Goal: Task Accomplishment & Management: Use online tool/utility

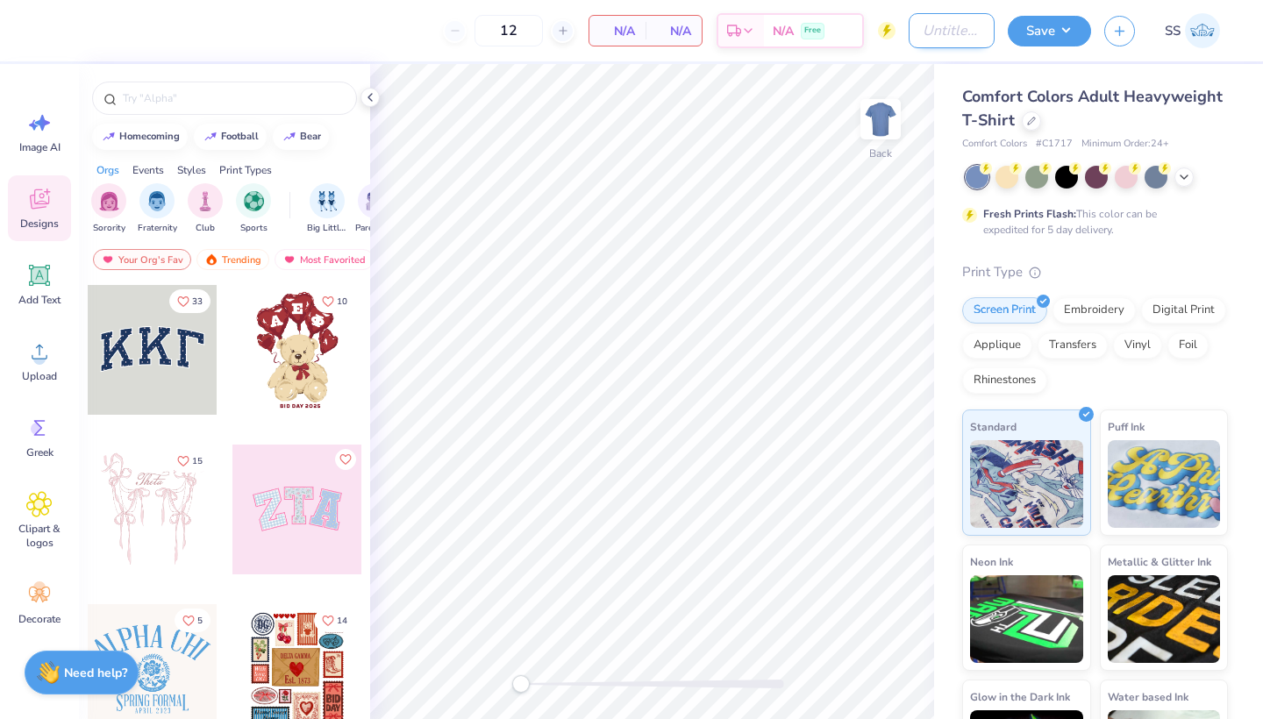
click at [949, 31] on input "Design Title" at bounding box center [952, 30] width 86 height 35
click at [1025, 120] on div at bounding box center [1031, 119] width 19 height 19
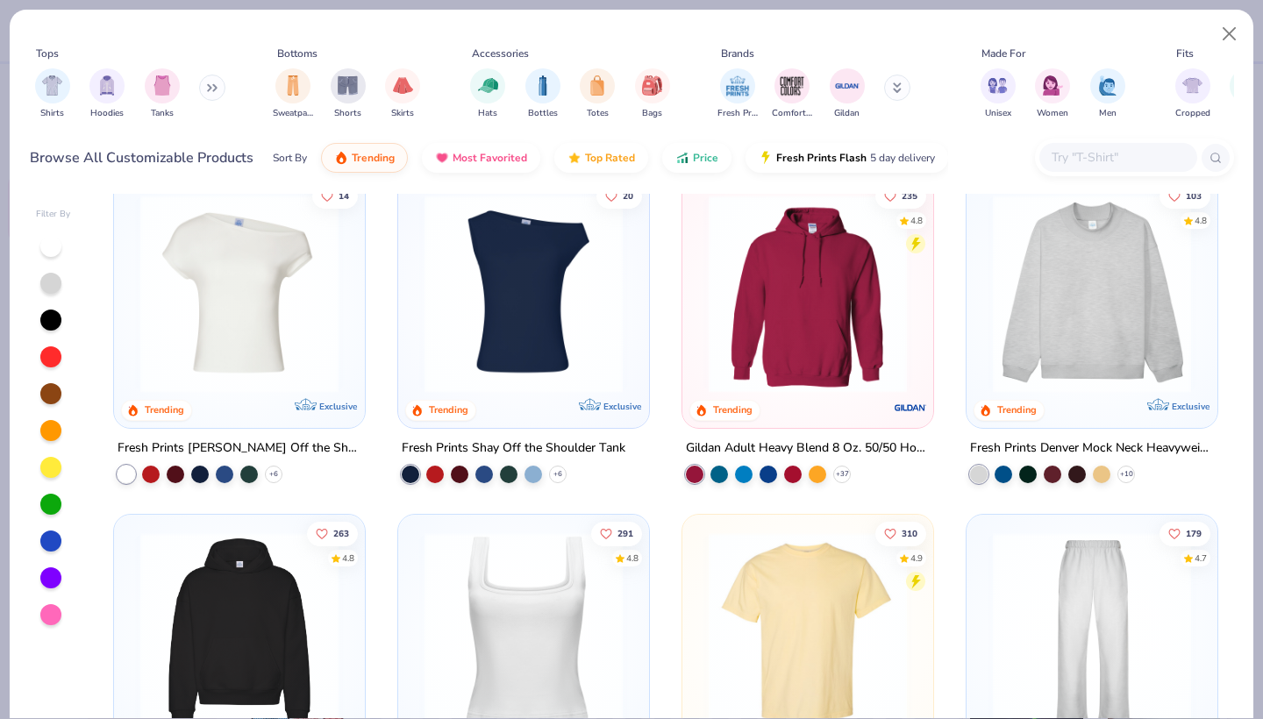
scroll to position [31, 0]
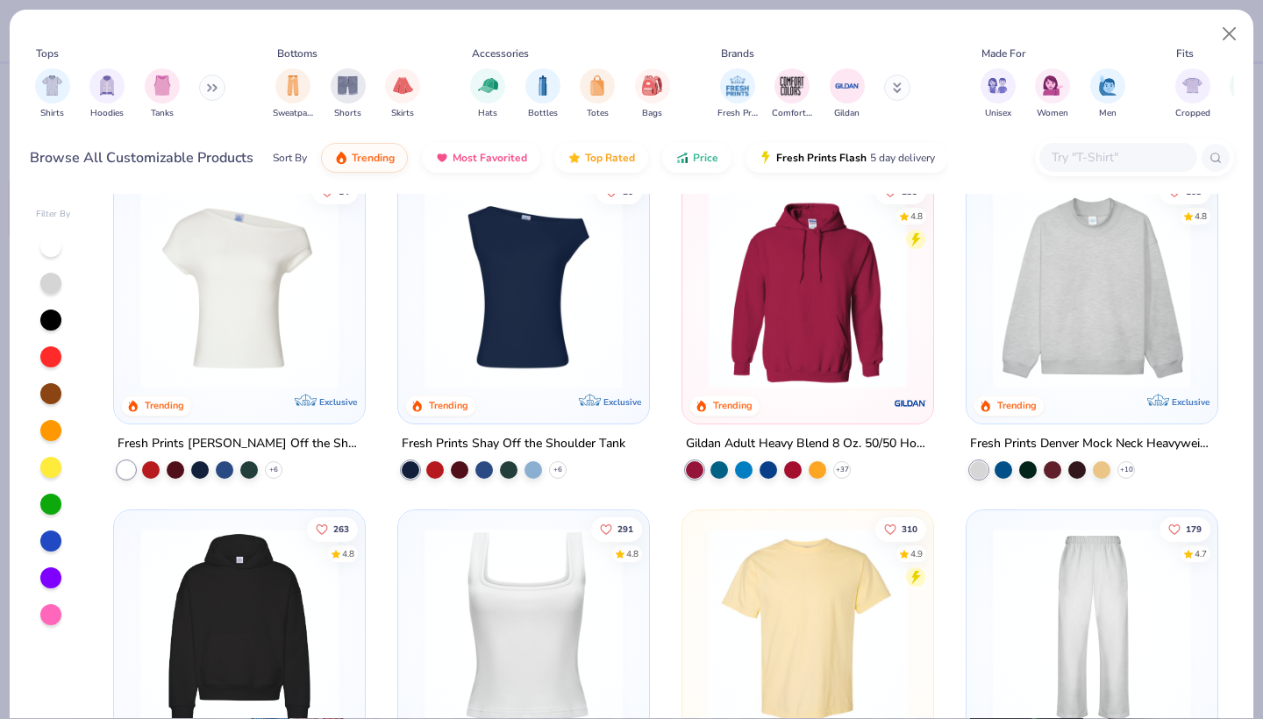
click at [1061, 150] on input "text" at bounding box center [1117, 157] width 135 height 20
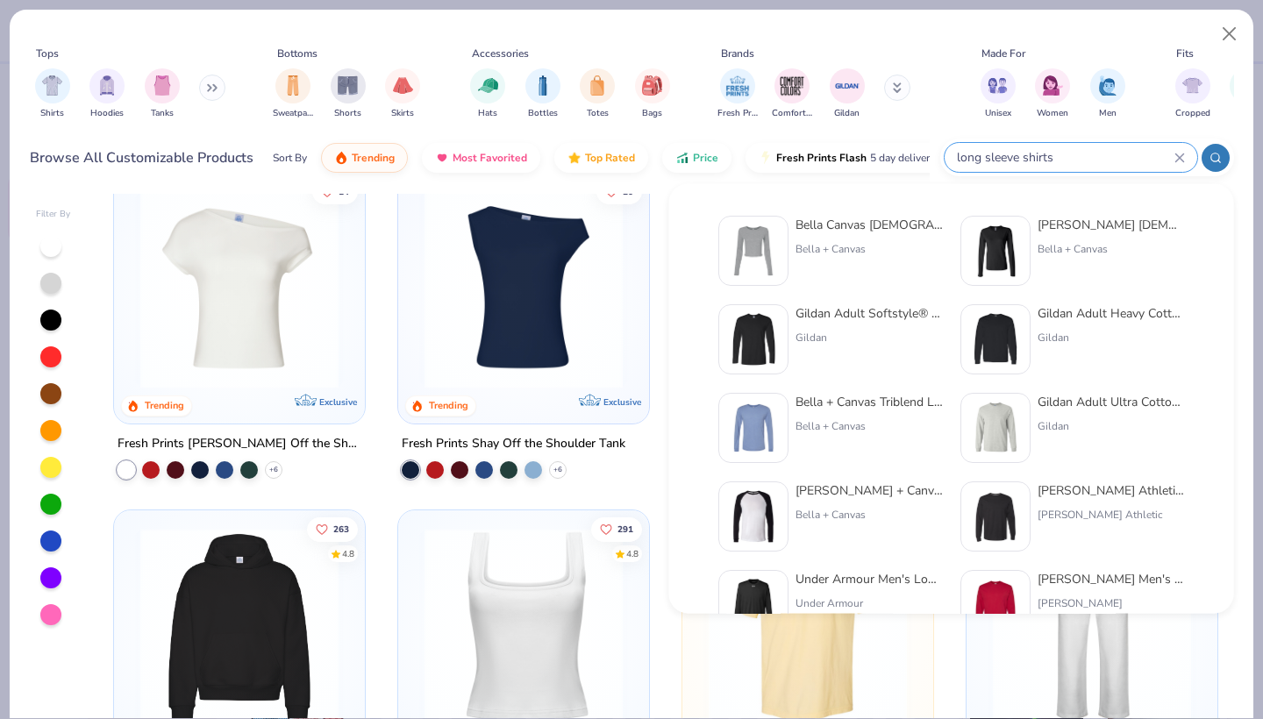
click at [1215, 161] on circle at bounding box center [1215, 158] width 8 height 8
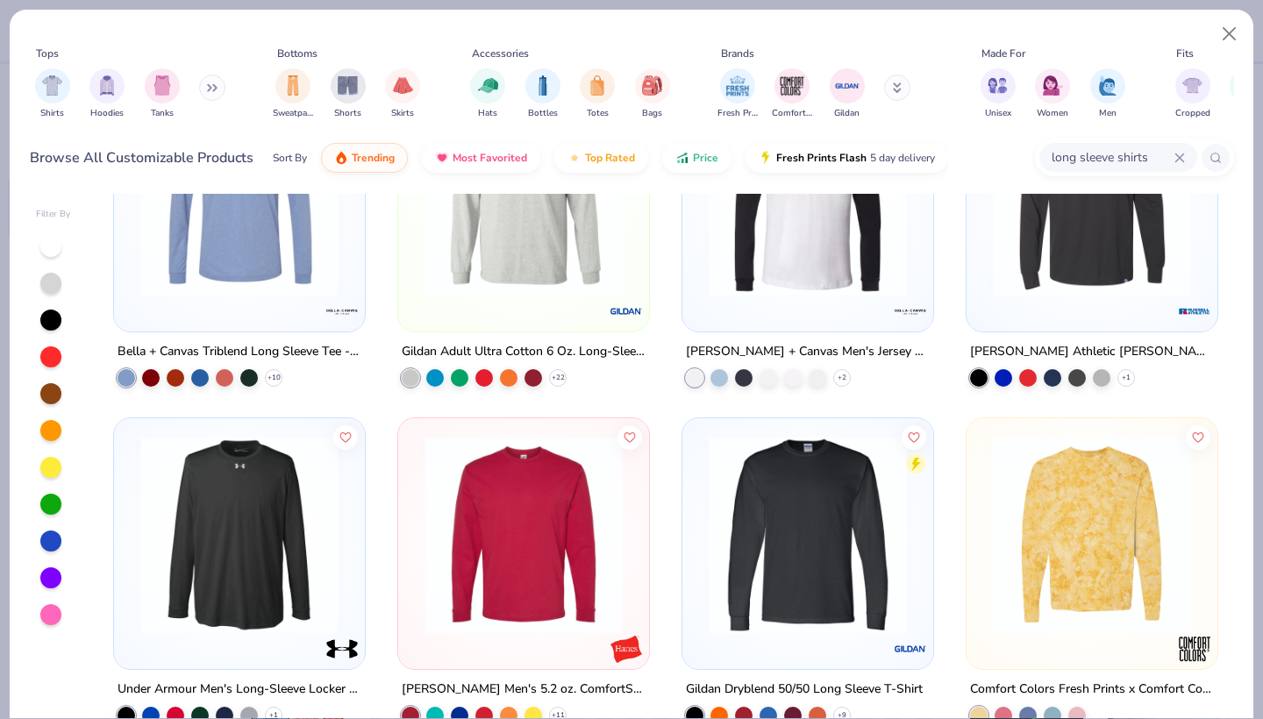
scroll to position [474, 0]
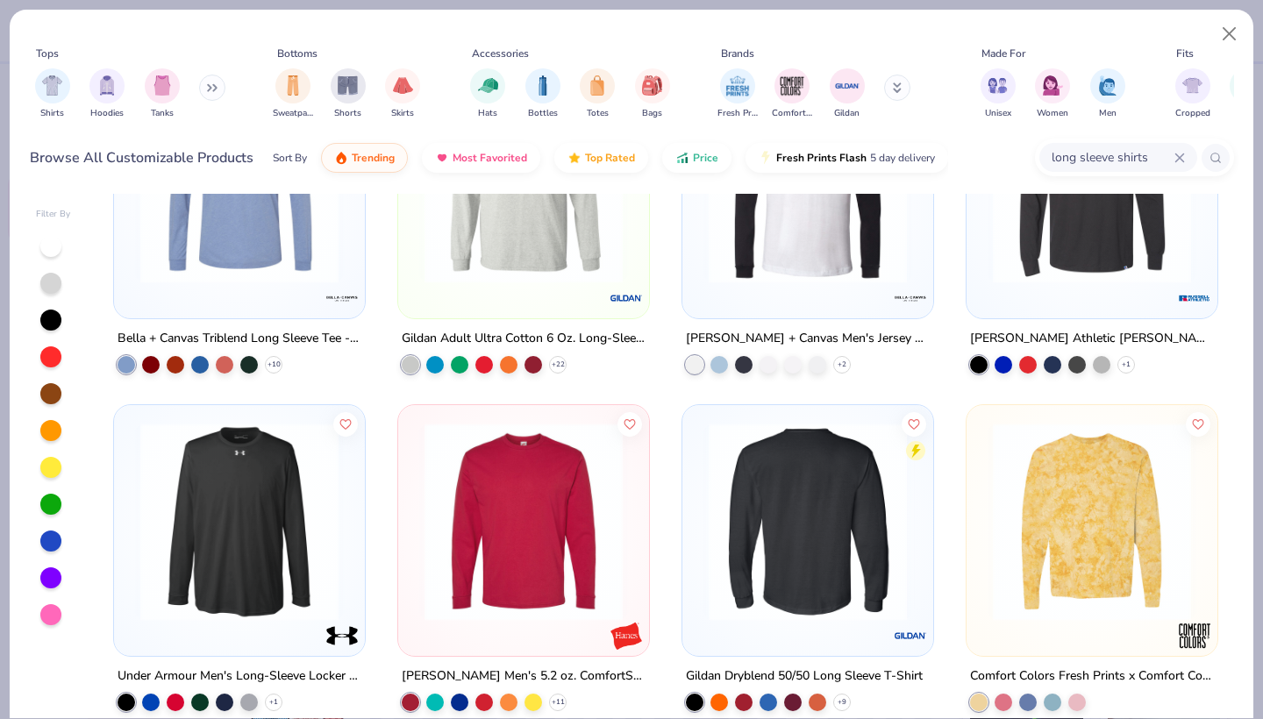
click at [785, 455] on div at bounding box center [807, 521] width 647 height 198
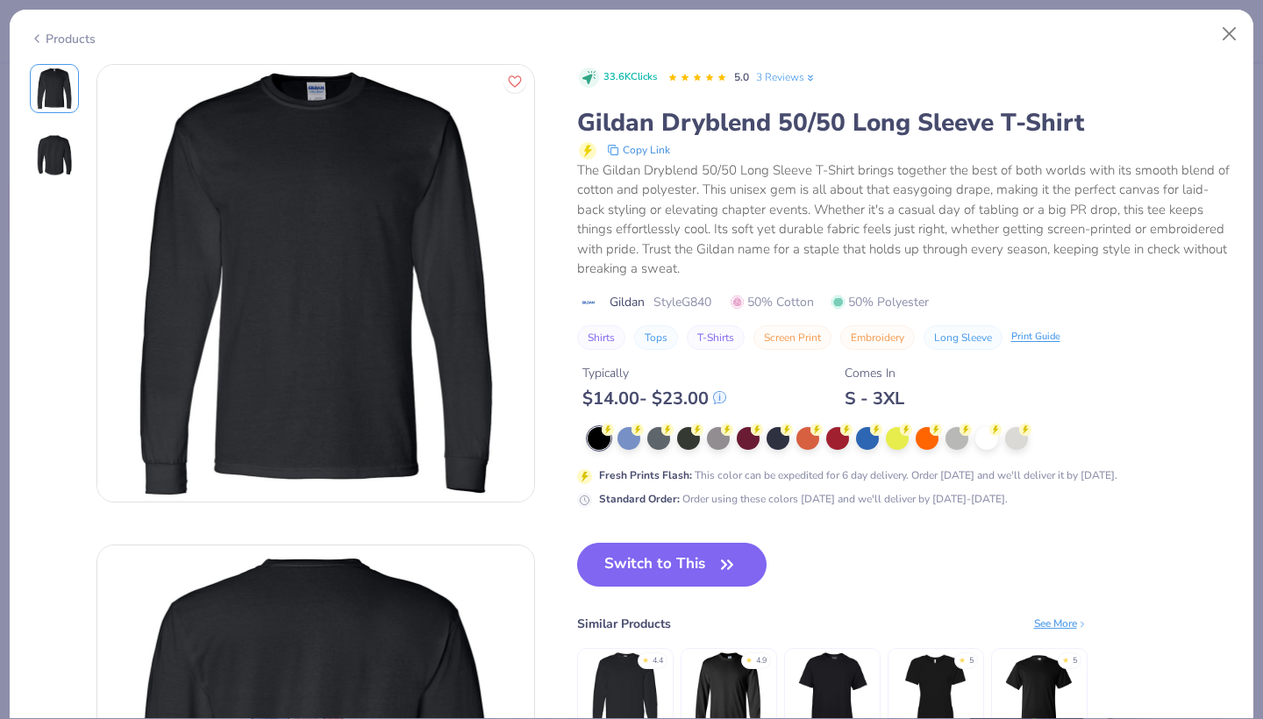
click at [51, 166] on img at bounding box center [54, 155] width 42 height 42
click at [36, 89] on img at bounding box center [54, 89] width 42 height 42
click at [710, 435] on div at bounding box center [718, 437] width 23 height 23
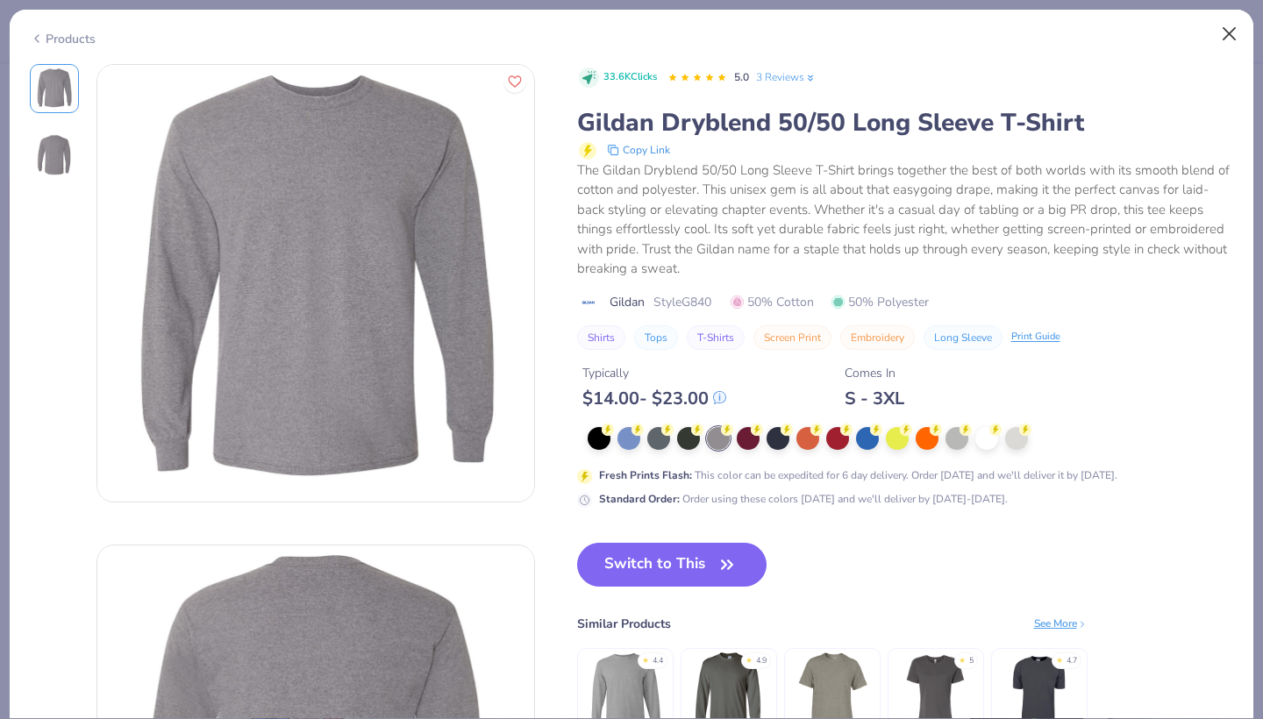
click at [1235, 34] on button "Close" at bounding box center [1229, 34] width 33 height 33
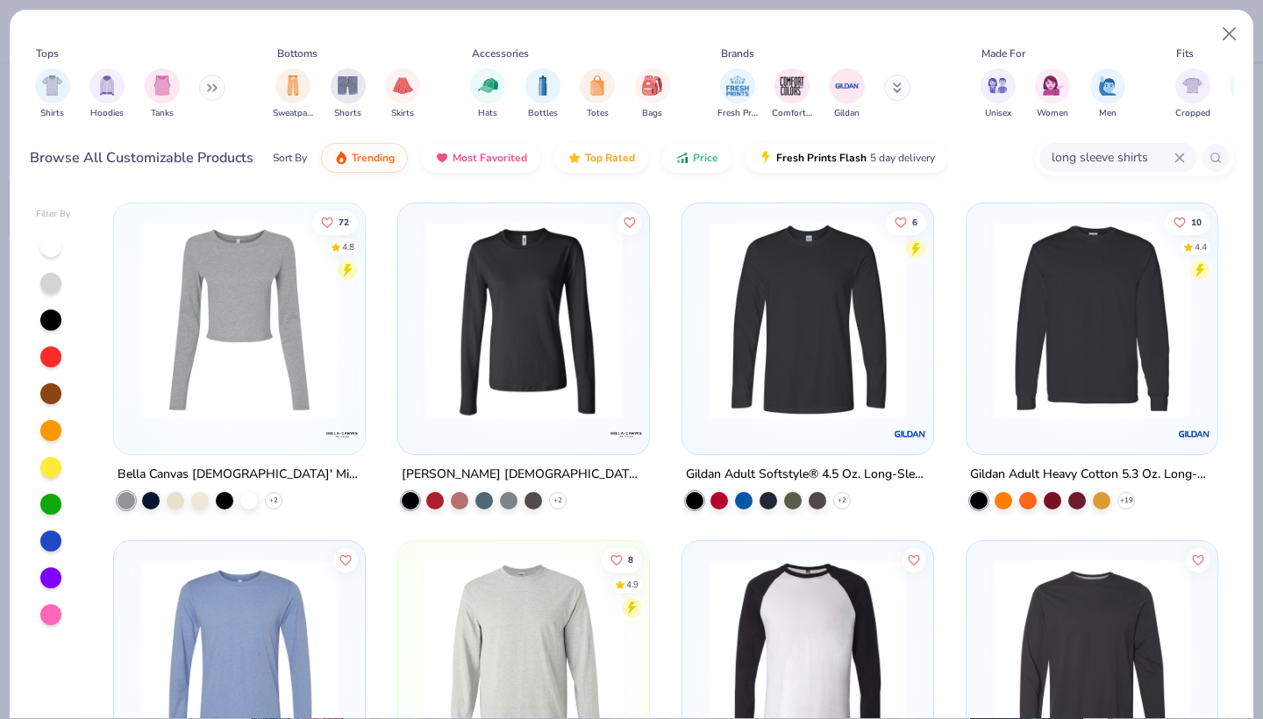
click at [1121, 401] on img at bounding box center [1092, 320] width 216 height 198
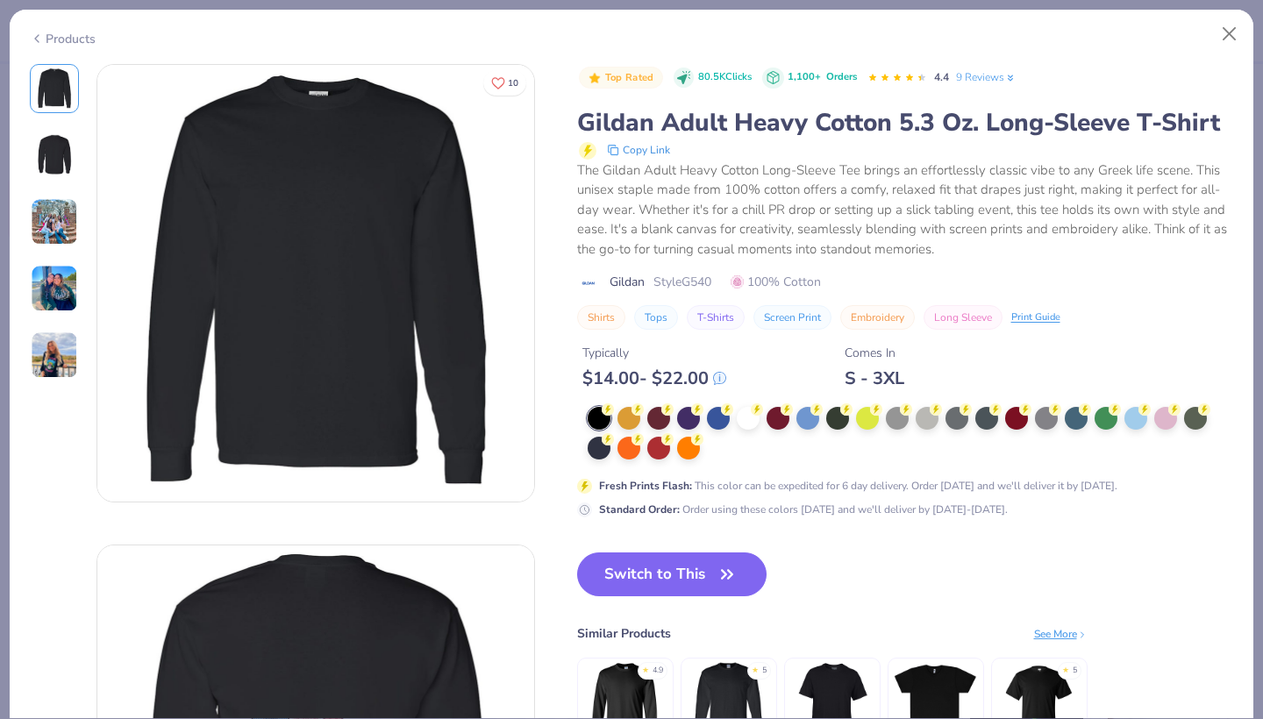
click at [68, 204] on img at bounding box center [54, 221] width 47 height 47
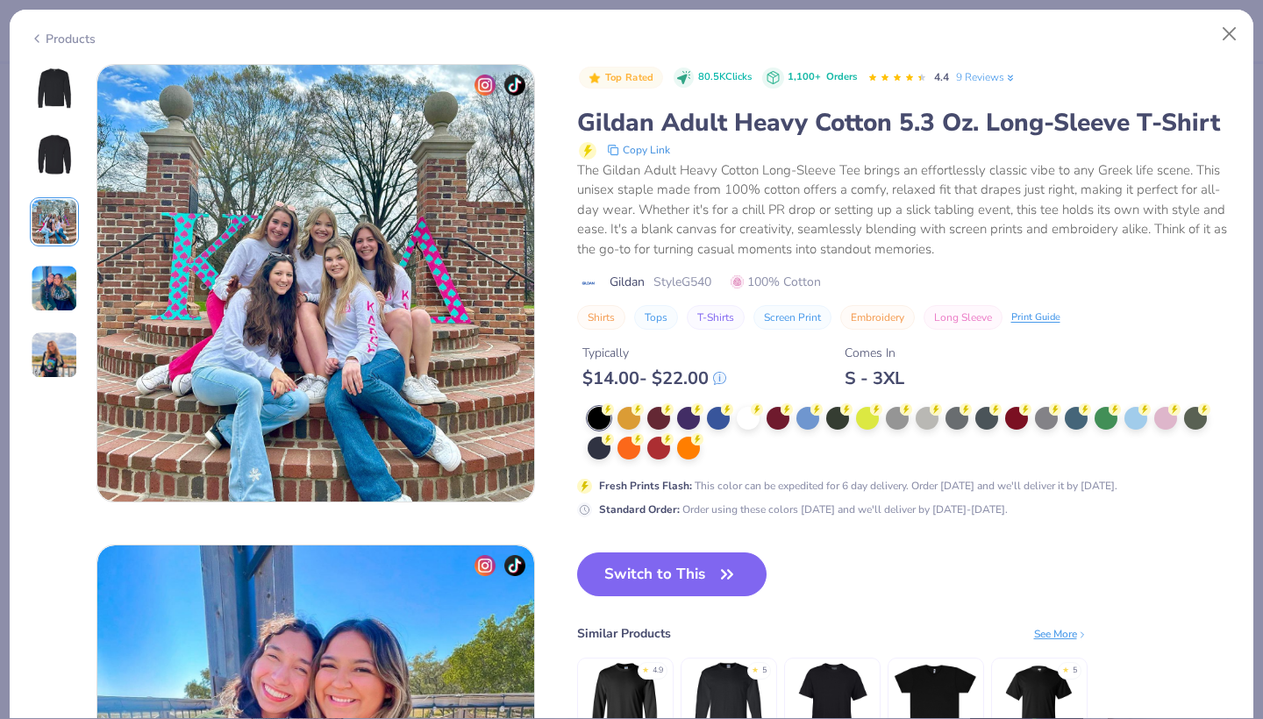
click at [53, 250] on div at bounding box center [54, 222] width 49 height 316
click at [59, 290] on img at bounding box center [54, 288] width 47 height 47
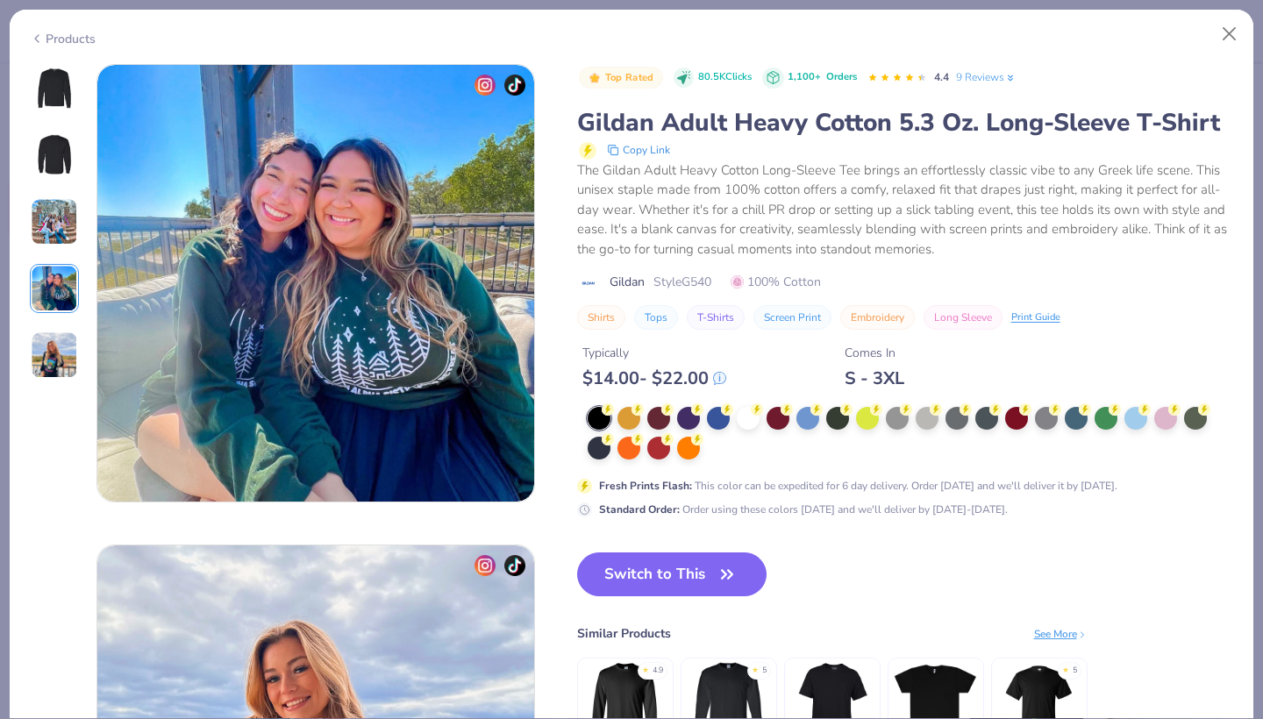
click at [55, 346] on img at bounding box center [54, 355] width 47 height 47
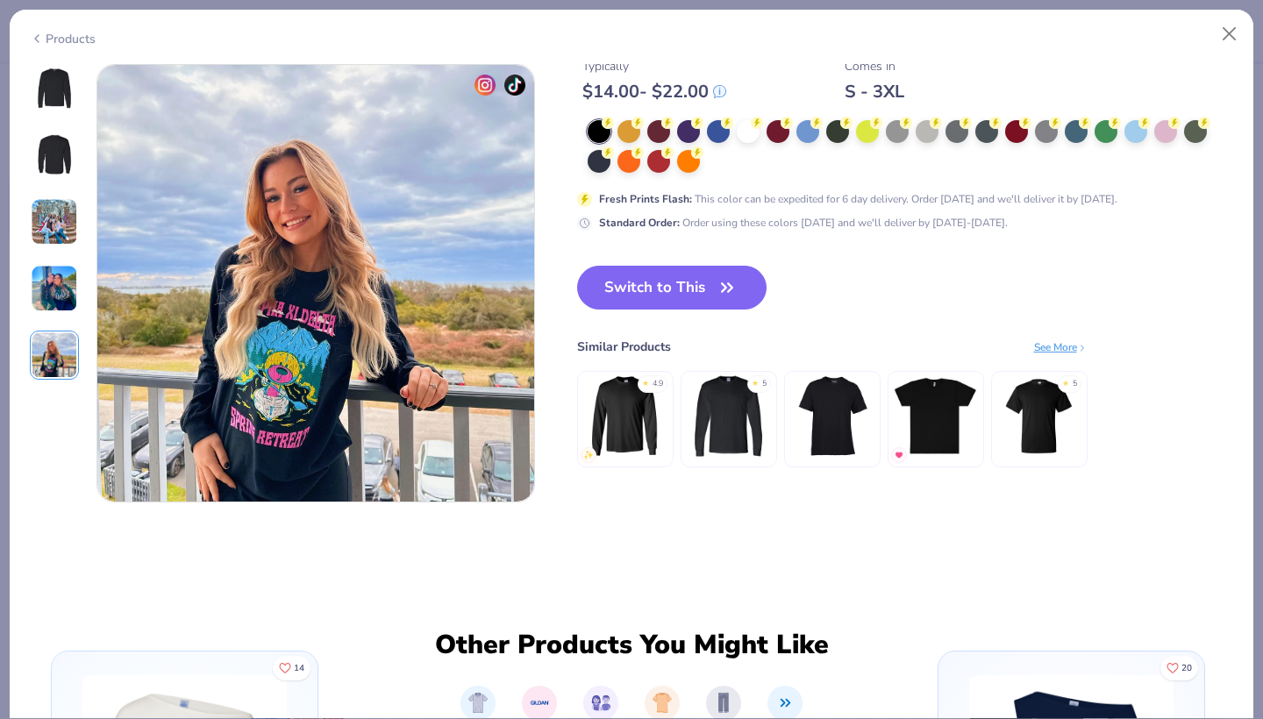
click at [60, 80] on img at bounding box center [54, 89] width 42 height 42
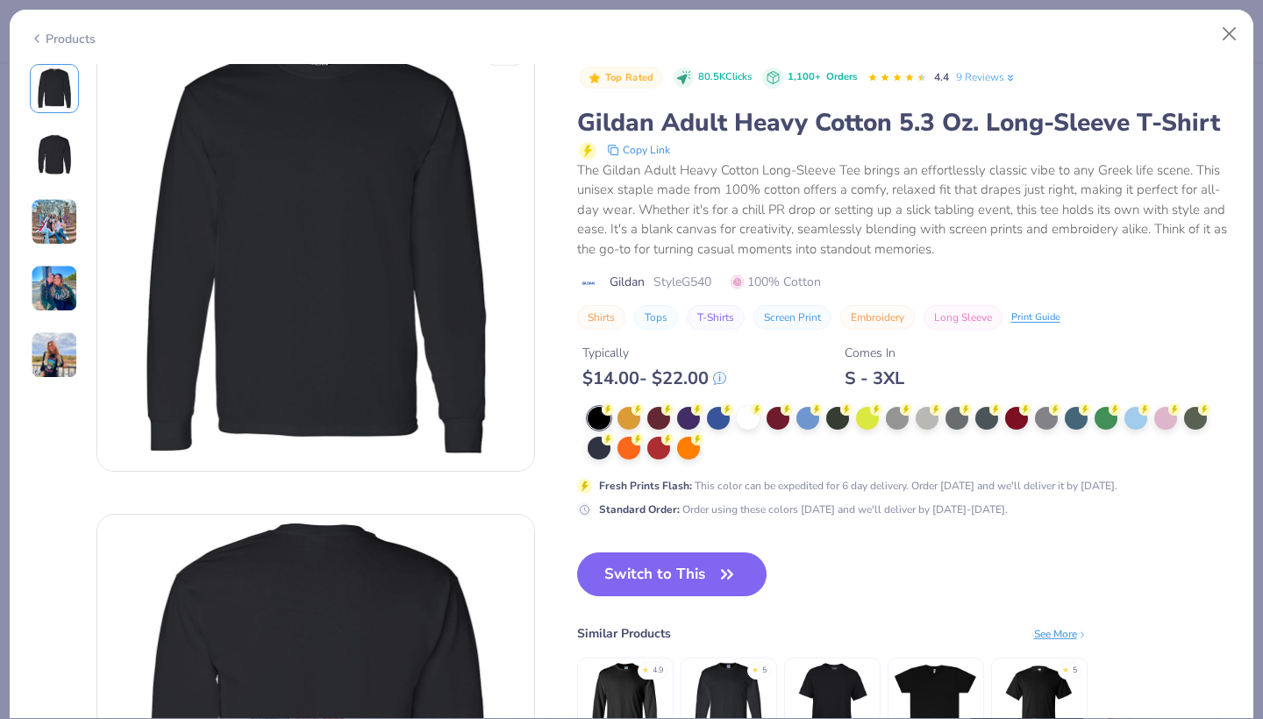
scroll to position [0, 0]
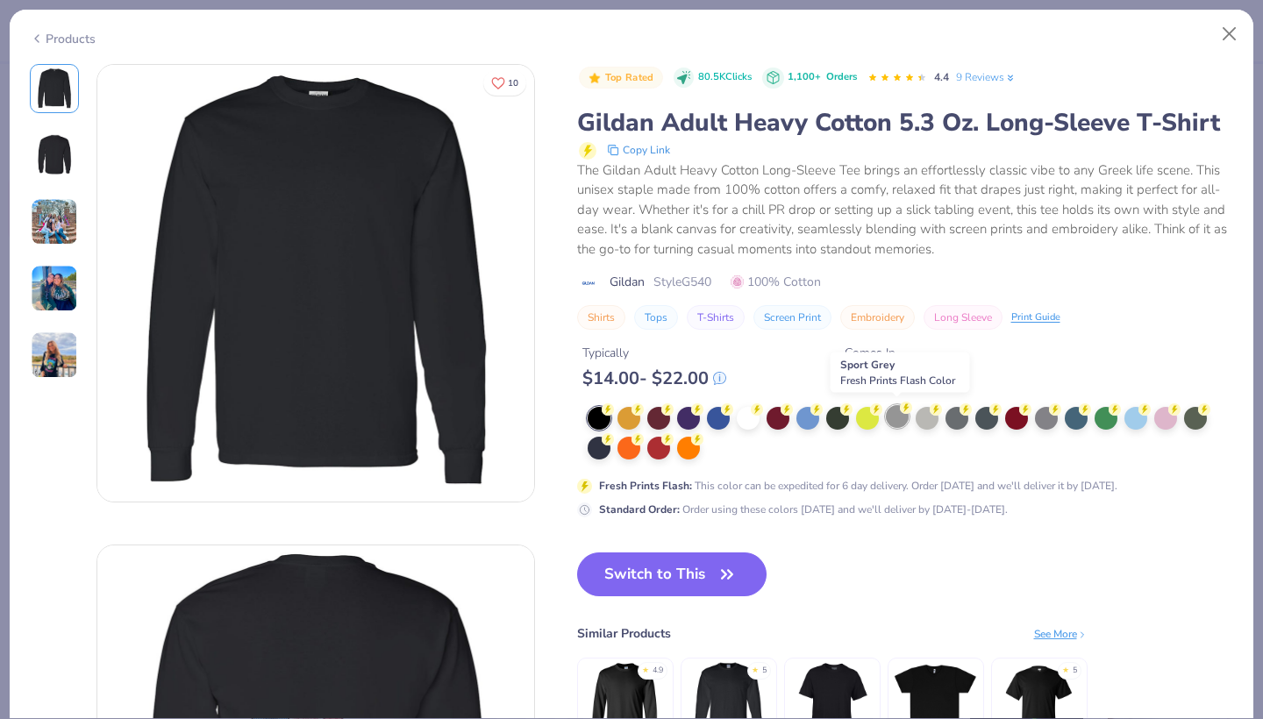
click at [896, 421] on div at bounding box center [897, 416] width 23 height 23
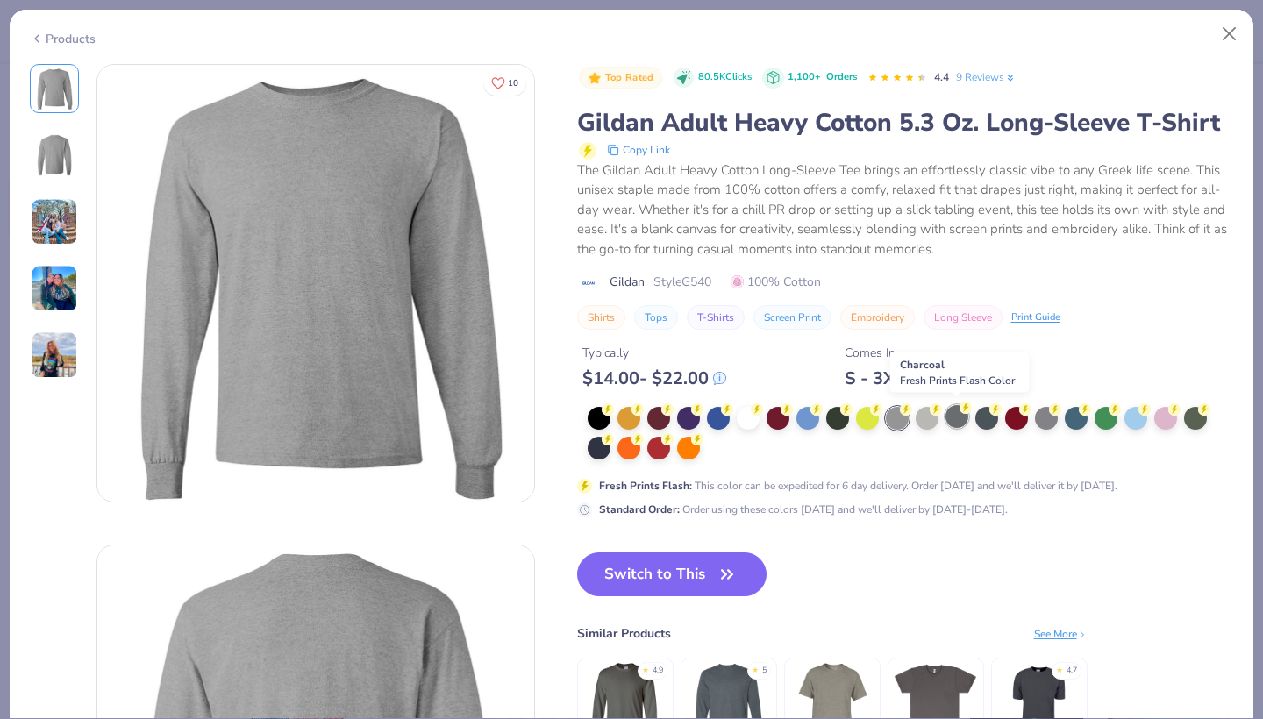
click at [965, 415] on div at bounding box center [957, 416] width 23 height 23
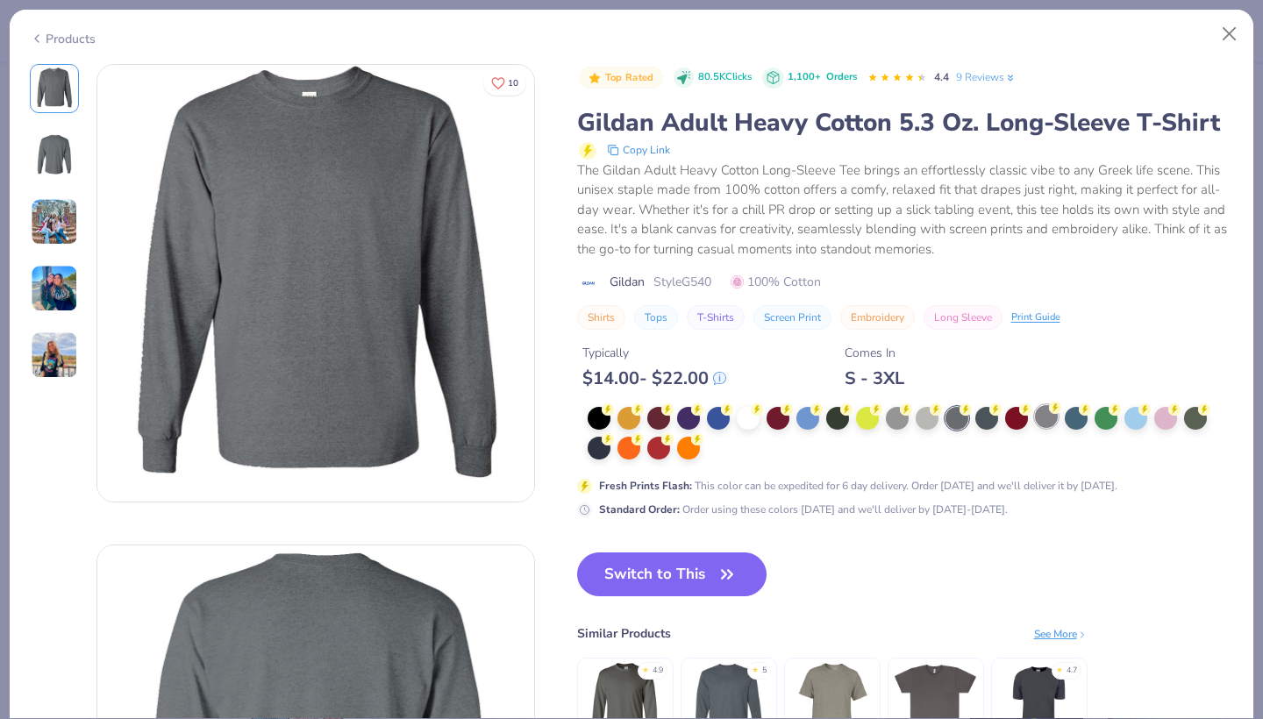
click at [1047, 414] on div at bounding box center [1046, 416] width 23 height 23
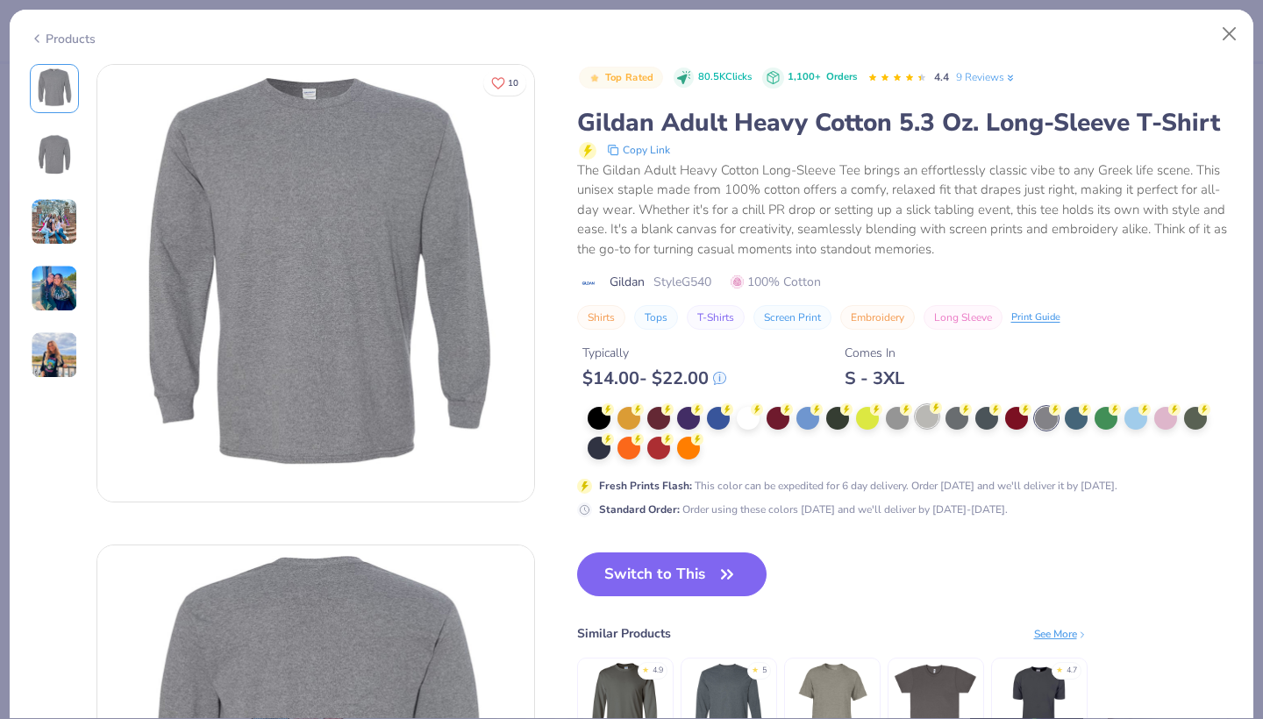
click at [926, 413] on div at bounding box center [927, 416] width 23 height 23
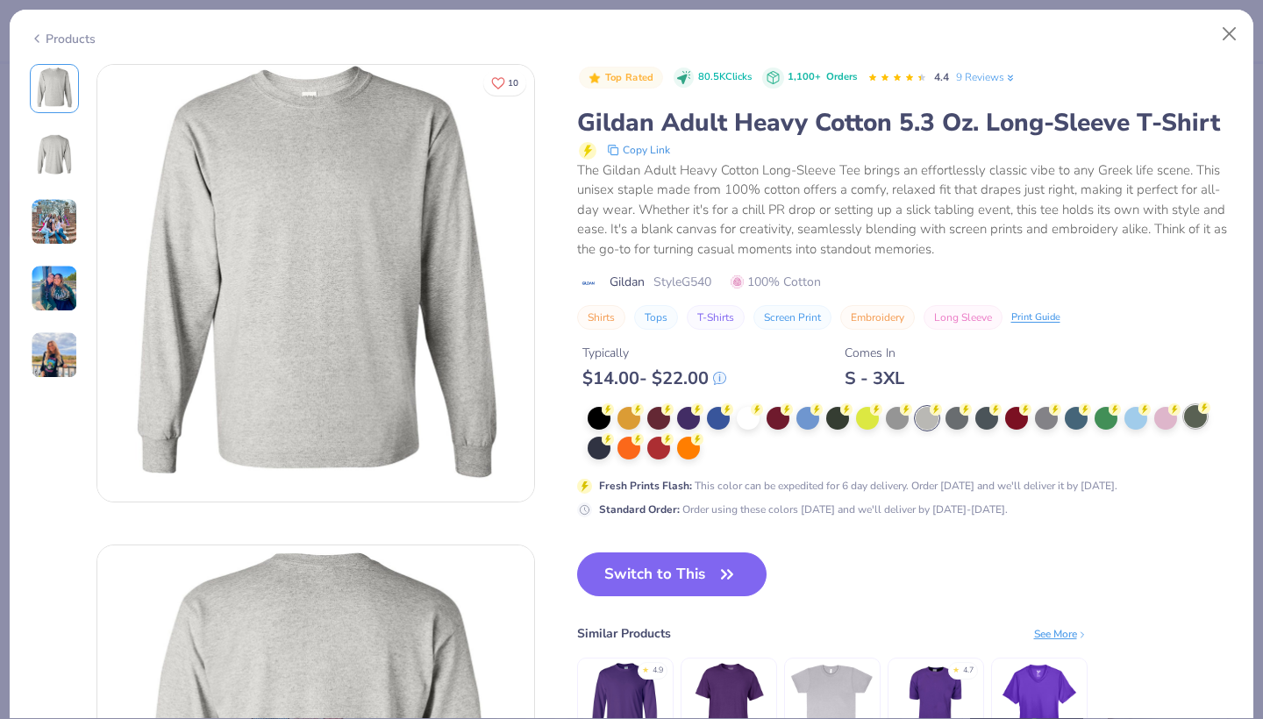
click at [1191, 413] on div at bounding box center [1195, 416] width 23 height 23
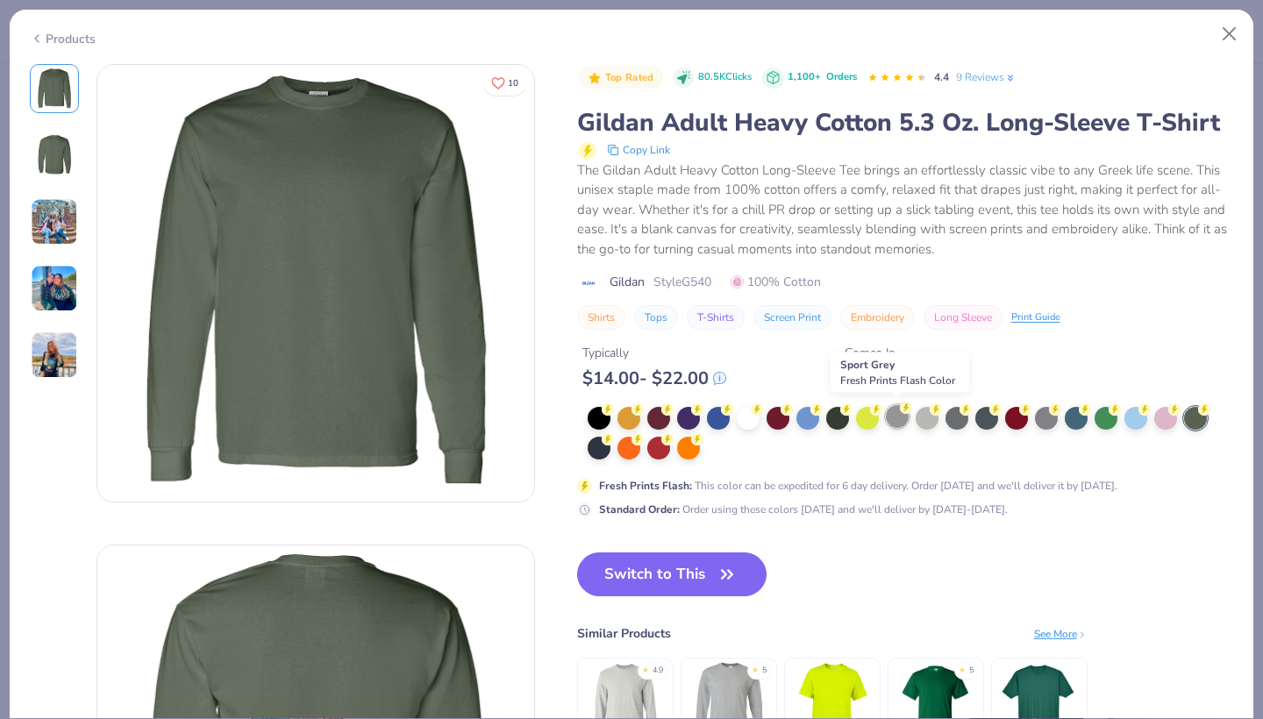
click at [900, 417] on div at bounding box center [897, 416] width 23 height 23
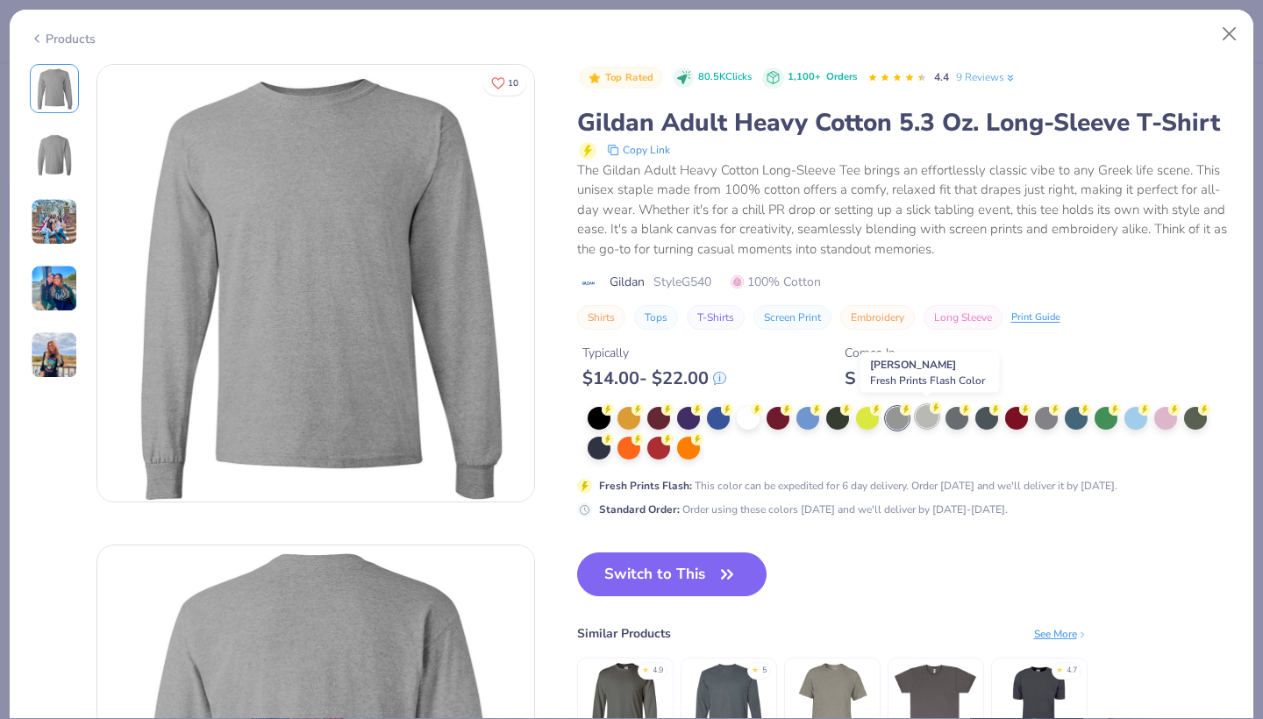
click at [929, 416] on div at bounding box center [927, 416] width 23 height 23
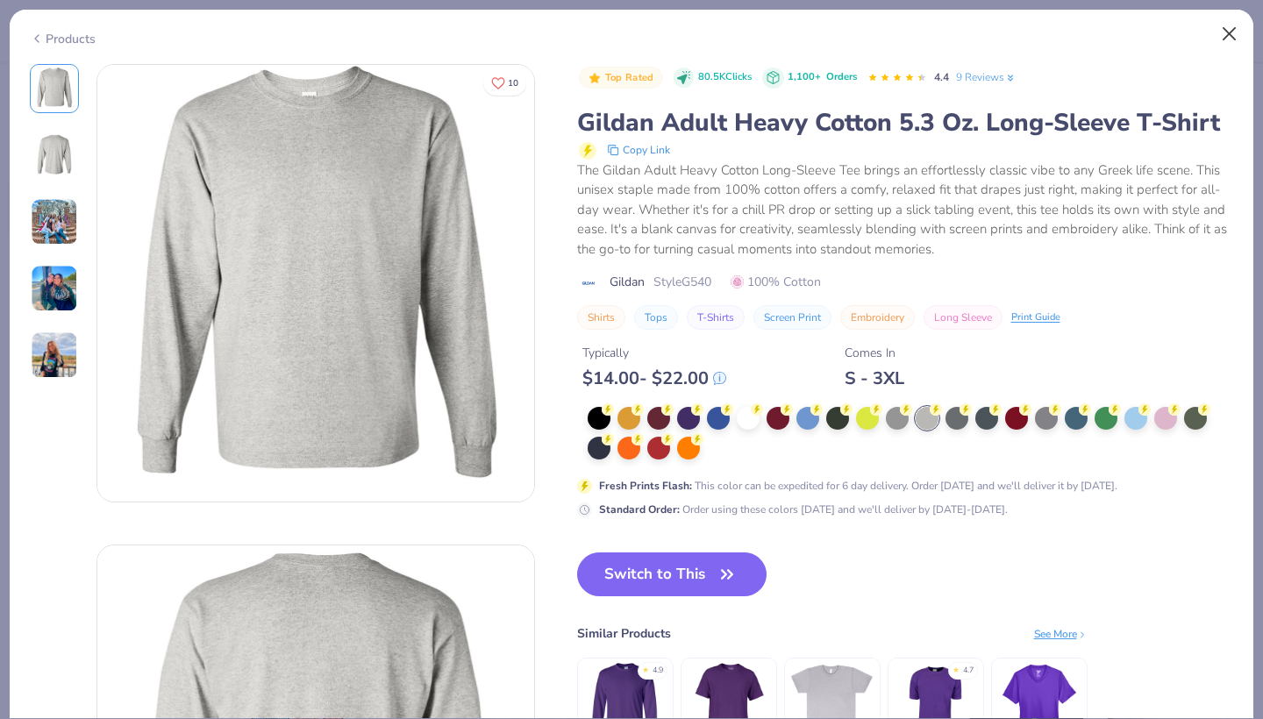
click at [1227, 39] on button "Close" at bounding box center [1229, 34] width 33 height 33
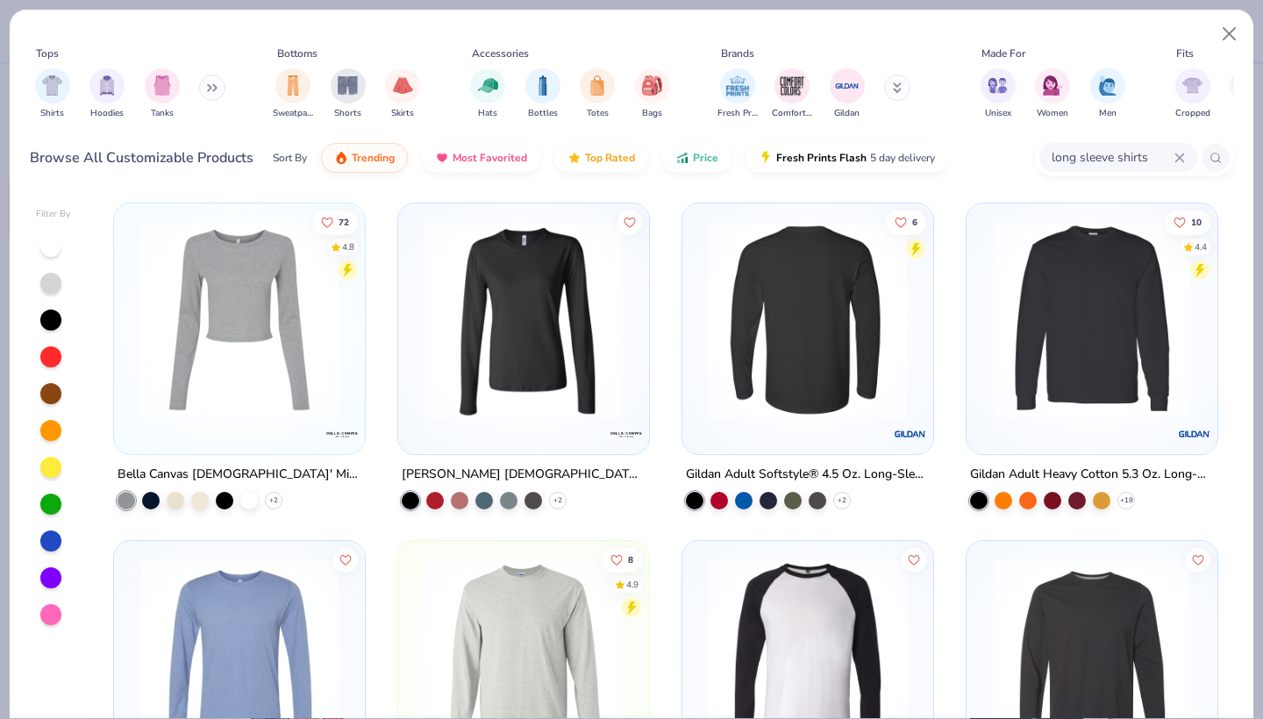
click at [700, 333] on img at bounding box center [592, 320] width 216 height 198
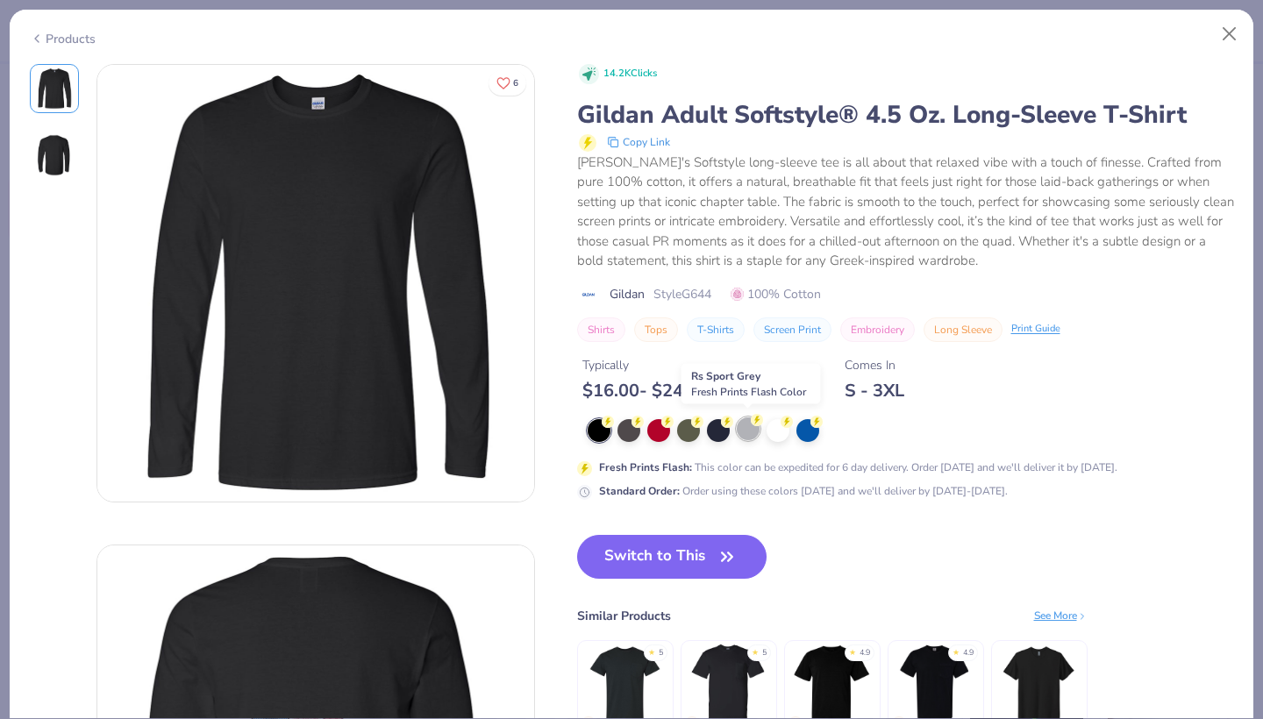
click at [739, 428] on div at bounding box center [748, 429] width 23 height 23
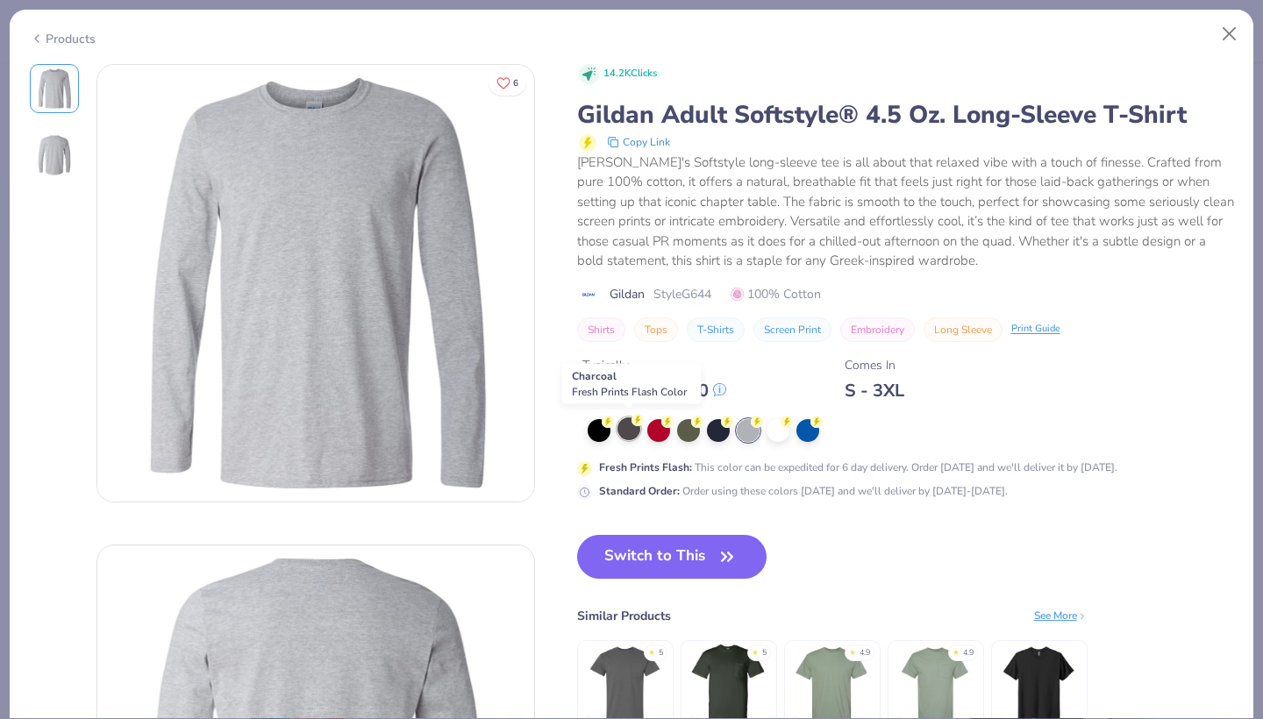
click at [626, 431] on div at bounding box center [629, 429] width 23 height 23
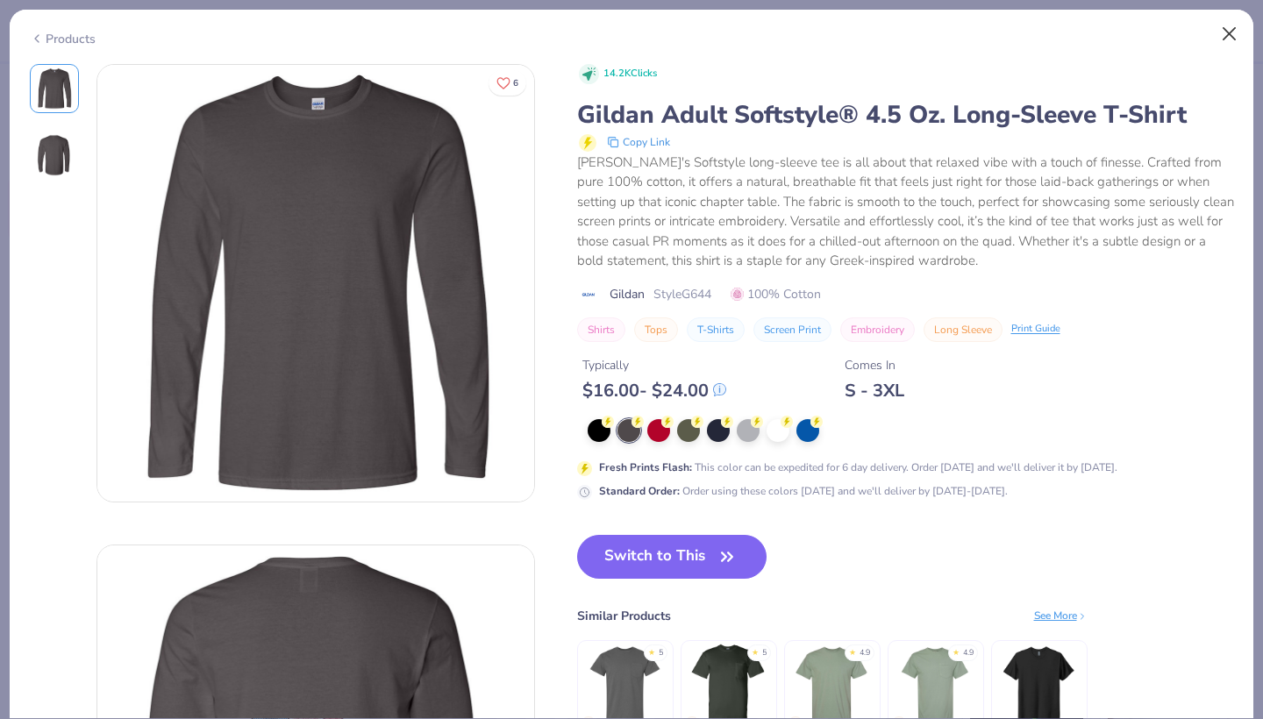
click at [1242, 23] on button "Close" at bounding box center [1229, 34] width 33 height 33
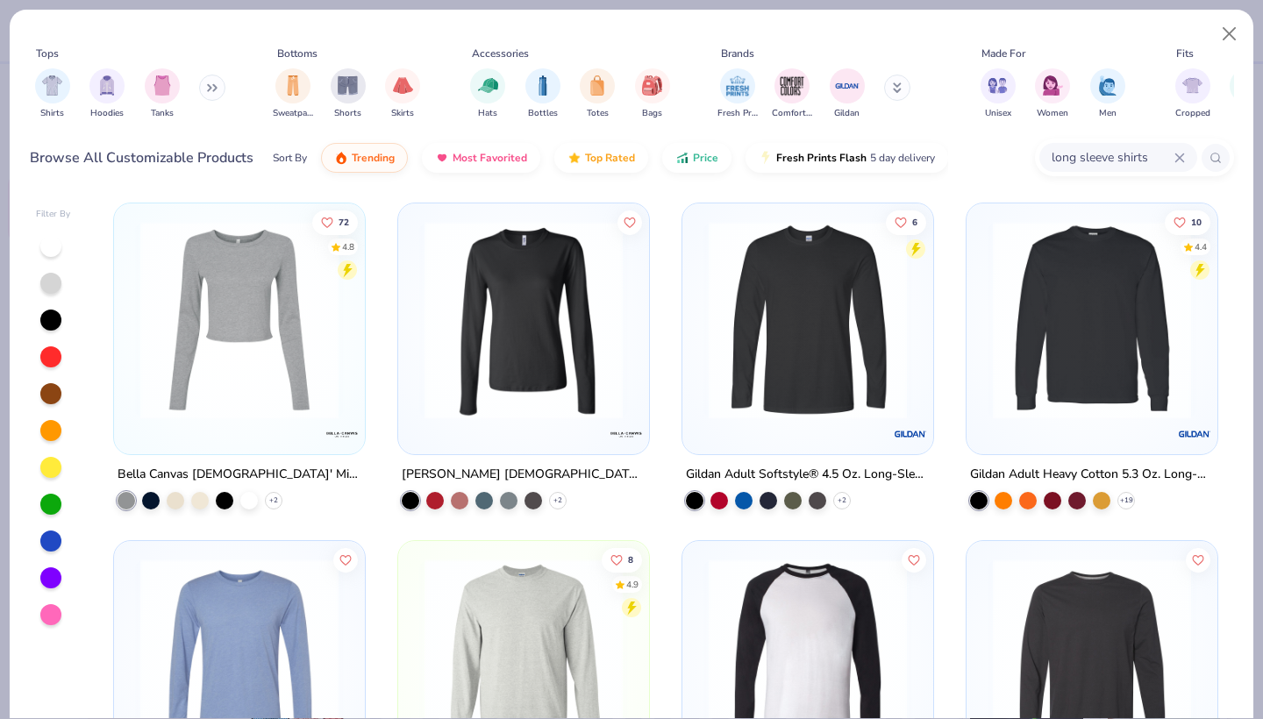
click at [1188, 154] on div "long sleeve shirts" at bounding box center [1119, 157] width 158 height 29
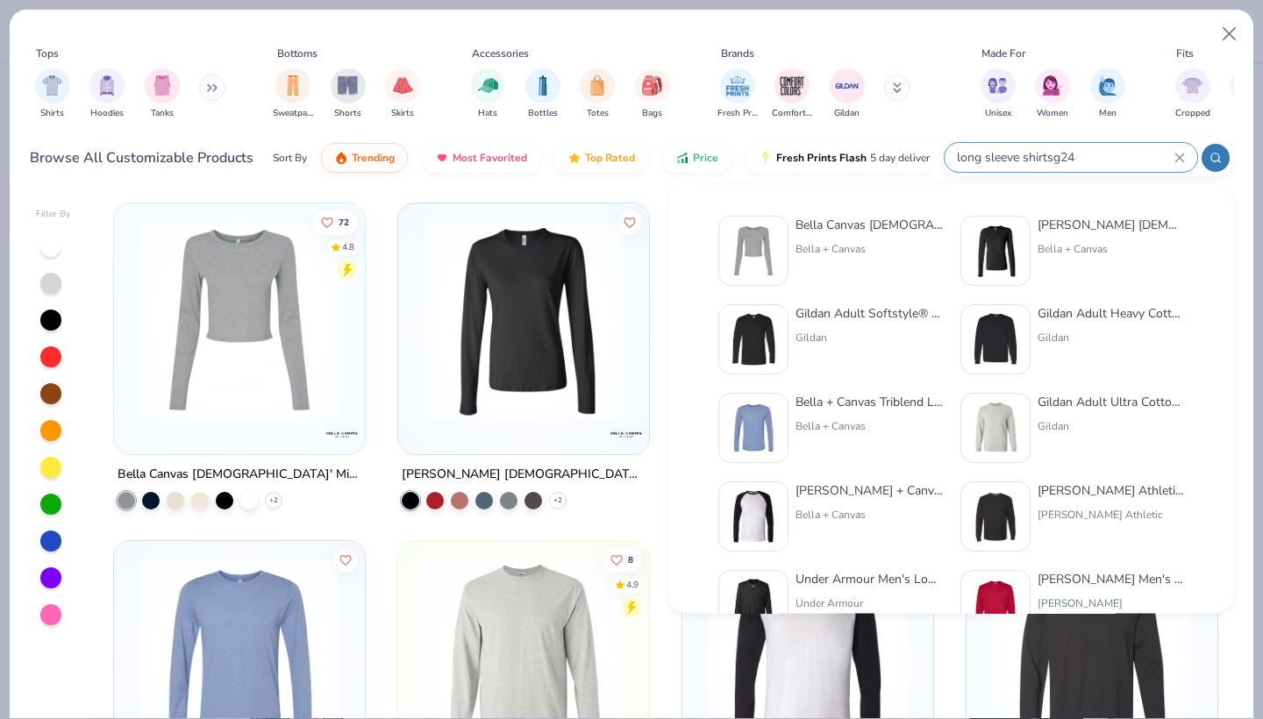
type input "long sleeve shirtsg240"
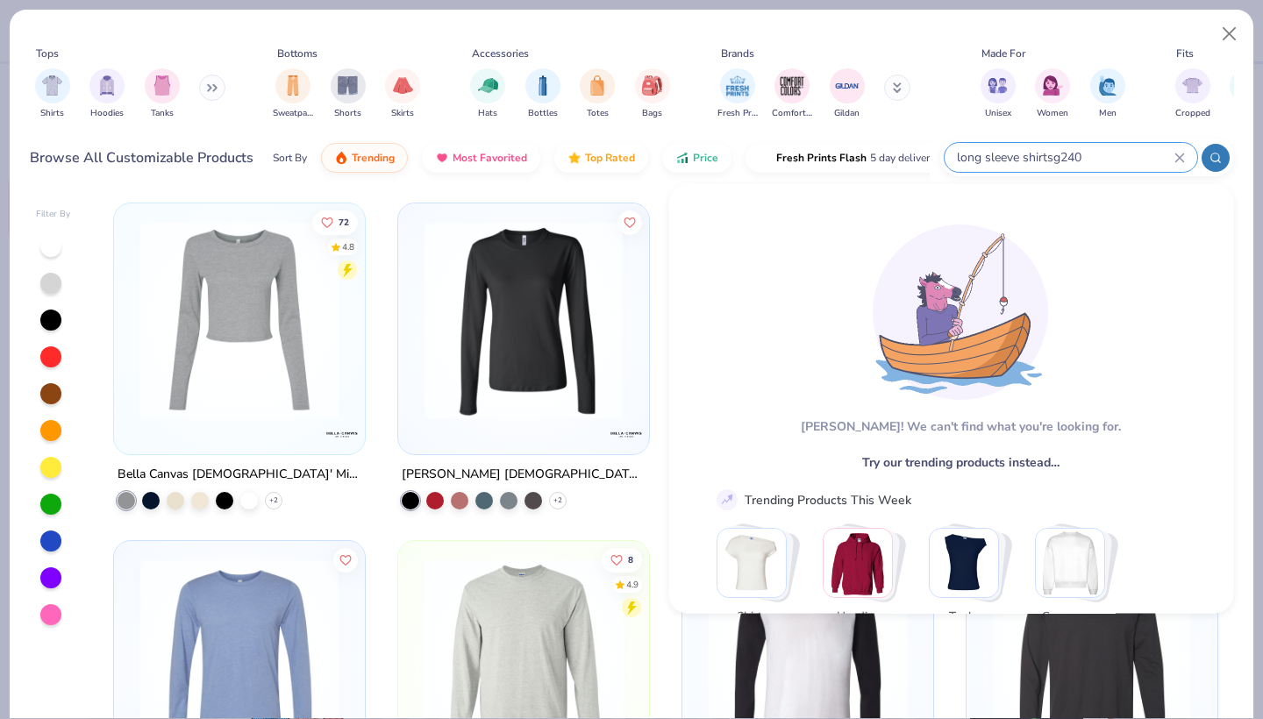
click at [1180, 158] on icon at bounding box center [1180, 158] width 8 height 8
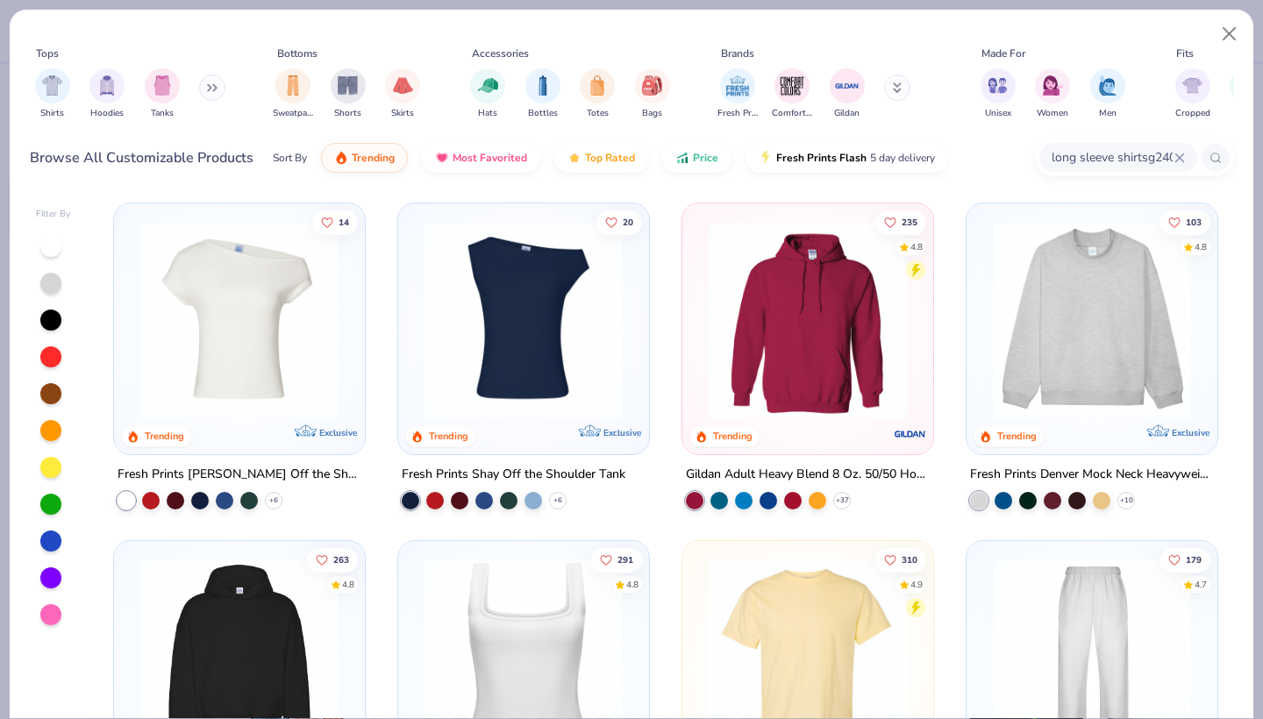
click at [1180, 158] on icon at bounding box center [1180, 158] width 8 height 8
type input "g240"
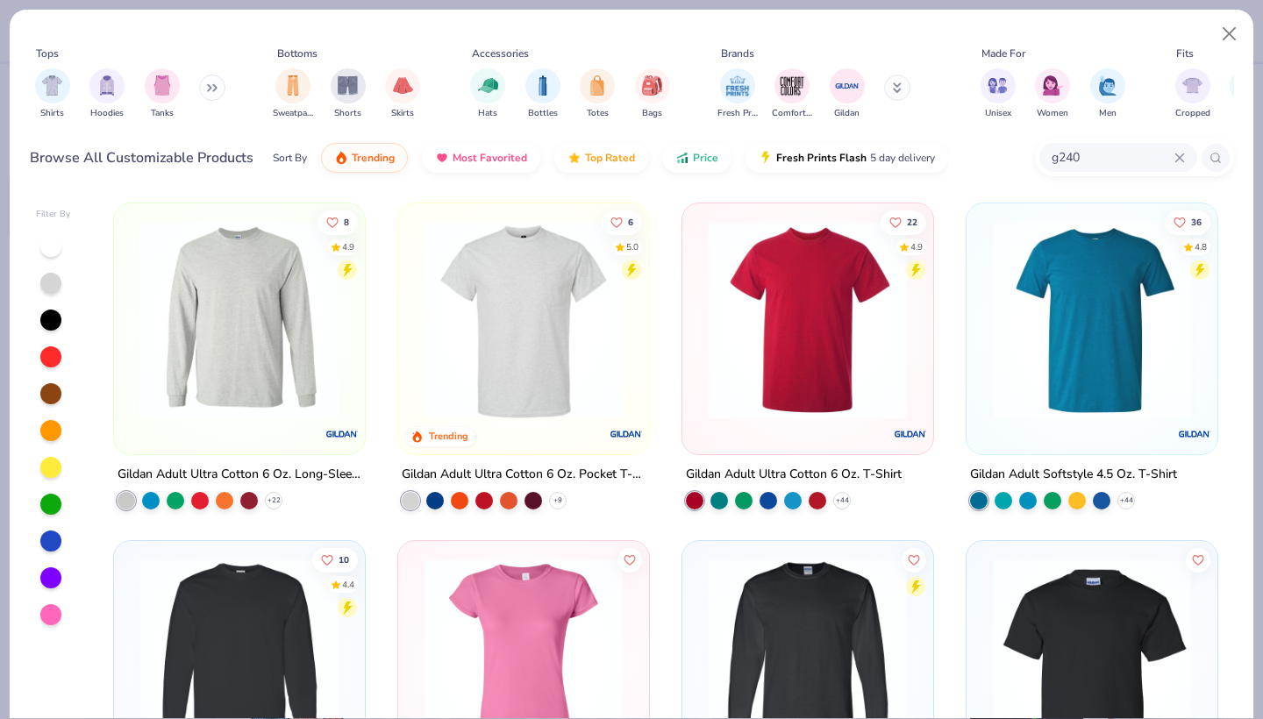
click at [275, 311] on img at bounding box center [240, 320] width 216 height 198
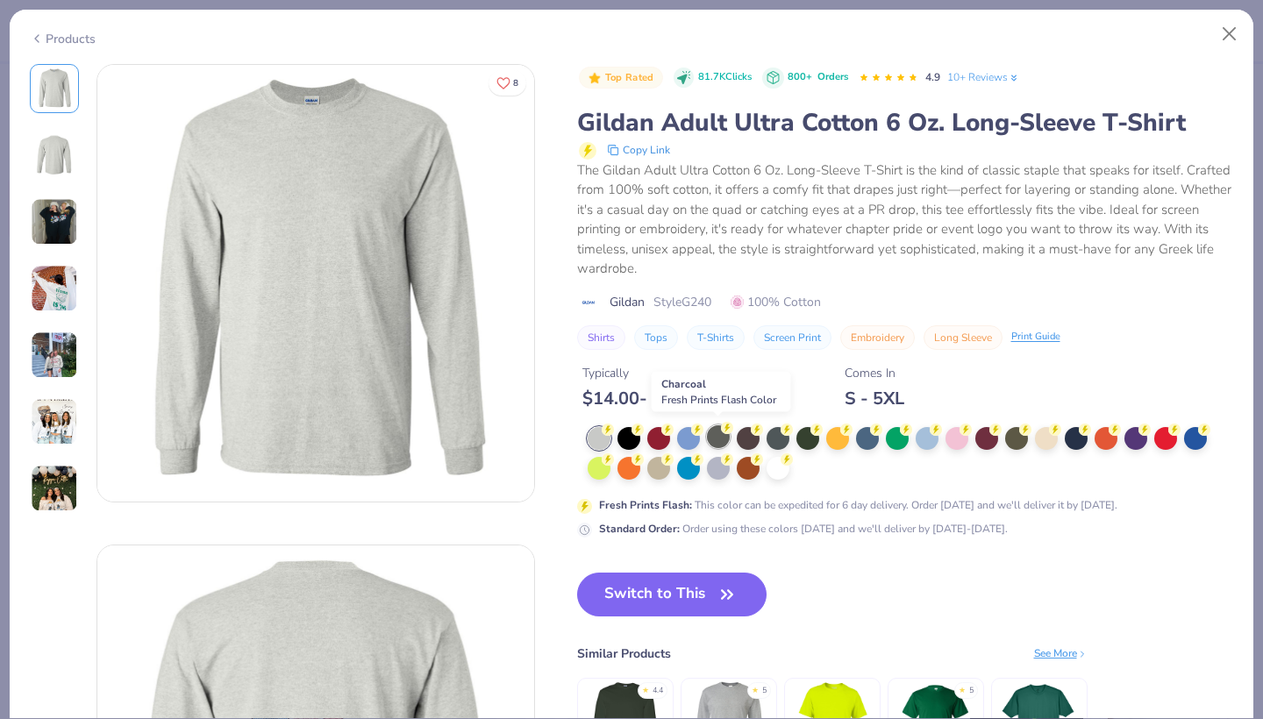
click at [712, 440] on div at bounding box center [718, 437] width 23 height 23
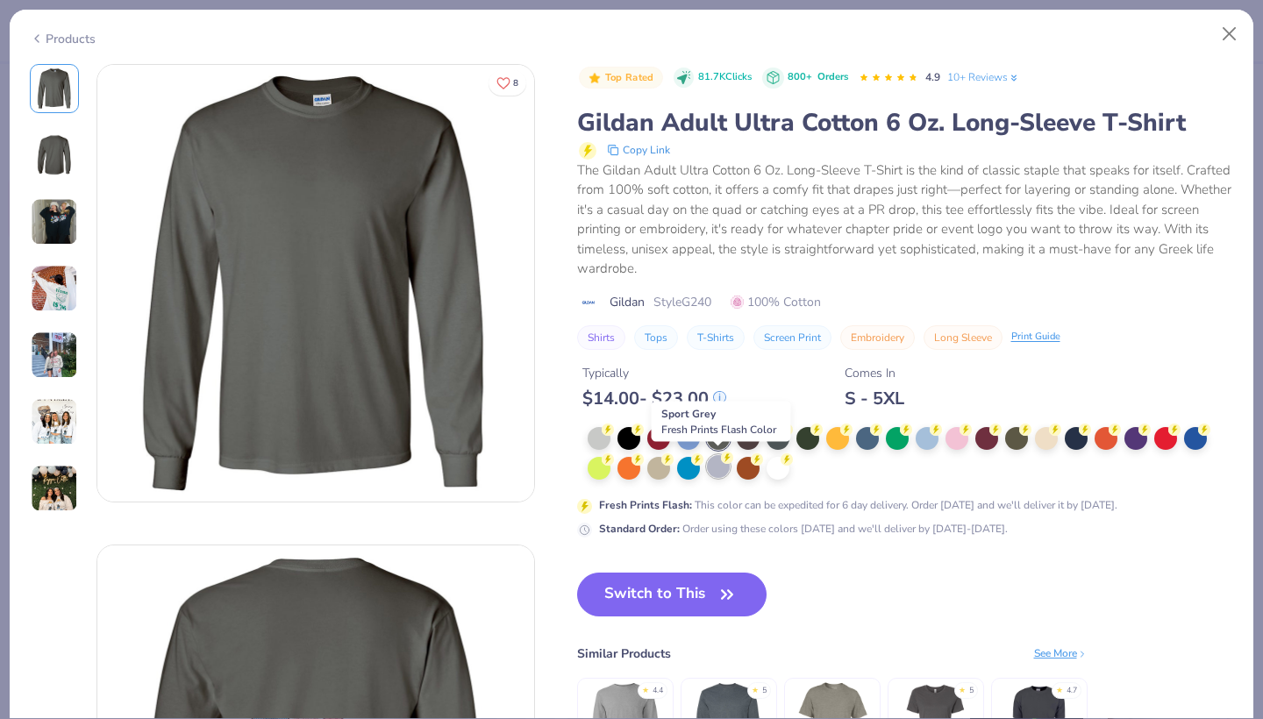
click at [720, 464] on div at bounding box center [718, 466] width 23 height 23
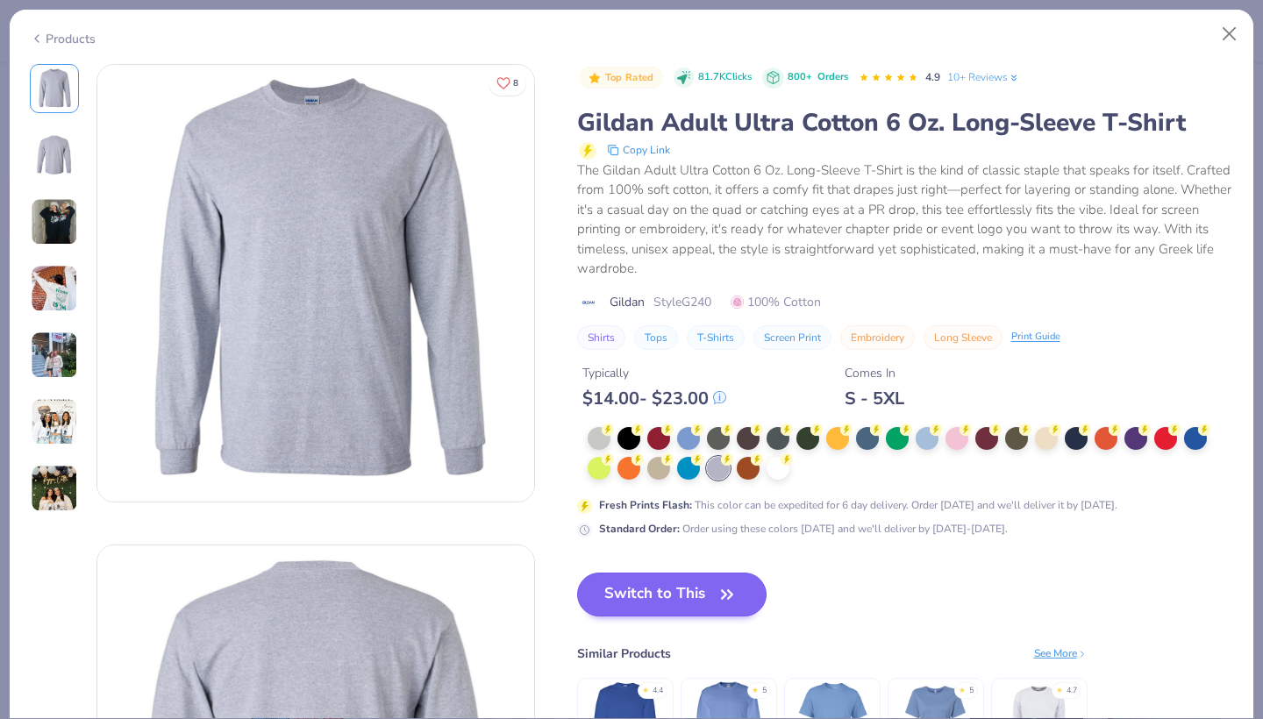
click at [672, 597] on button "Switch to This" at bounding box center [672, 595] width 190 height 44
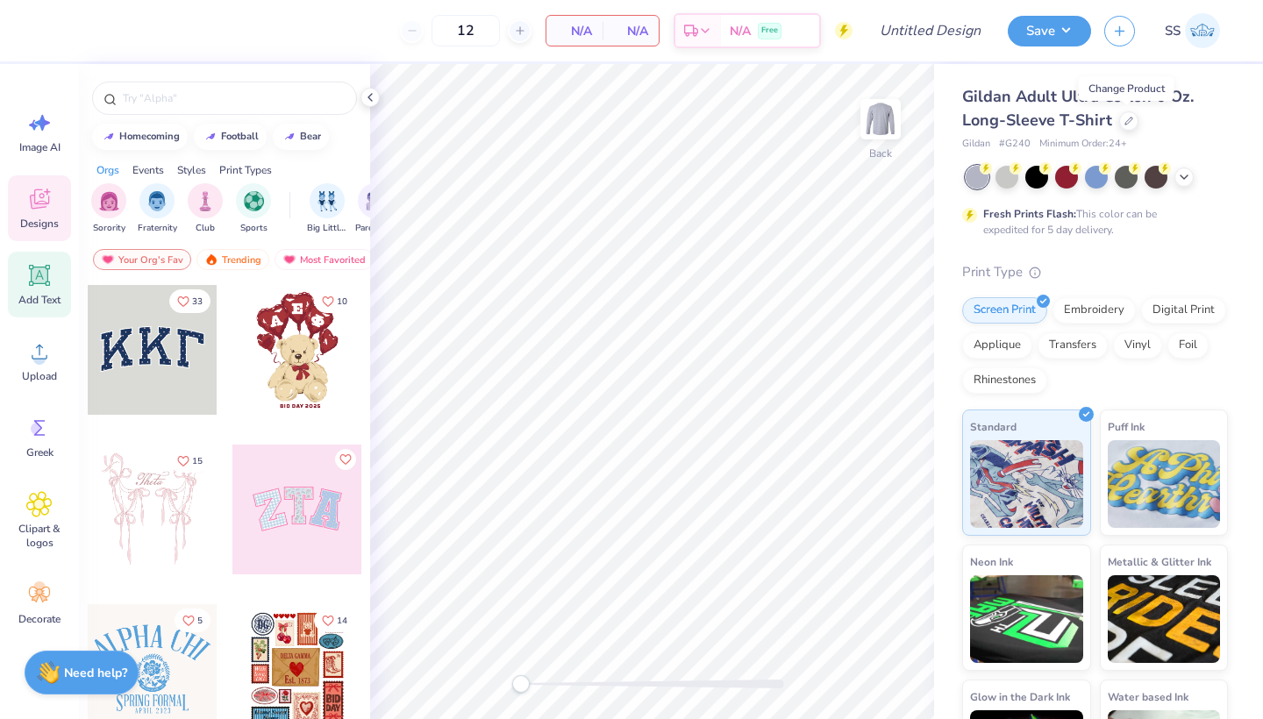
click at [54, 297] on span "Add Text" at bounding box center [39, 300] width 42 height 14
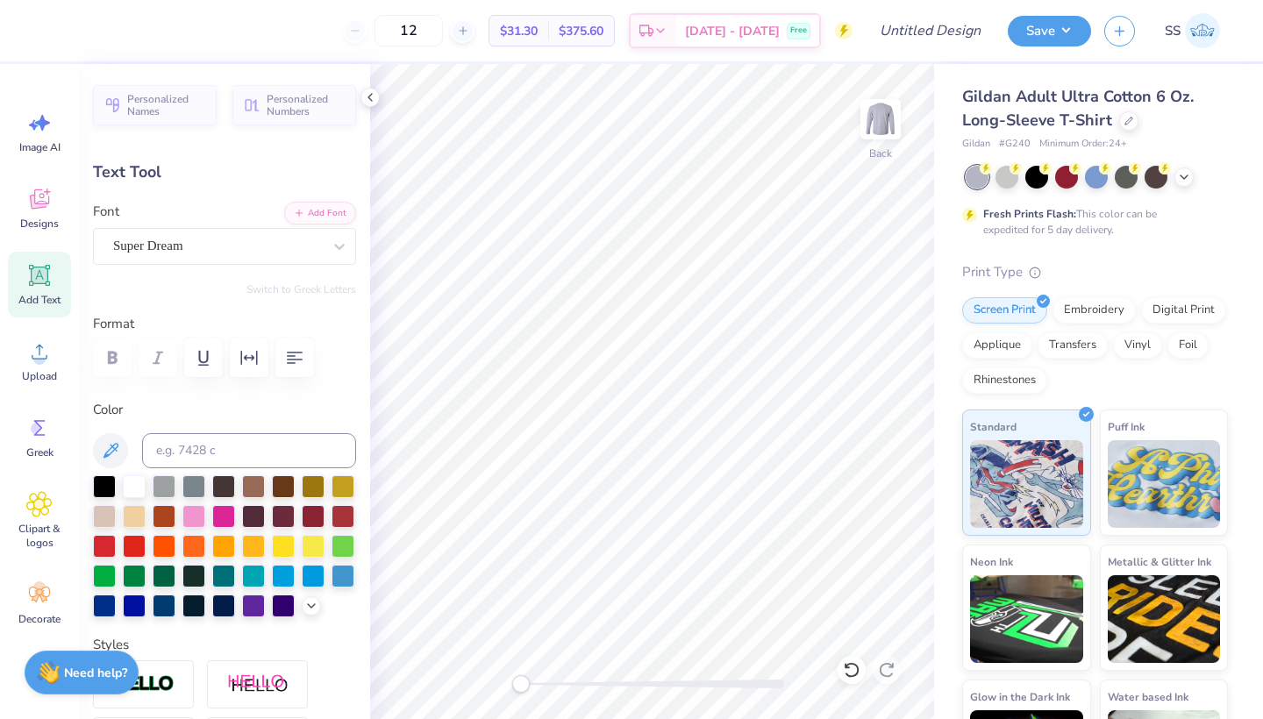
type textarea "[GEOGRAPHIC_DATA][US_STATE]"
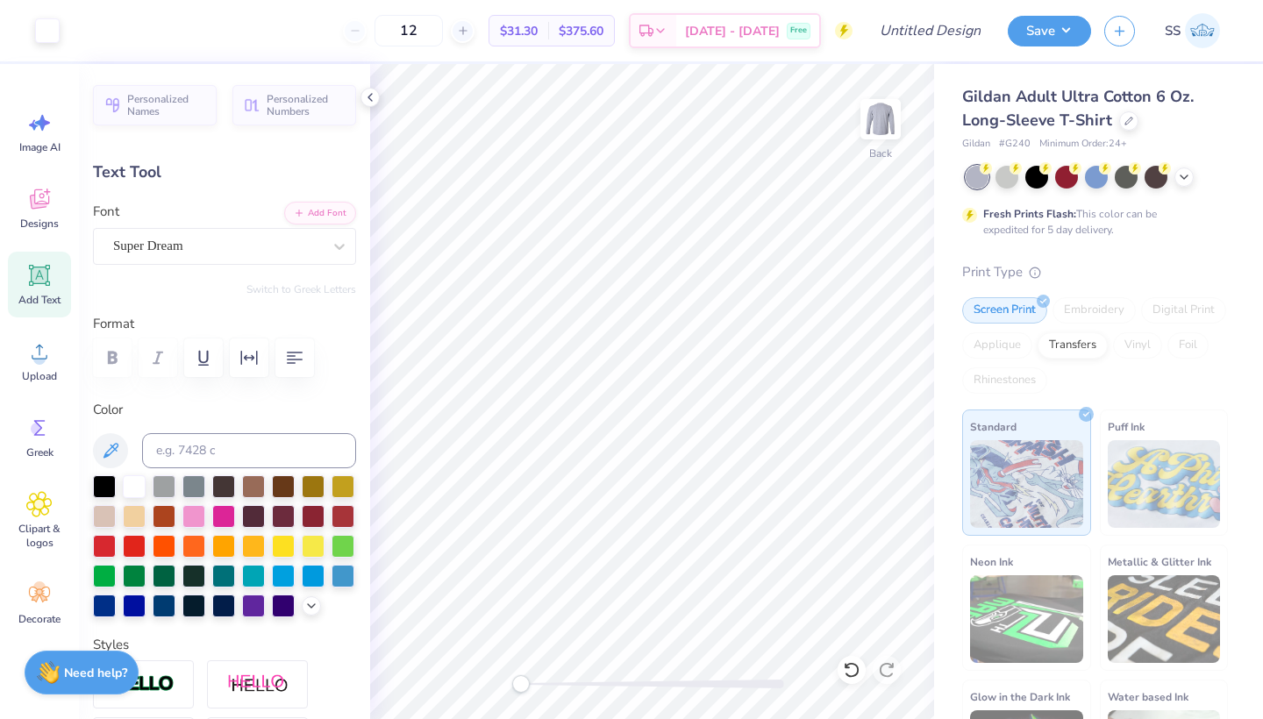
type input "15.75"
type input "1.32"
type input "12.09"
click at [229, 242] on div "Super Dream" at bounding box center [217, 246] width 212 height 27
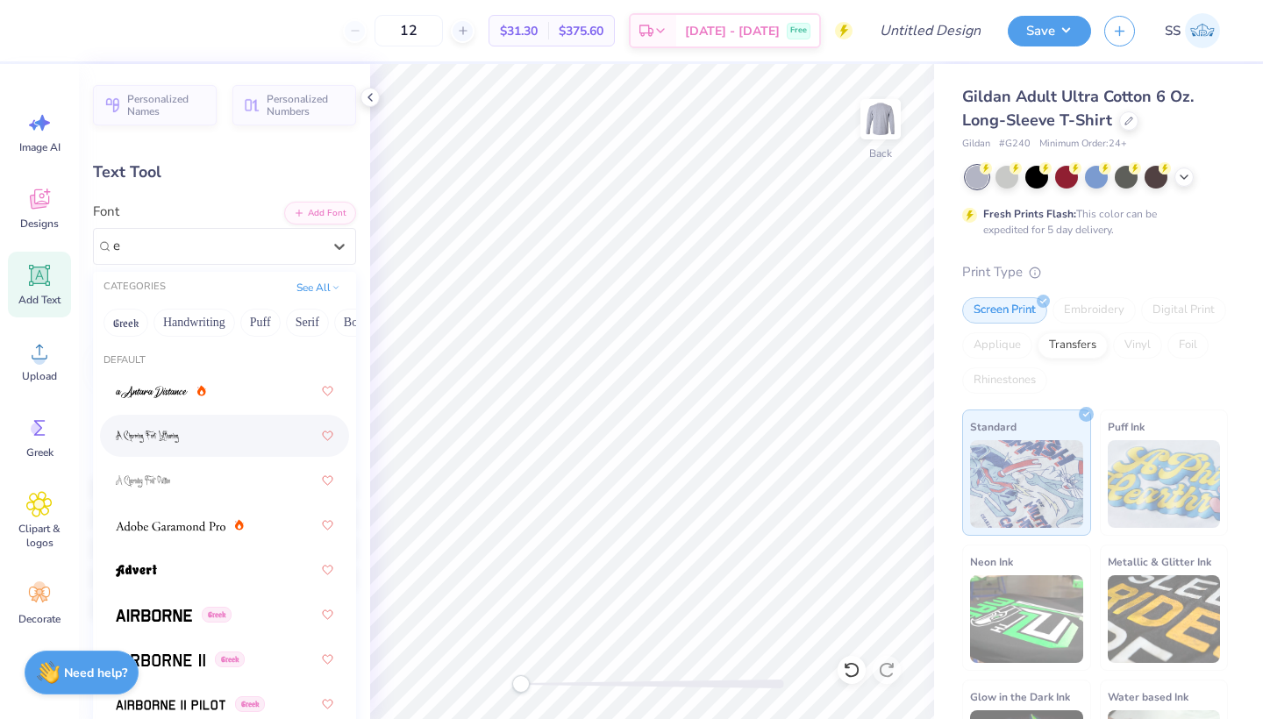
scroll to position [0, 0]
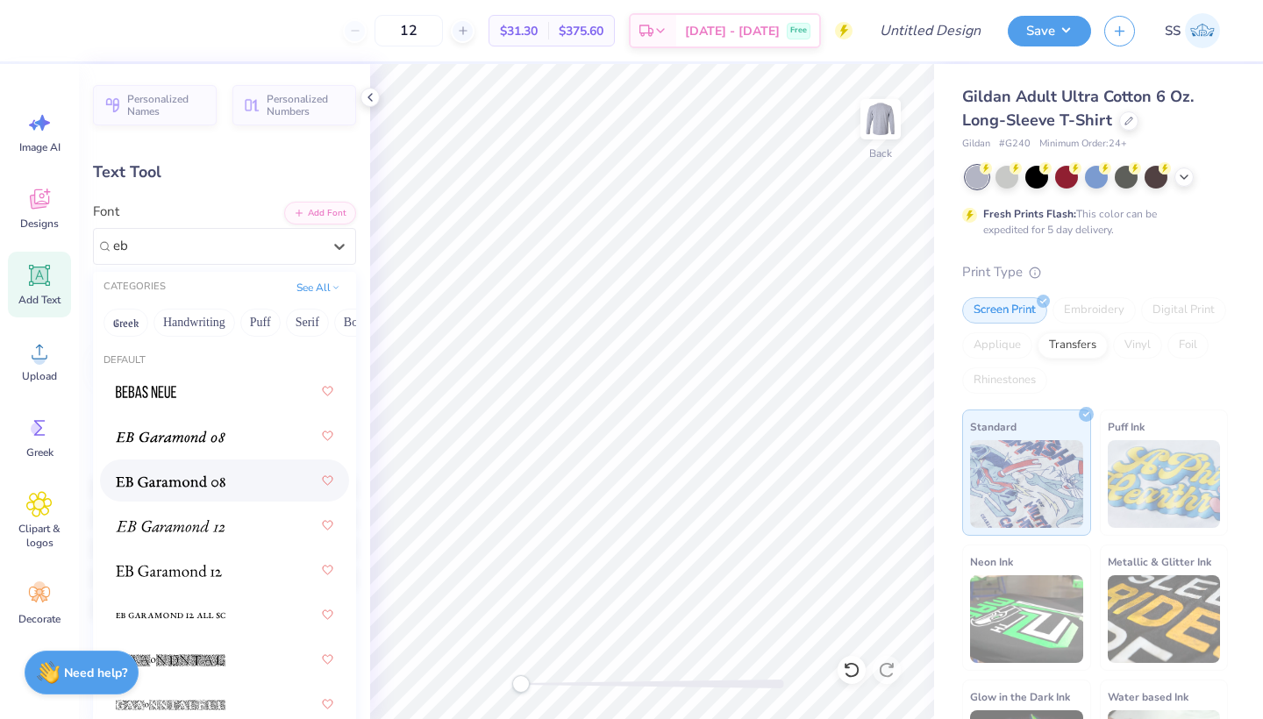
click at [178, 493] on div at bounding box center [225, 481] width 218 height 32
type input "eb"
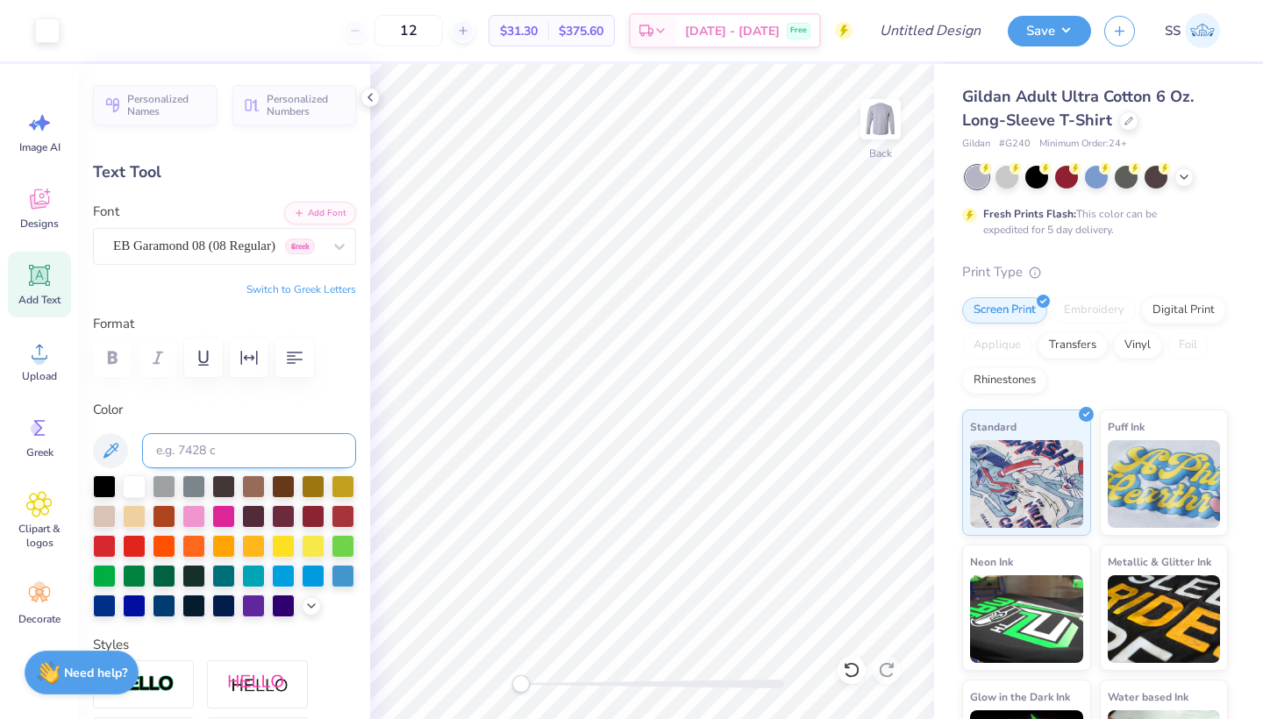
type input "13.31"
type input "1.47"
type input "3.71"
type input "11.52"
type input "1.28"
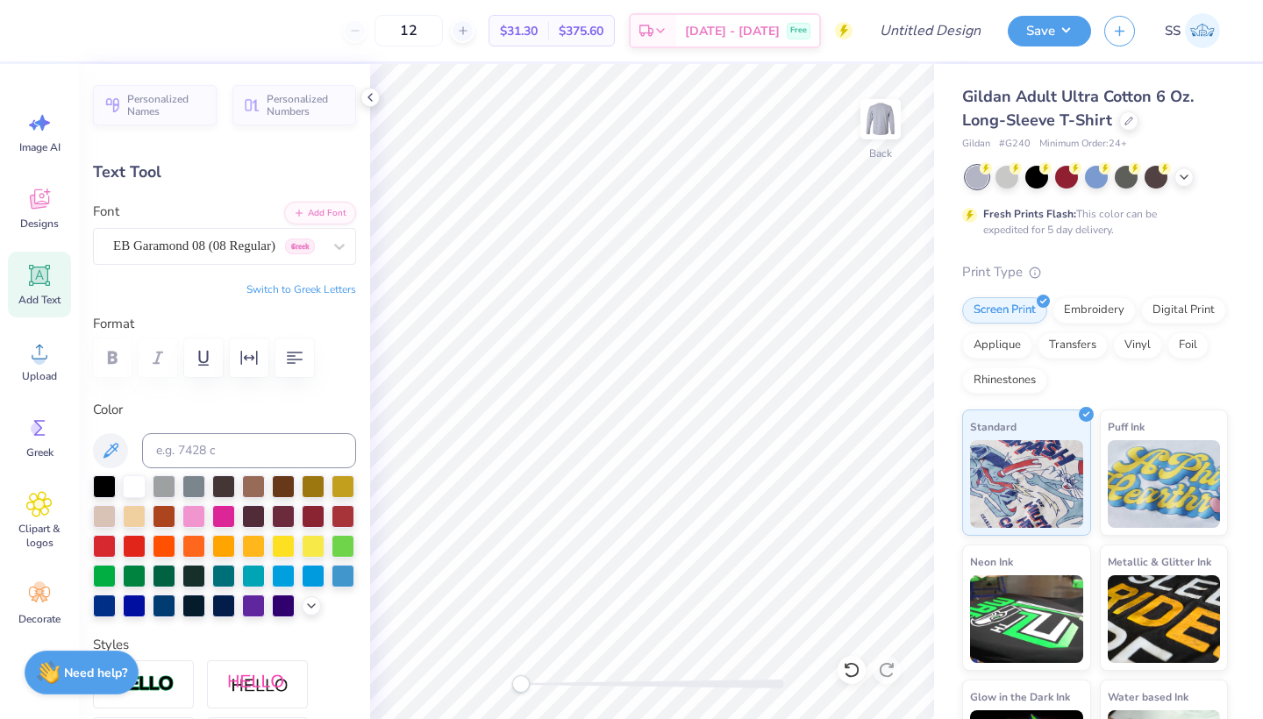
type textarea "THE [GEOGRAPHIC_DATA][US_STATE]"
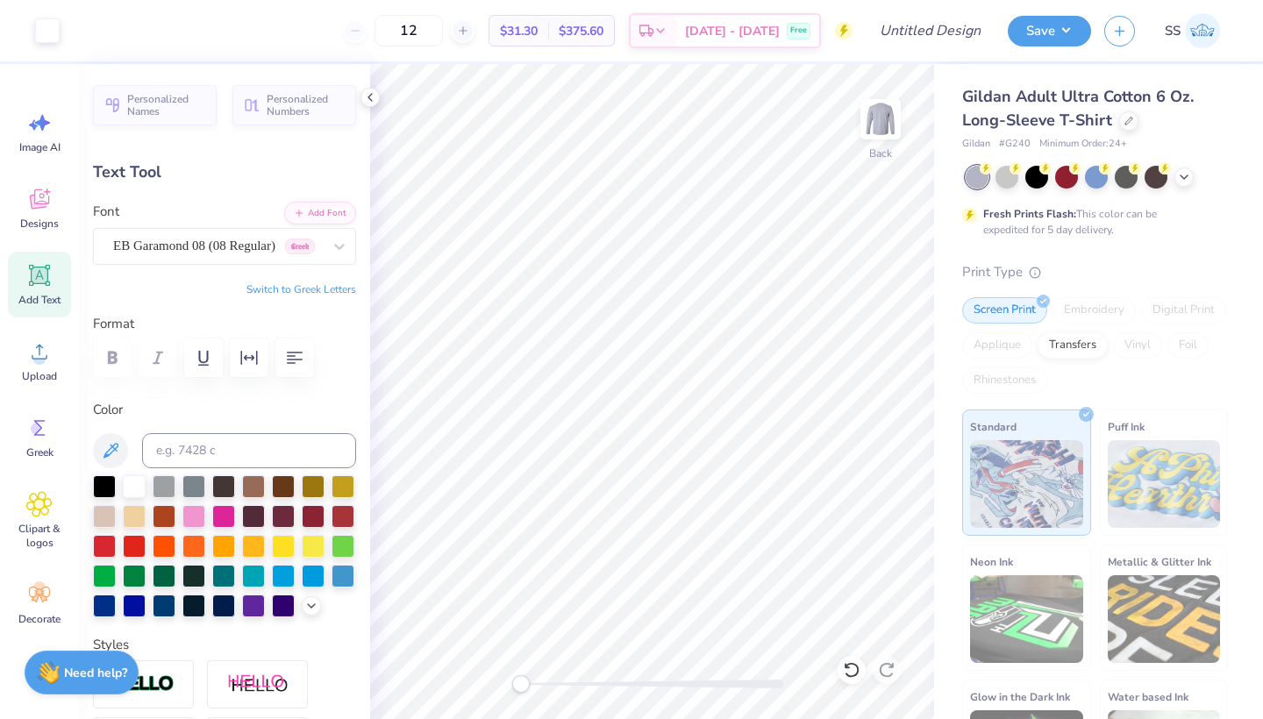
type input "15.75"
type input "0.75"
type input "3.89"
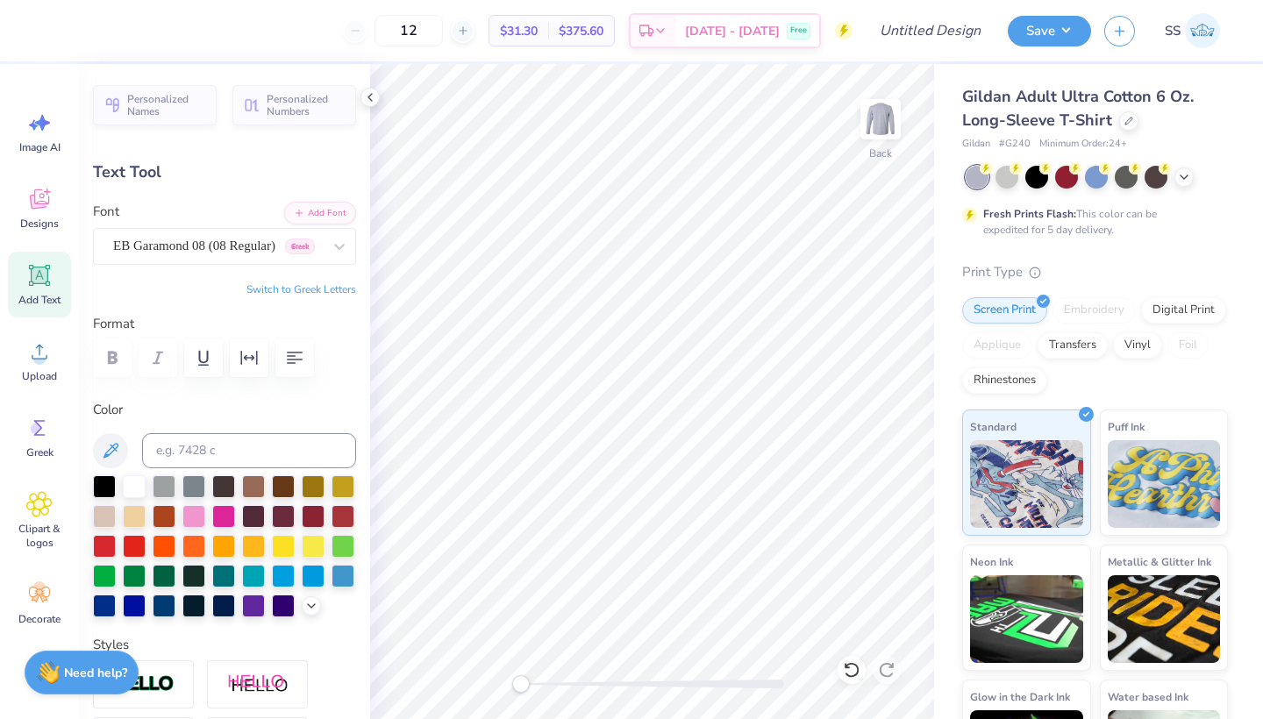
type input "13.05"
type input "0.62"
type input "14.09"
type input "0.67"
type input "3.00"
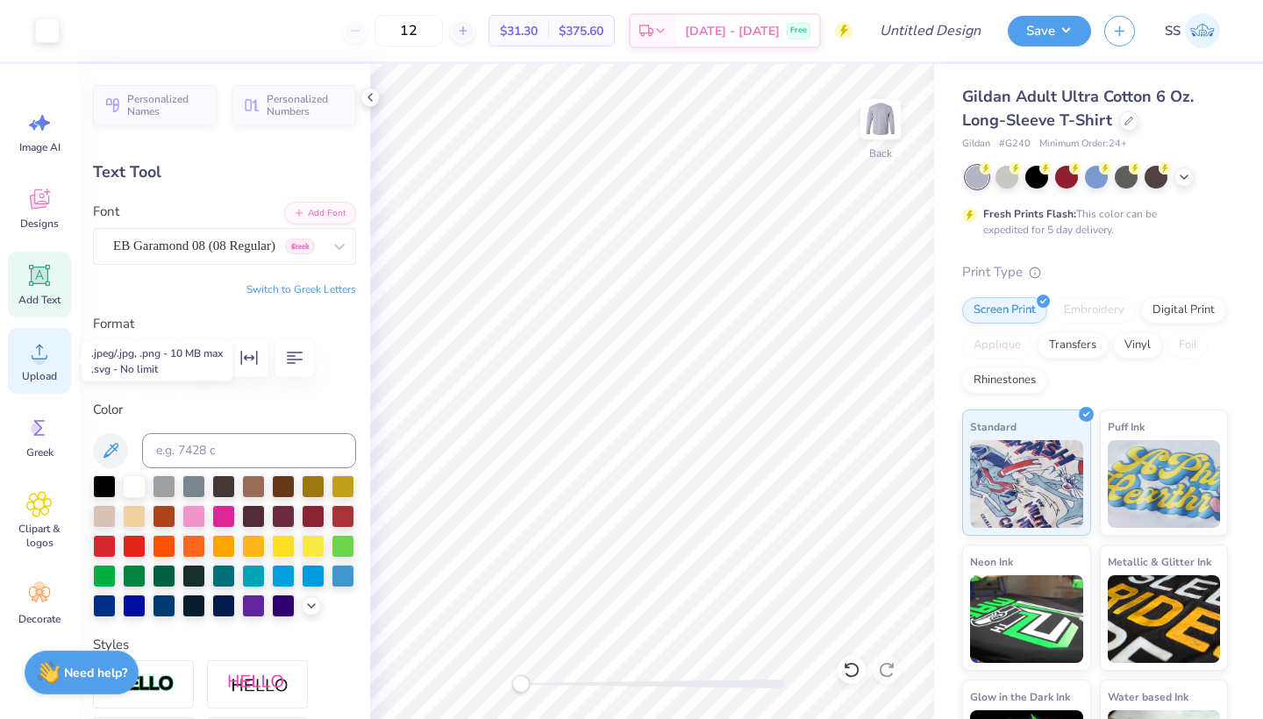
click at [67, 354] on div "Upload" at bounding box center [39, 361] width 63 height 66
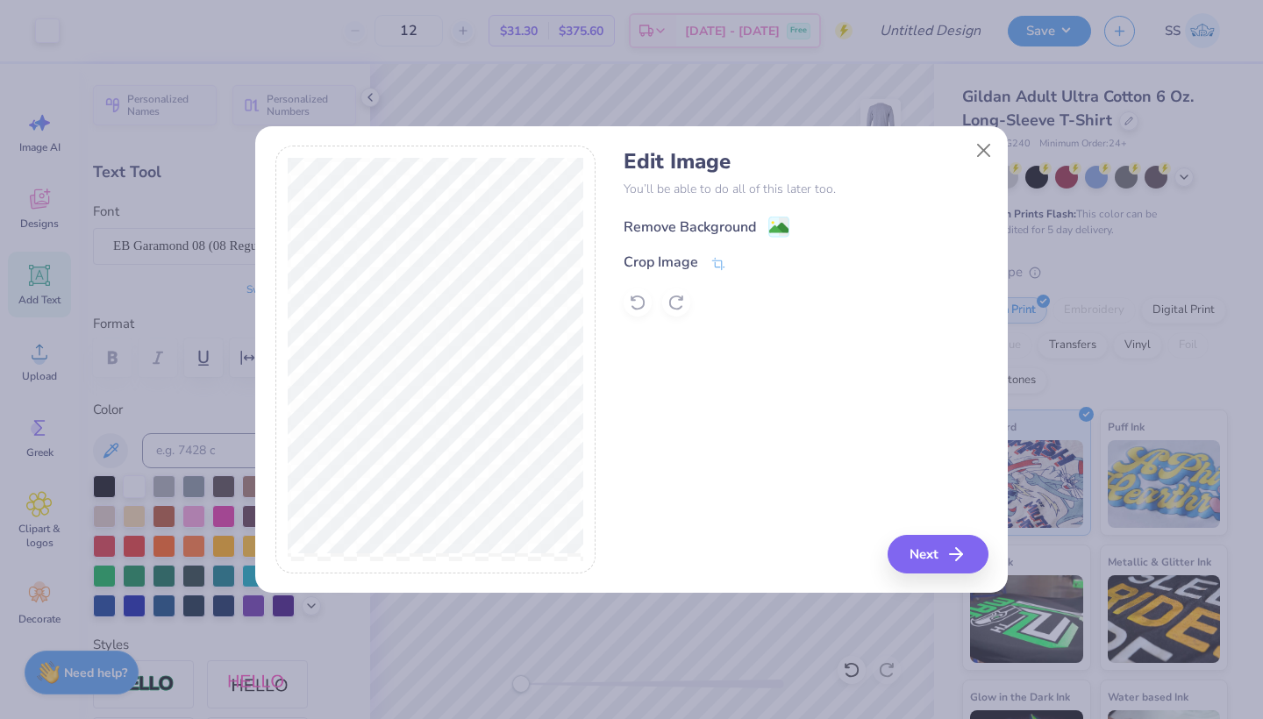
click at [675, 229] on div "Remove Background" at bounding box center [690, 227] width 132 height 21
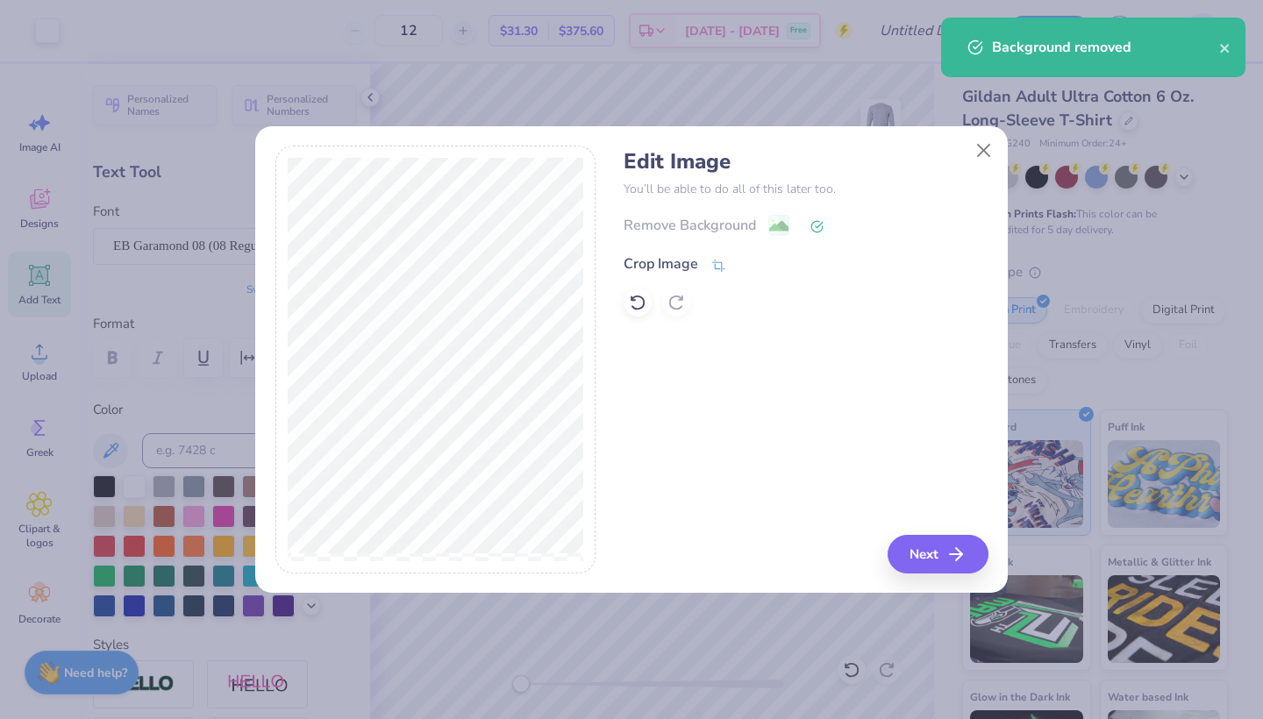
click at [653, 260] on div "Crop Image" at bounding box center [661, 264] width 75 height 21
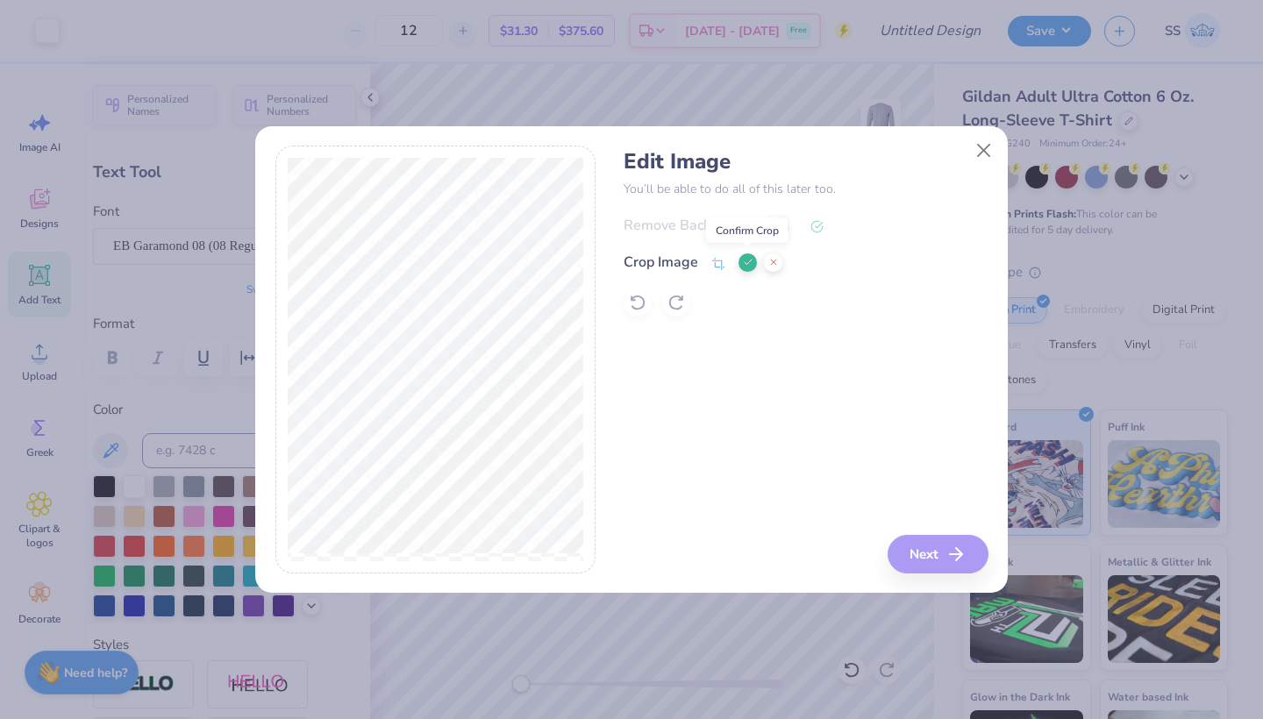
click at [752, 265] on icon at bounding box center [748, 262] width 11 height 11
click at [923, 562] on button "Next" at bounding box center [941, 554] width 101 height 39
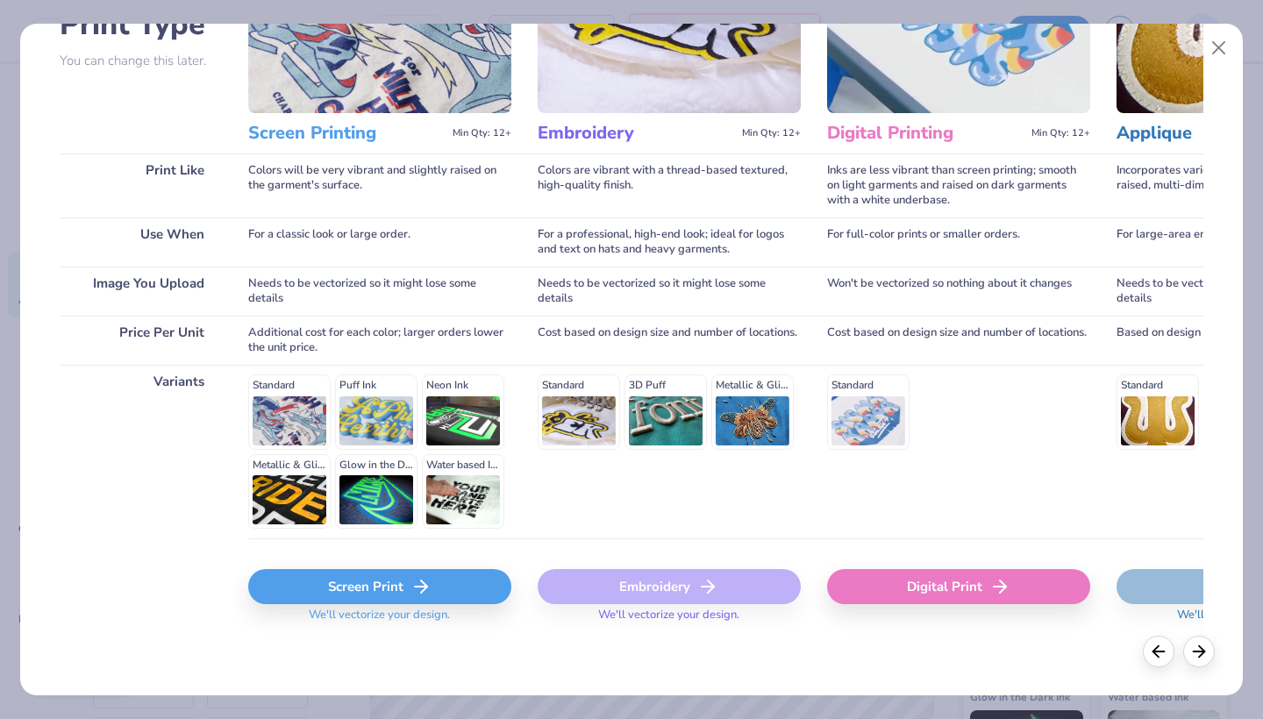
click at [322, 576] on div "Screen Print" at bounding box center [379, 586] width 263 height 35
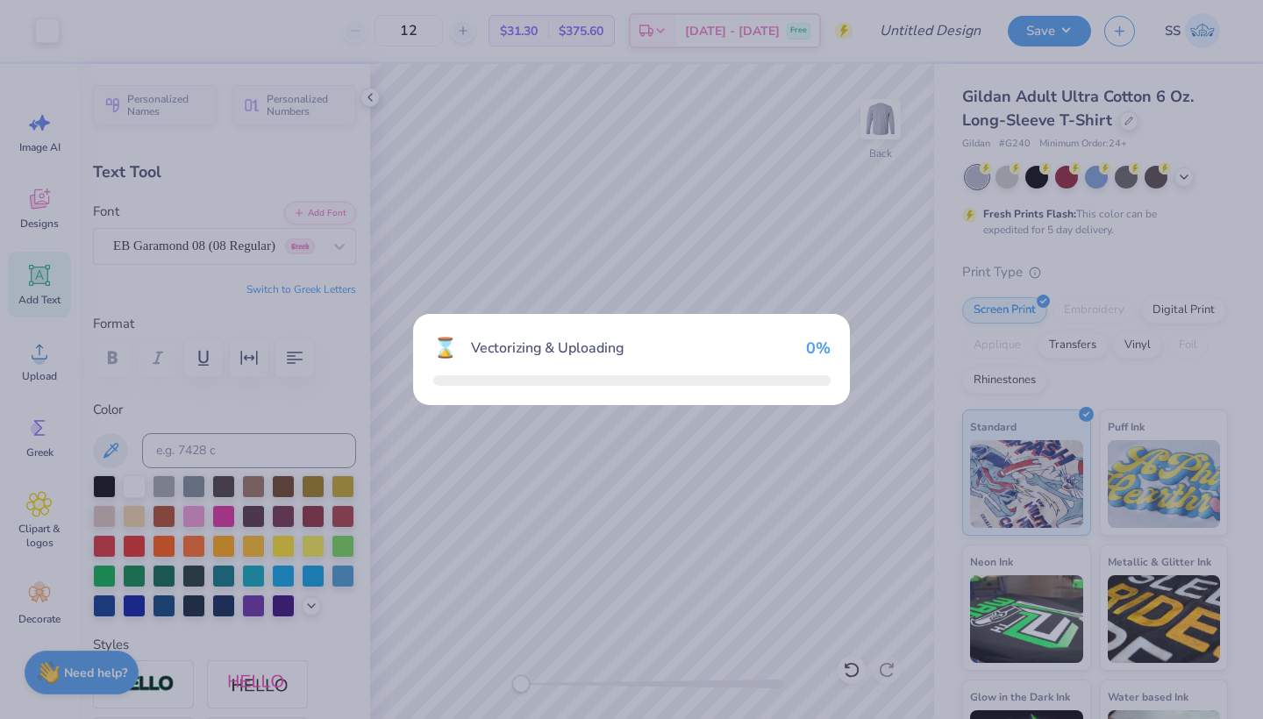
scroll to position [154, 0]
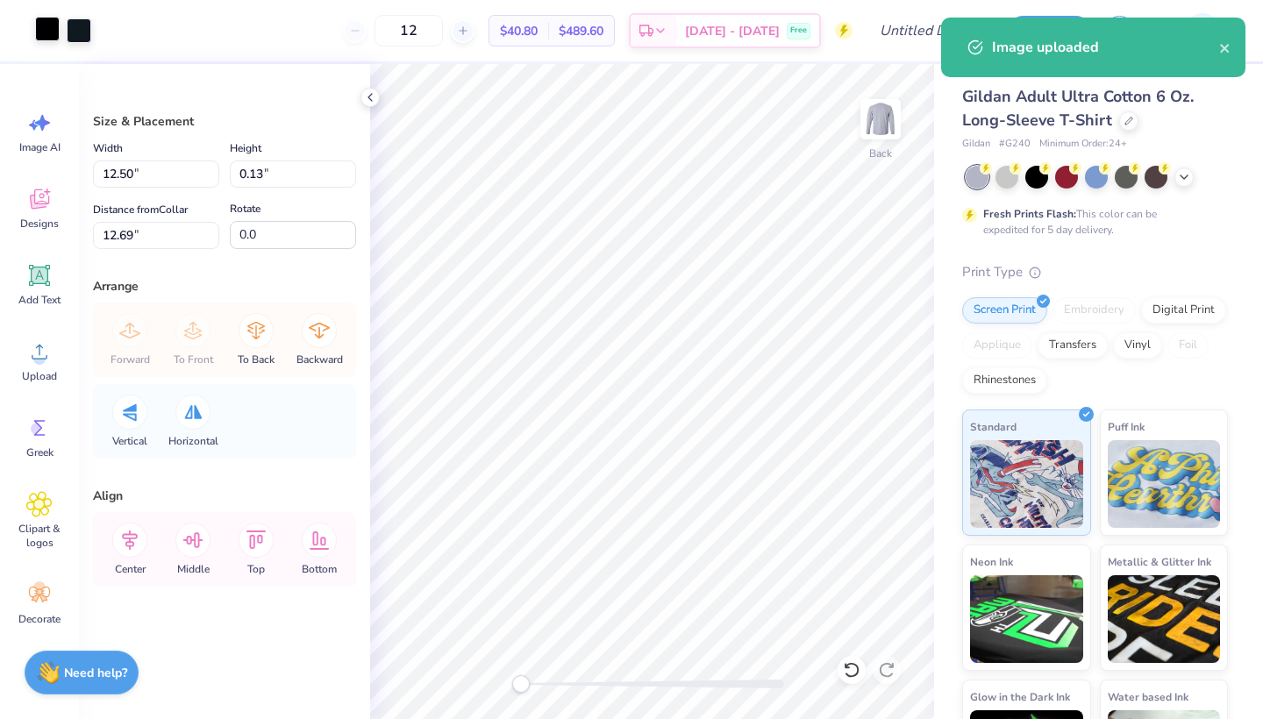
click at [47, 26] on div at bounding box center [47, 29] width 25 height 25
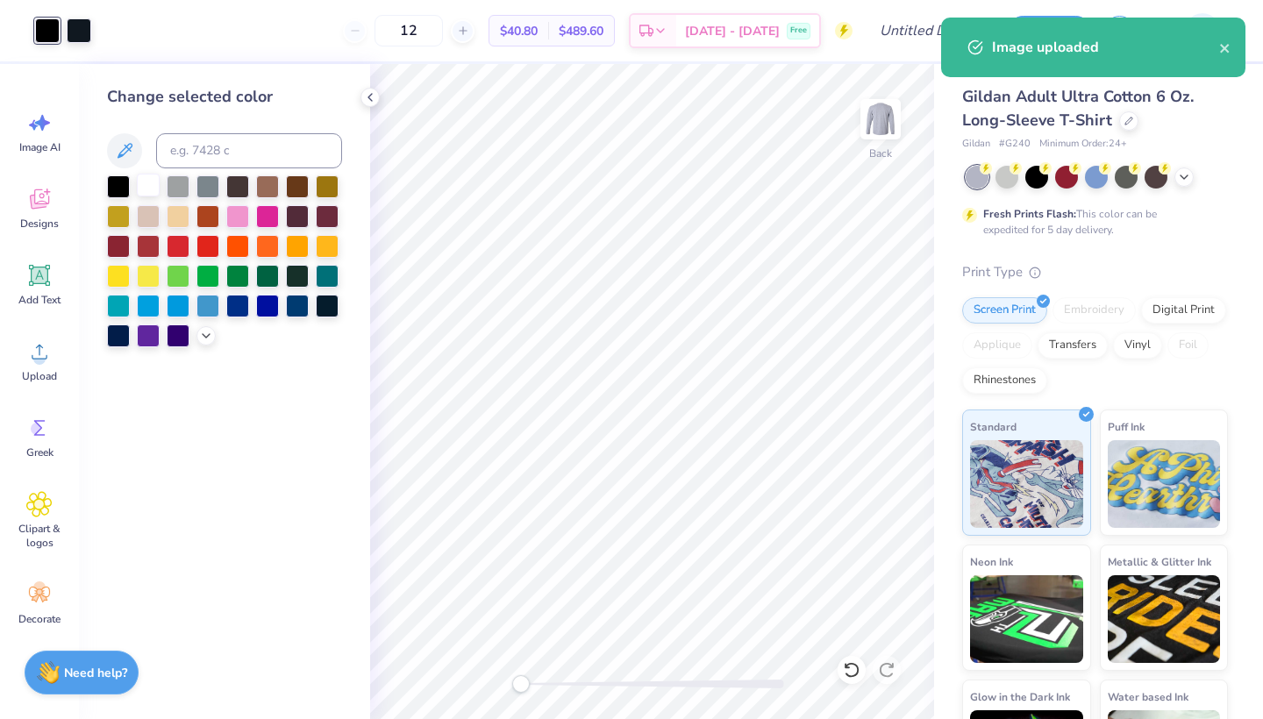
click at [154, 190] on div at bounding box center [148, 185] width 23 height 23
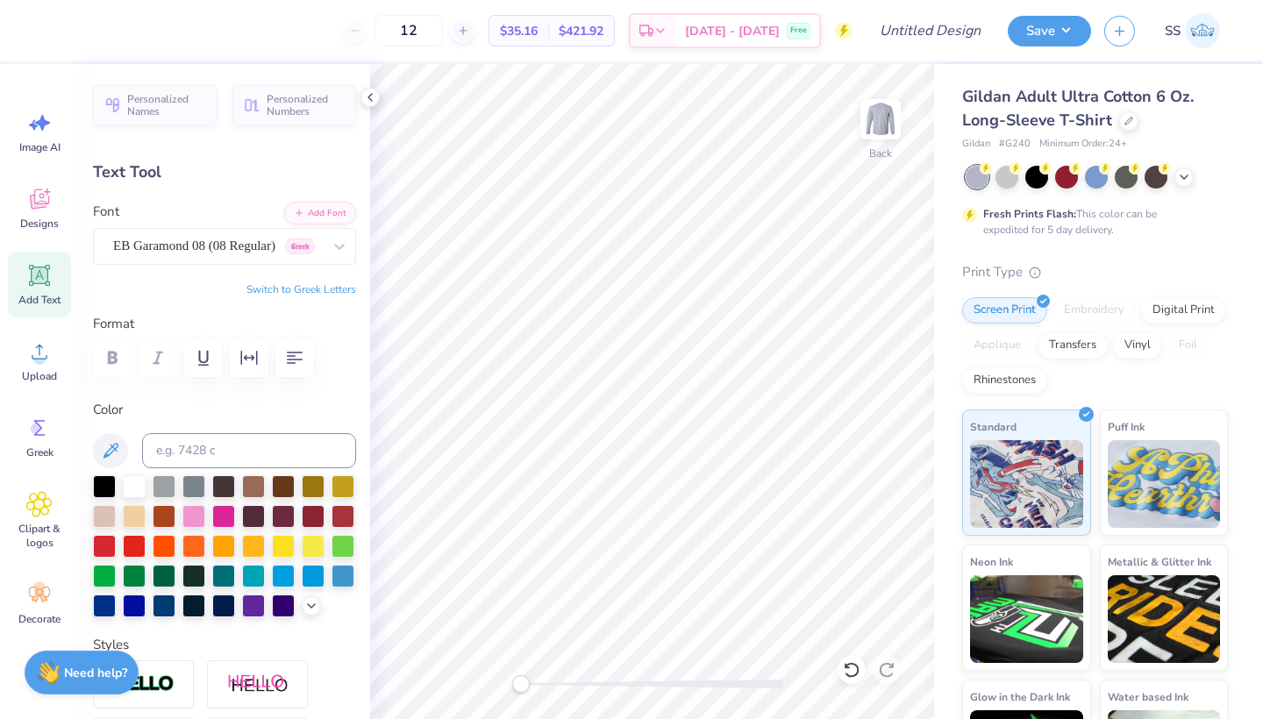
type input "13.27"
type input "0.63"
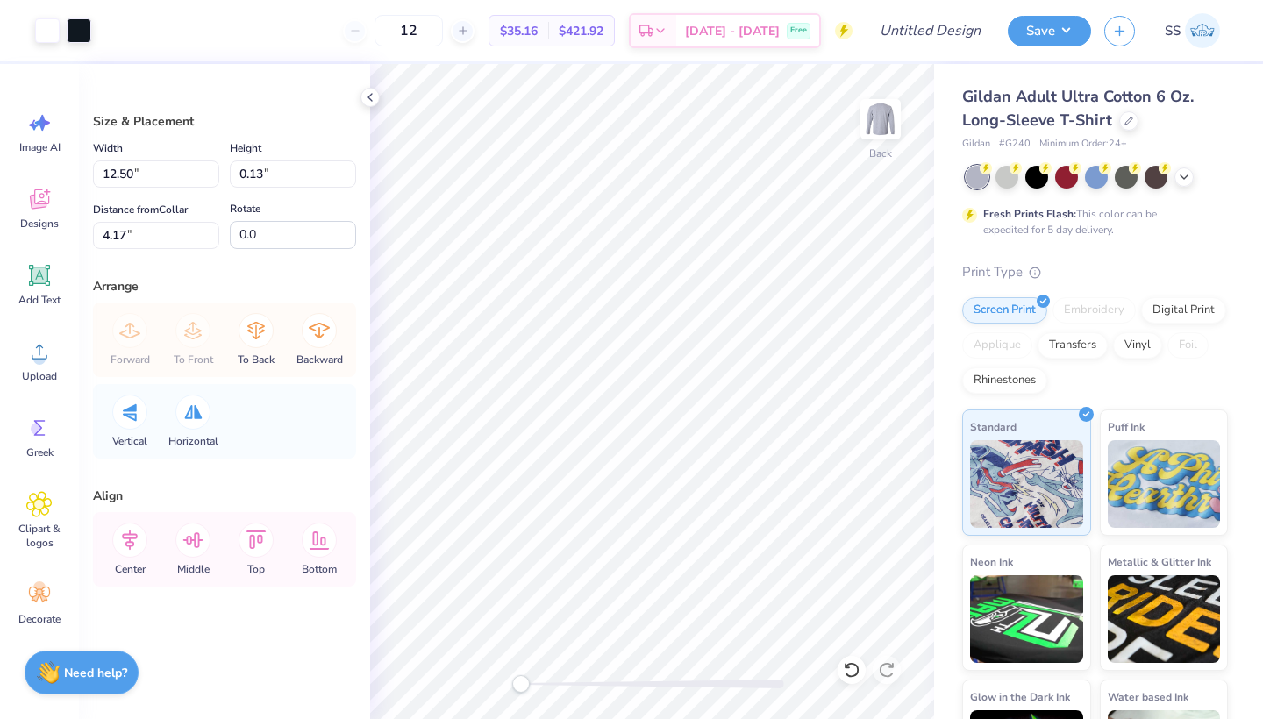
type input "13.08"
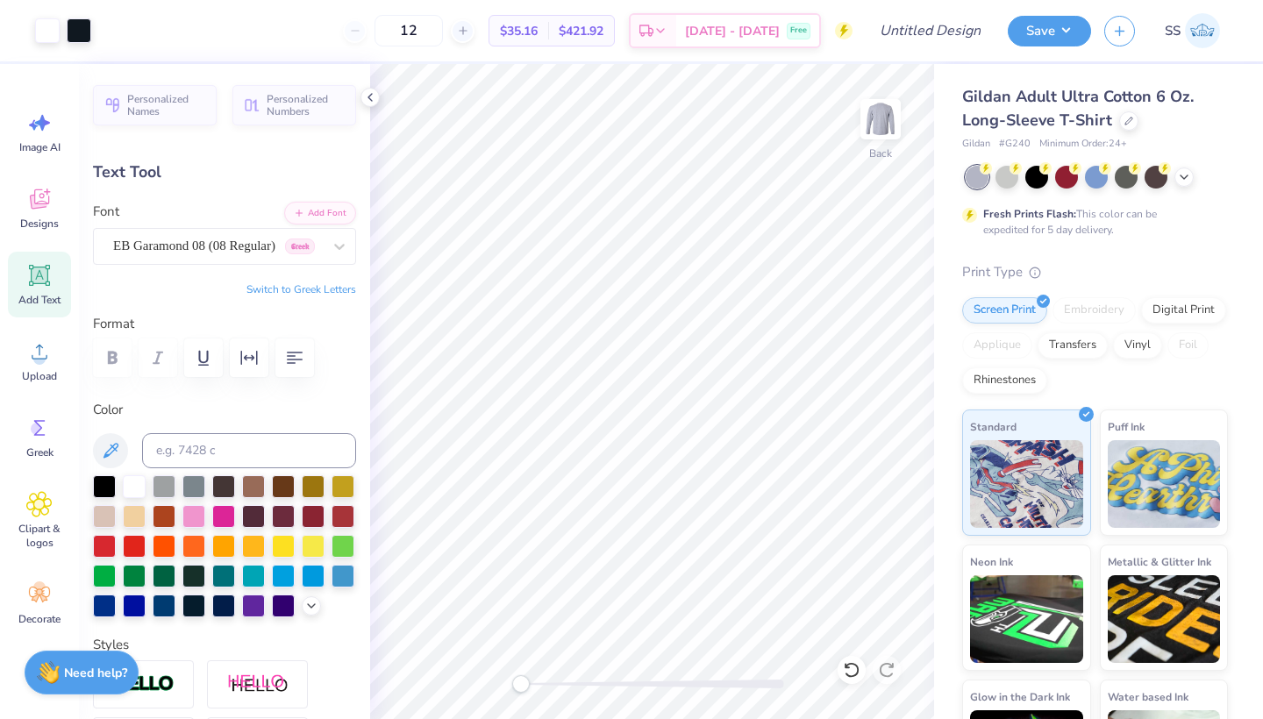
click at [43, 283] on icon at bounding box center [40, 276] width 17 height 17
type input "5.85"
type input "1.69"
type input "11.90"
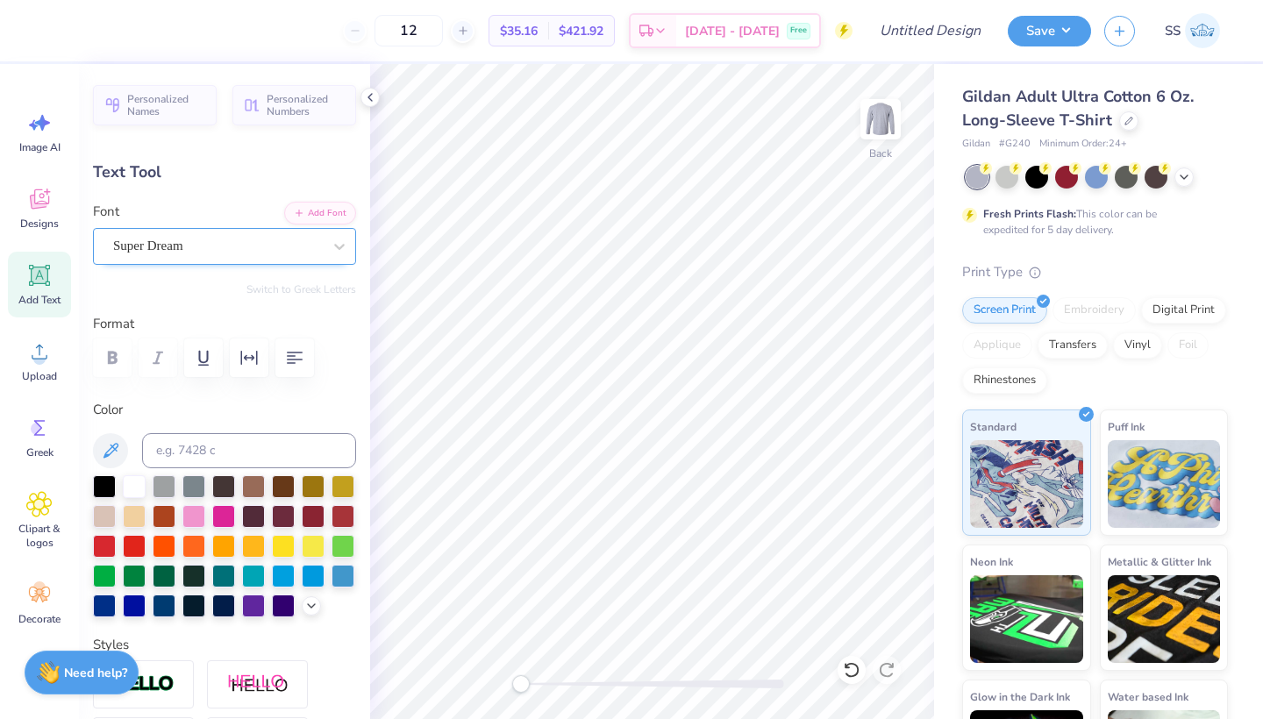
type textarea "Kinesiology"
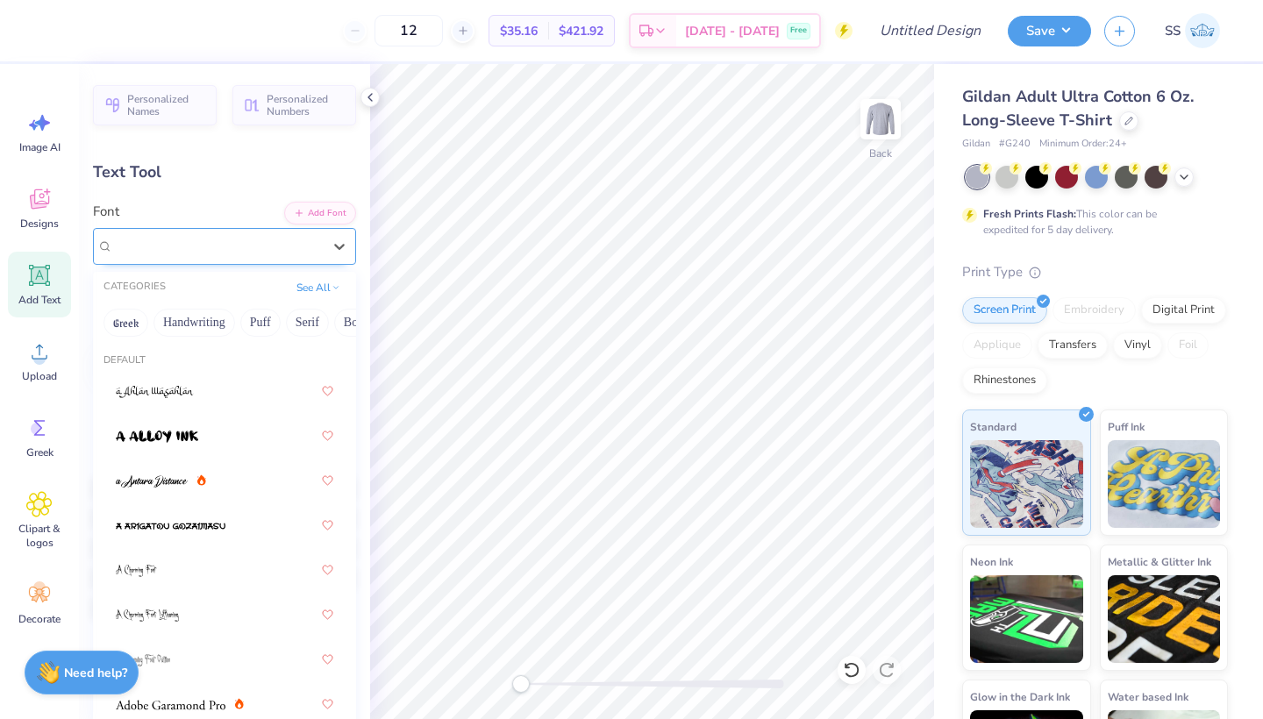
click at [248, 251] on div "Super Dream" at bounding box center [217, 246] width 212 height 27
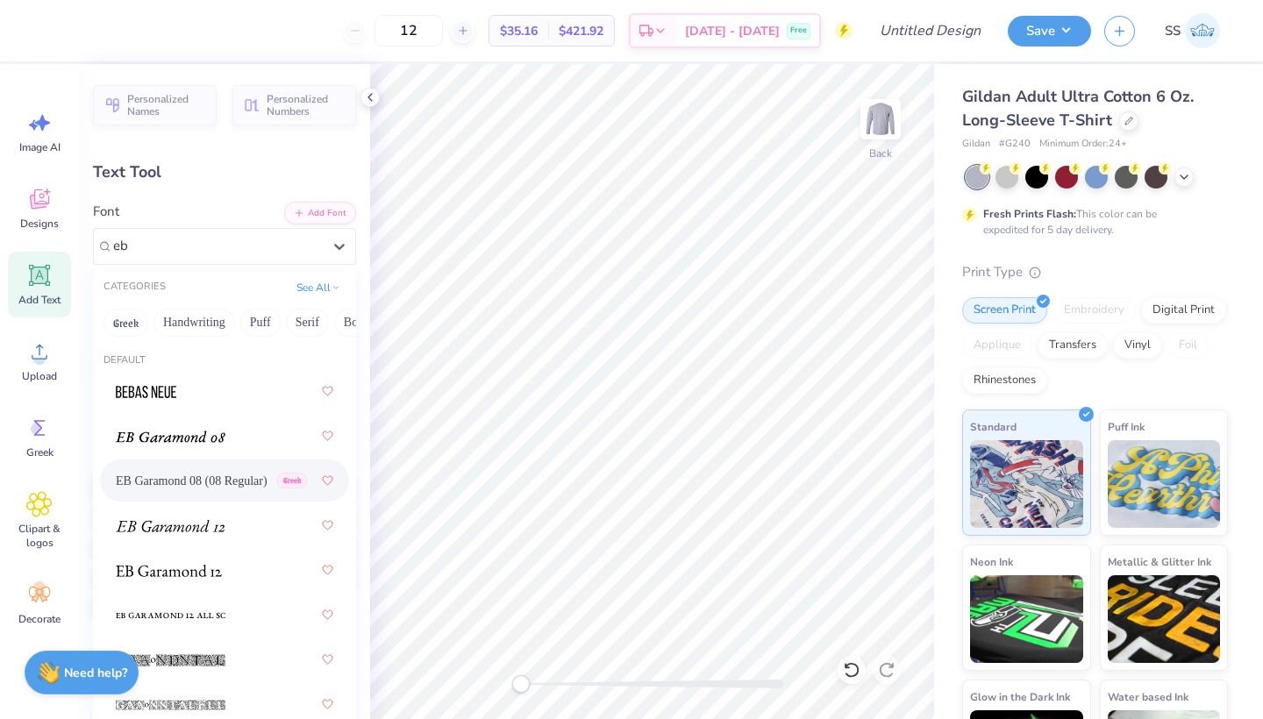
click at [212, 490] on span "EB Garamond 08 (08 Regular)" at bounding box center [192, 481] width 152 height 18
type input "eb"
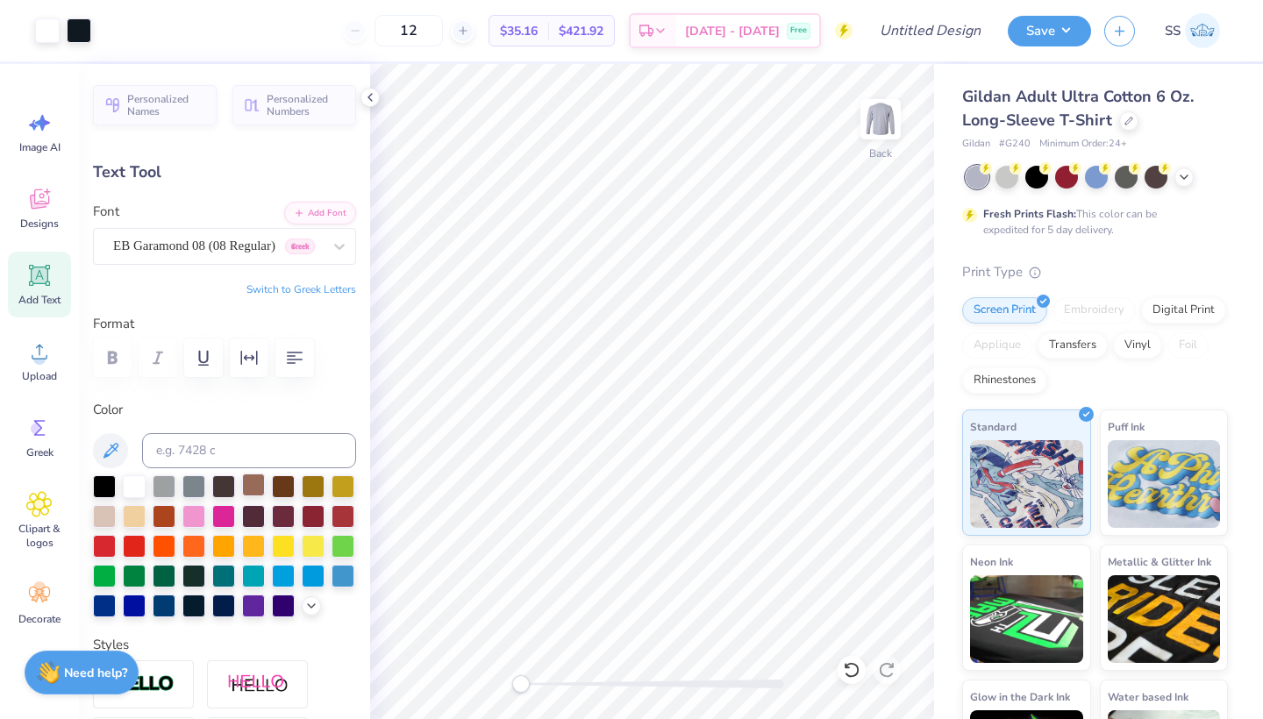
type input "11.01"
type input "2.30"
type input "11.60"
type input "9.98"
type input "2.09"
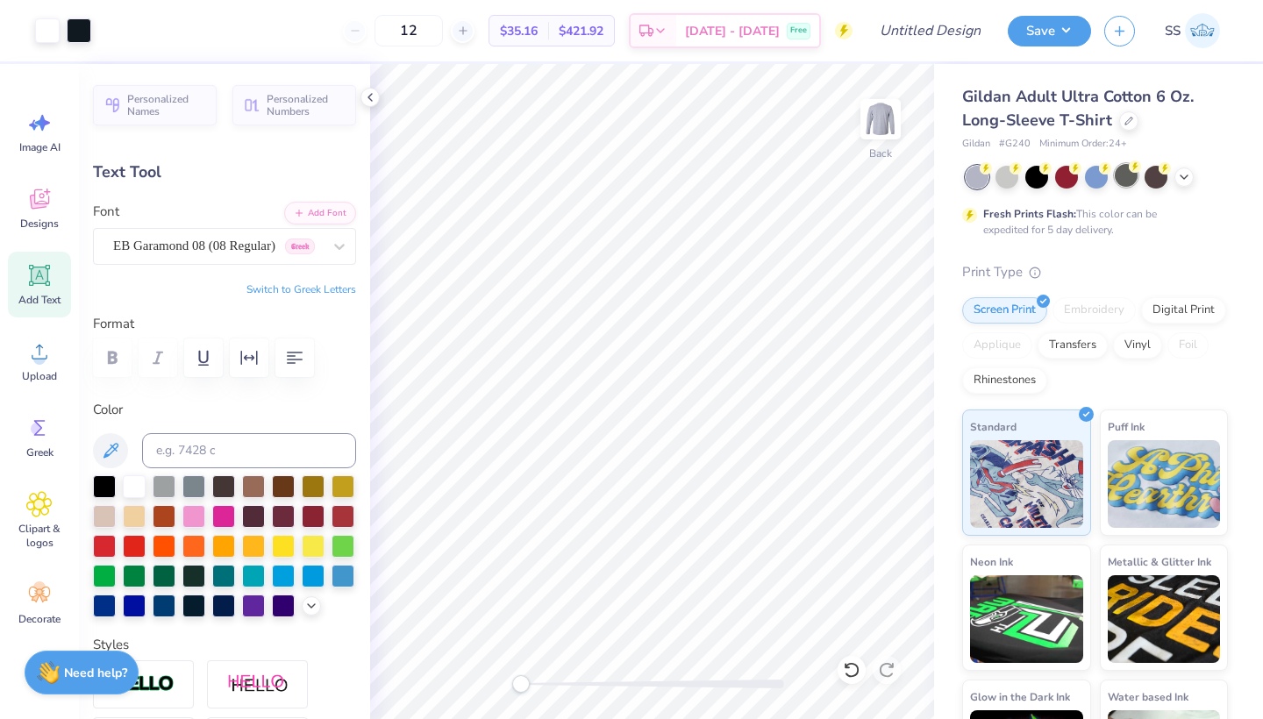
click at [1131, 180] on div at bounding box center [1126, 175] width 23 height 23
type input "4.70"
type input "11.49"
type input "2.40"
type input "12.93"
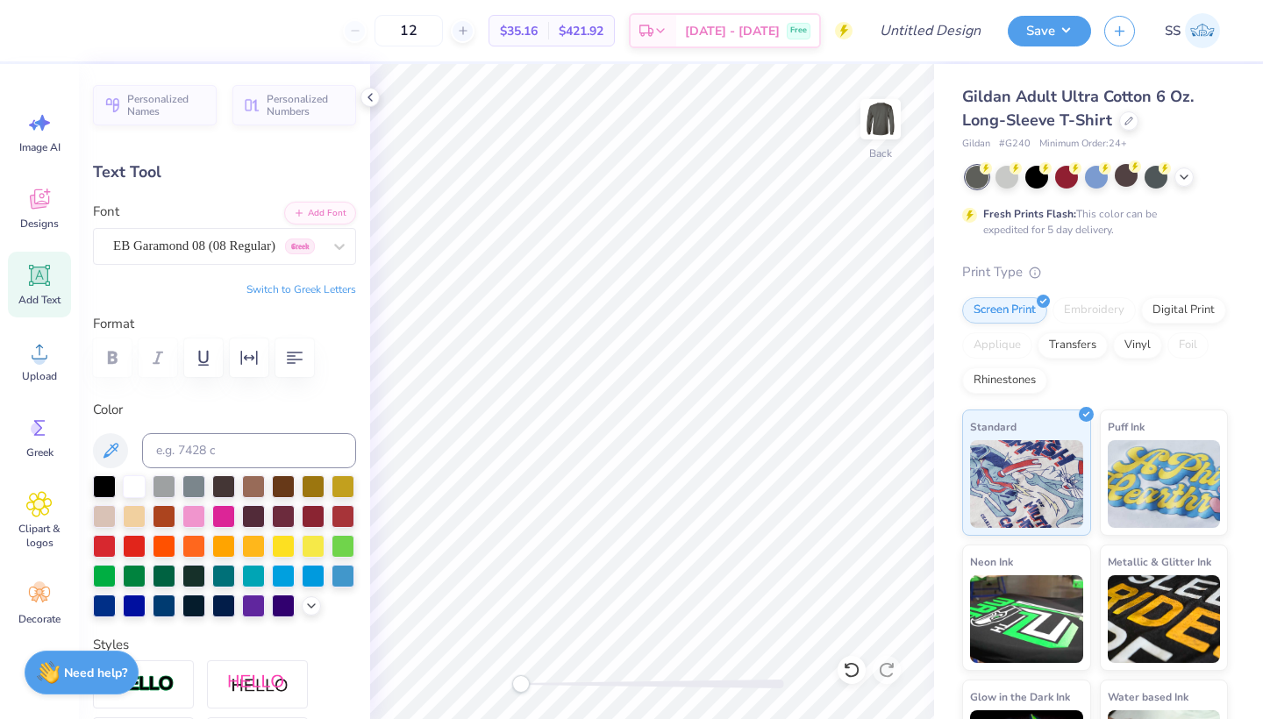
type input "2.71"
type input "4.60"
type input "10.19"
type input "2.13"
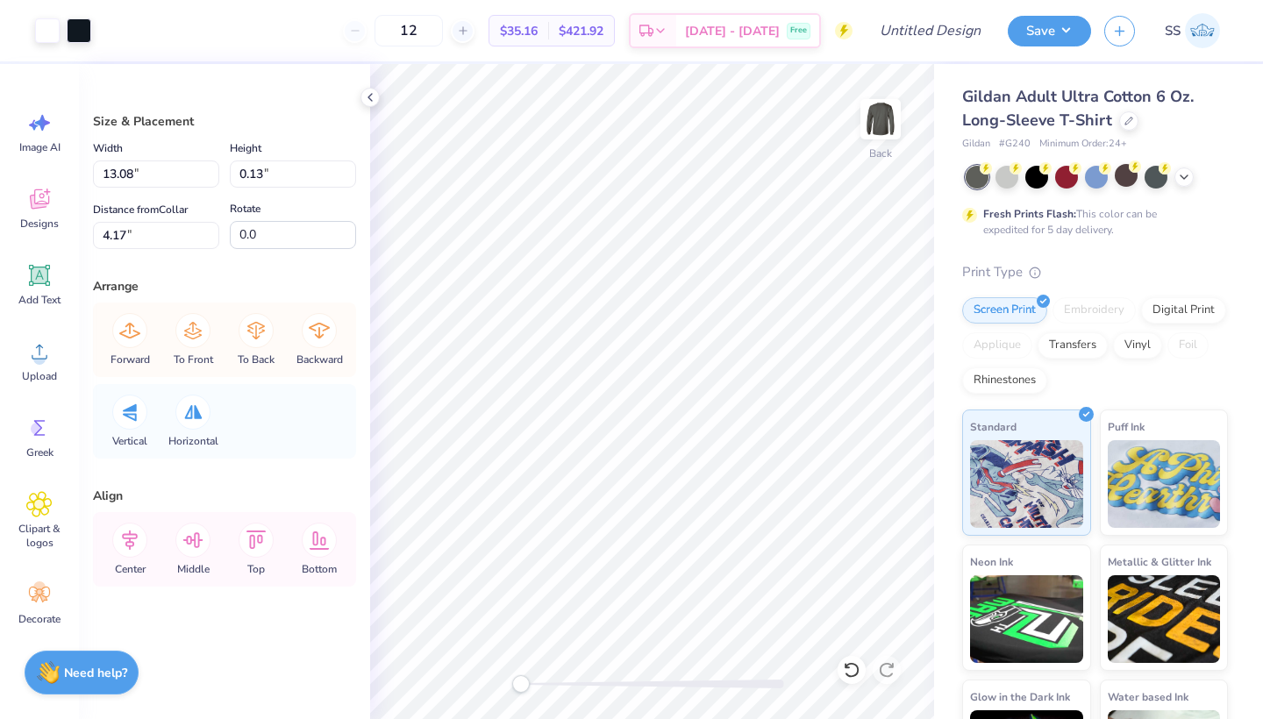
type input "11.64"
type input "0.12"
type input "10.12"
type input "0.10"
type input "4.18"
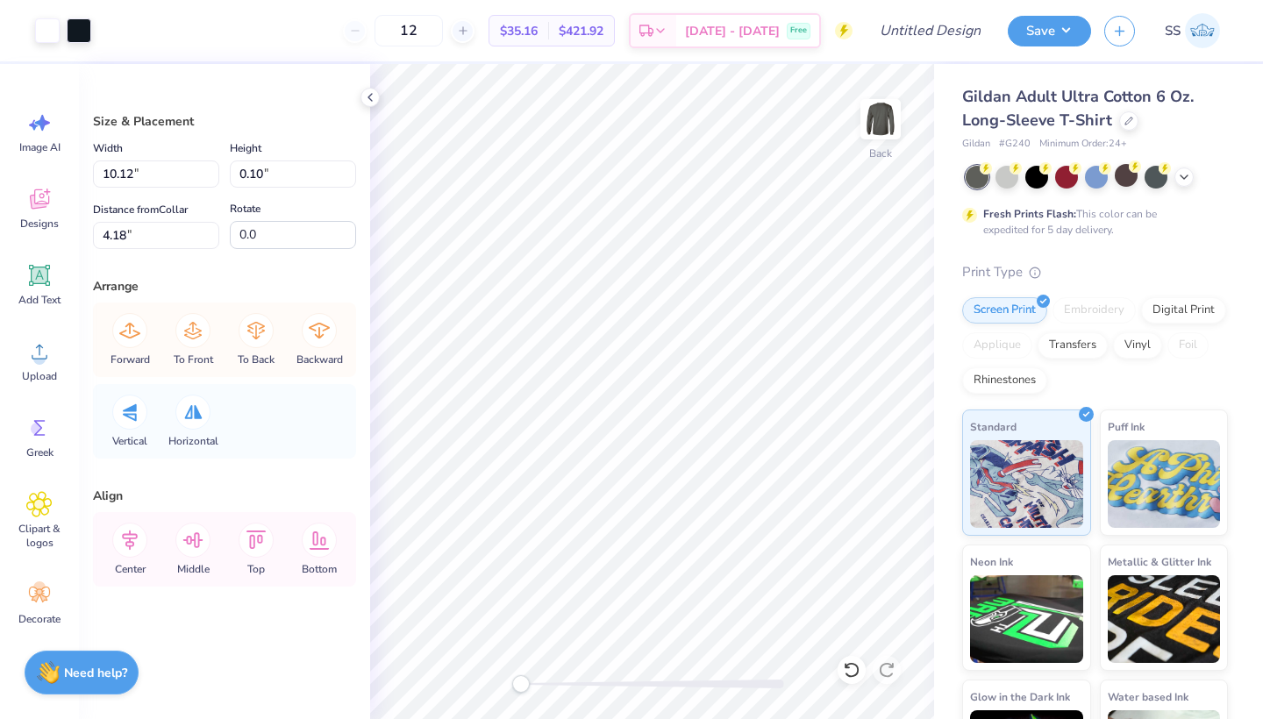
type input "11.47"
type input "0.12"
type input "4.17"
type input "12.99"
type input "0.13"
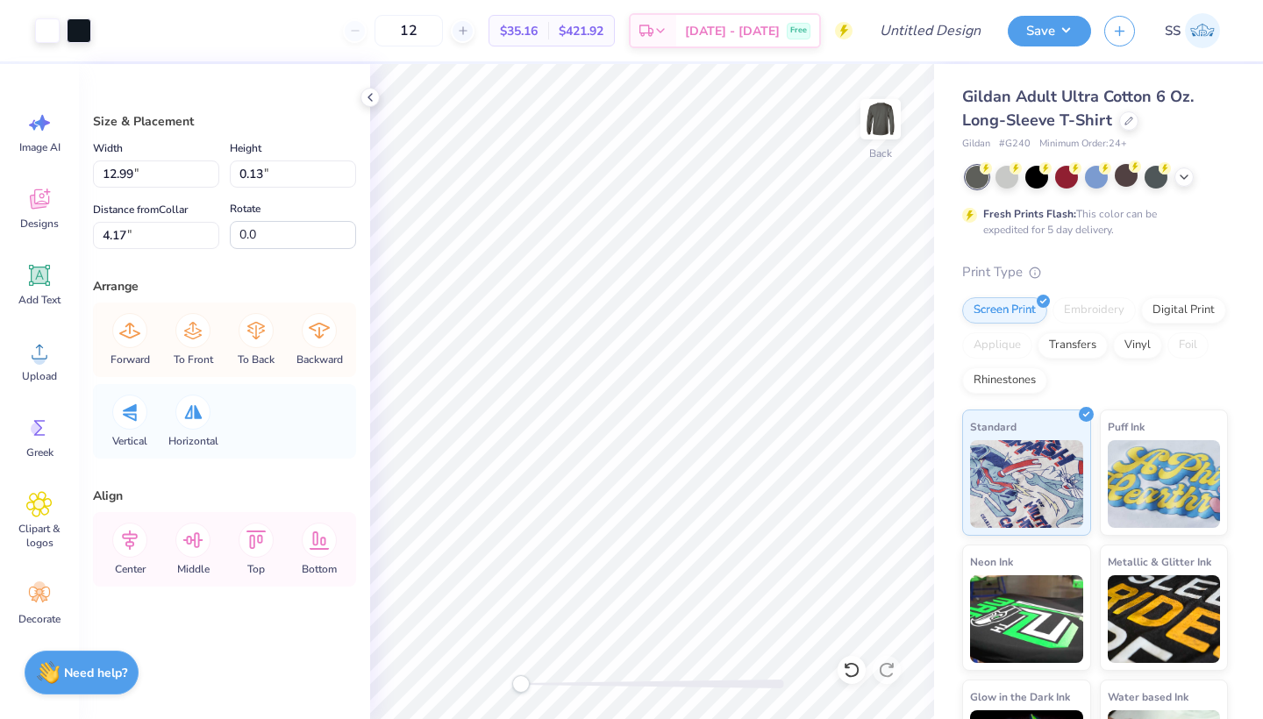
type input "13.07"
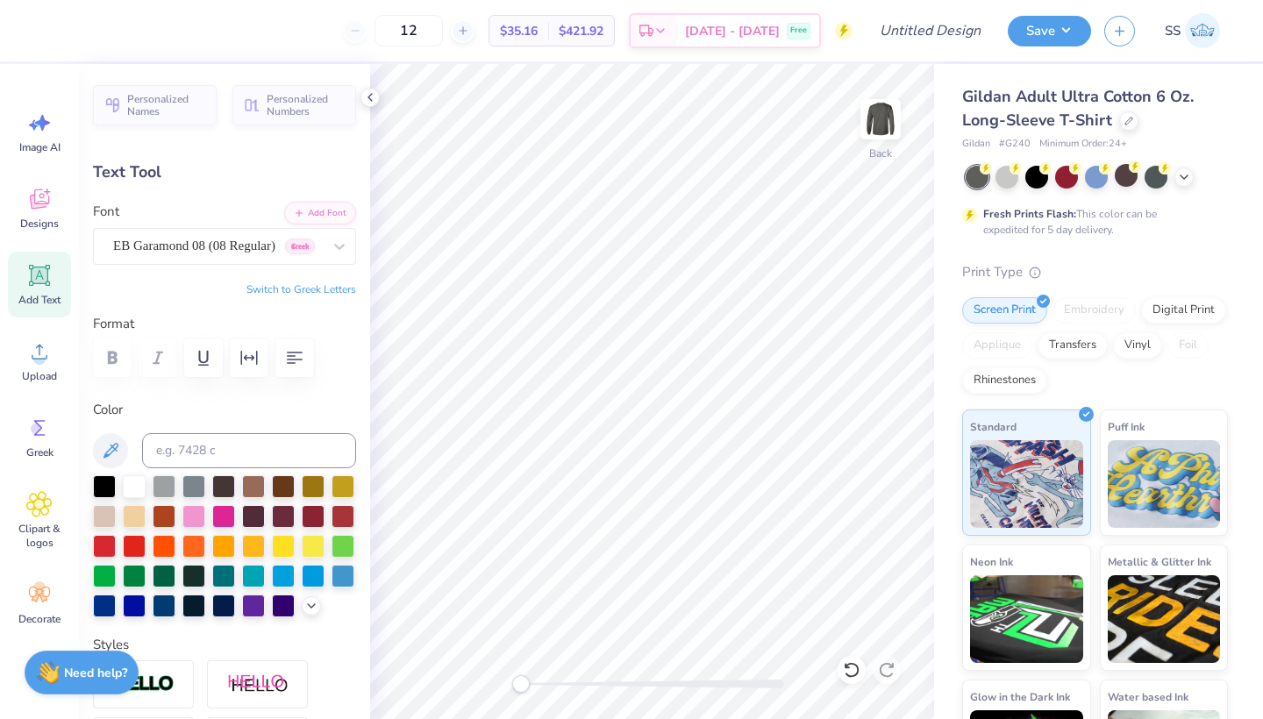
type input "11.66"
type input "2.44"
type input "4.33"
type input "12.85"
type input "2.69"
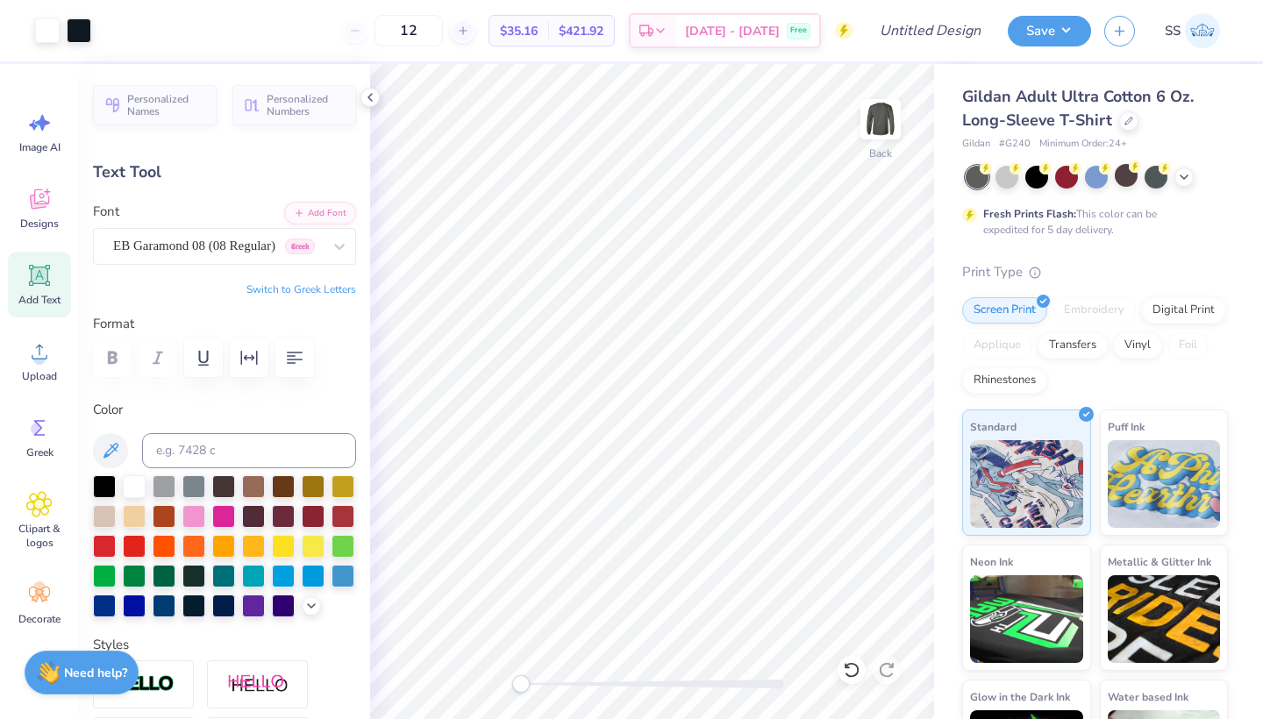
type input "4.28"
click at [919, 25] on input "Design Title" at bounding box center [952, 30] width 86 height 35
type input "[PERSON_NAME] long sleeve"
click at [1062, 31] on button "Save" at bounding box center [1049, 28] width 83 height 31
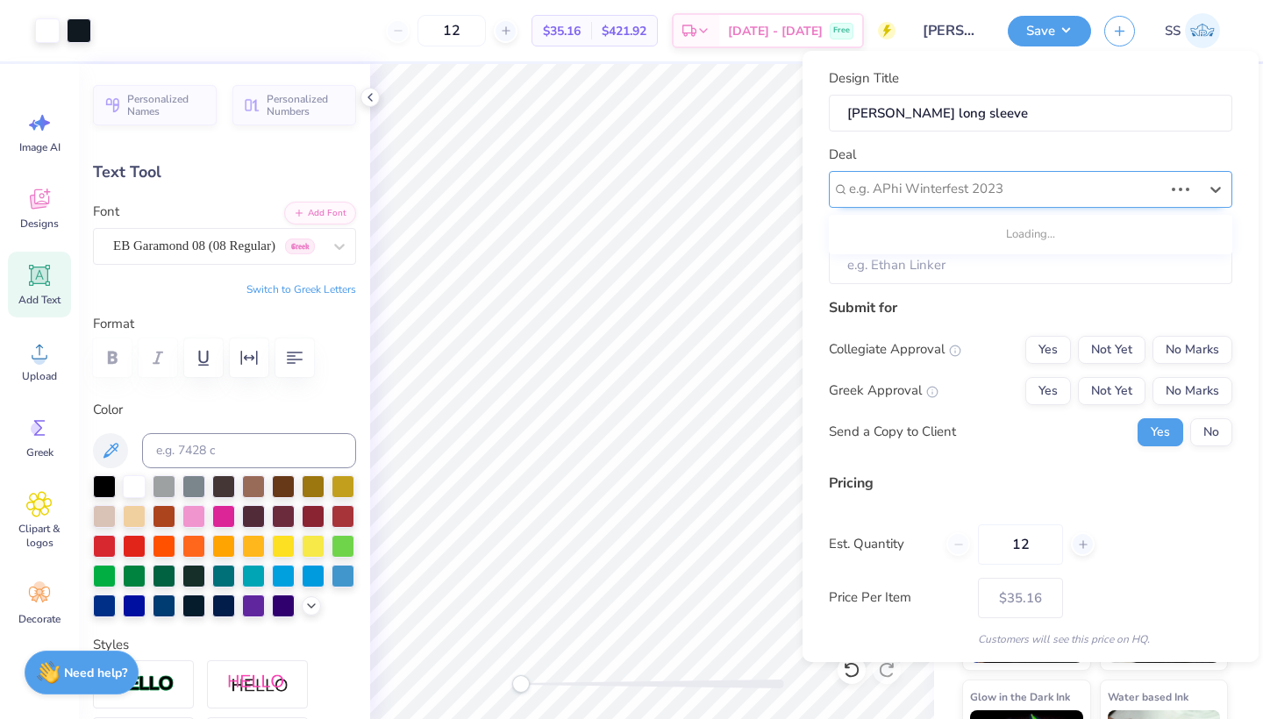
click at [1025, 178] on div at bounding box center [1006, 189] width 314 height 24
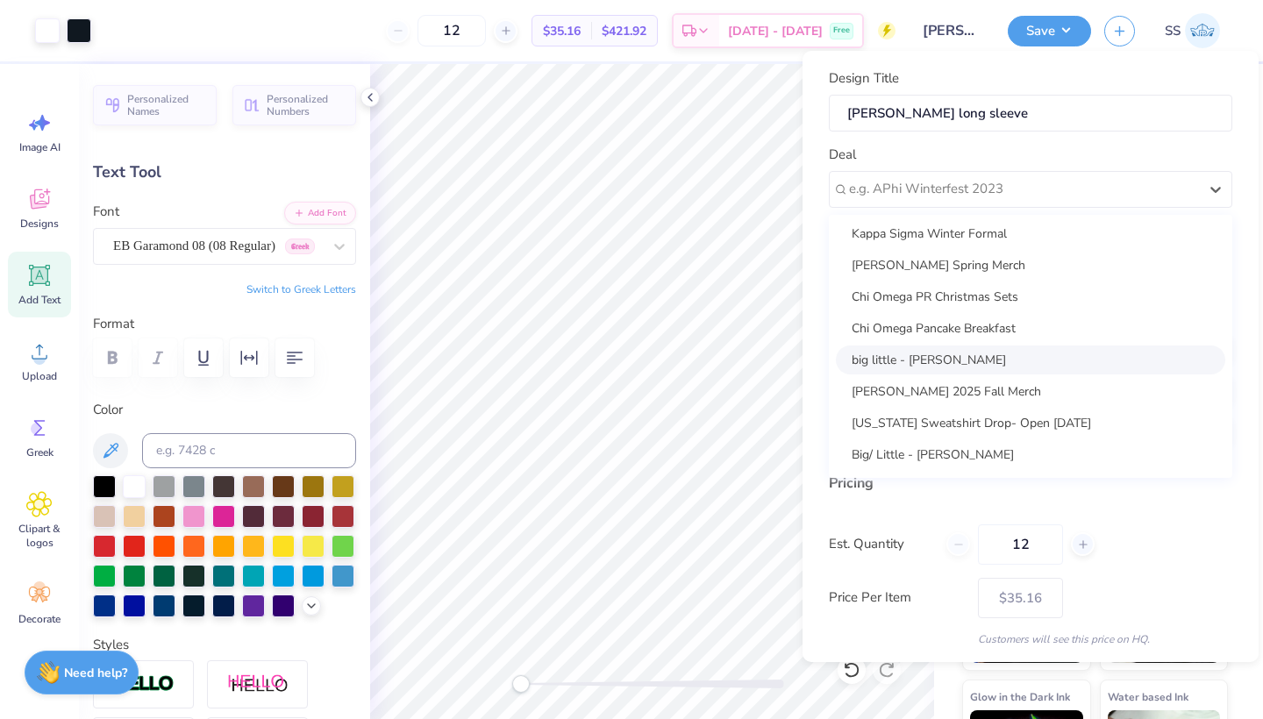
scroll to position [378, 0]
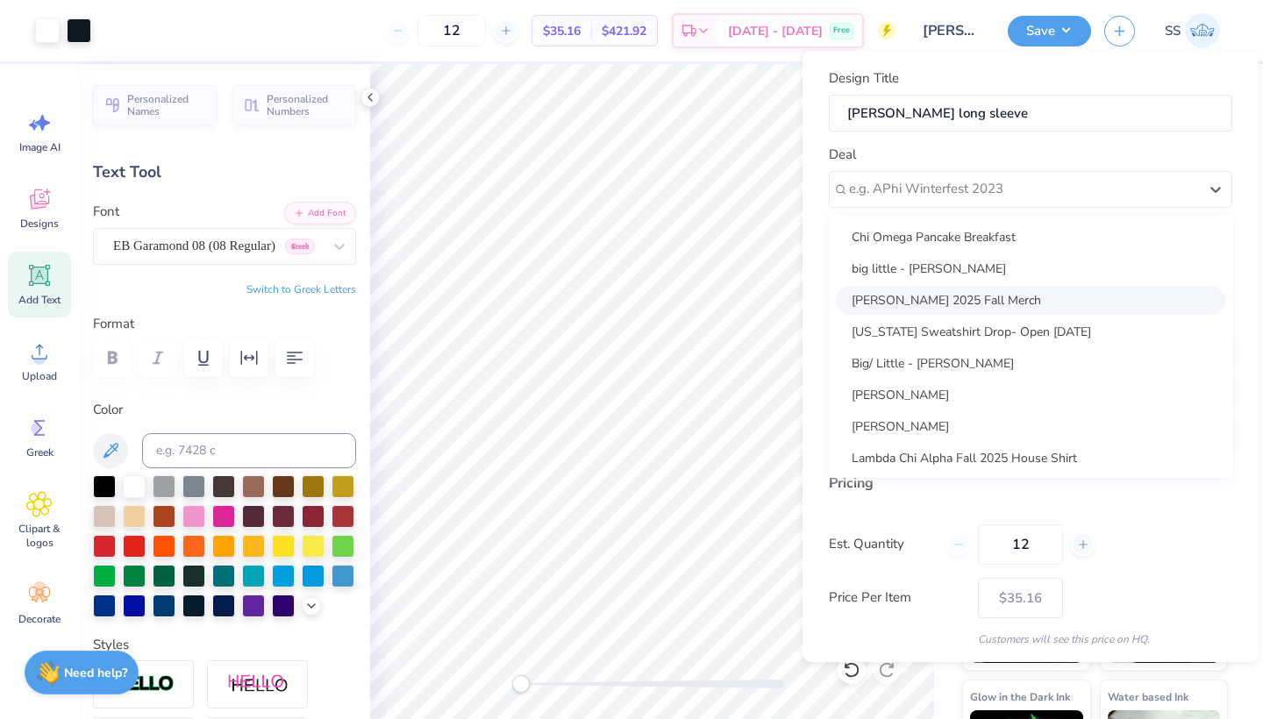
click at [958, 298] on div "[PERSON_NAME] 2025 Fall Merch" at bounding box center [1031, 300] width 390 height 29
type input "[PERSON_NAME]"
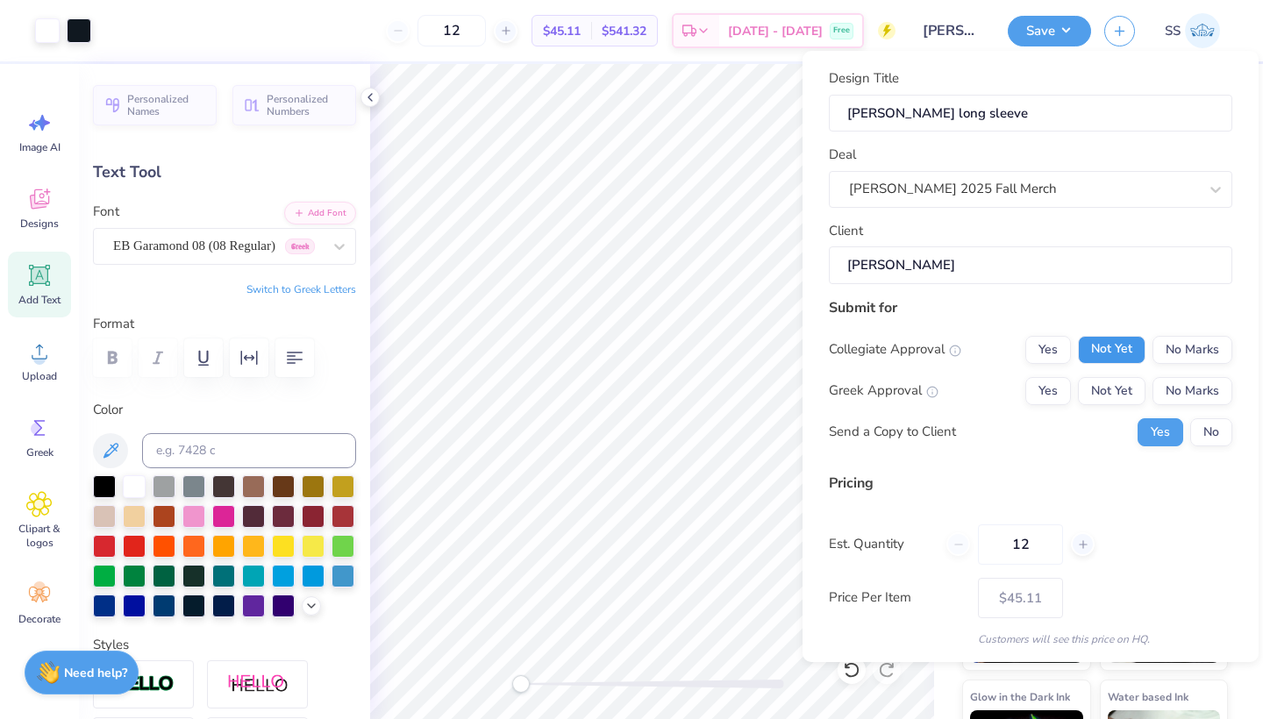
click at [1097, 350] on button "Not Yet" at bounding box center [1112, 350] width 68 height 28
click at [1177, 383] on button "No Marks" at bounding box center [1193, 391] width 80 height 28
type input "$45.11"
click at [1218, 425] on button "No" at bounding box center [1212, 433] width 42 height 28
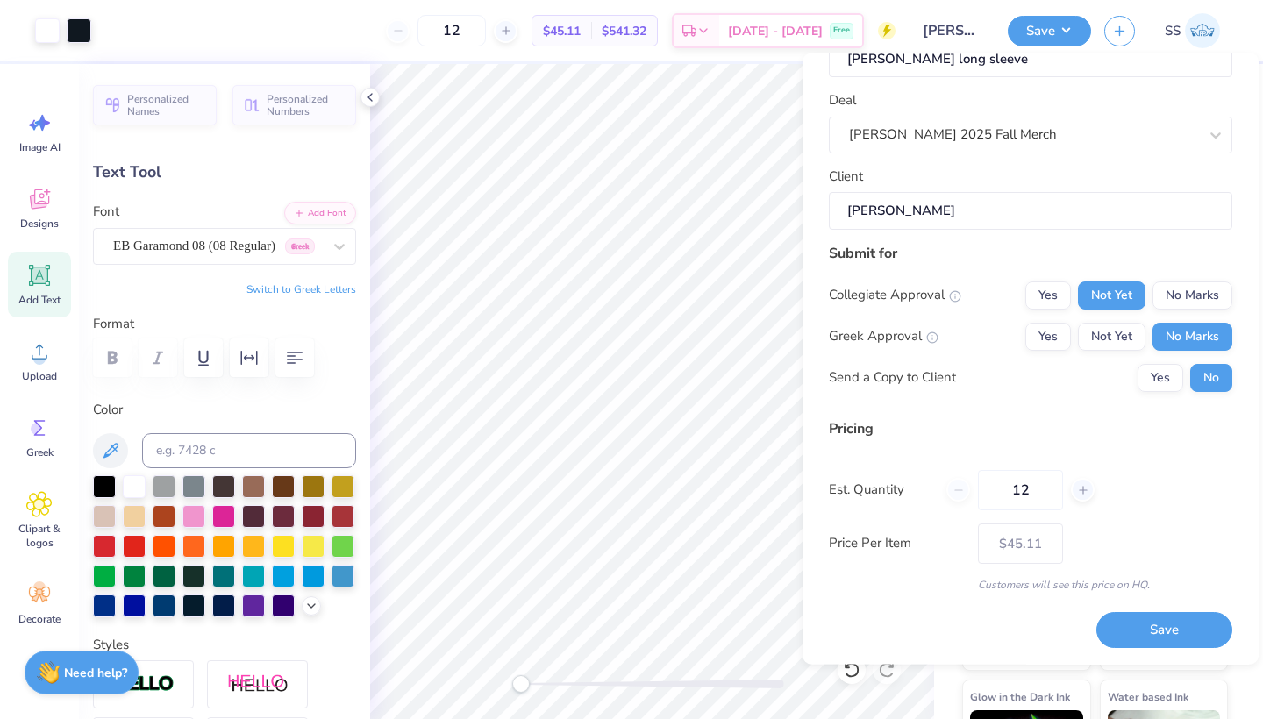
scroll to position [55, 0]
click at [1032, 490] on input "12" at bounding box center [1020, 491] width 85 height 40
type input "1"
type input "0"
type input "024"
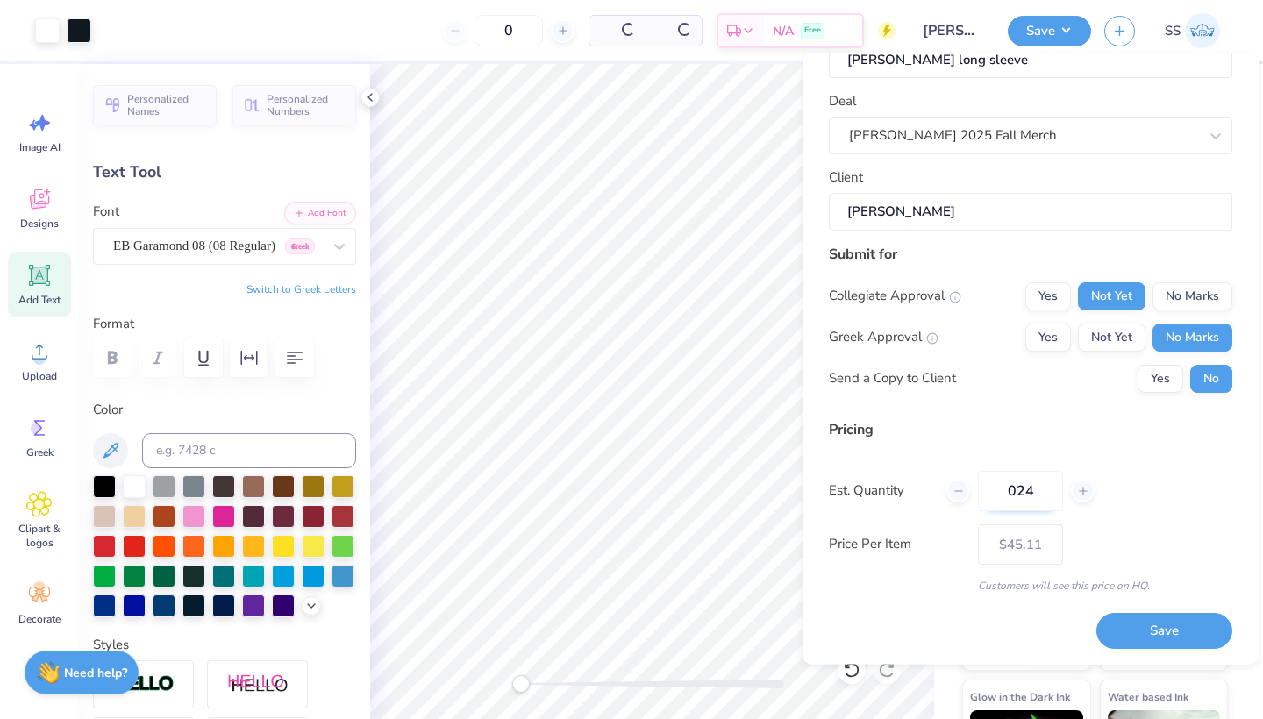
type input "24"
type input "$30.73"
type input "0"
type input "24"
click at [1146, 504] on div "Est. Quantity 24" at bounding box center [1031, 491] width 404 height 40
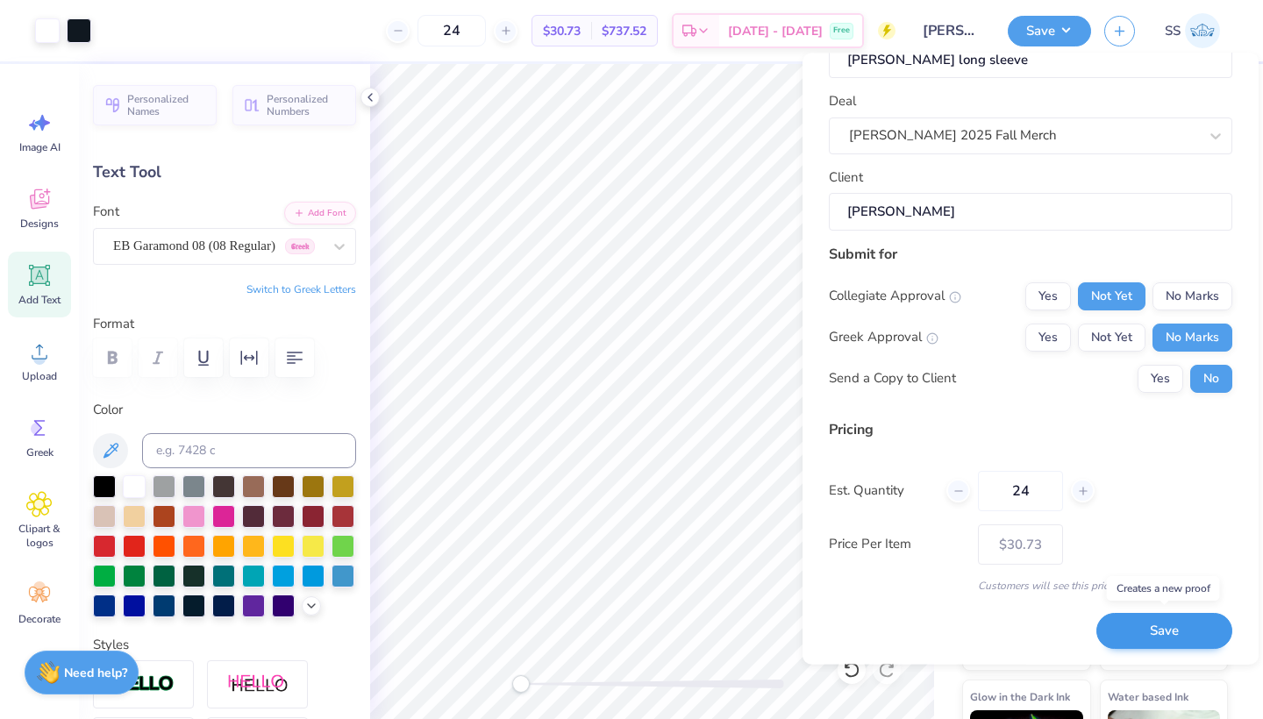
click at [1149, 626] on button "Save" at bounding box center [1165, 632] width 136 height 36
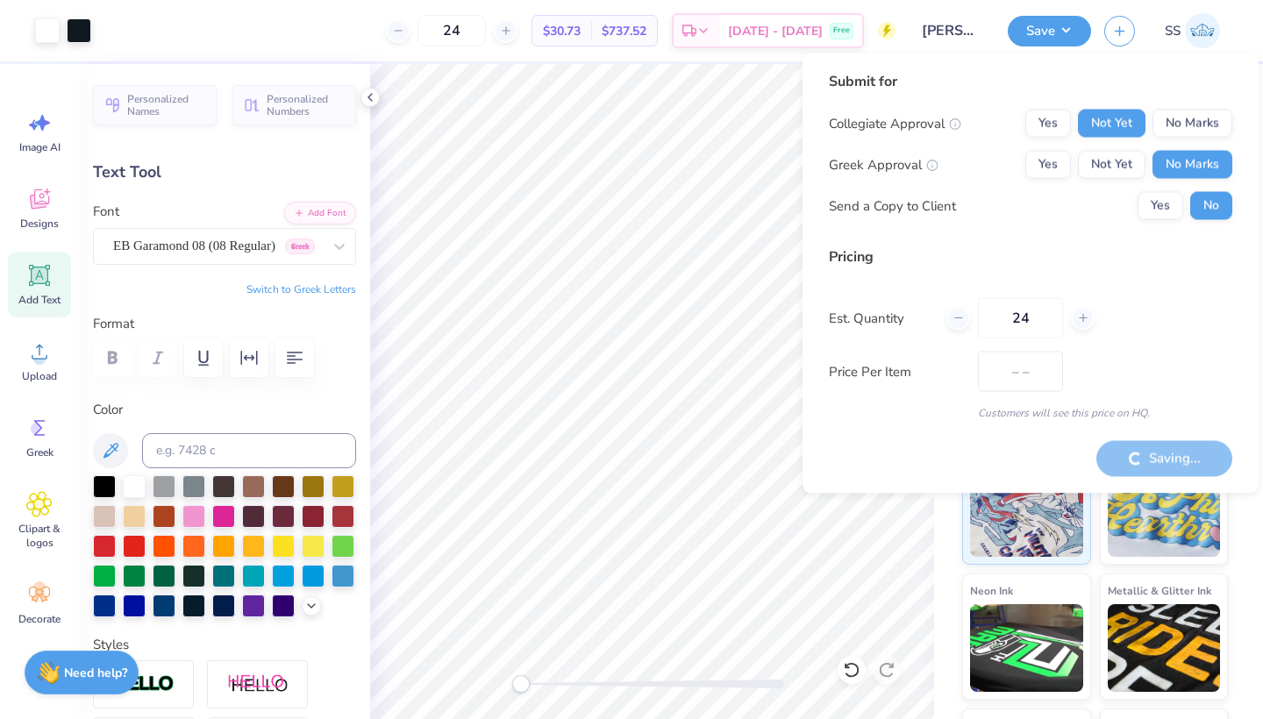
type input "$30.73"
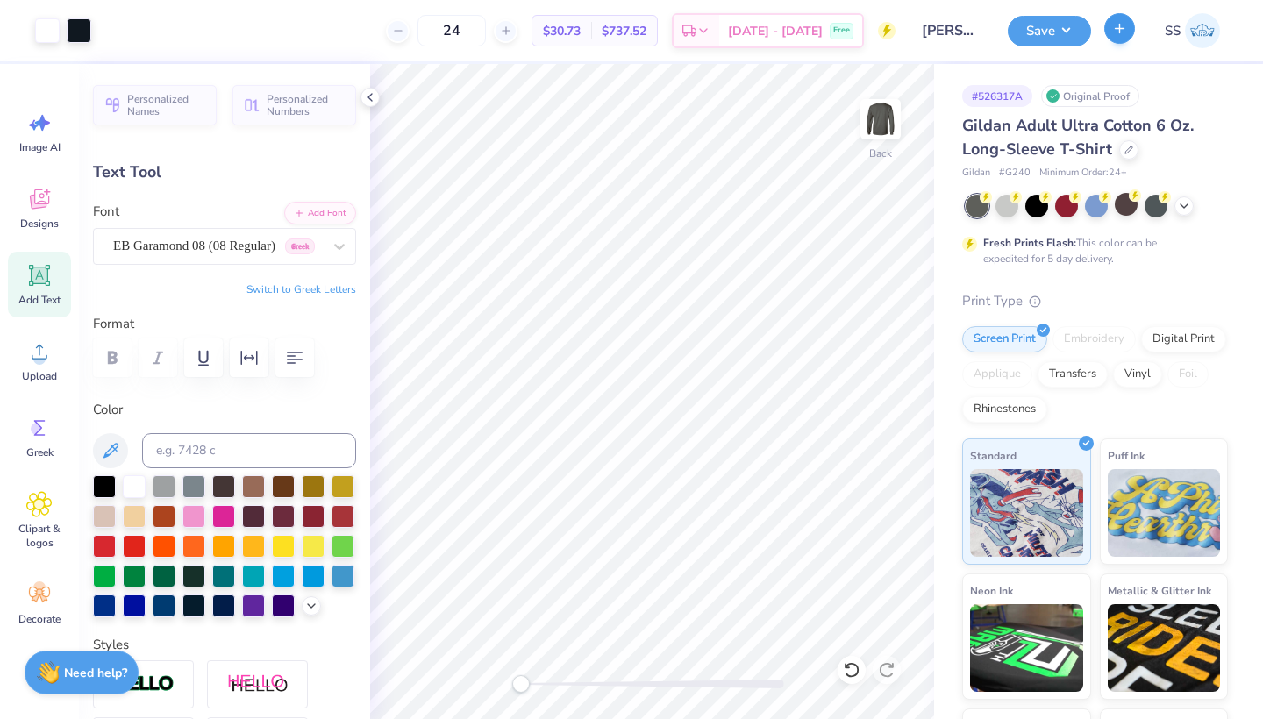
click at [1119, 31] on icon "button" at bounding box center [1120, 28] width 15 height 15
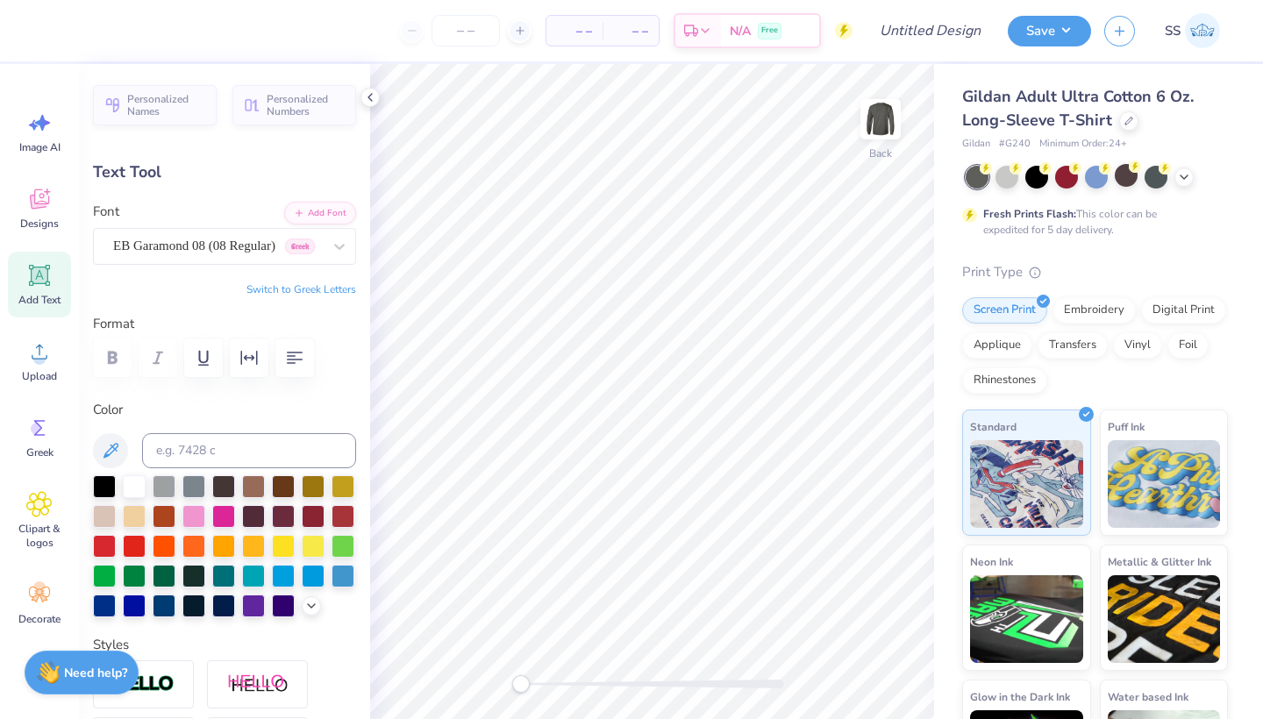
click at [40, 293] on span "Add Text" at bounding box center [39, 300] width 42 height 14
type input "5.85"
type input "1.69"
type input "11.90"
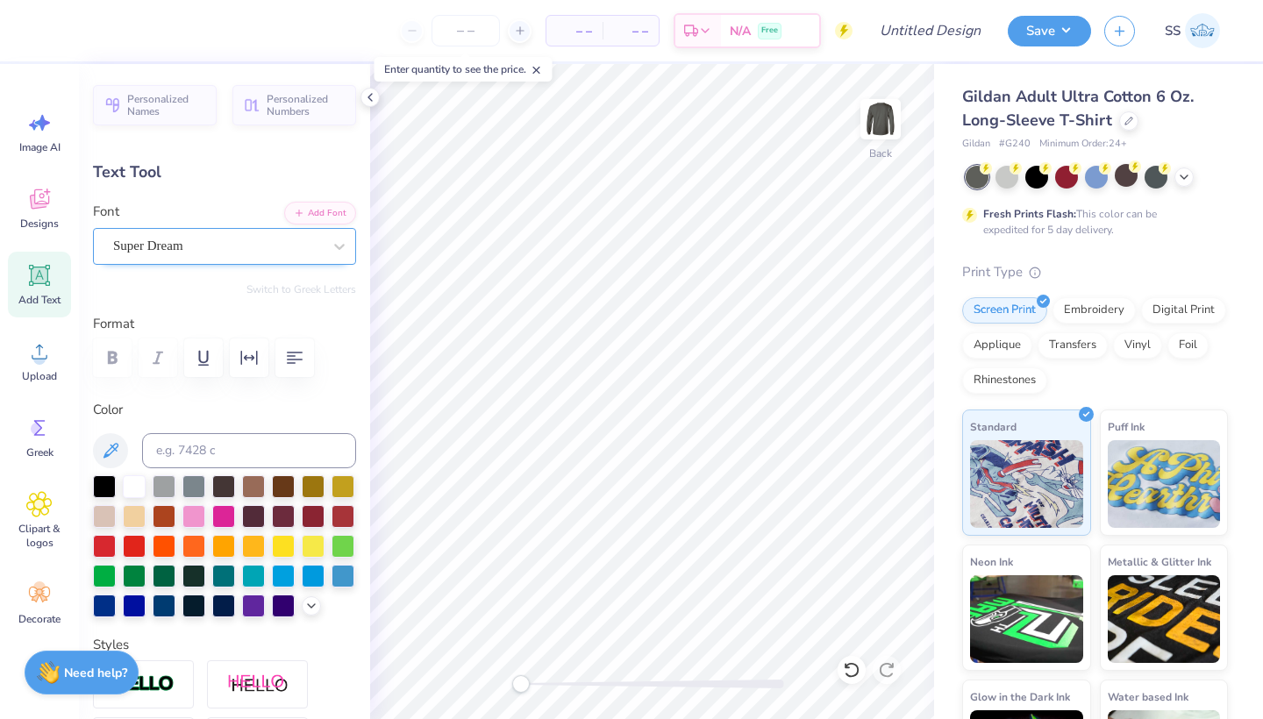
type textarea "THE [GEOGRAPHIC_DATA][US_STATE]"
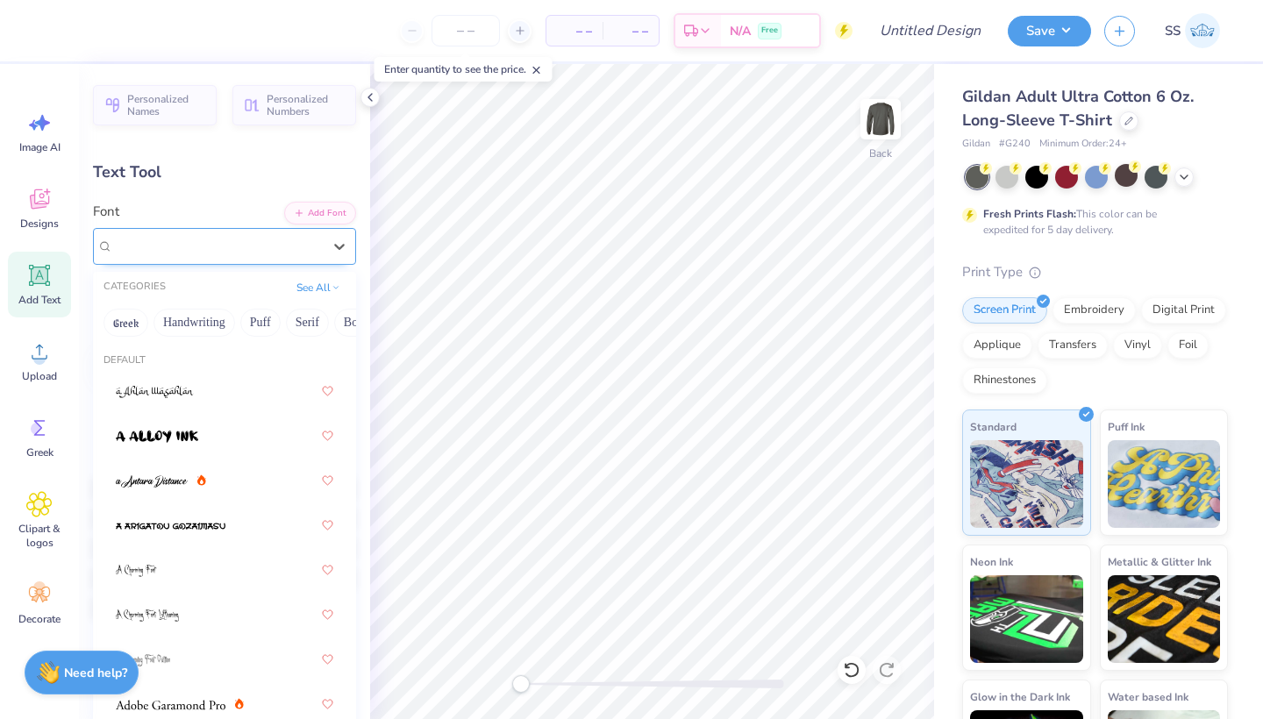
click at [238, 244] on div "Super Dream" at bounding box center [217, 246] width 212 height 27
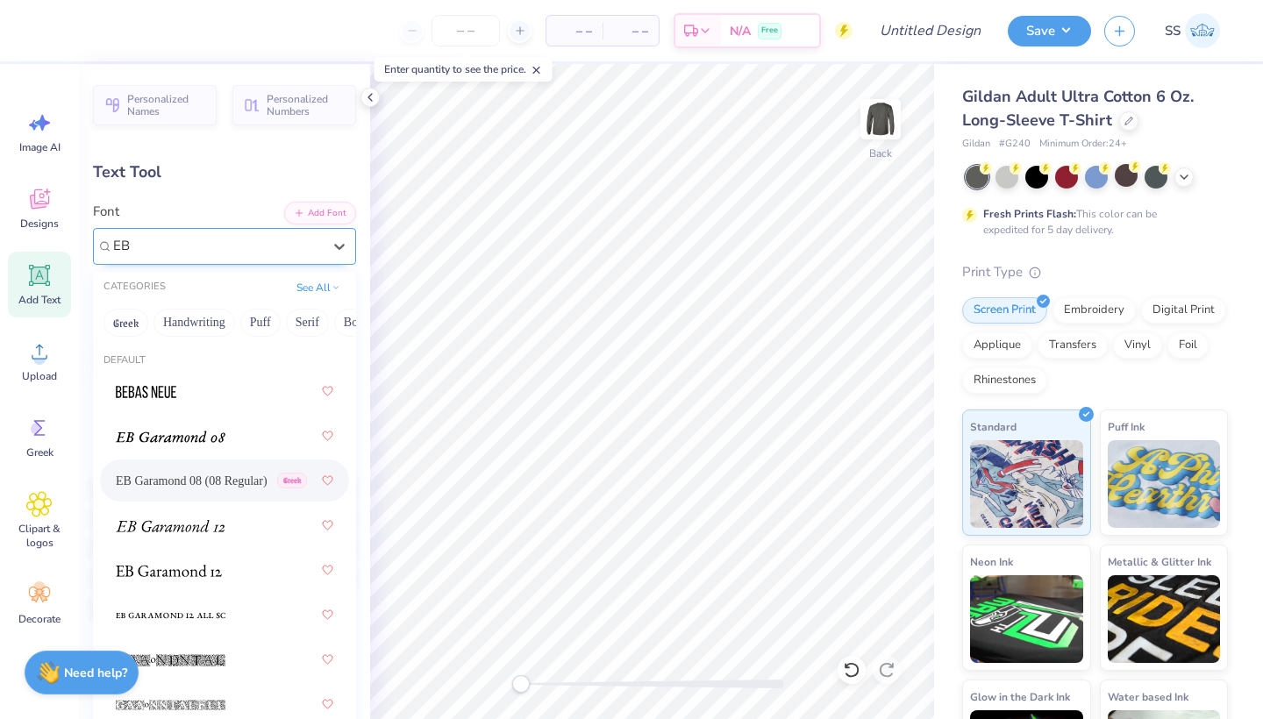
click at [198, 476] on span "EB Garamond 08 (08 Regular)" at bounding box center [192, 481] width 152 height 18
type input "EB"
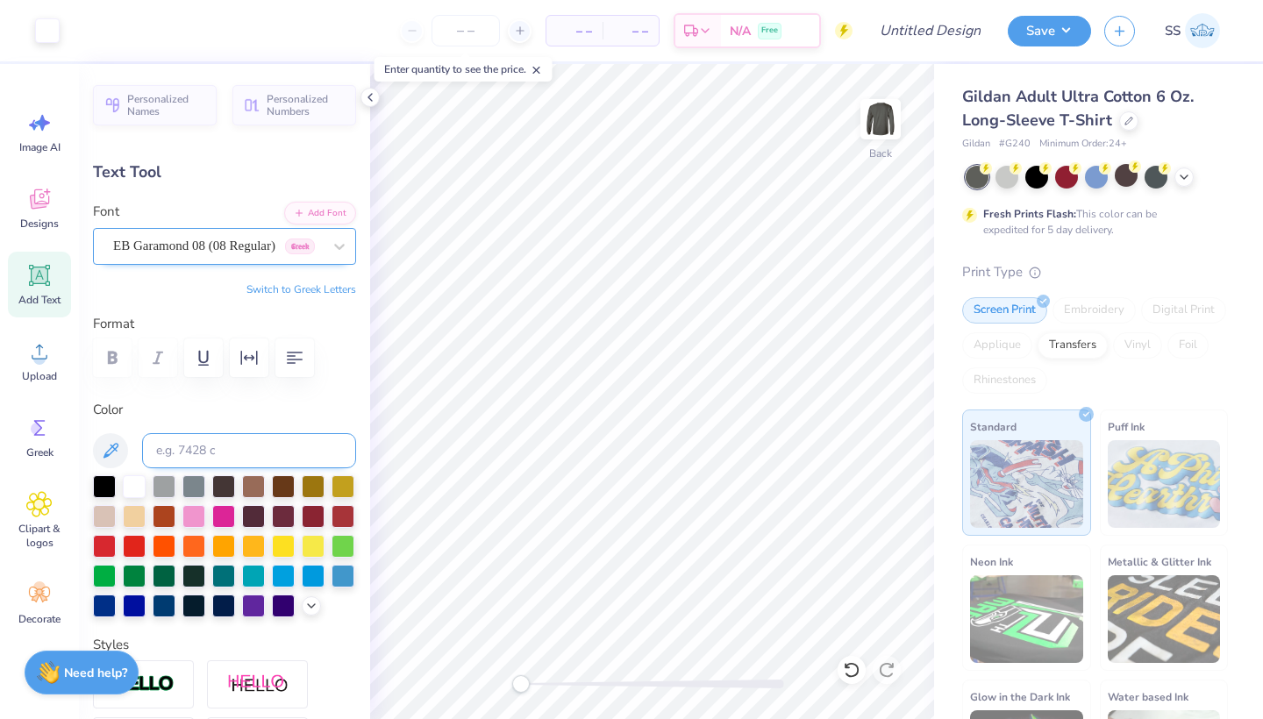
type input "15.75"
type input "0.75"
type input "12.38"
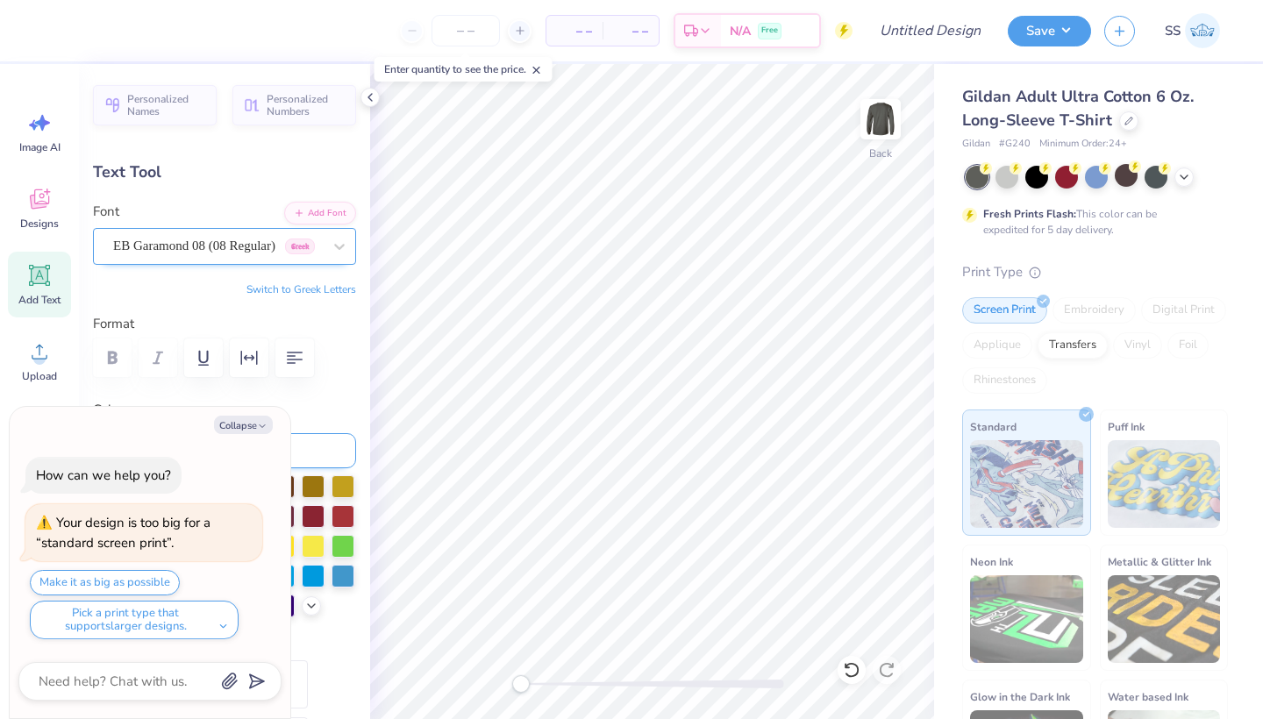
type textarea "x"
type input "14.99"
type input "0.71"
type input "4.20"
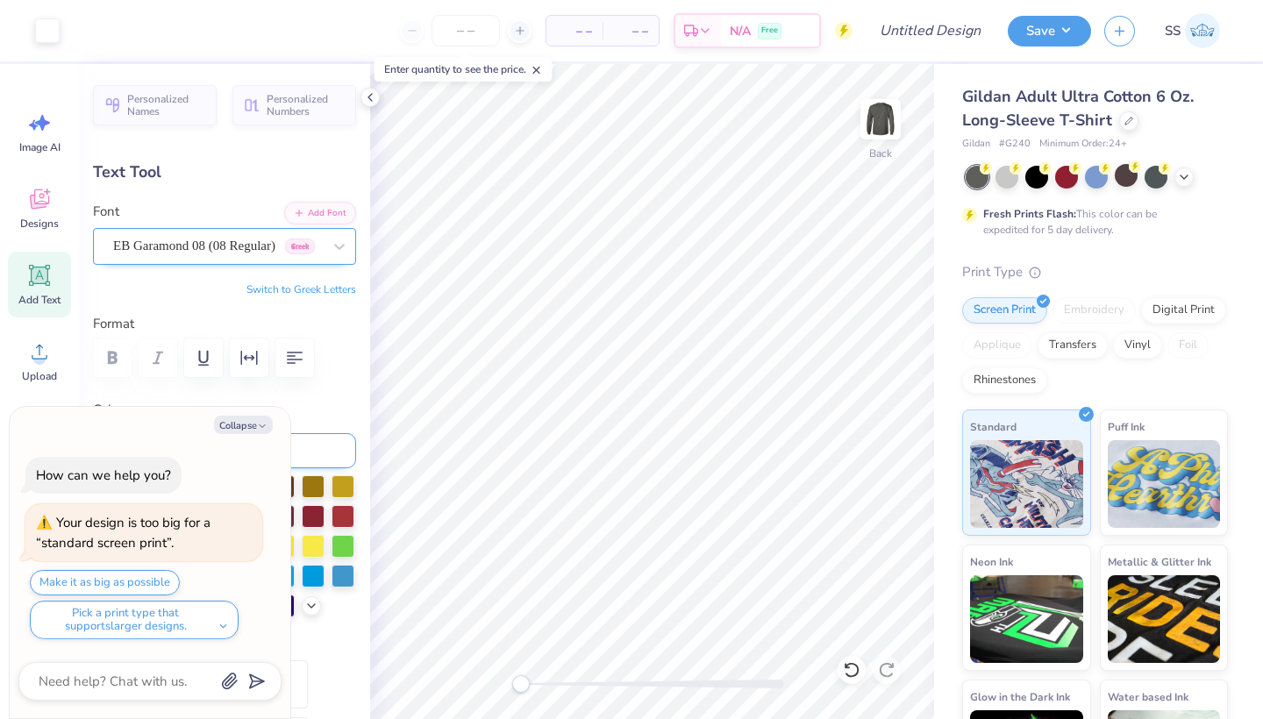
type textarea "x"
type input "3.43"
type textarea "x"
type input "14.23"
type input "0.68"
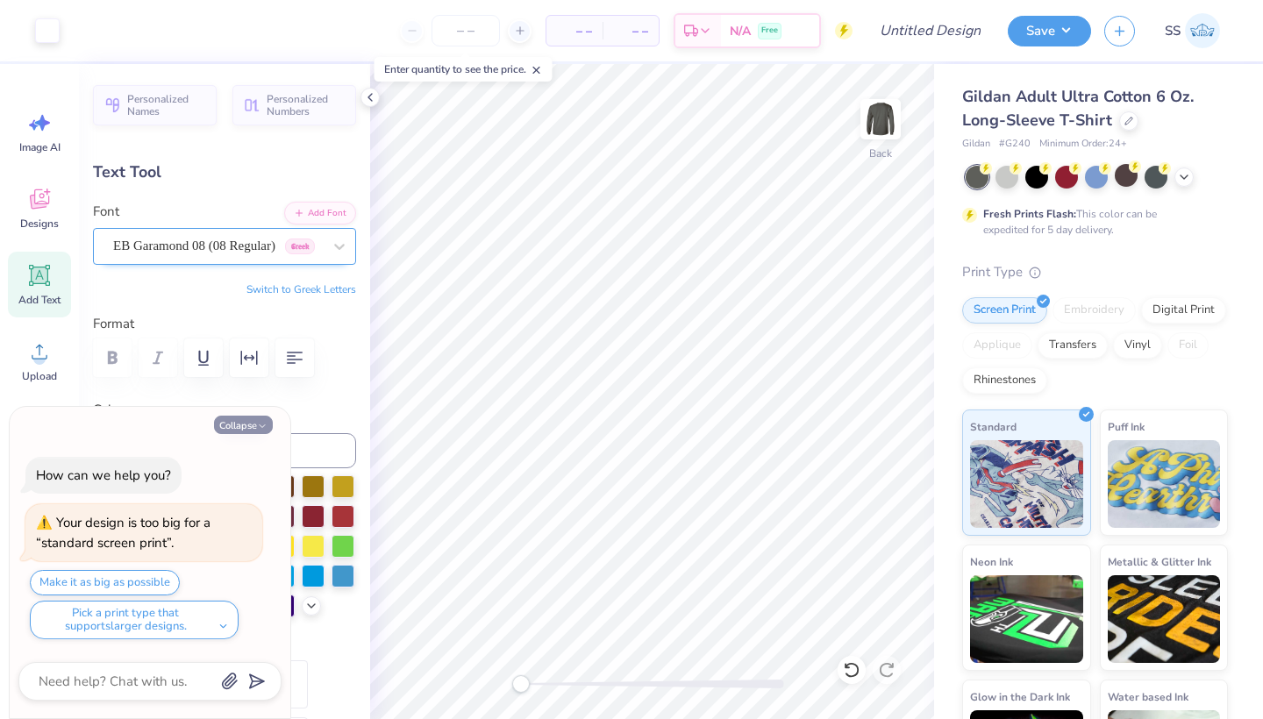
click at [250, 421] on button "Collapse" at bounding box center [243, 425] width 59 height 18
type textarea "x"
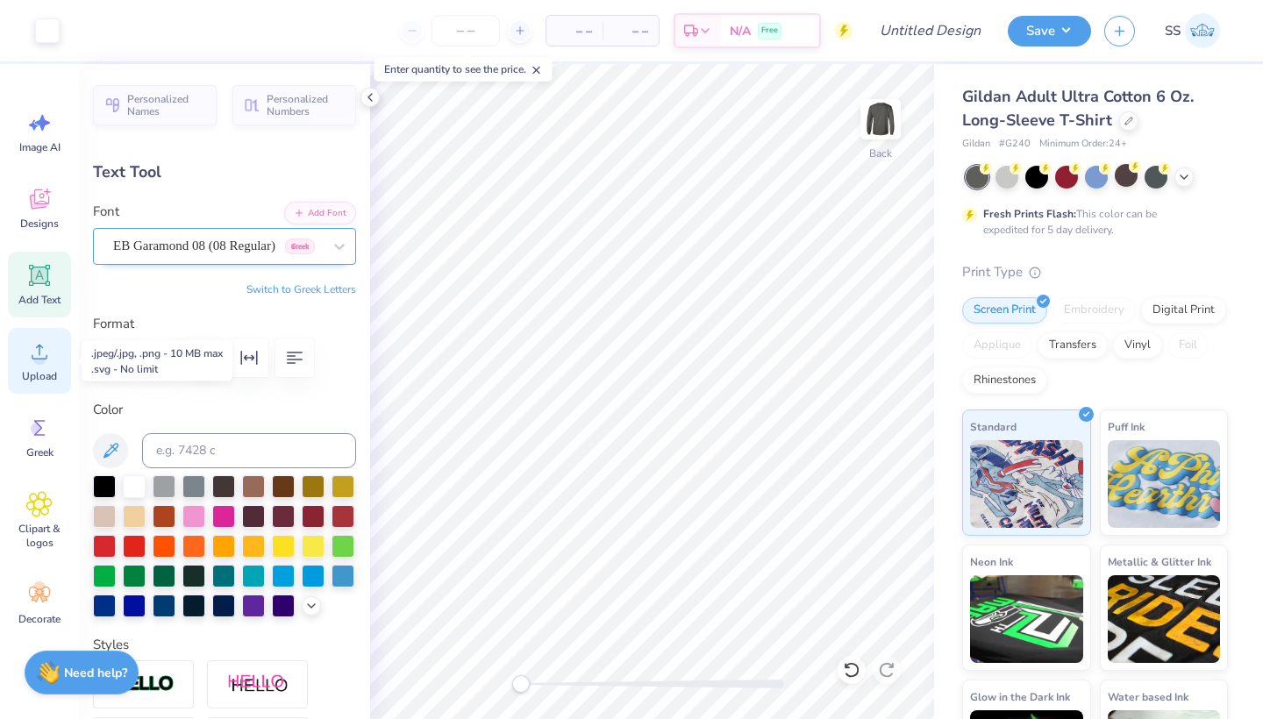
click at [41, 355] on circle at bounding box center [39, 359] width 12 height 12
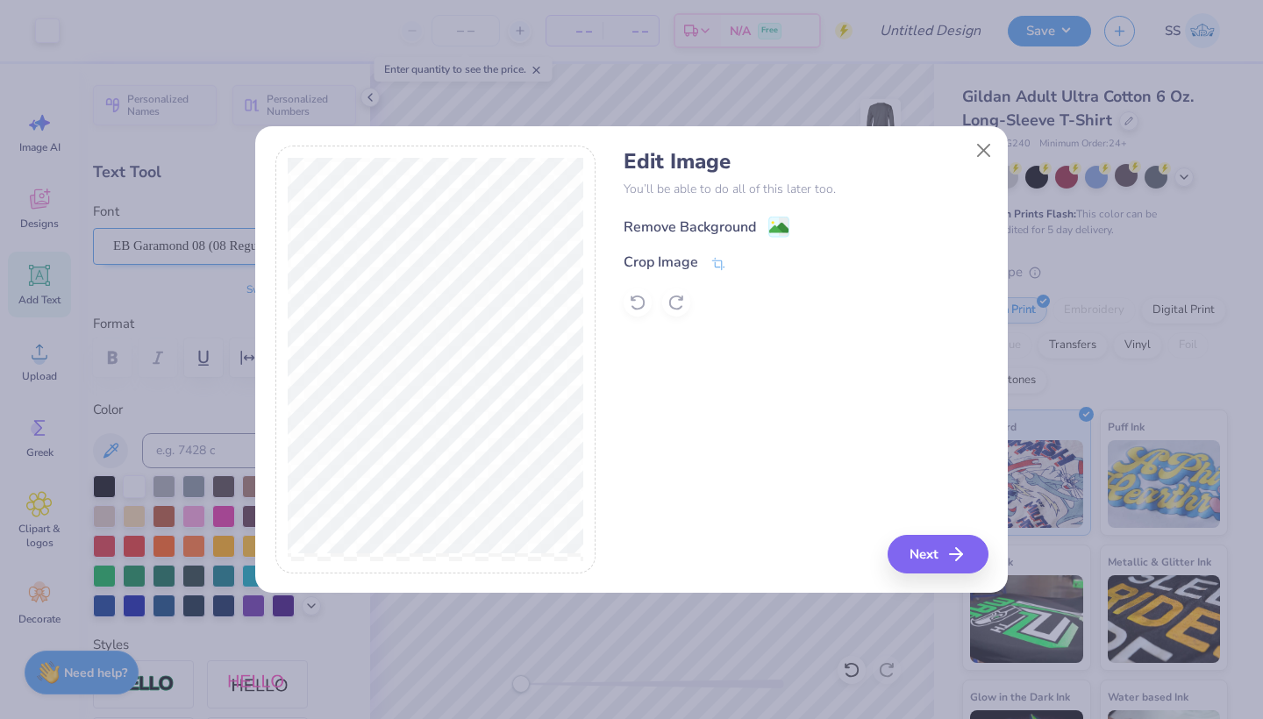
click at [648, 234] on div "Remove Background" at bounding box center [690, 227] width 132 height 21
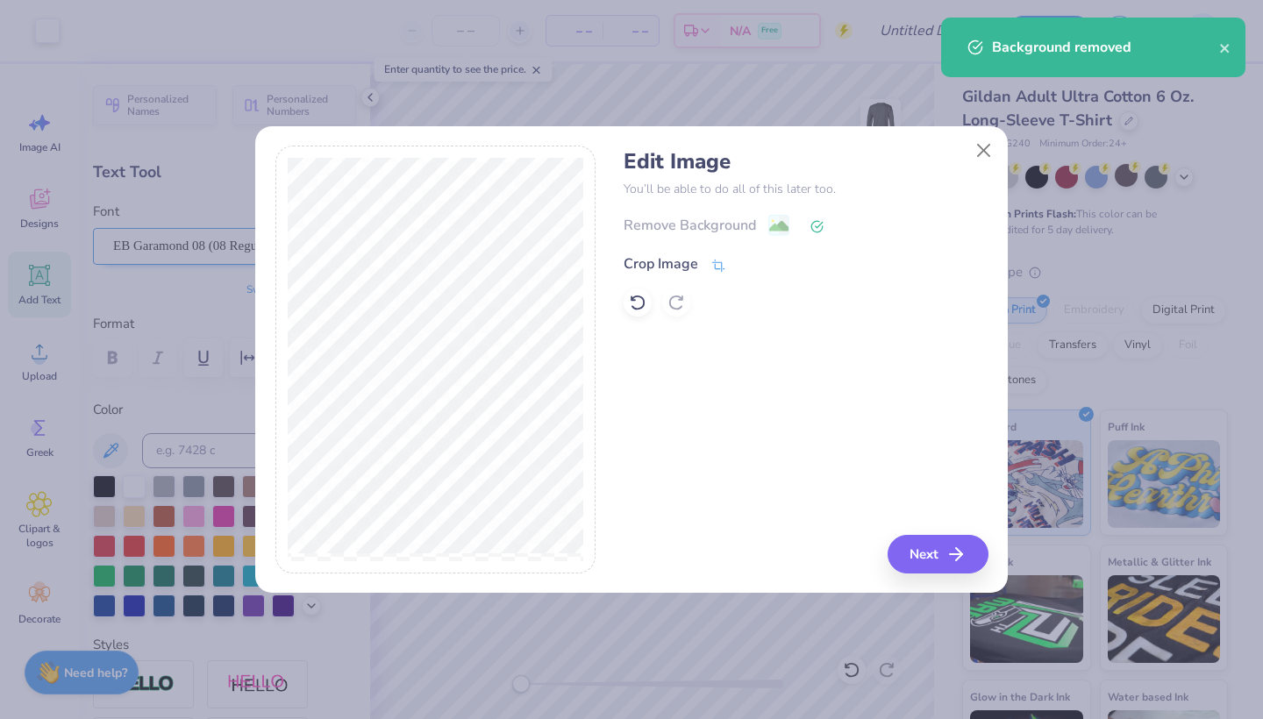
click at [639, 259] on div "Crop Image" at bounding box center [661, 264] width 75 height 21
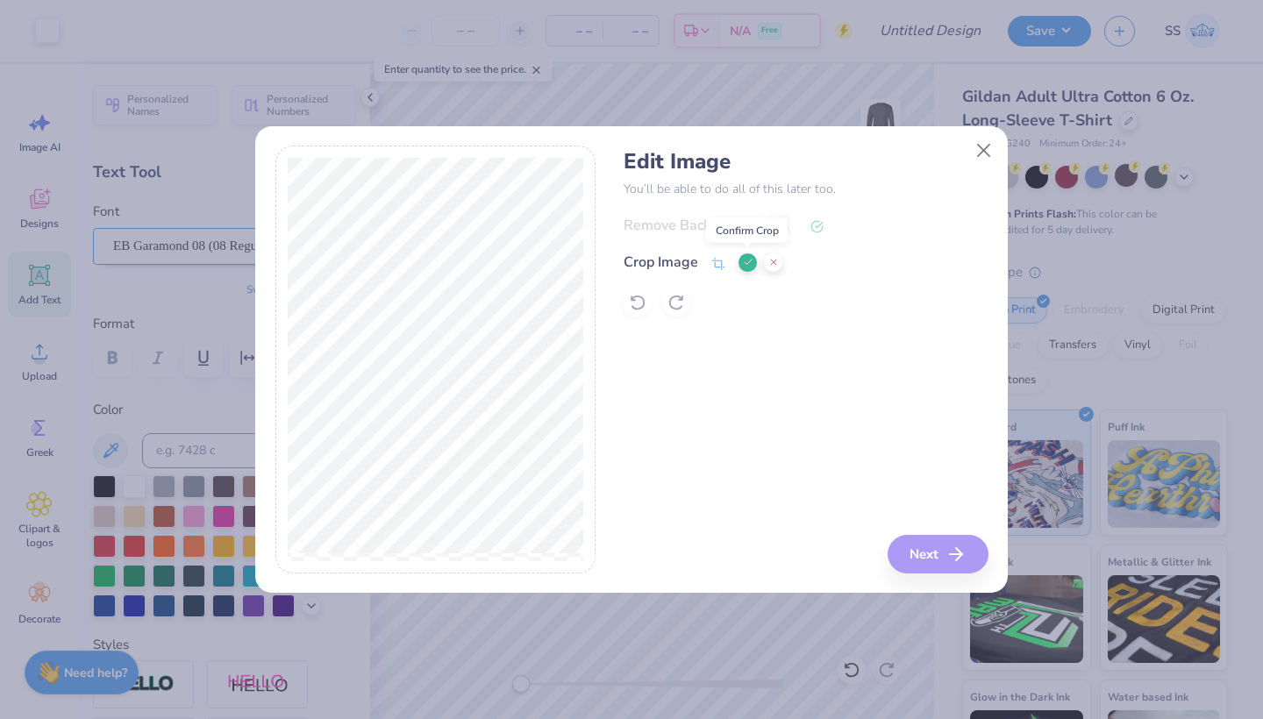
click at [746, 261] on icon at bounding box center [748, 262] width 11 height 11
click at [912, 554] on button "Next" at bounding box center [941, 554] width 101 height 39
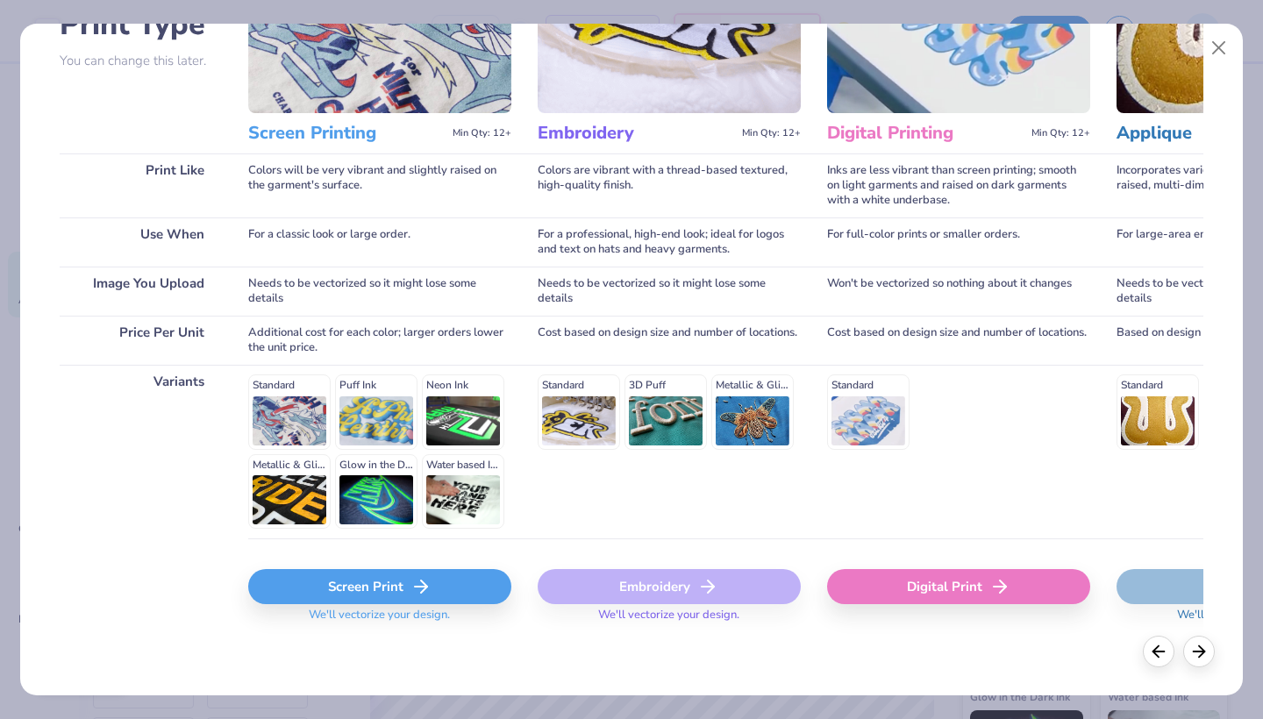
scroll to position [154, 0]
click at [369, 592] on div "Screen Print" at bounding box center [379, 587] width 263 height 35
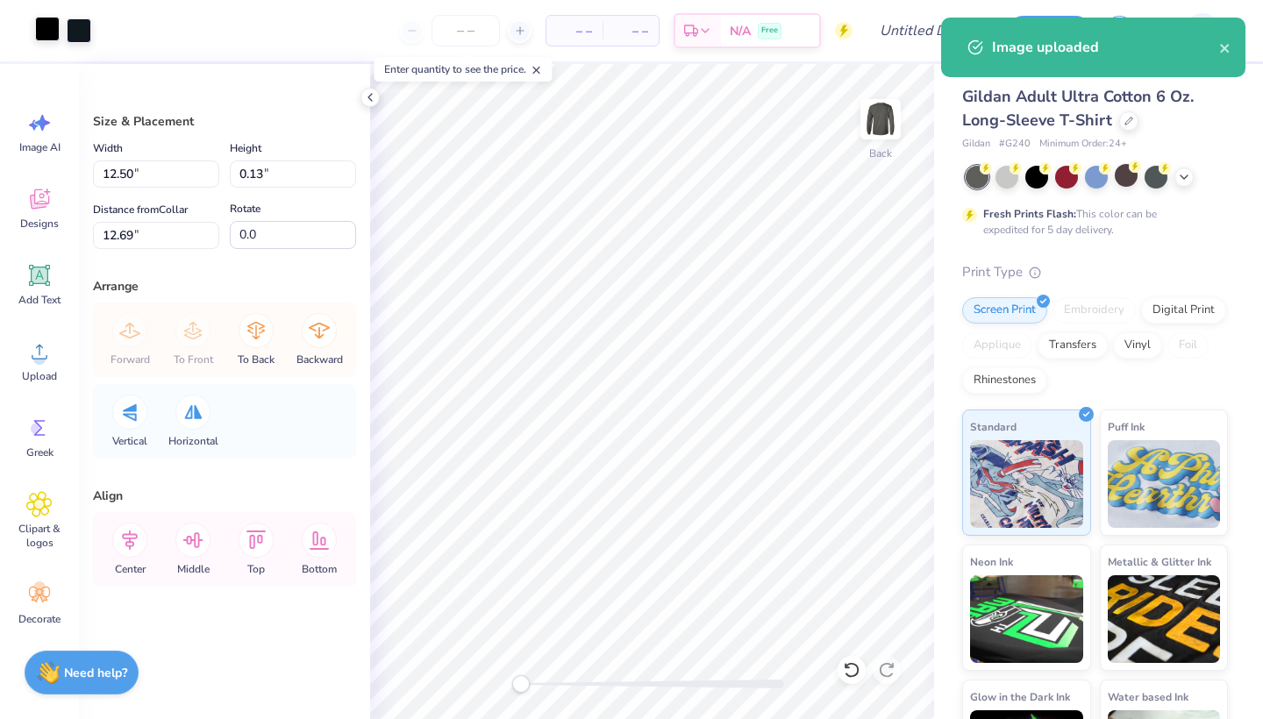
click at [50, 37] on div at bounding box center [47, 29] width 25 height 25
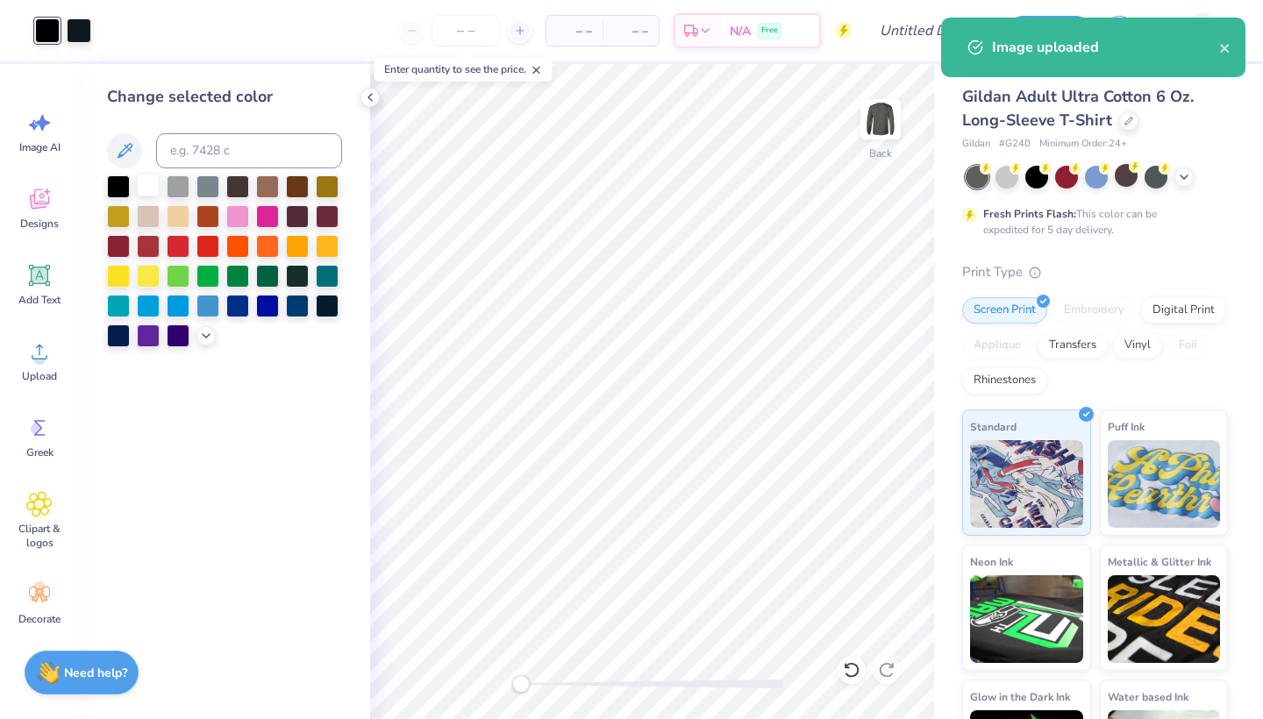
click at [140, 181] on div at bounding box center [148, 185] width 23 height 23
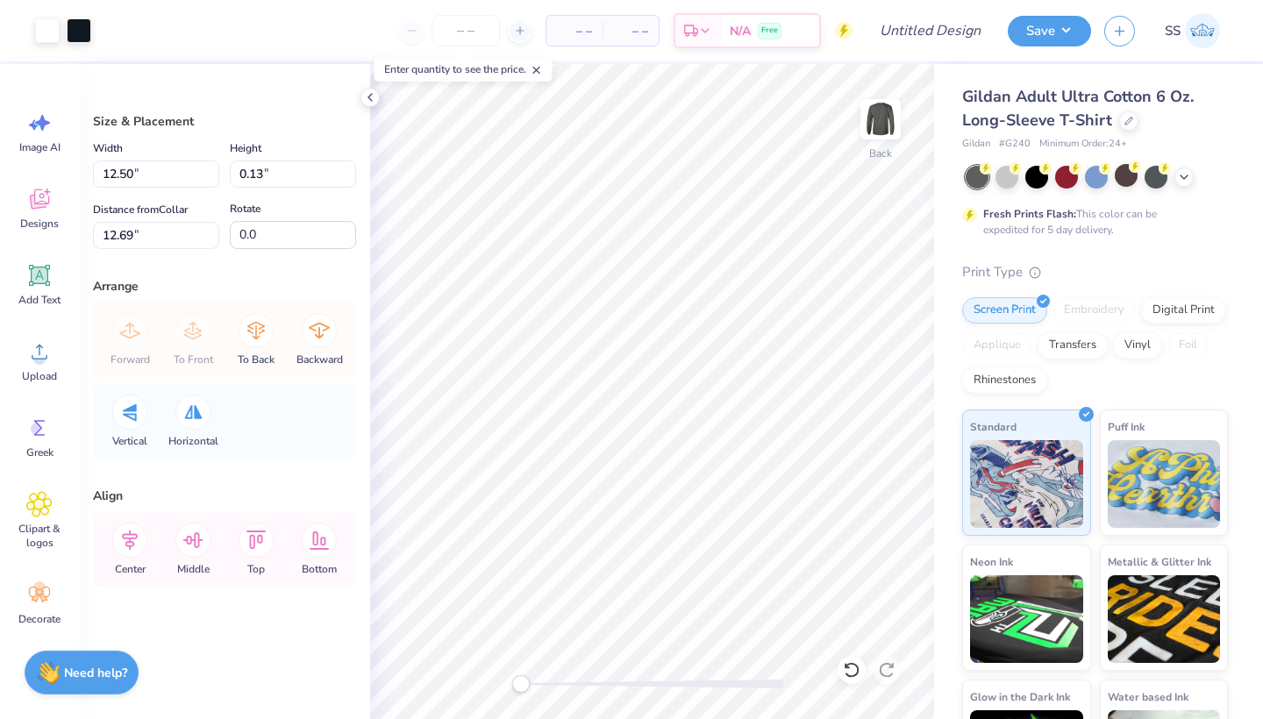
type input "13.84"
type input "0.14"
type input "4.51"
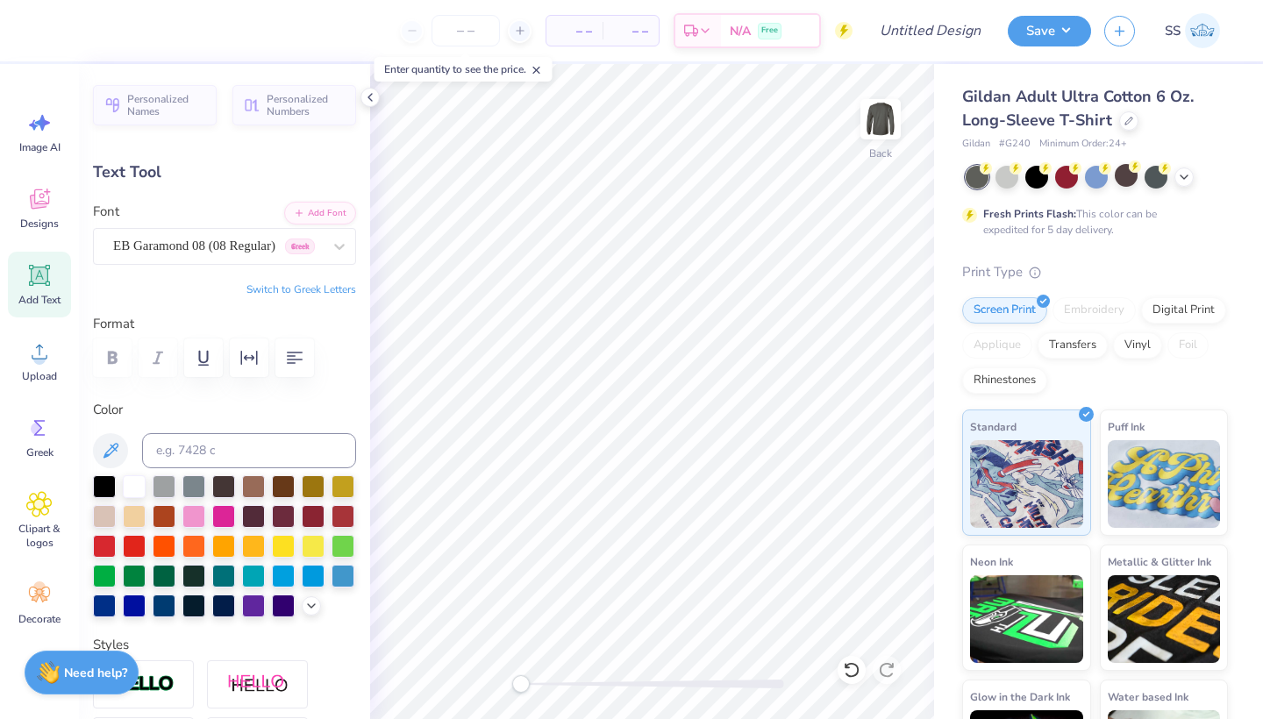
type input "14.02"
type input "0.67"
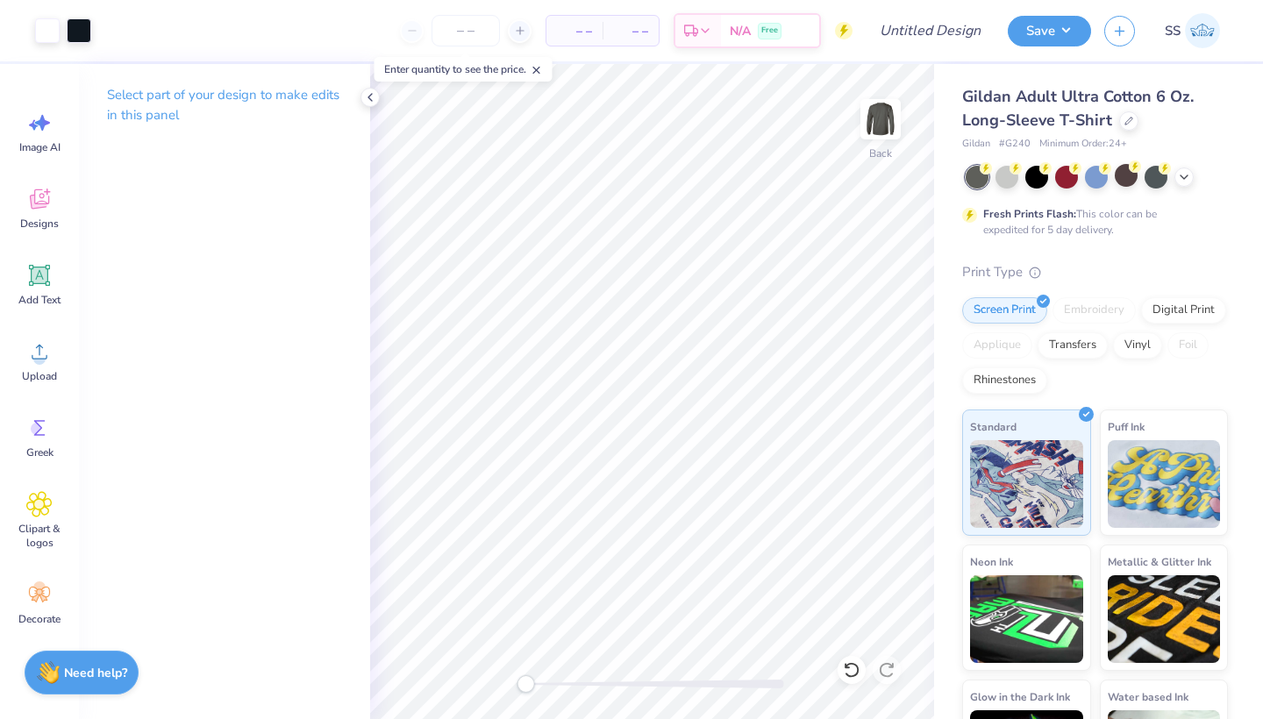
drag, startPoint x: 520, startPoint y: 683, endPoint x: 531, endPoint y: 683, distance: 10.5
click at [531, 683] on div "Accessibility label" at bounding box center [526, 685] width 18 height 18
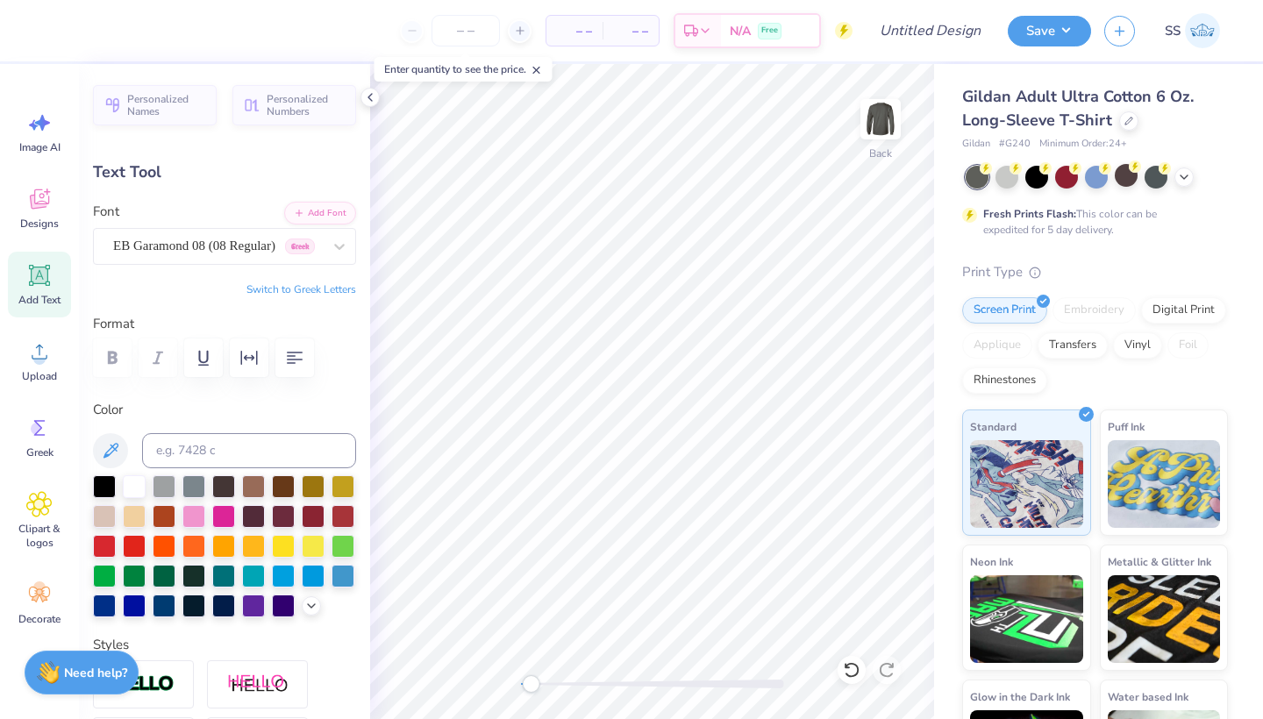
type input "13.89"
type input "0.66"
click at [41, 271] on icon at bounding box center [40, 276] width 17 height 17
type input "5.85"
type input "1.69"
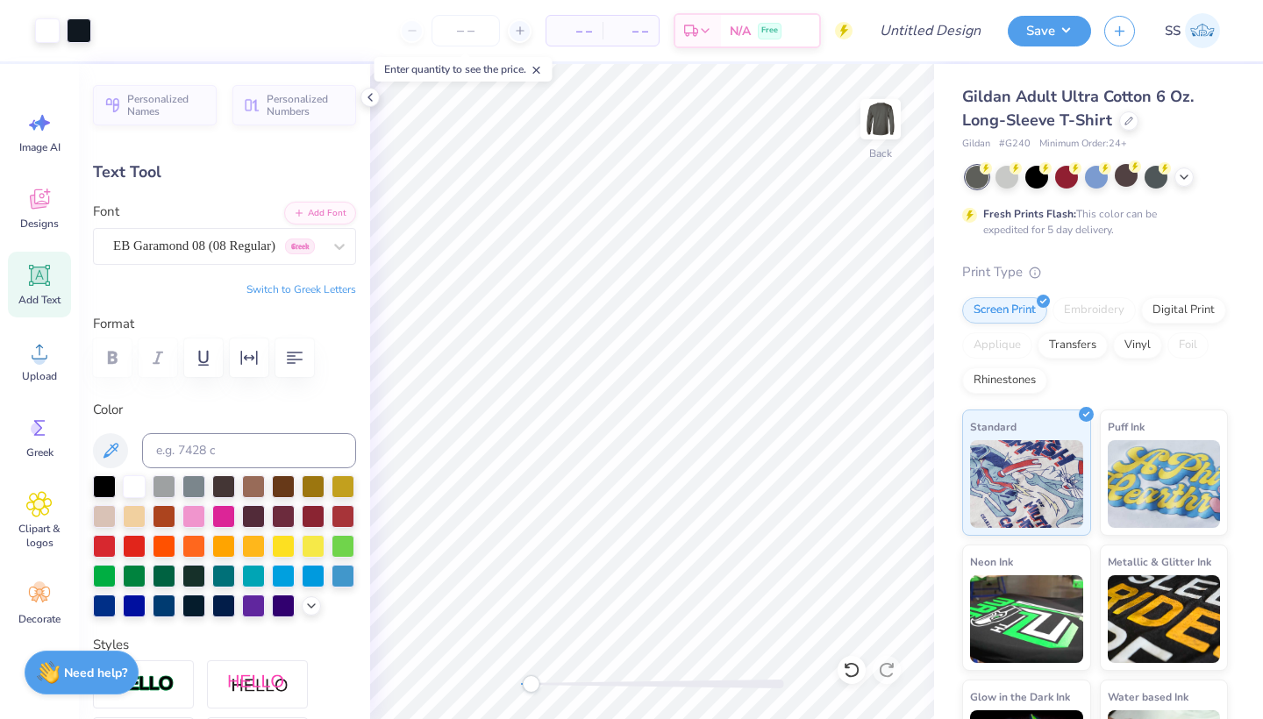
type input "11.90"
type textarea "College of Education"
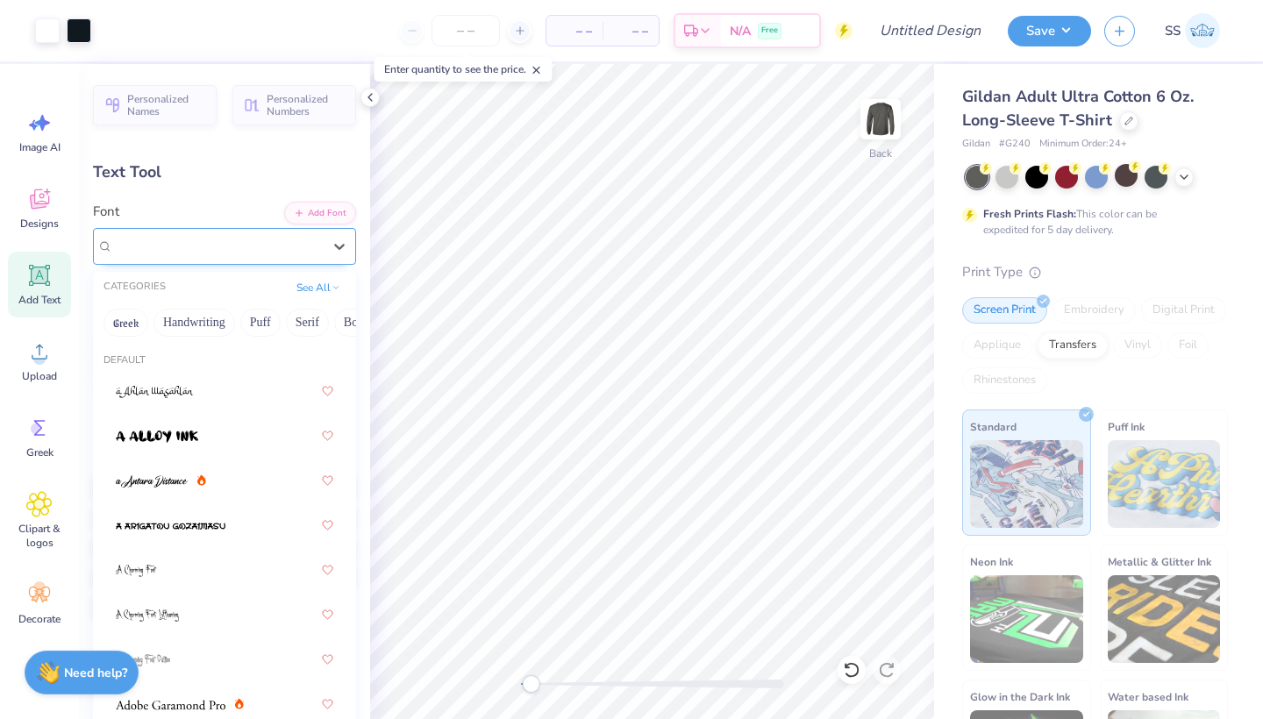
click at [162, 253] on span "Super Dream" at bounding box center [148, 246] width 70 height 20
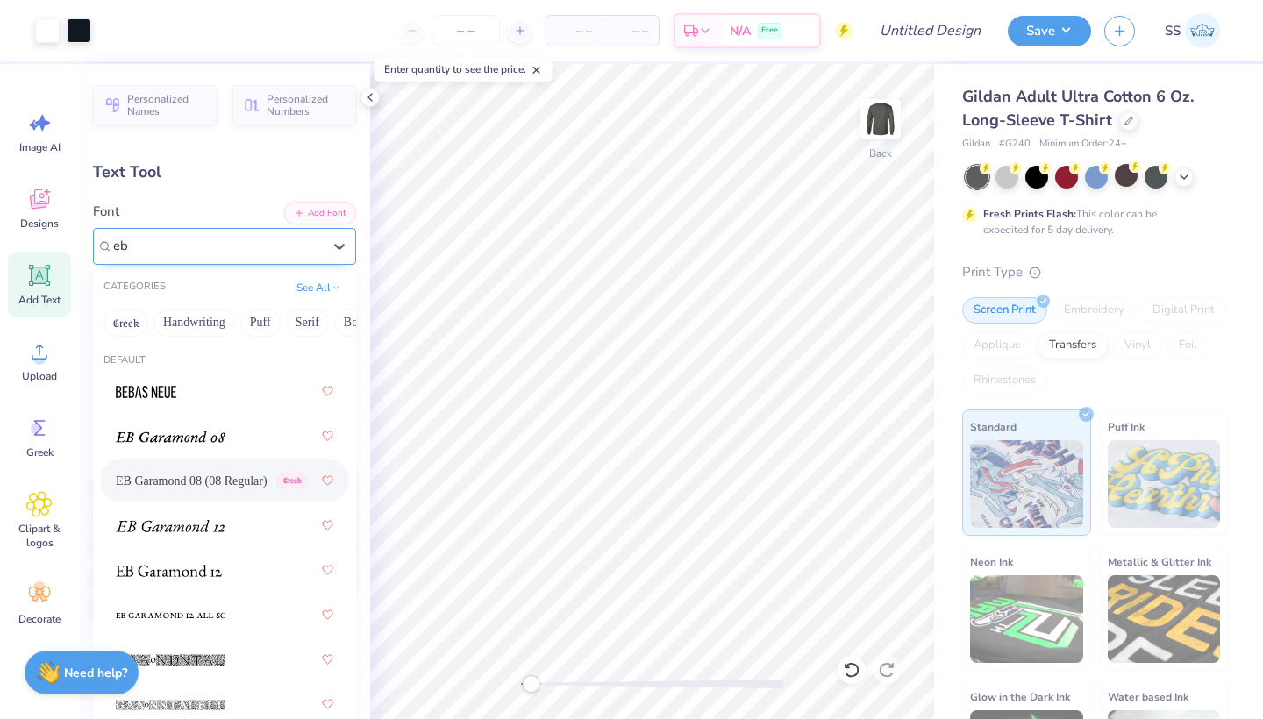
click at [167, 476] on span "EB Garamond 08 (08 Regular)" at bounding box center [192, 481] width 152 height 18
type input "eb"
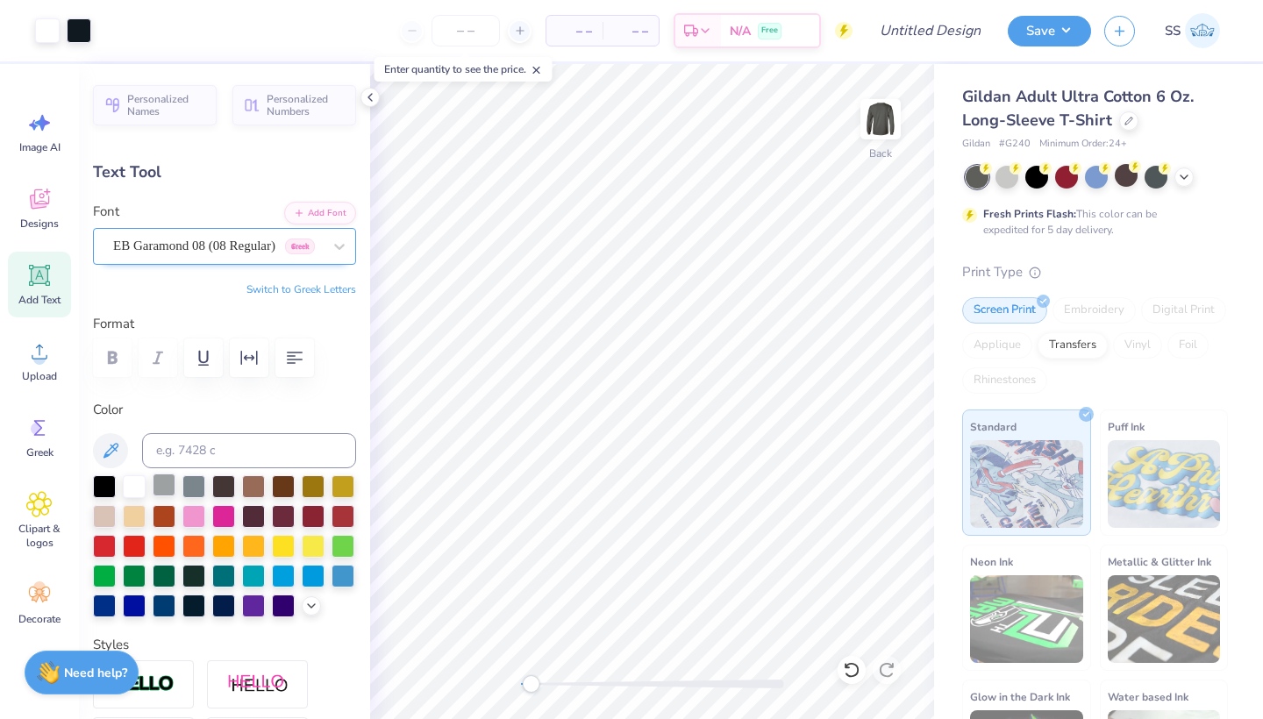
type input "15.72"
type input "1.87"
type input "11.82"
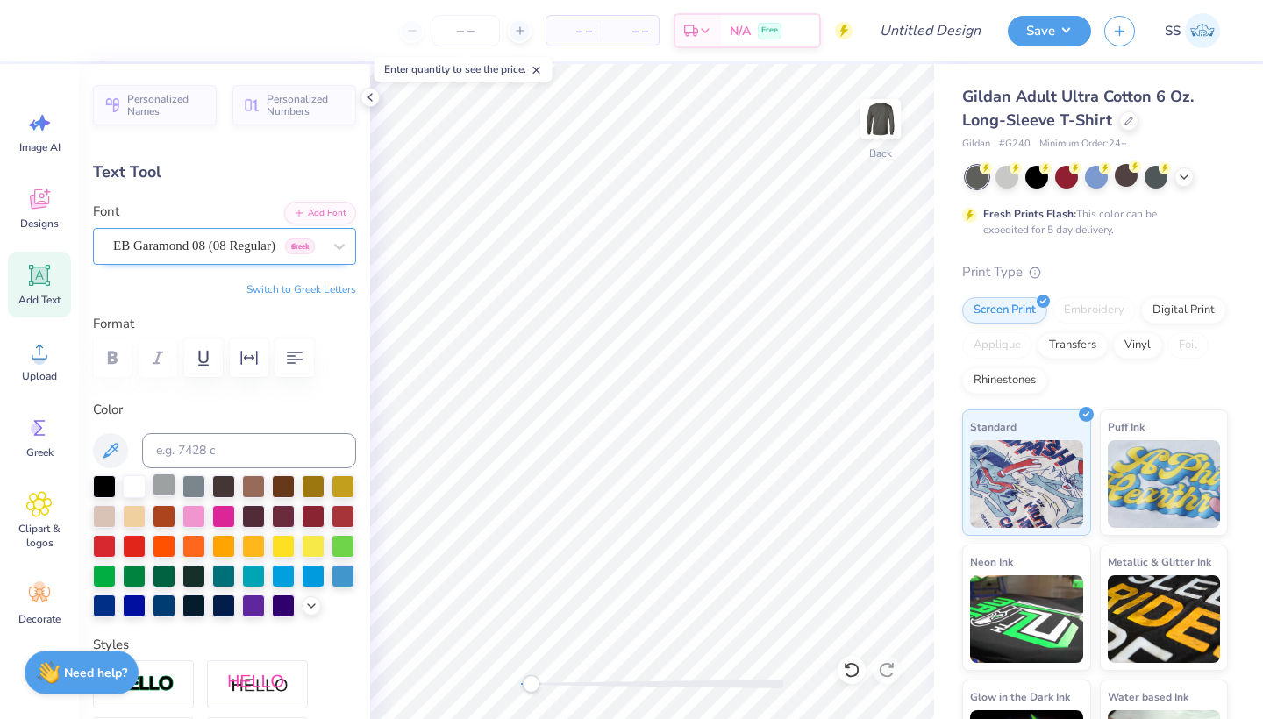
type input "12.66"
type input "1.50"
type input "13.80"
type input "1.64"
type input "4.94"
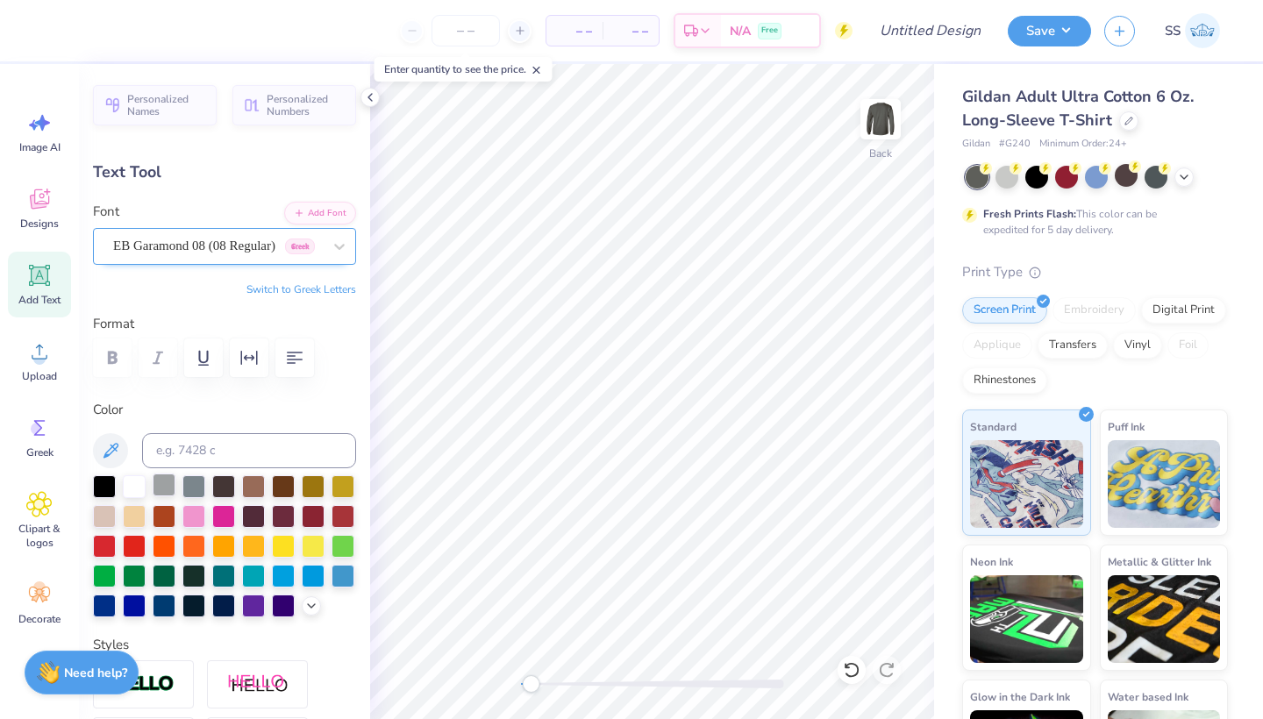
type input "13.48"
type input "1.60"
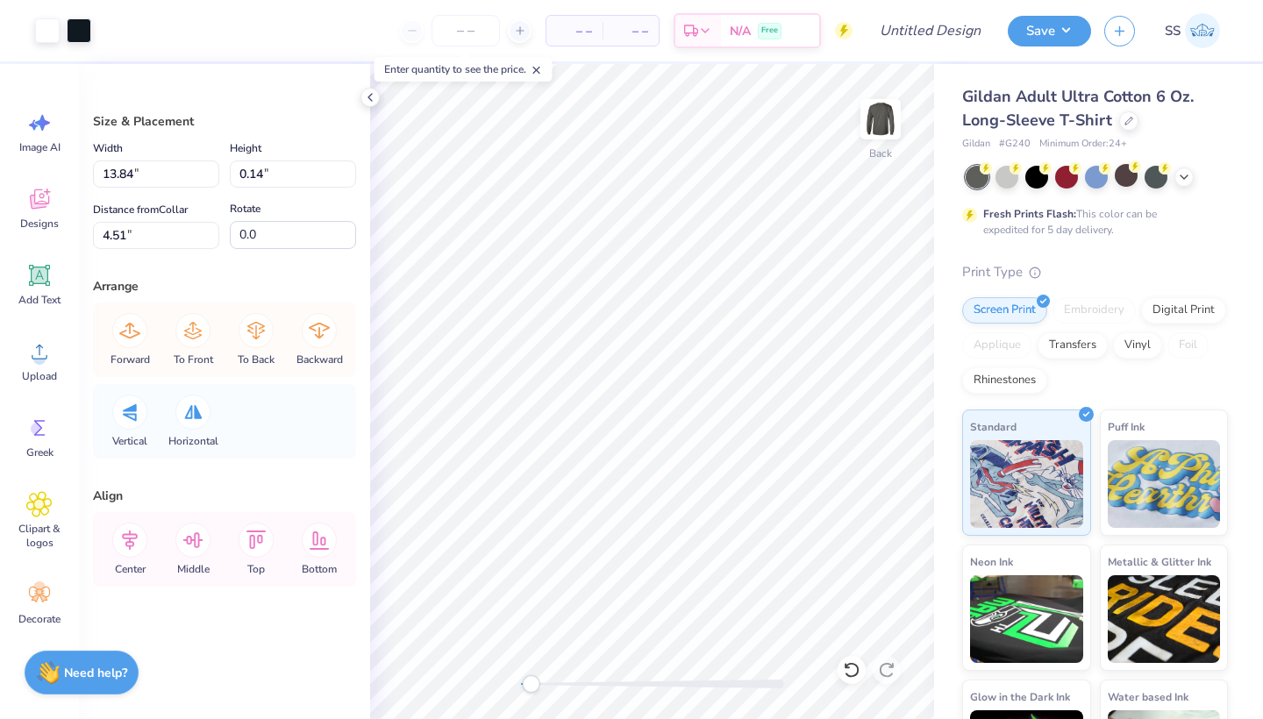
type input "13.41"
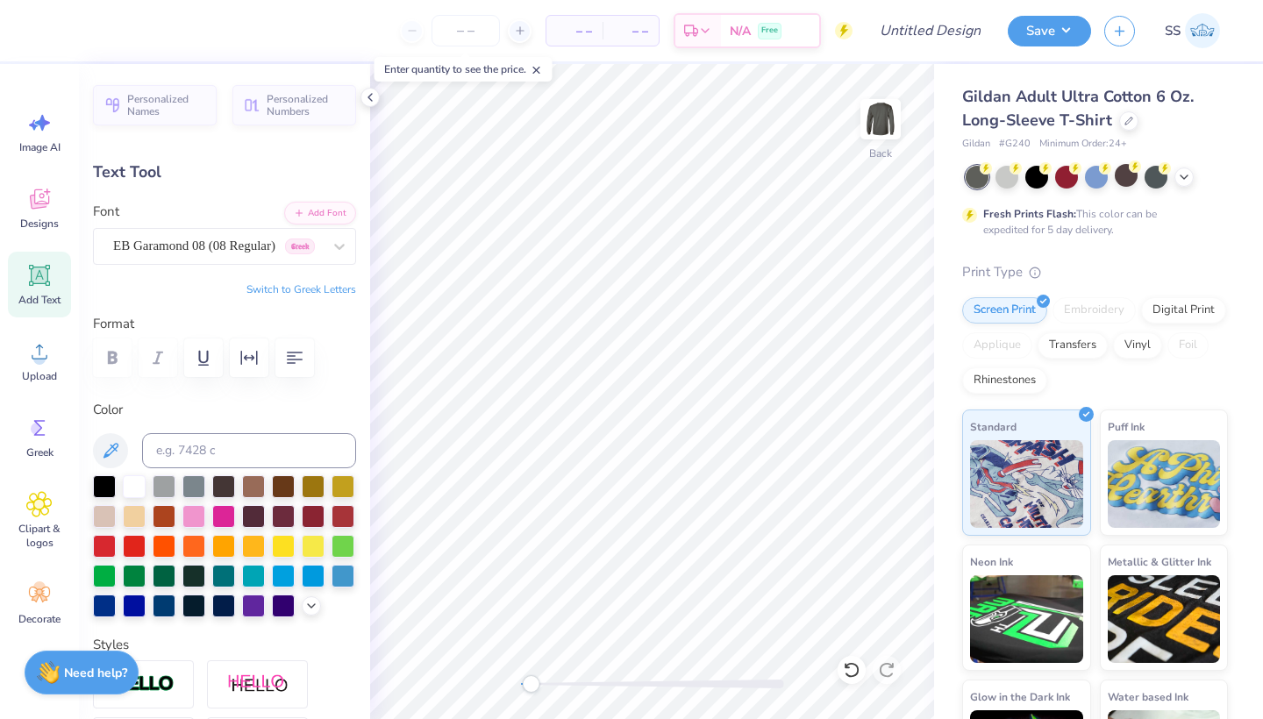
type input "13.16"
type input "1.56"
type input "13.89"
type input "0.66"
type input "3.43"
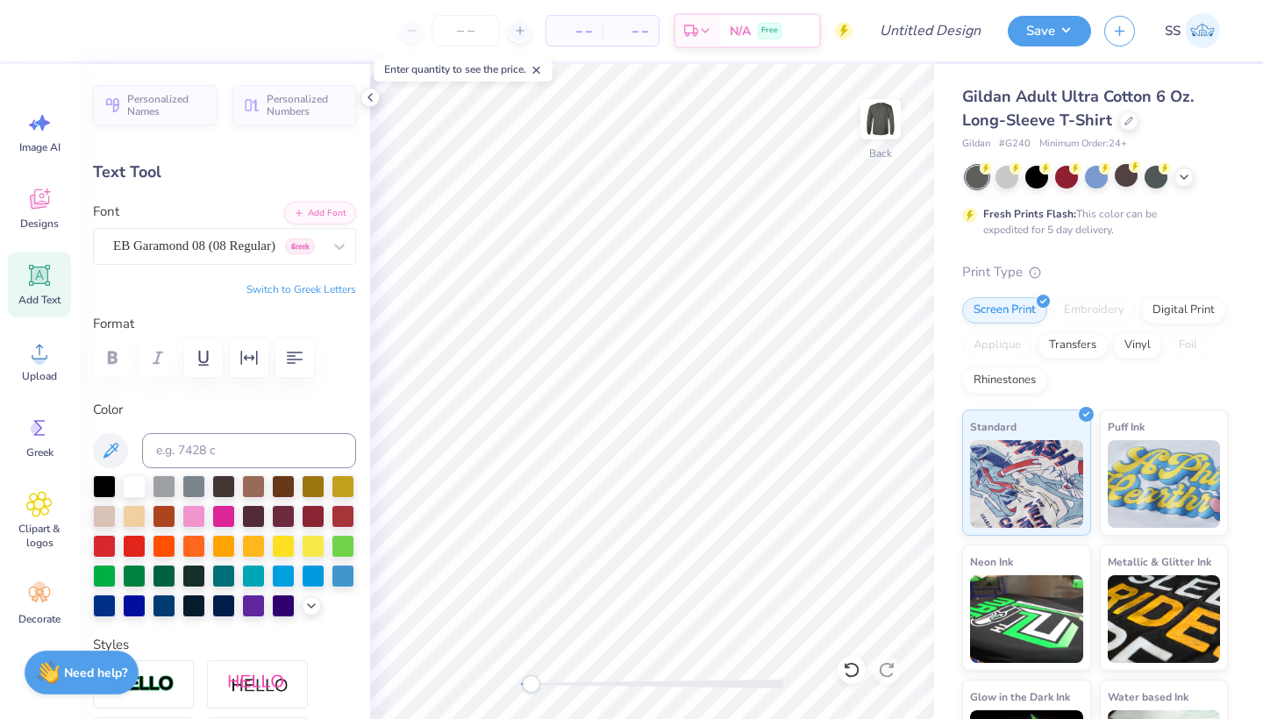
type input "13.19"
type input "0.63"
type input "13.35"
type input "3.42"
click at [483, 683] on div "Back" at bounding box center [652, 391] width 564 height 655
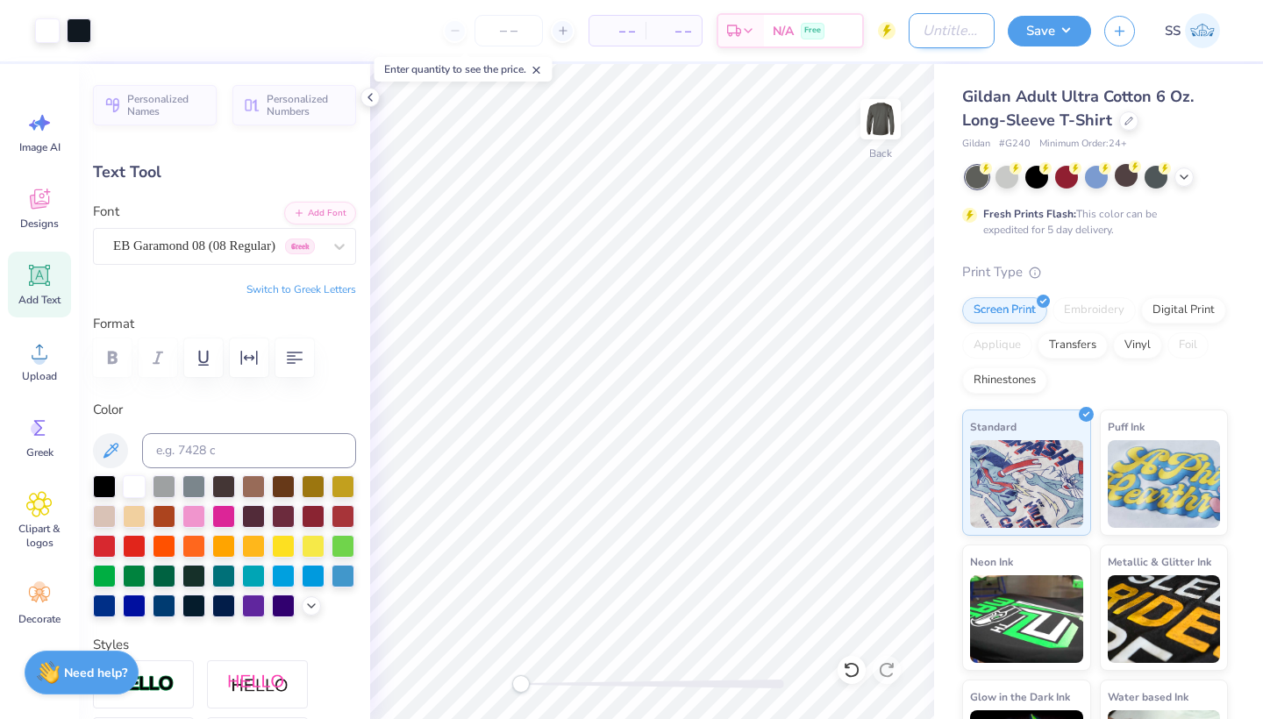
click at [912, 27] on input "Design Title" at bounding box center [952, 30] width 86 height 35
type input "[PERSON_NAME] edu long sleeve"
click at [1055, 35] on button "Save" at bounding box center [1049, 28] width 83 height 31
type input "0"
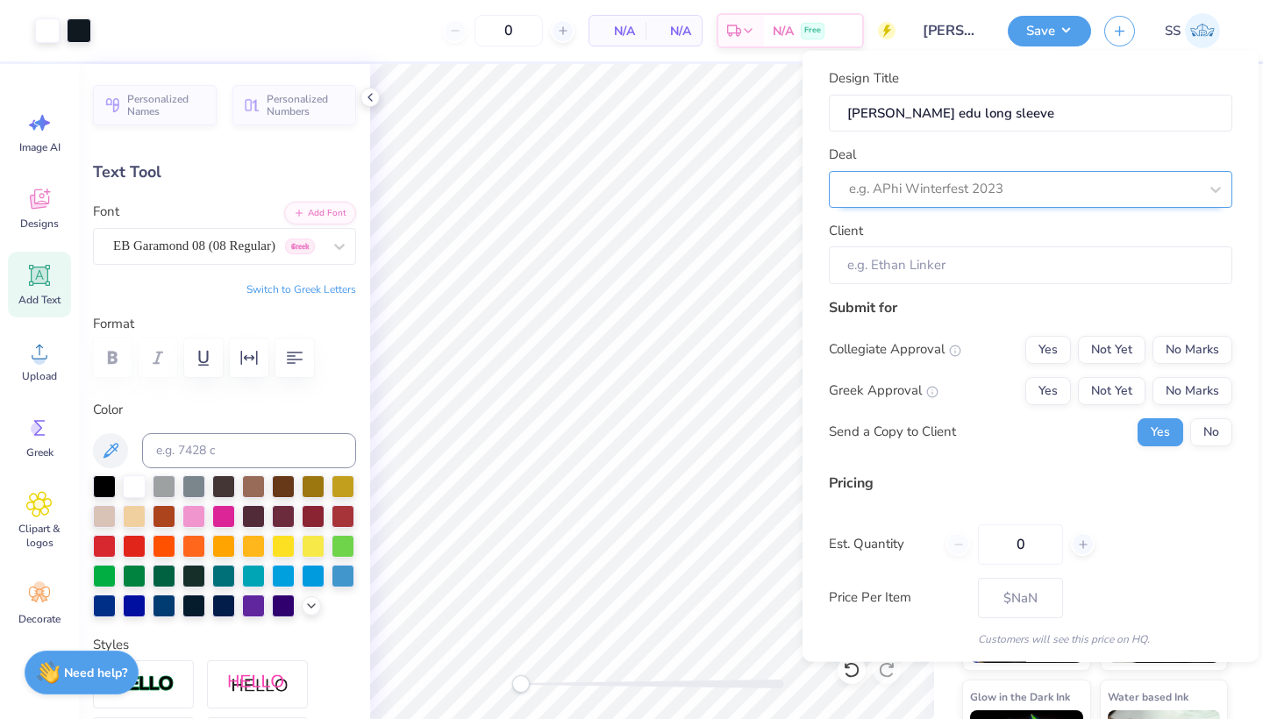
click at [969, 175] on div "e.g. APhi Winterfest 2023" at bounding box center [1024, 188] width 353 height 27
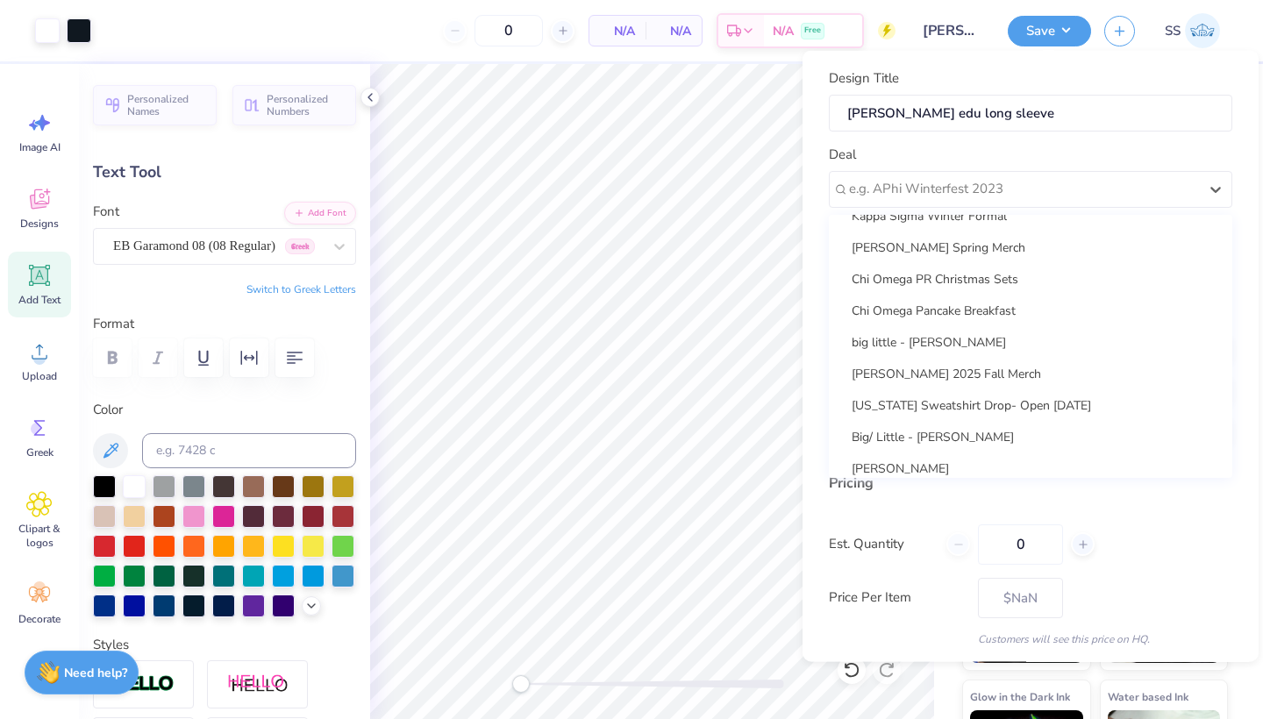
scroll to position [306, 0]
click at [957, 368] on div "[PERSON_NAME] 2025 Fall Merch" at bounding box center [1031, 371] width 390 height 29
type input "[PERSON_NAME]"
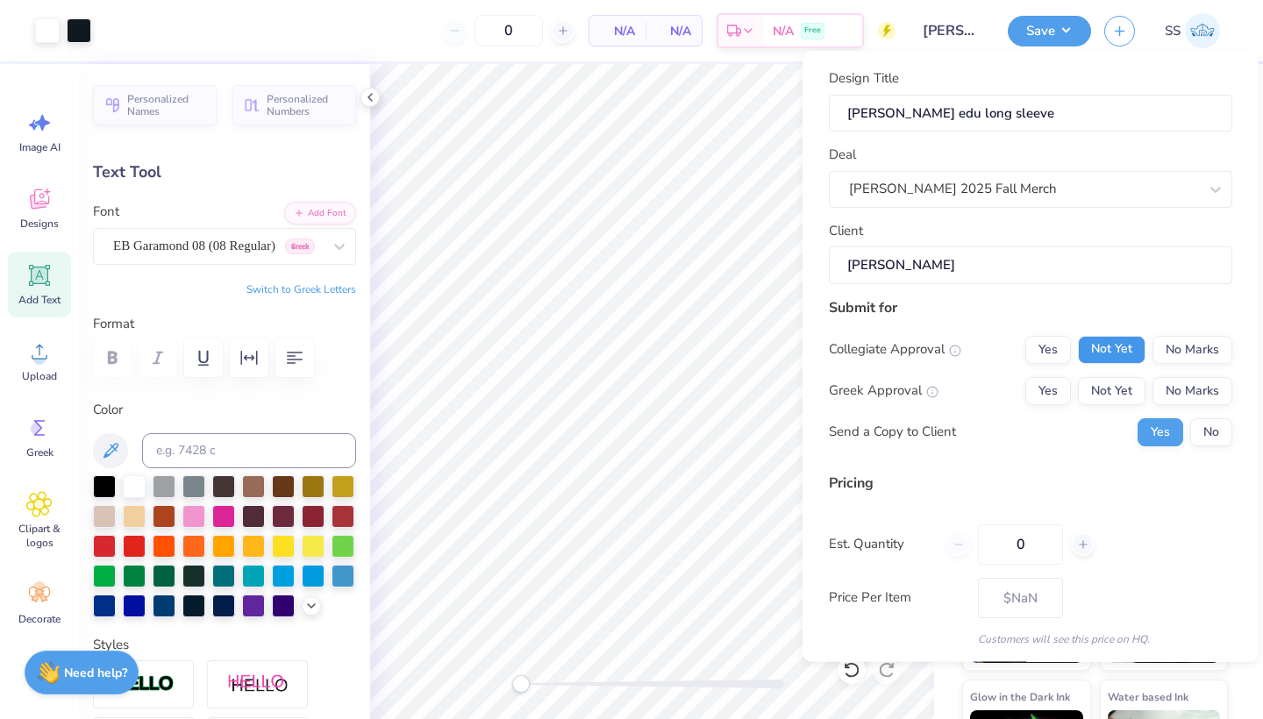
click at [1134, 348] on button "Not Yet" at bounding box center [1112, 349] width 68 height 28
click at [1168, 369] on div "Collegiate Approval Yes Not Yet No Marks Greek Approval Yes Not Yet No Marks Se…" at bounding box center [1031, 390] width 404 height 111
click at [1170, 385] on button "No Marks" at bounding box center [1193, 390] width 80 height 28
click at [1214, 422] on button "No" at bounding box center [1212, 432] width 42 height 28
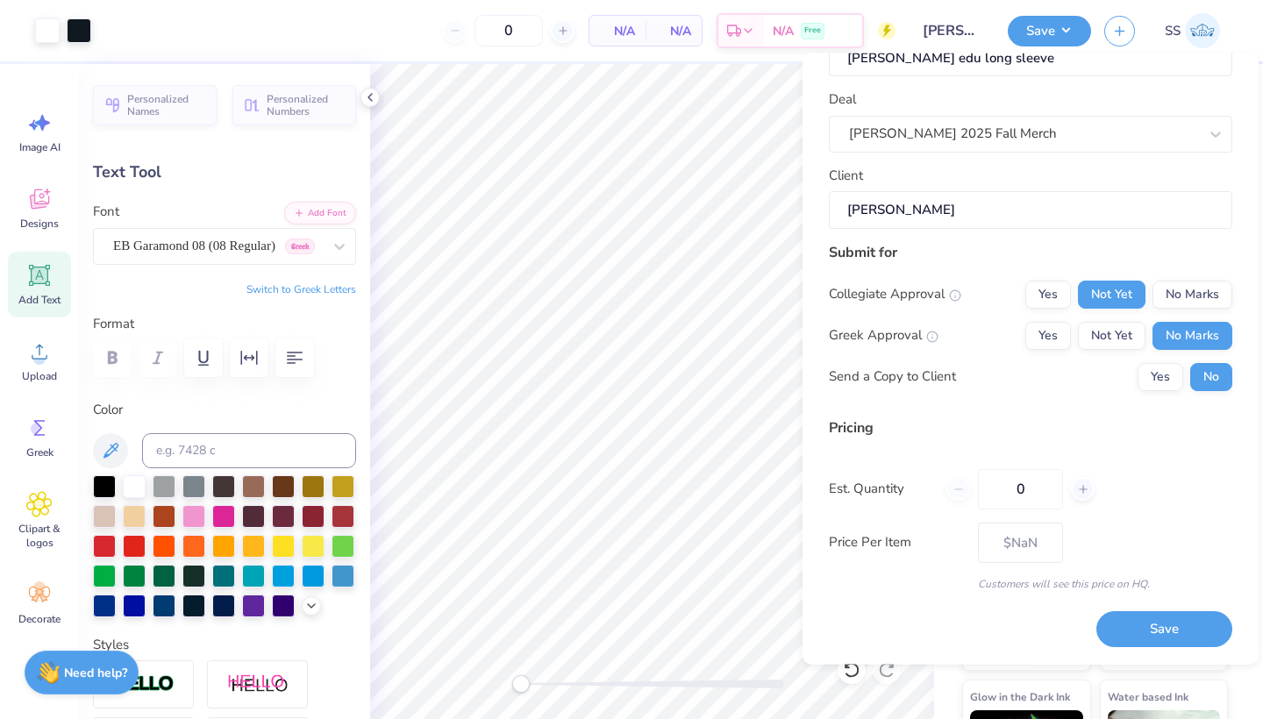
scroll to position [55, 0]
click at [1061, 501] on input "0" at bounding box center [1020, 491] width 85 height 40
type input "24"
type input "$30.73"
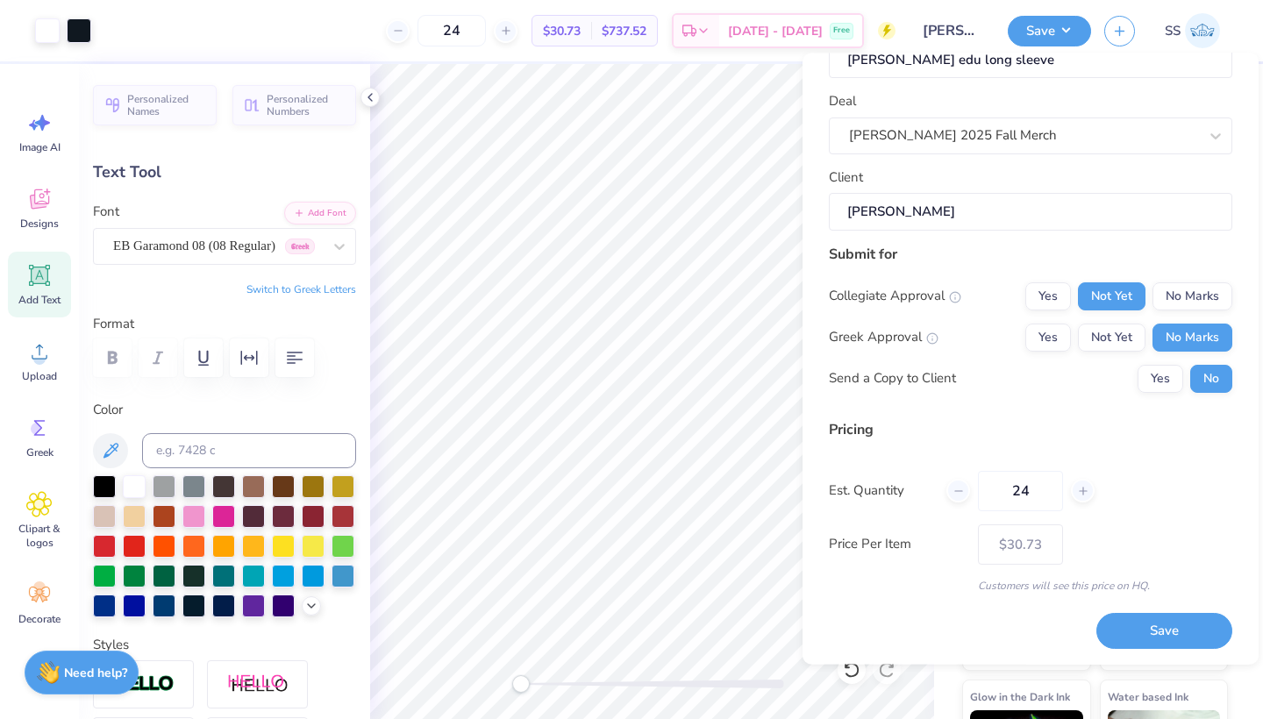
type input "24"
click at [1082, 533] on div "Price Per Item $30.73" at bounding box center [1031, 545] width 404 height 40
click at [1141, 636] on button "Save" at bounding box center [1165, 632] width 136 height 36
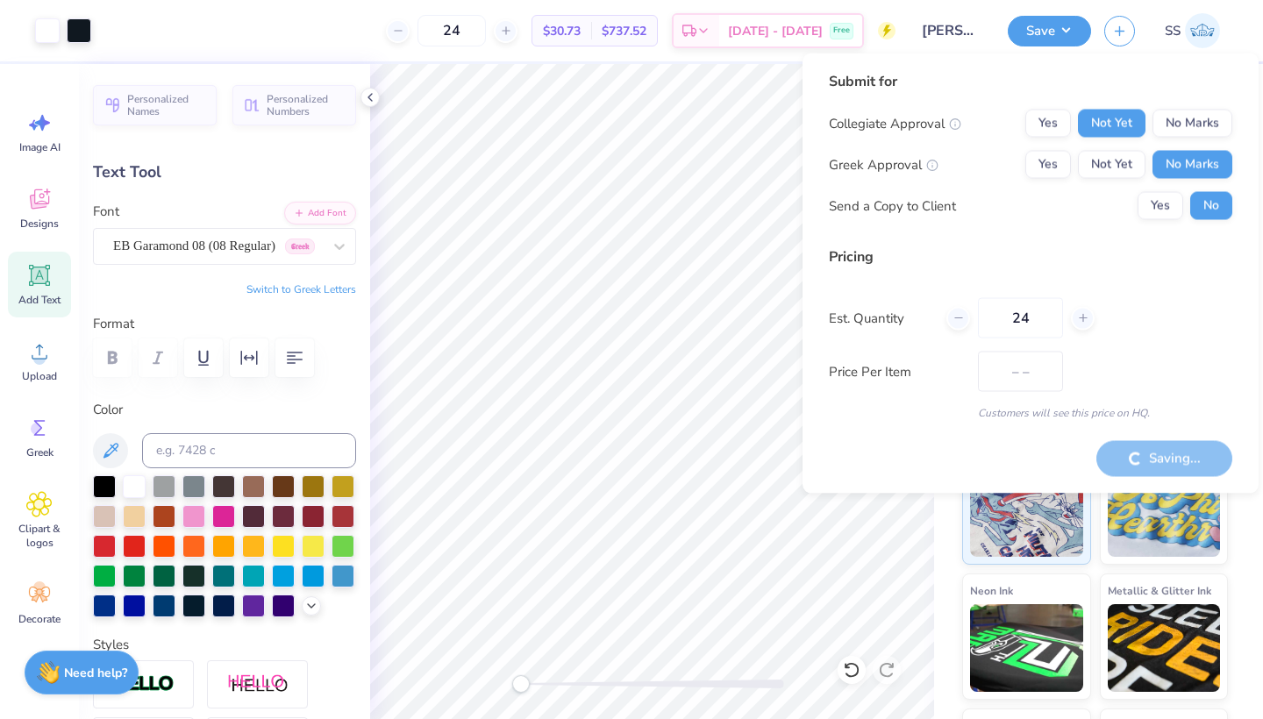
type input "$30.73"
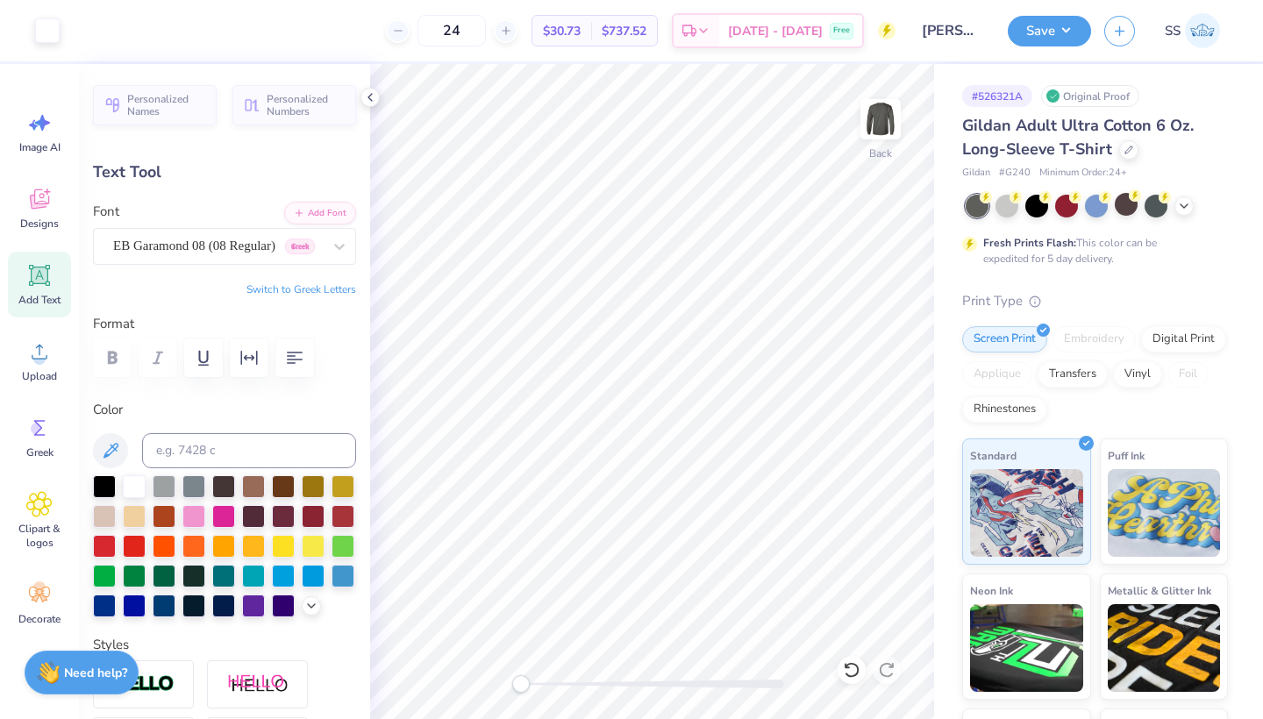
type input "13.16"
type input "1.56"
type input "4.94"
type input "13.35"
type input "0.63"
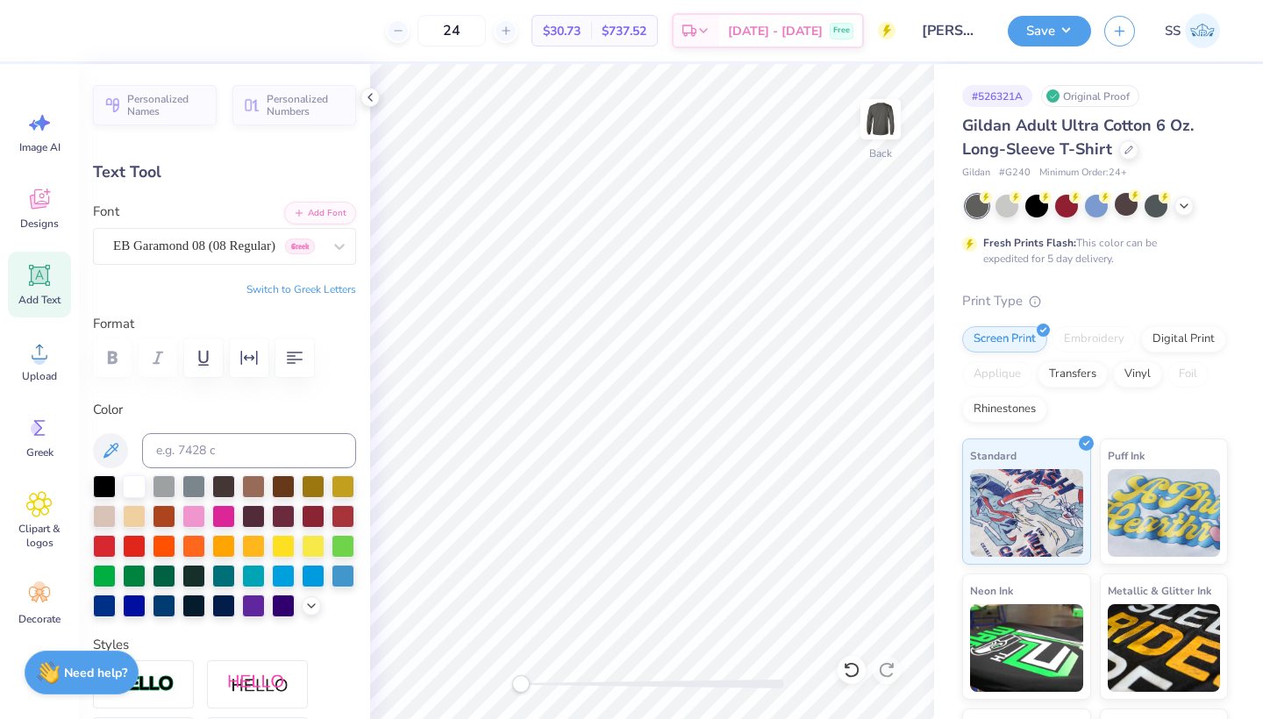
type input "3.42"
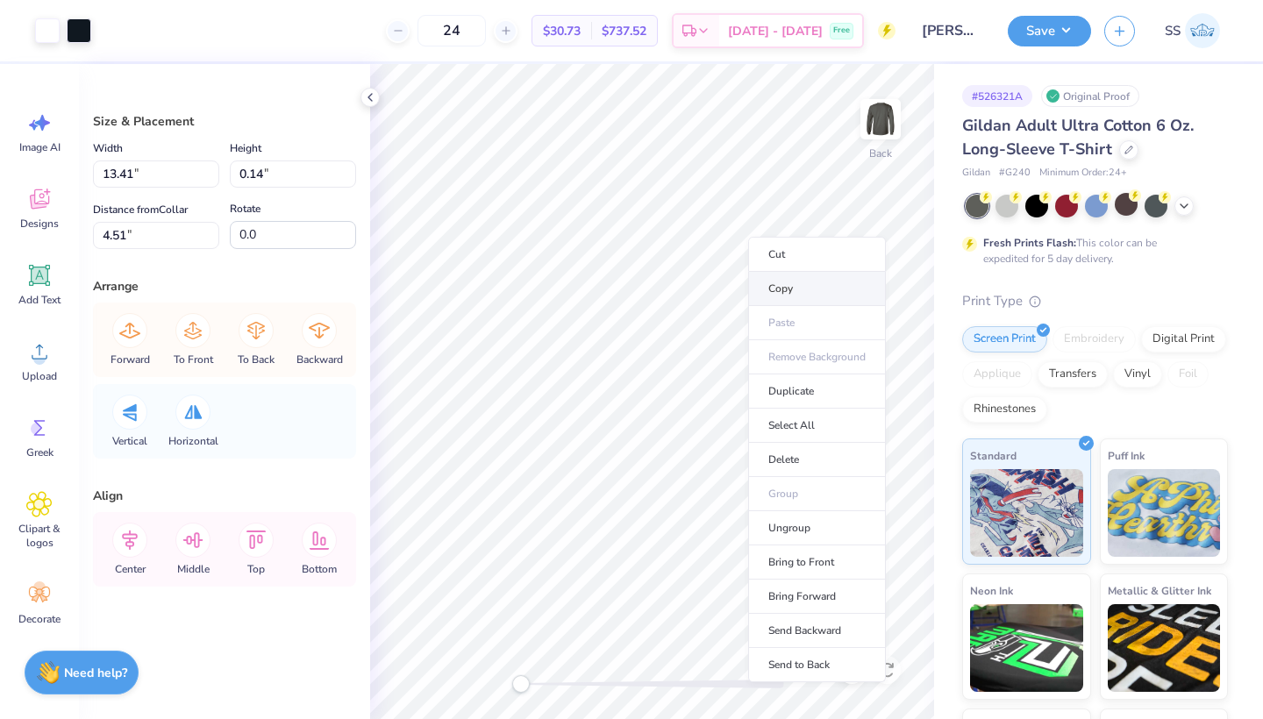
click at [777, 281] on li "Copy" at bounding box center [817, 289] width 138 height 34
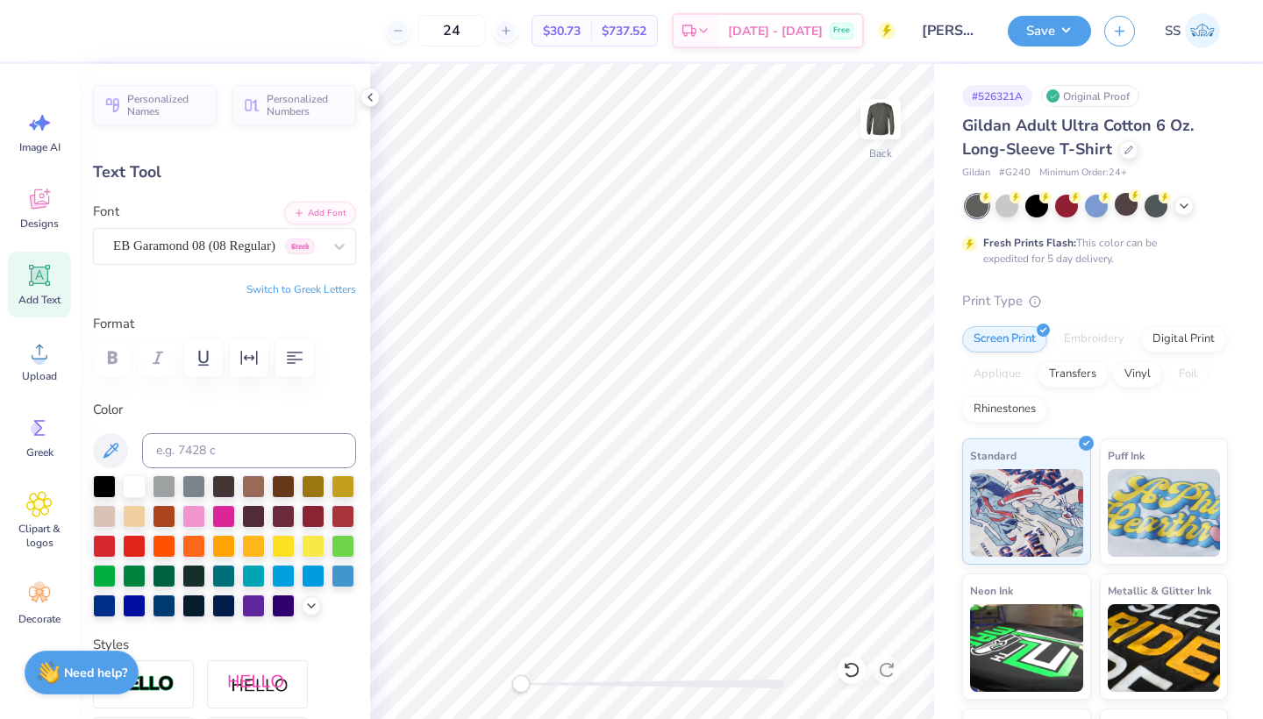
scroll to position [0, 3]
type textarea "Kinesiology"
type input "7.40"
type input "1.55"
type input "13.30"
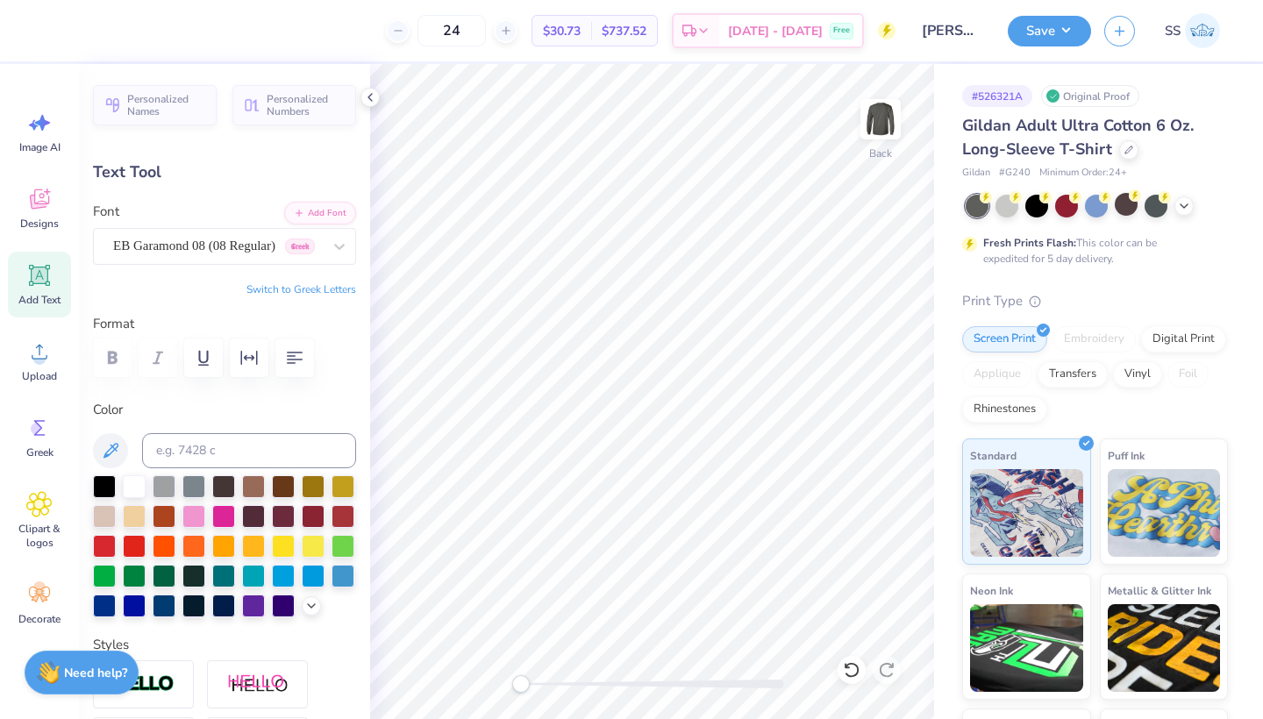
type input "2.78"
type input "1.77"
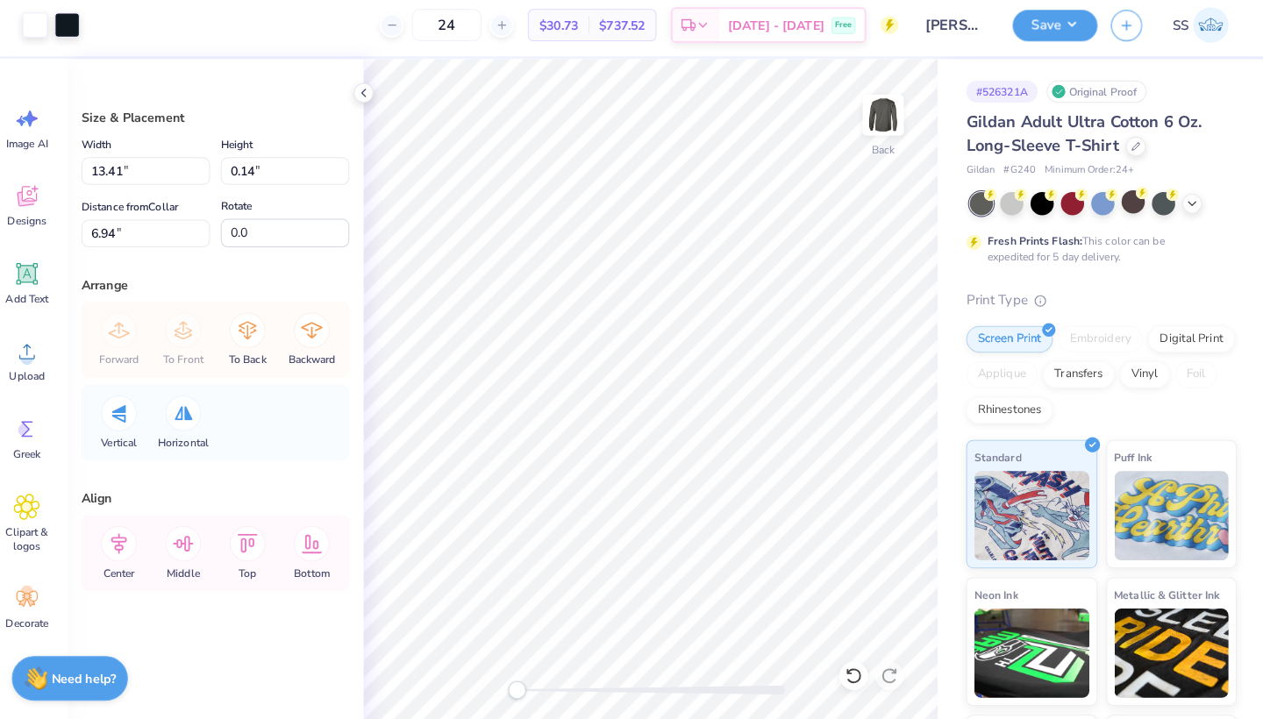
type input "13.13"
type input "0.13"
type input "7.11"
type input "12.83"
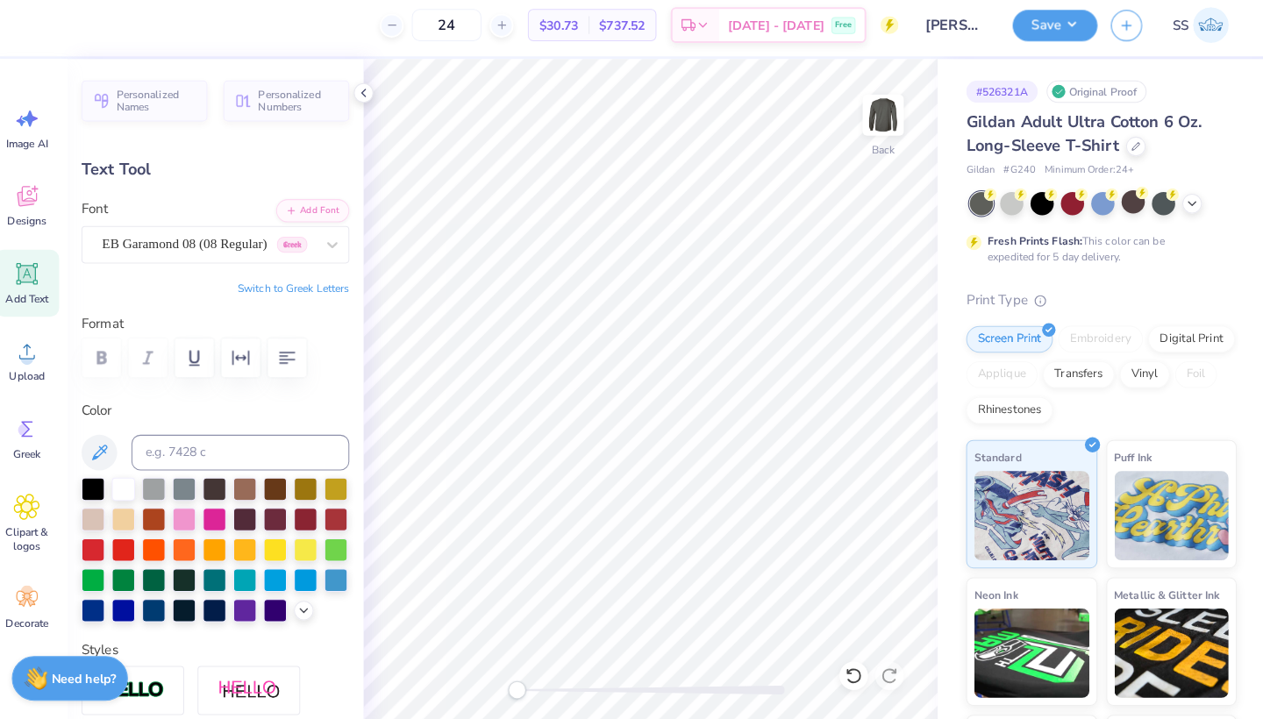
type input "12.54"
type input "0.60"
click at [521, 681] on div at bounding box center [652, 684] width 263 height 9
type input "12.64"
type input "6.29"
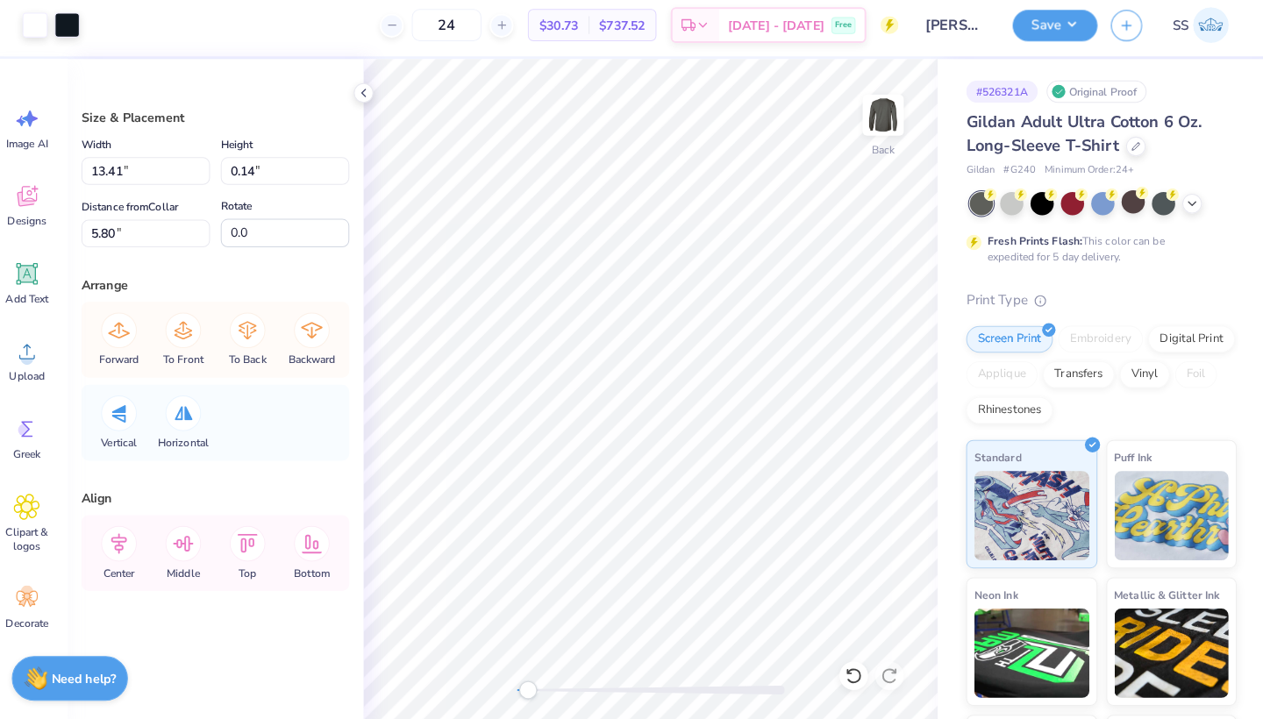
type input "13.14"
type input "0.13"
type input "12.79"
type input "5.81"
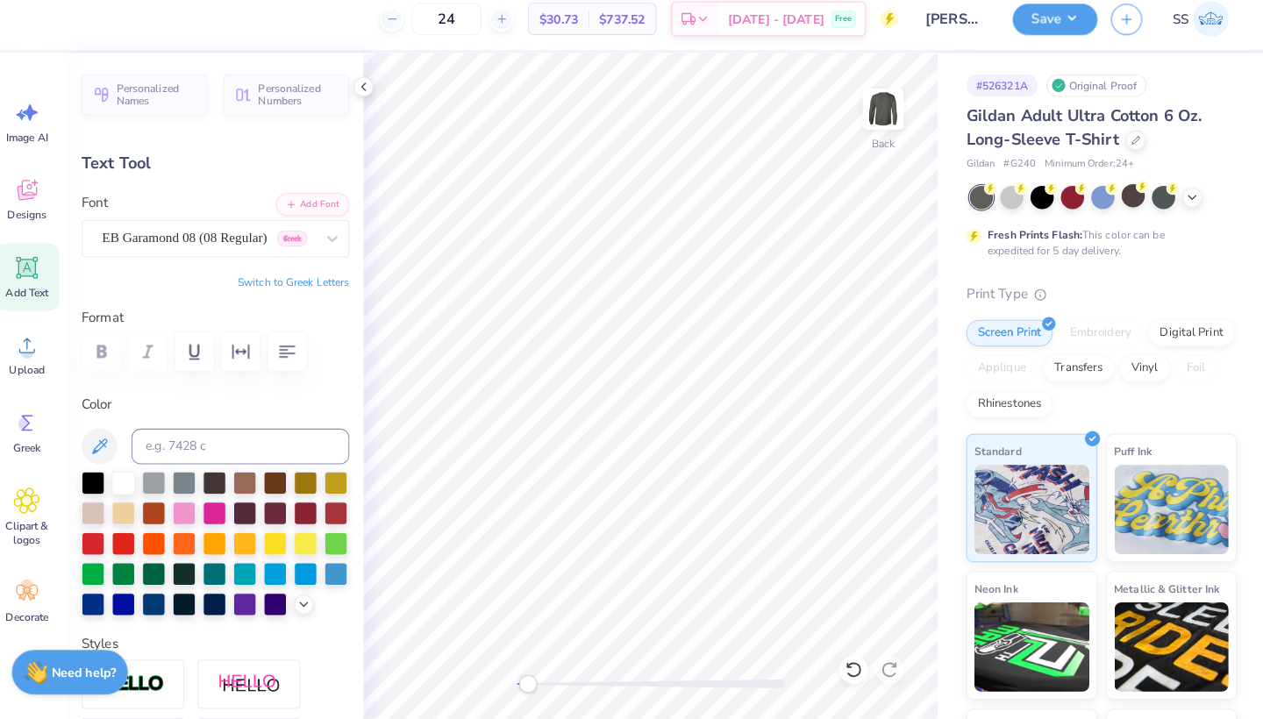
type input "12.92"
type input "2.70"
type input "3.08"
type input "12.70"
type input "2.66"
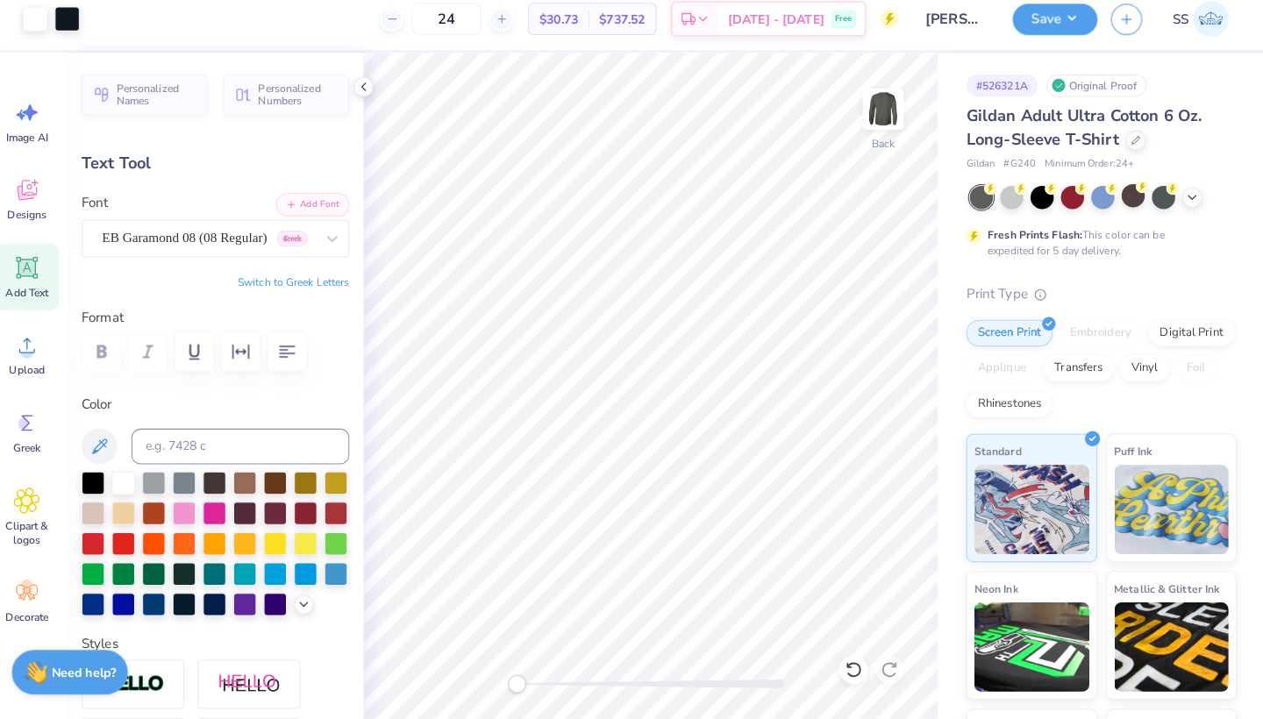
click at [465, 668] on div "Back" at bounding box center [652, 391] width 564 height 655
click at [1105, 31] on button "button" at bounding box center [1120, 28] width 31 height 31
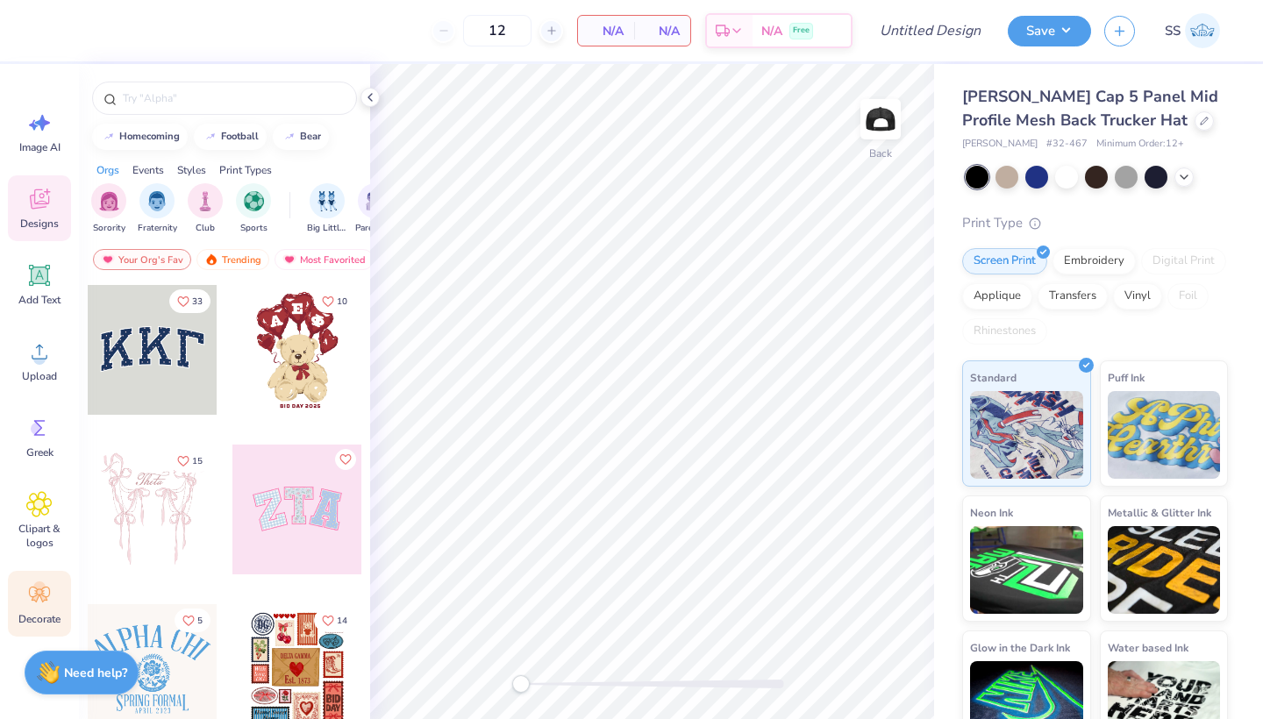
click at [24, 593] on div "Decorate" at bounding box center [39, 604] width 63 height 66
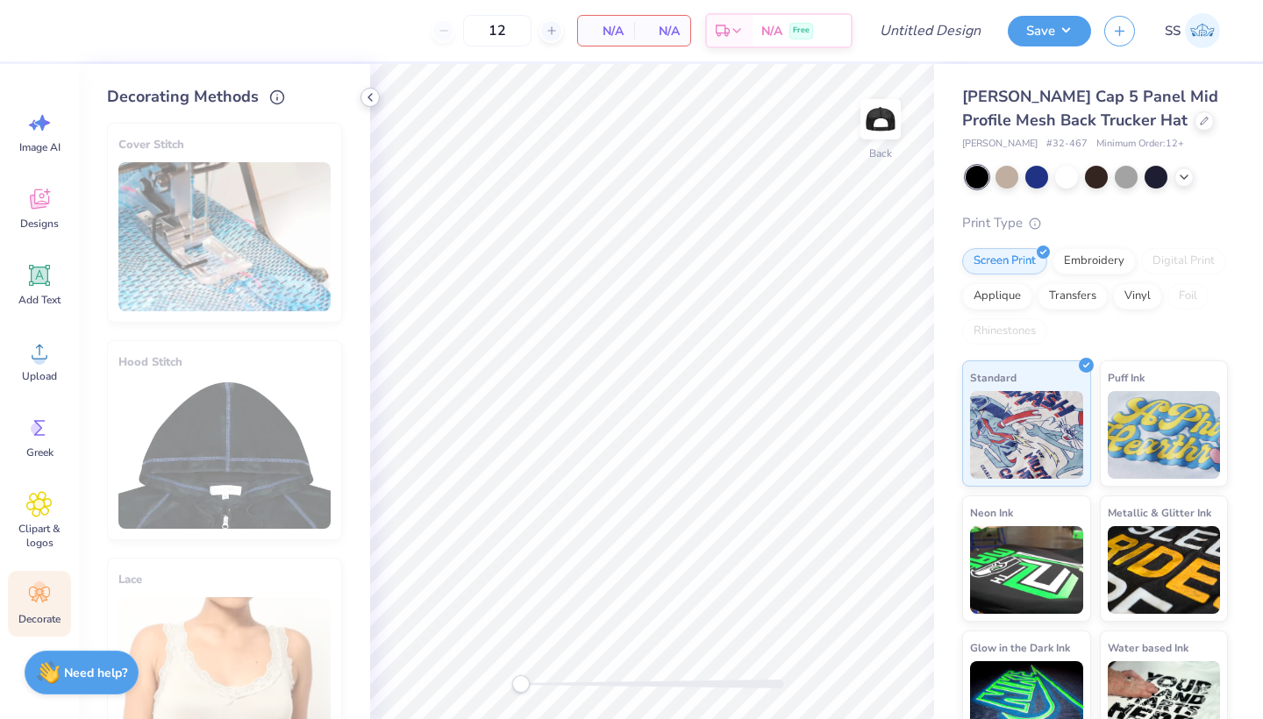
click at [368, 96] on icon at bounding box center [370, 97] width 14 height 14
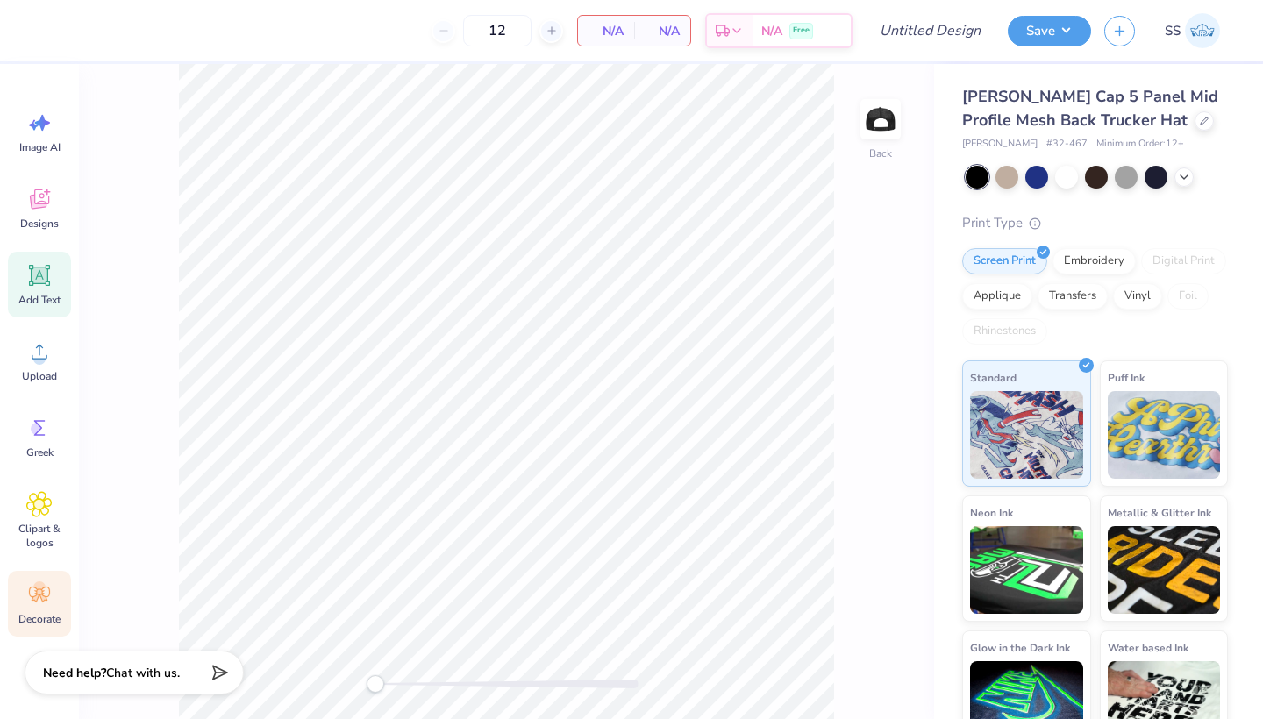
click at [44, 275] on icon at bounding box center [40, 276] width 17 height 17
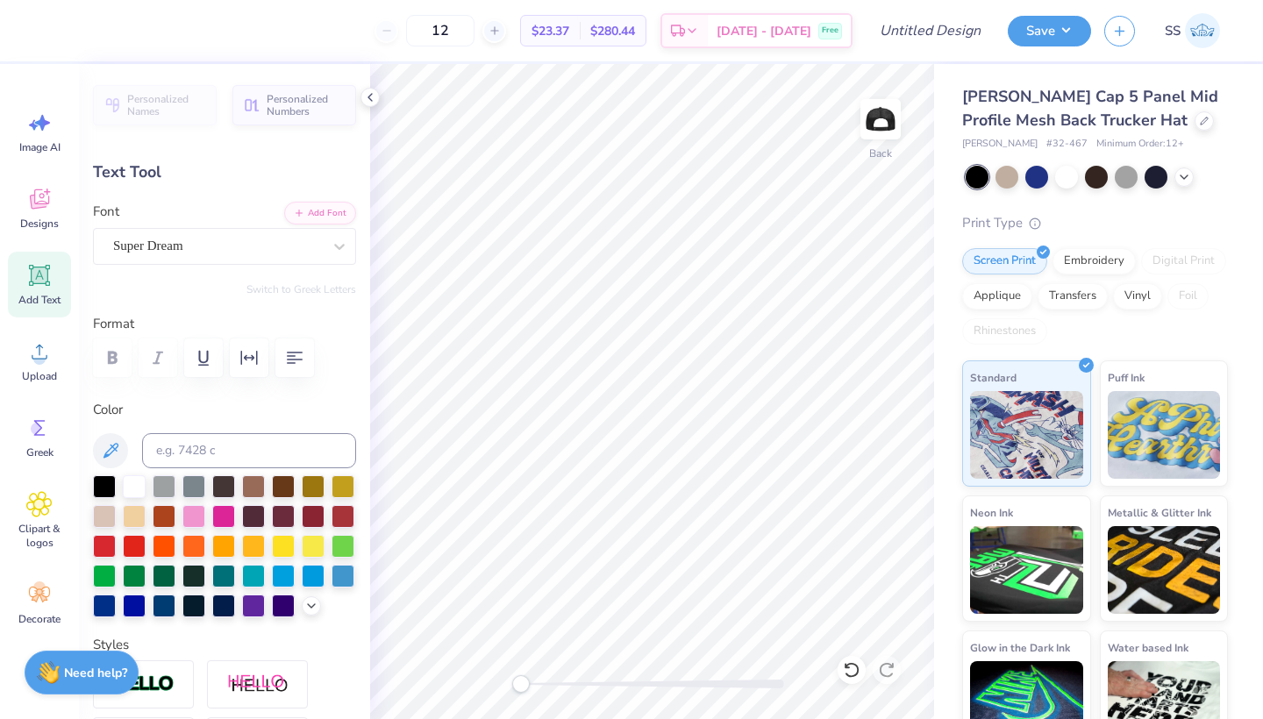
type textarea "ALABAMA"
type input "3.19"
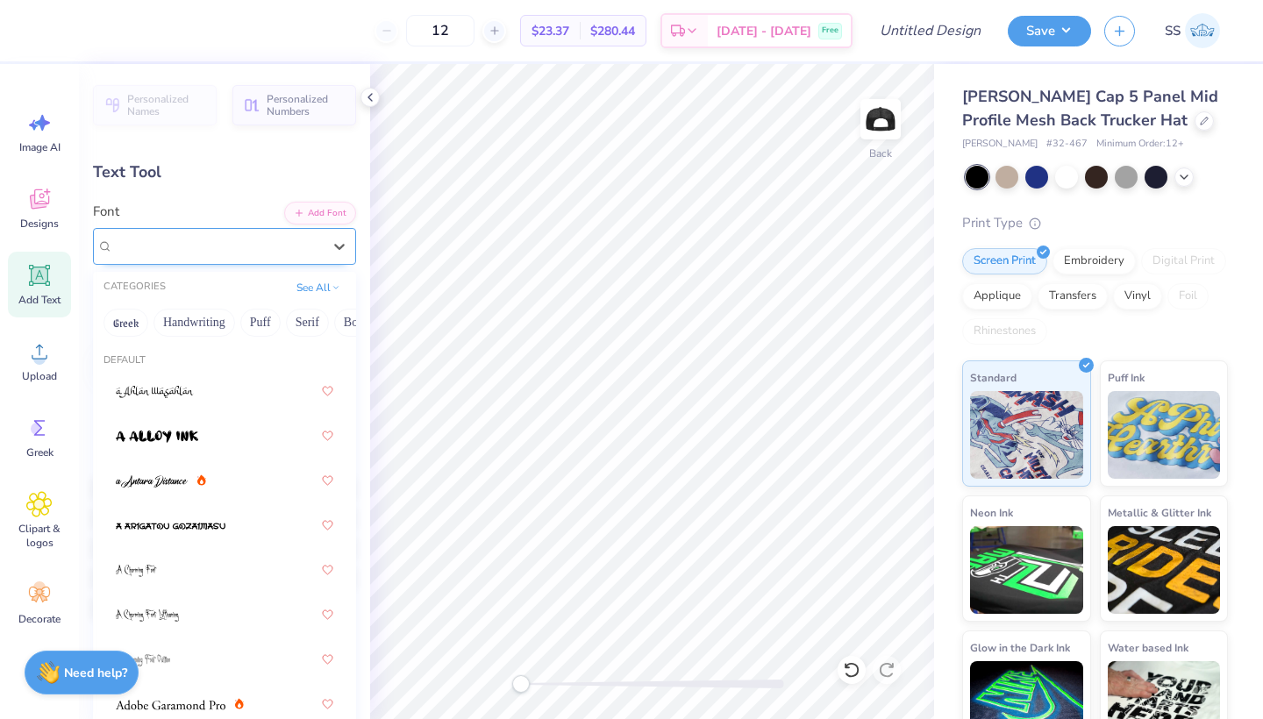
click at [233, 243] on div "Super Dream" at bounding box center [217, 246] width 212 height 27
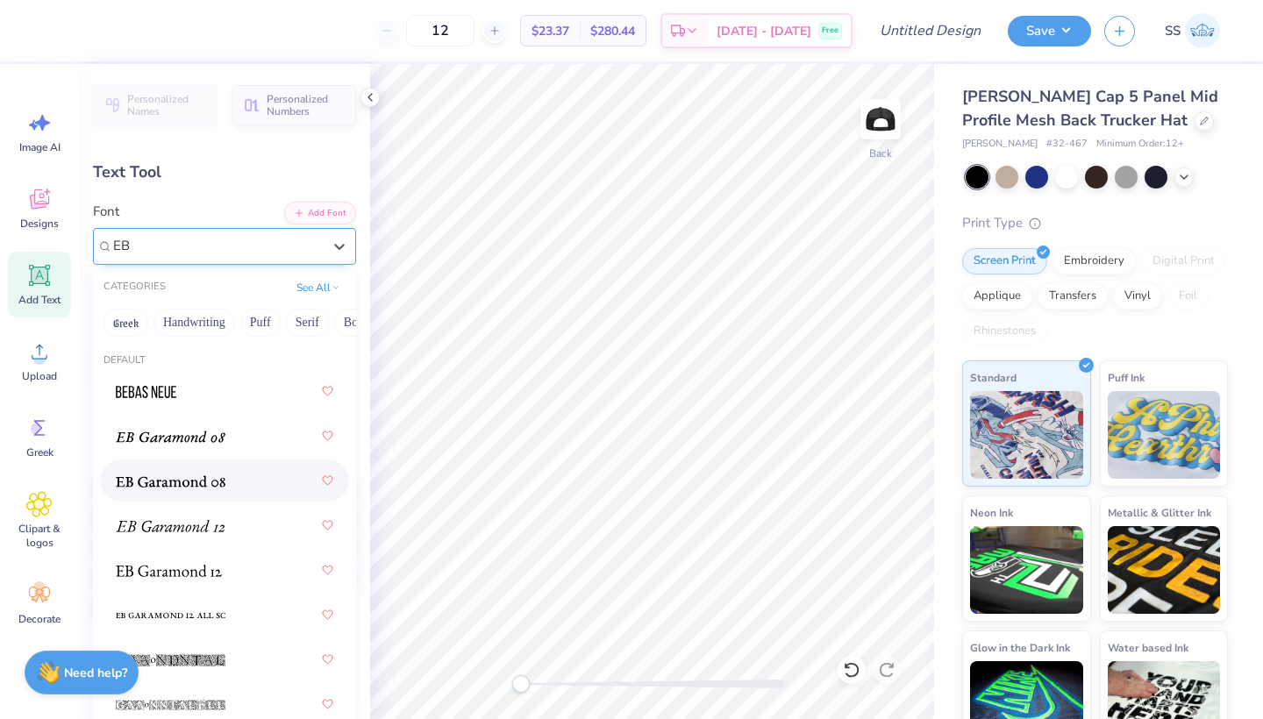
click at [173, 483] on img at bounding box center [171, 482] width 110 height 12
type input "EB"
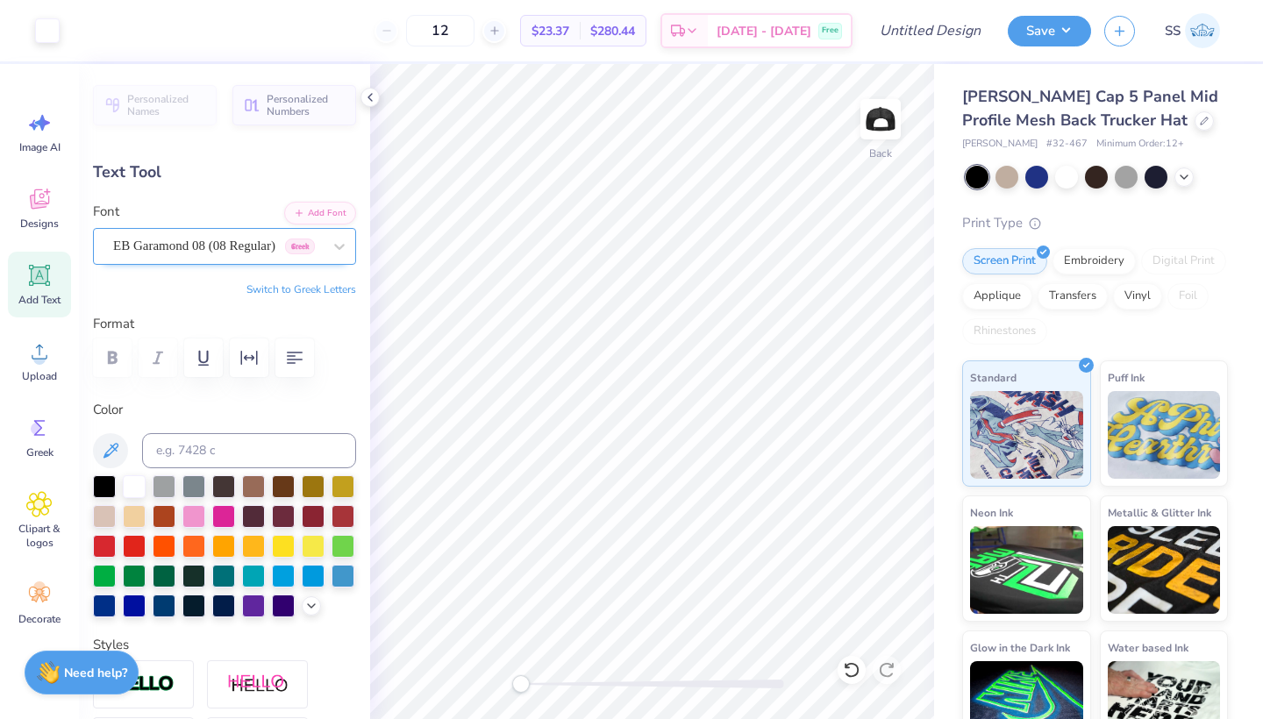
type input "3.21"
type input "0.44"
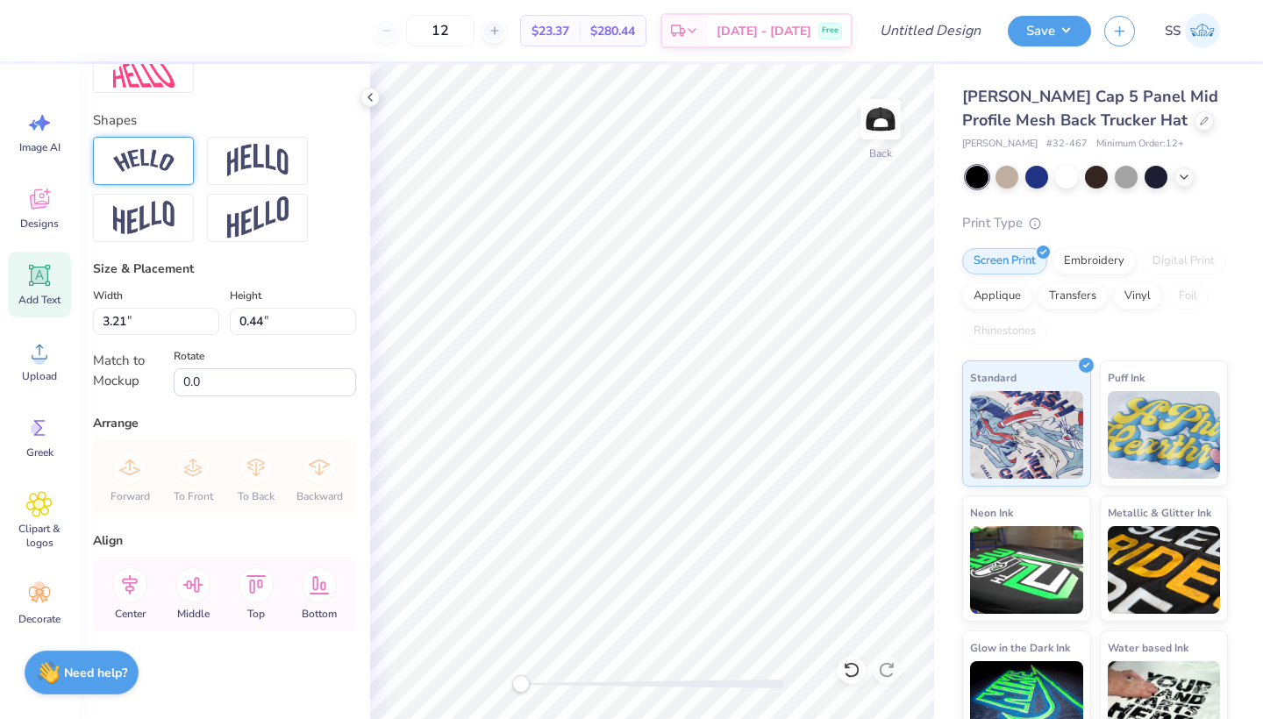
scroll to position [730, 0]
click at [169, 168] on img at bounding box center [143, 161] width 61 height 24
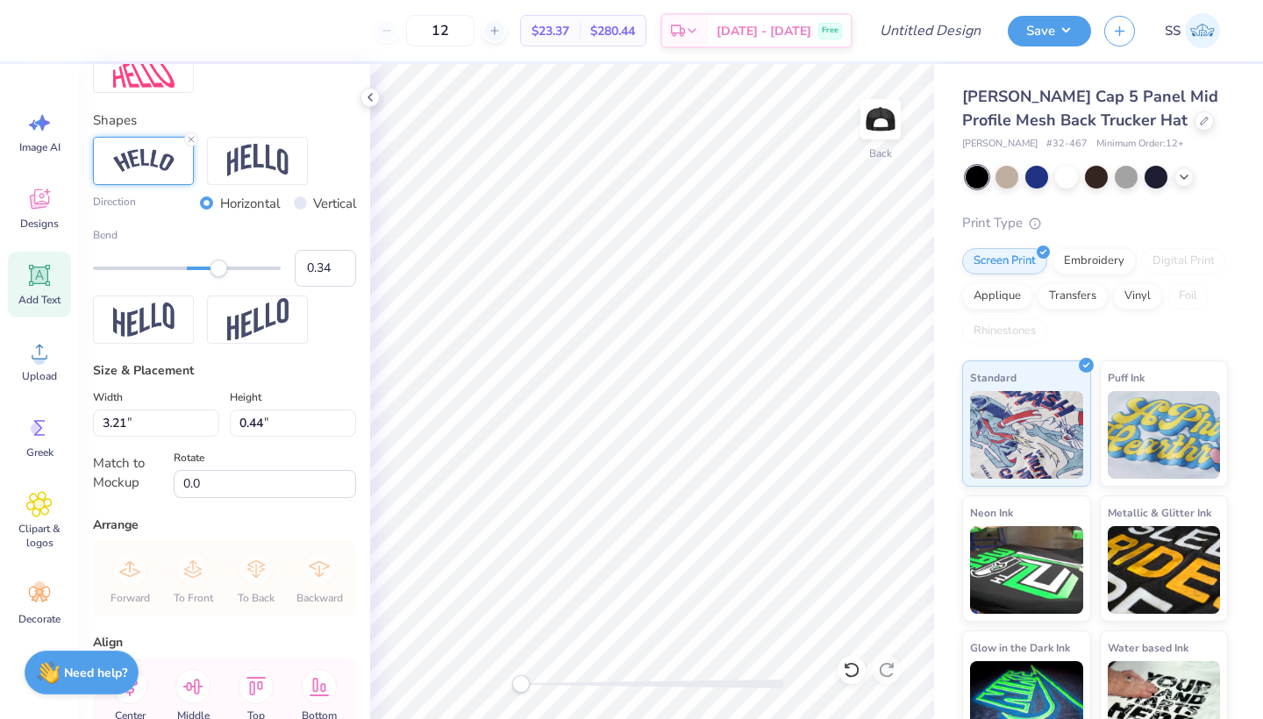
type input "0.35"
drag, startPoint x: 237, startPoint y: 267, endPoint x: 219, endPoint y: 267, distance: 17.5
click at [219, 267] on div "Accessibility label" at bounding box center [220, 269] width 18 height 18
click at [262, 176] on img at bounding box center [257, 160] width 61 height 33
type input "3.58"
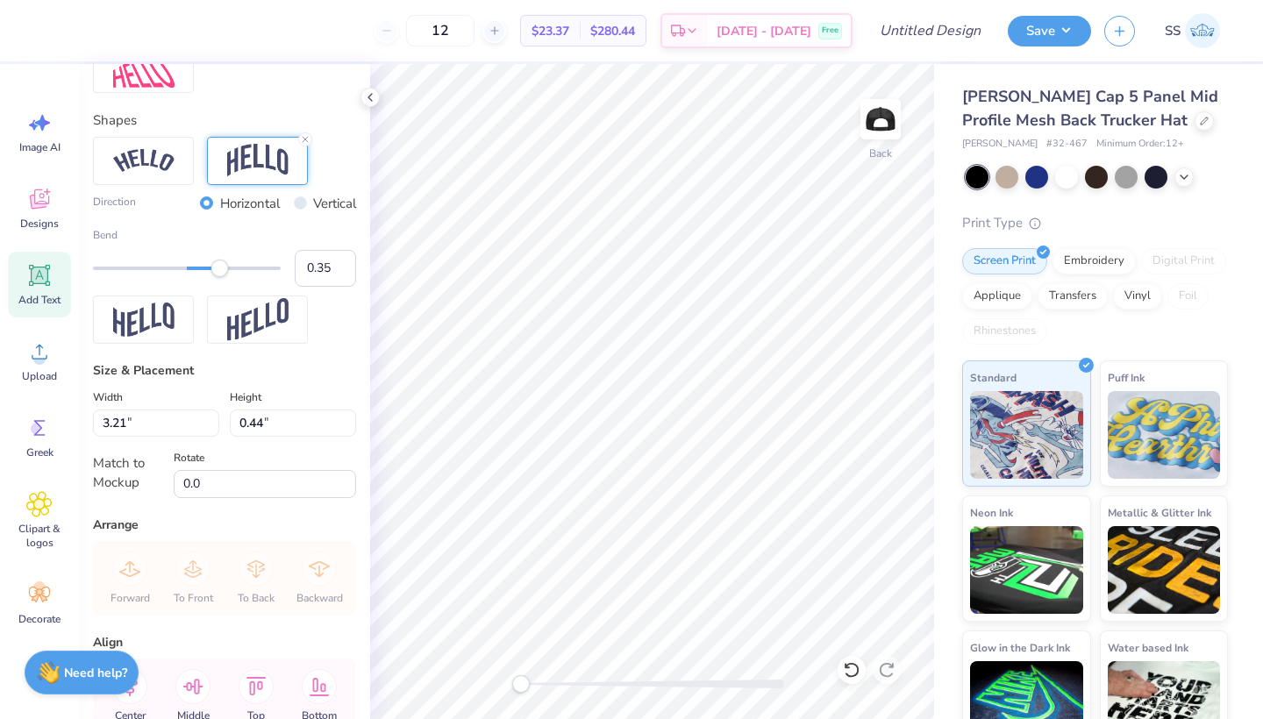
type input "0.97"
type input "3.96"
type input "1.08"
click at [27, 273] on icon at bounding box center [39, 275] width 26 height 26
type input "1.73"
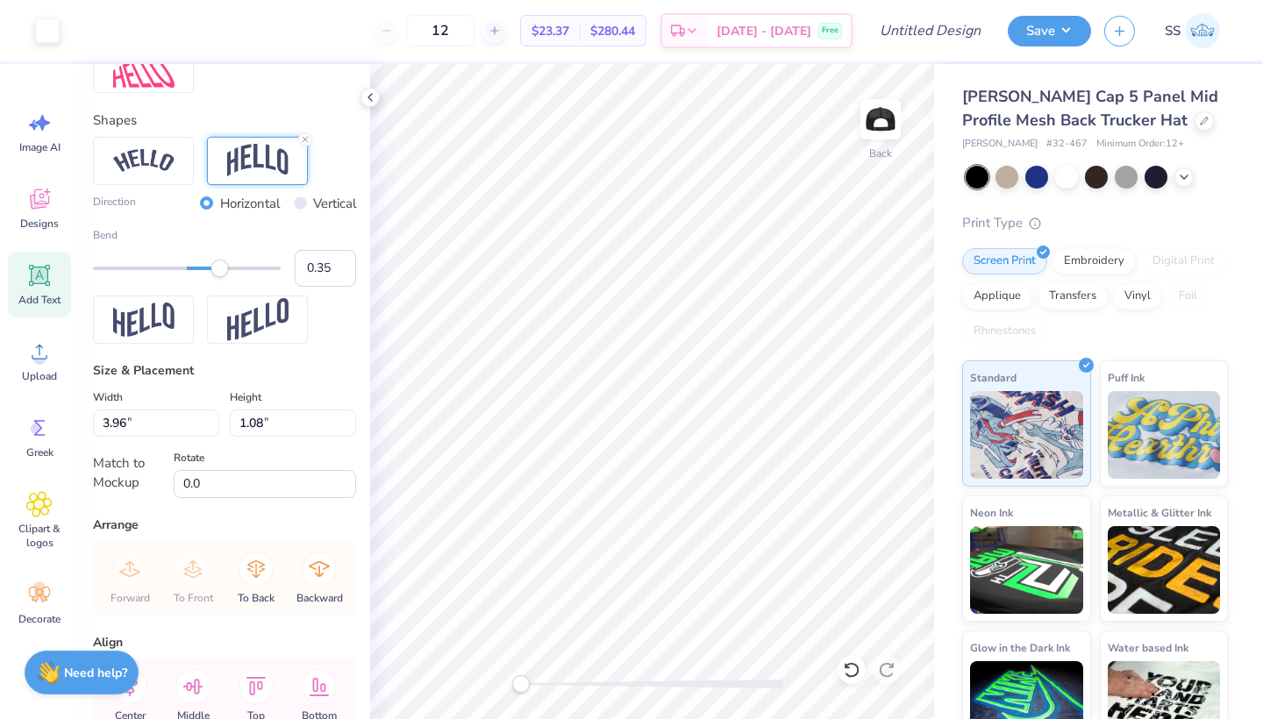
type input "0.50"
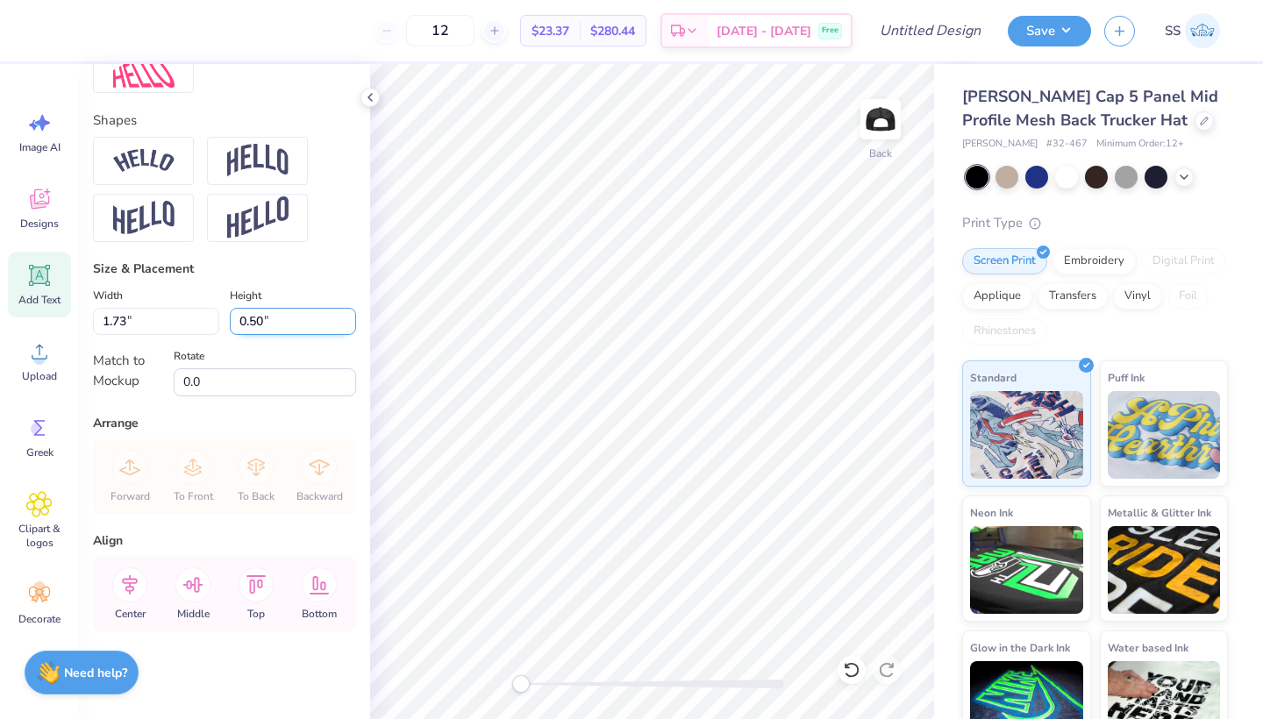
type textarea "EXT"
type textarea "C"
type textarea "c"
type textarea "College of Education"
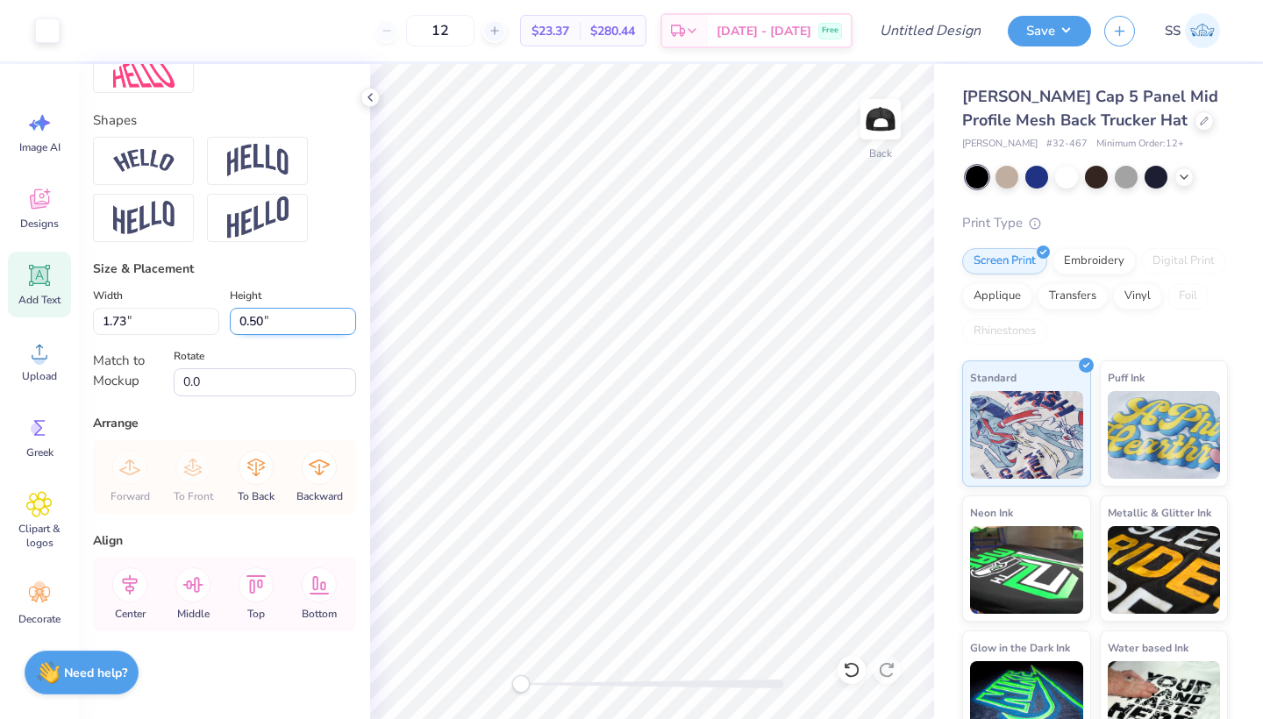
type input "3.97"
type input "0.37"
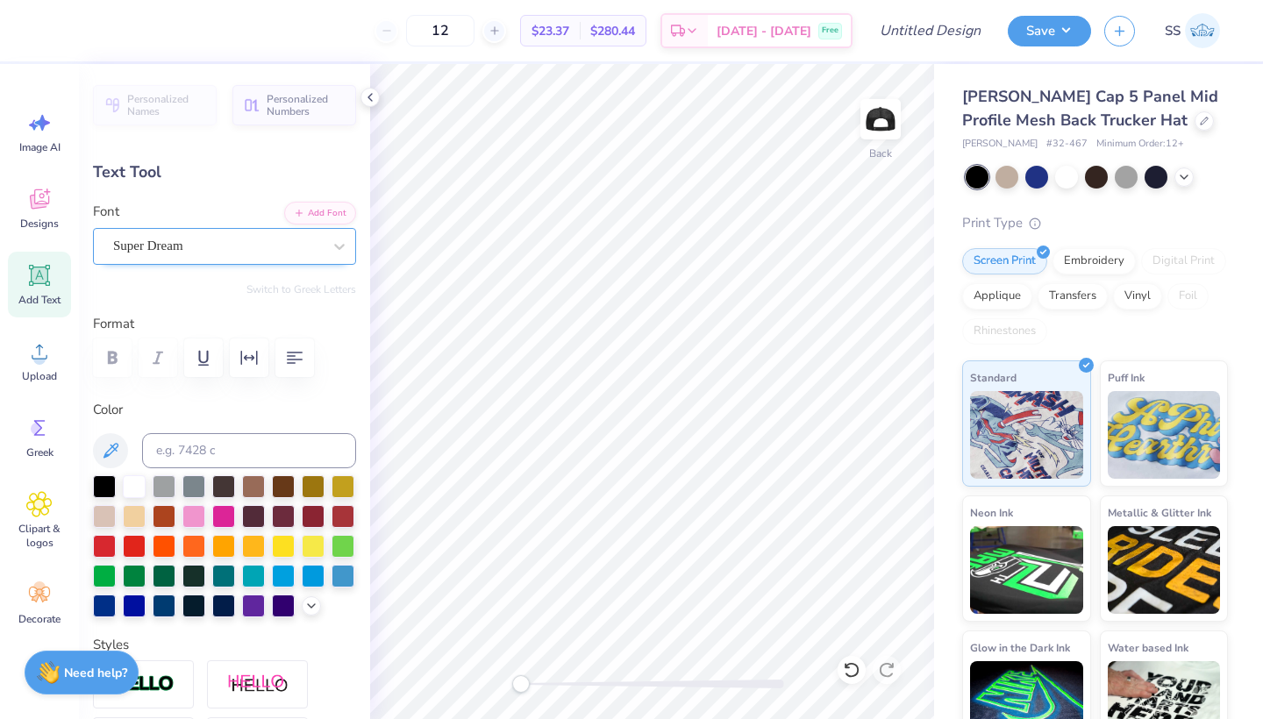
scroll to position [-4, 0]
click at [190, 255] on div "Super Dream" at bounding box center [217, 246] width 212 height 27
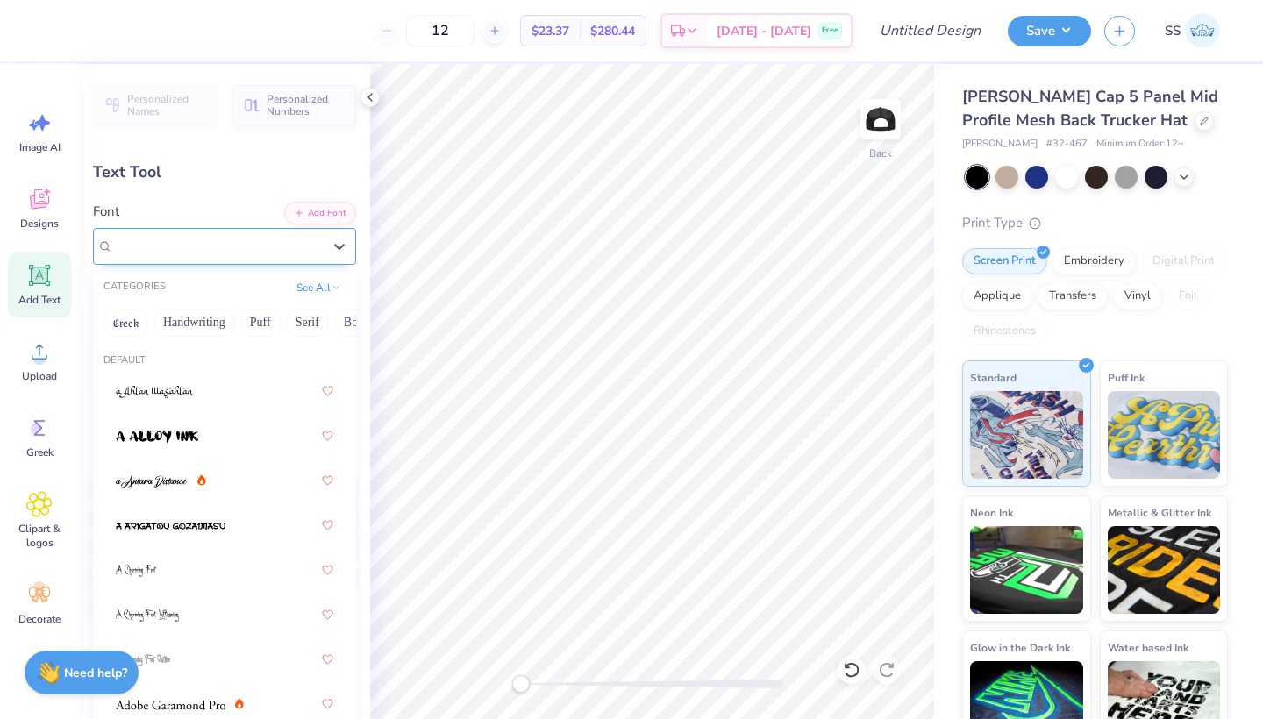
scroll to position [0, 0]
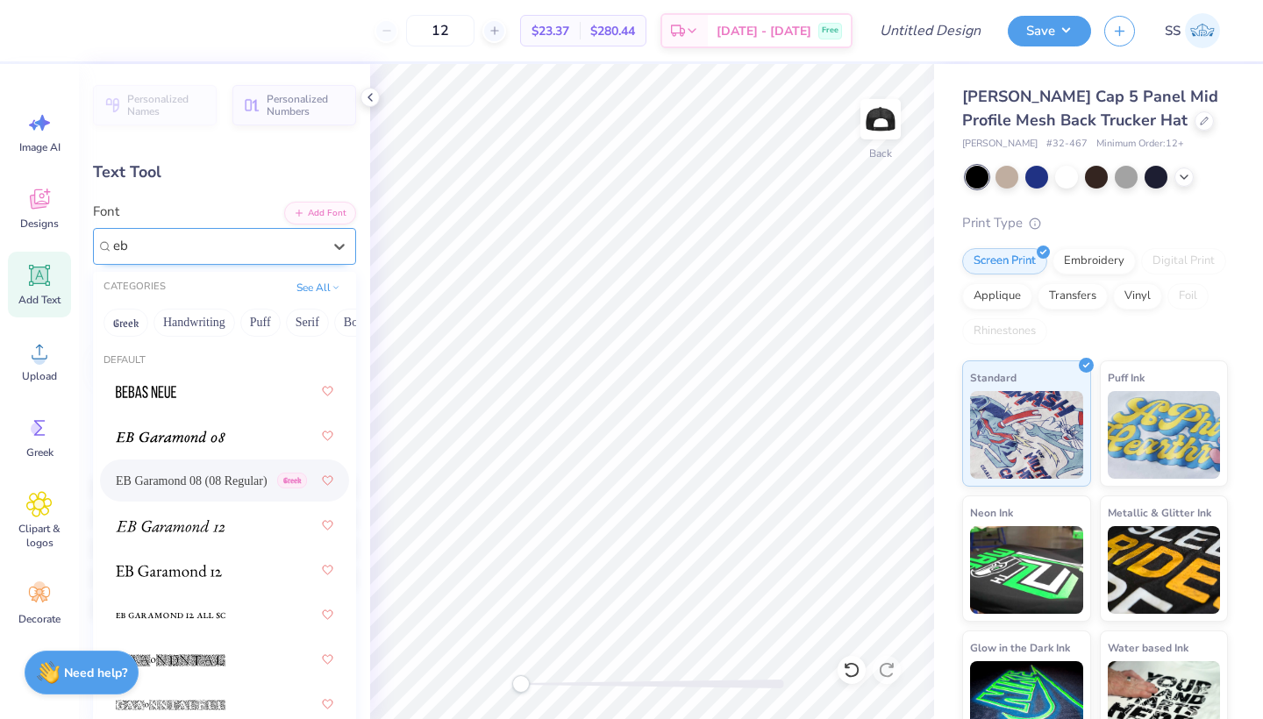
click at [190, 483] on span "EB Garamond 08 (08 Regular)" at bounding box center [192, 481] width 152 height 18
type input "eb"
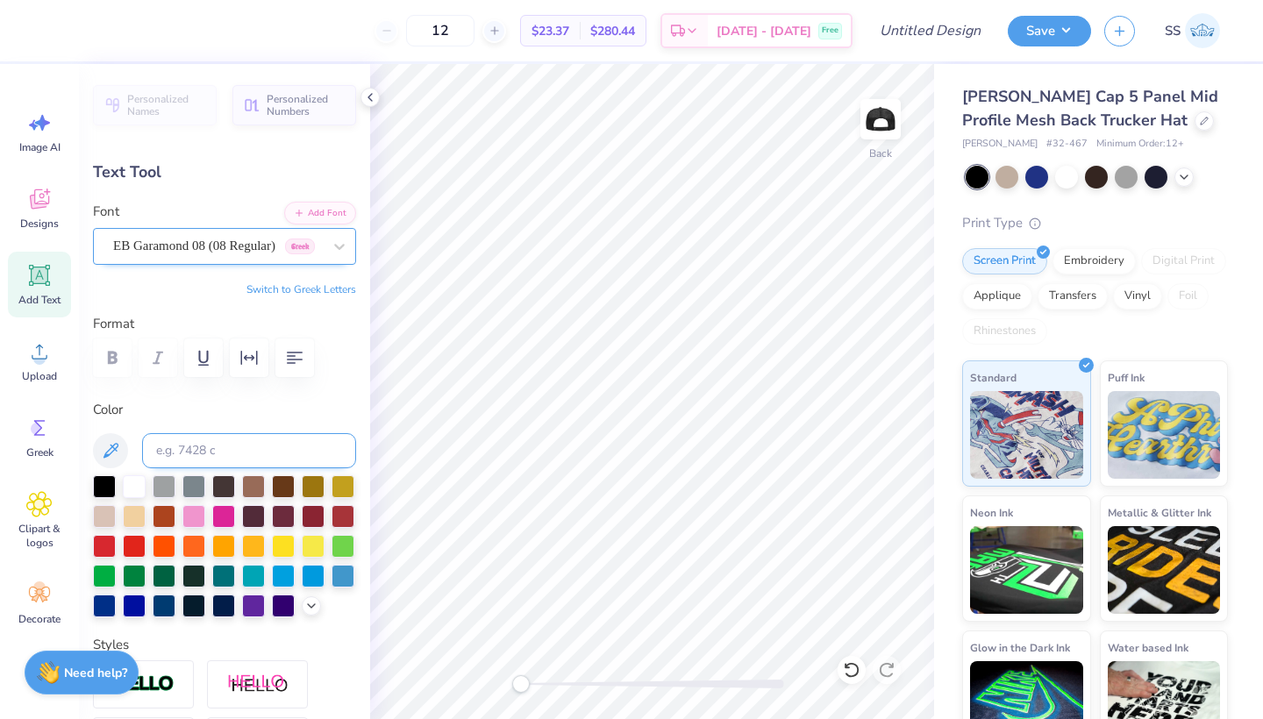
type input "3.69"
type input "0.44"
type input "3.94"
type input "0.47"
click at [23, 347] on div "Upload" at bounding box center [39, 361] width 63 height 66
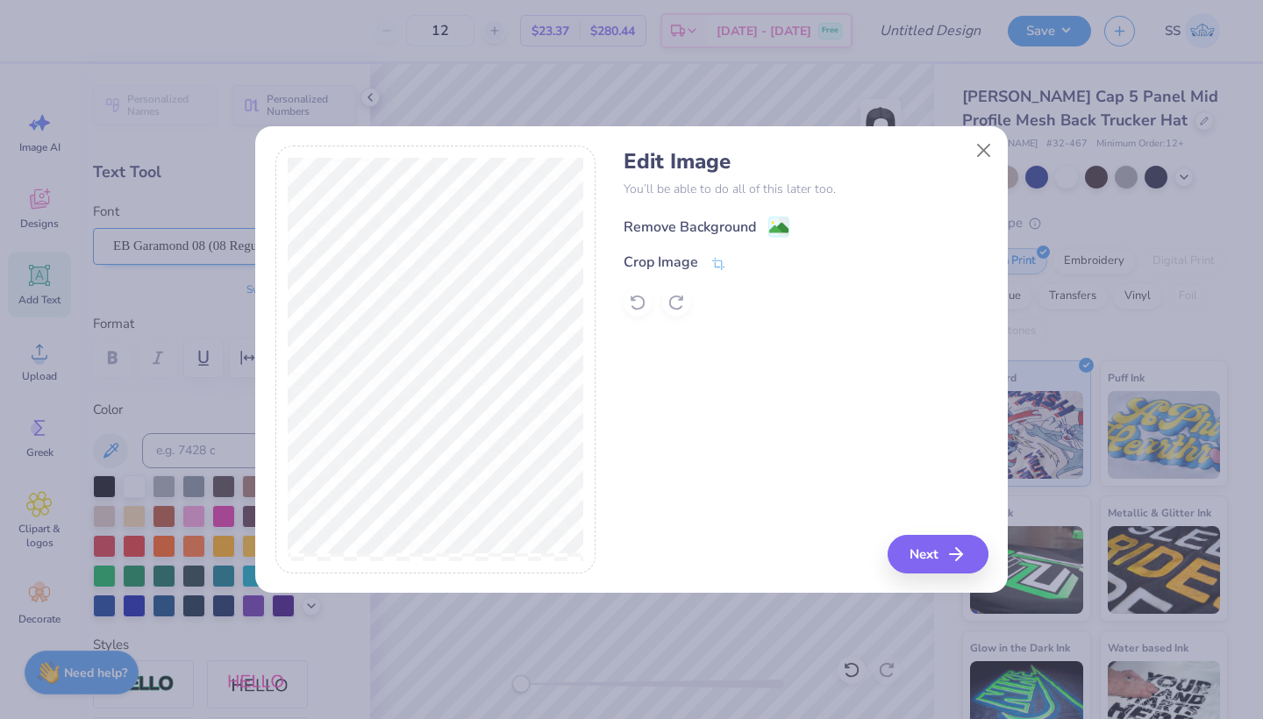
click at [672, 225] on div "Remove Background" at bounding box center [690, 227] width 132 height 21
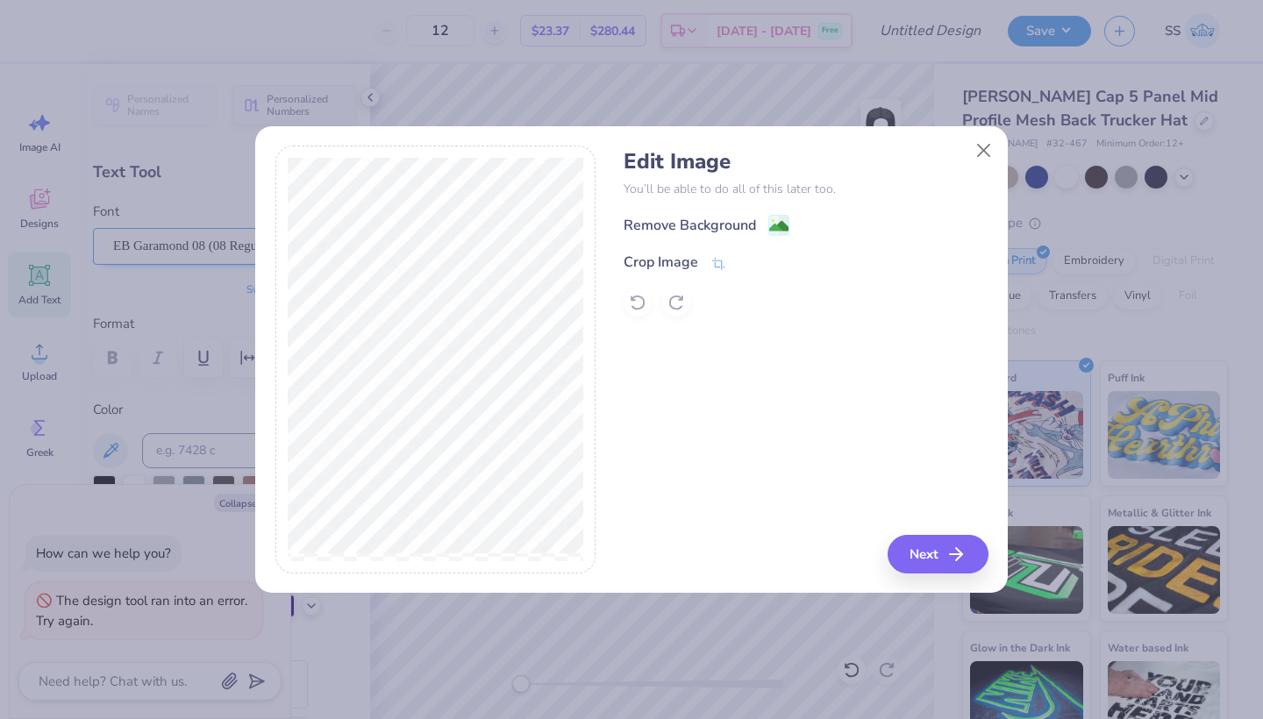
click at [672, 263] on div "Crop Image" at bounding box center [661, 262] width 75 height 21
click at [741, 222] on div "Remove Background Crop Image" at bounding box center [806, 265] width 364 height 103
click at [781, 264] on button at bounding box center [773, 263] width 18 height 18
click at [726, 228] on div "Remove Background" at bounding box center [690, 227] width 132 height 21
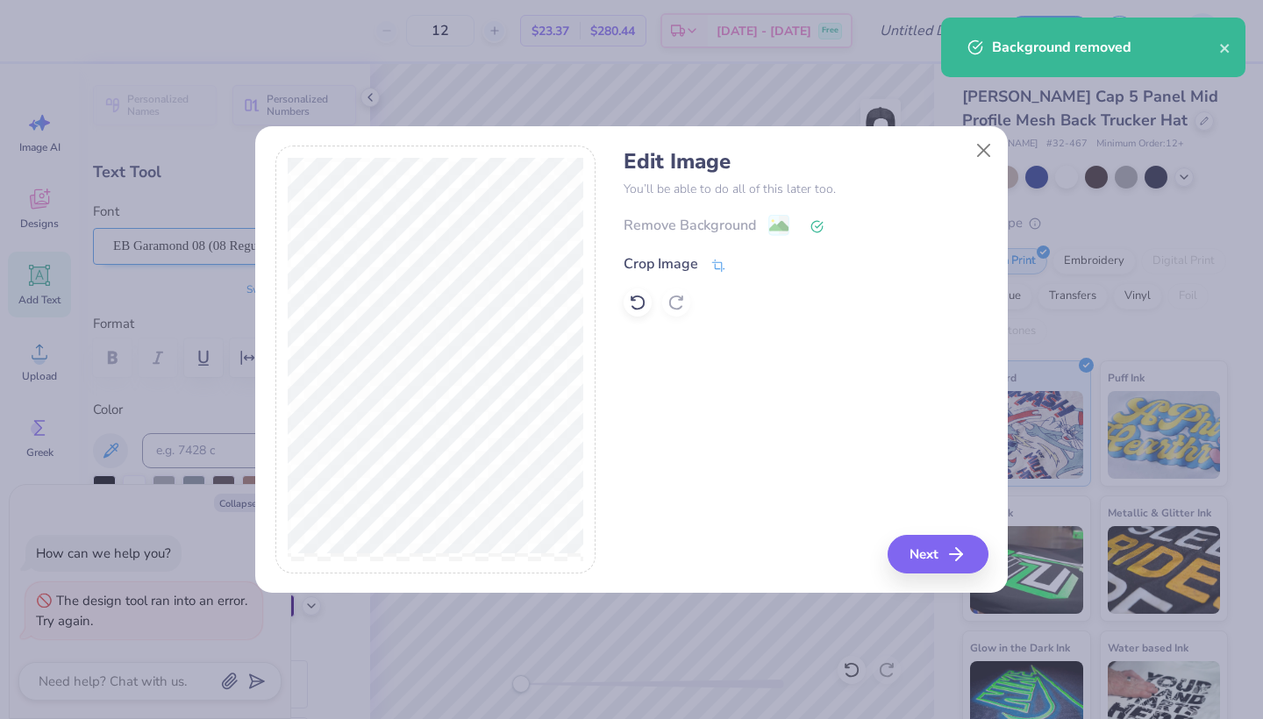
click at [676, 261] on div "Crop Image" at bounding box center [661, 264] width 75 height 21
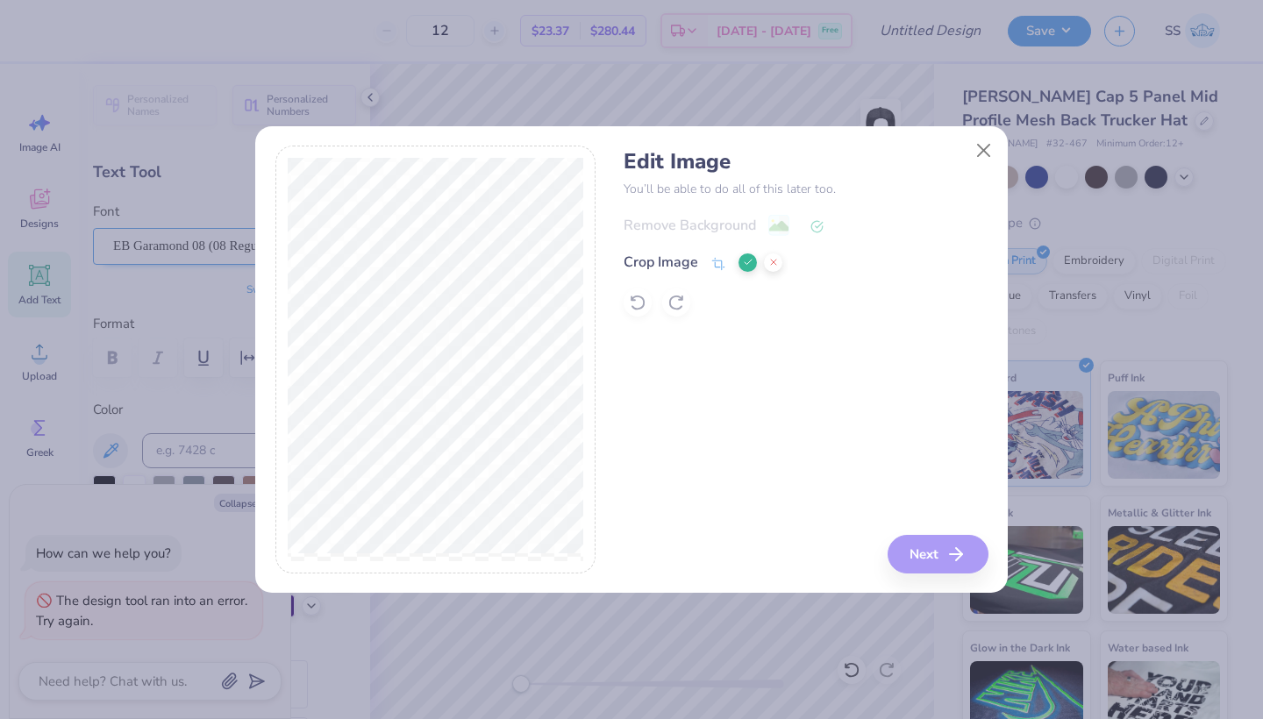
click at [744, 261] on icon at bounding box center [748, 262] width 11 height 11
click at [938, 554] on button "Next" at bounding box center [941, 554] width 101 height 39
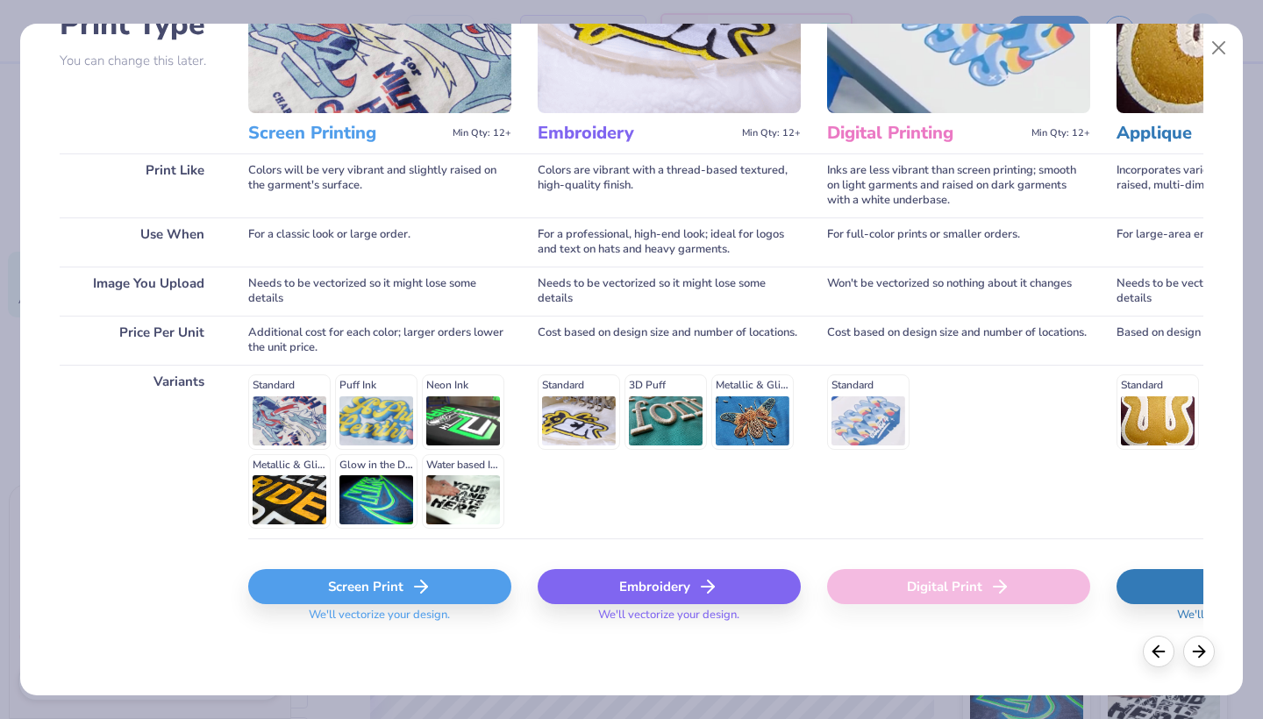
scroll to position [154, 0]
click at [340, 599] on div "Screen Print" at bounding box center [379, 587] width 263 height 35
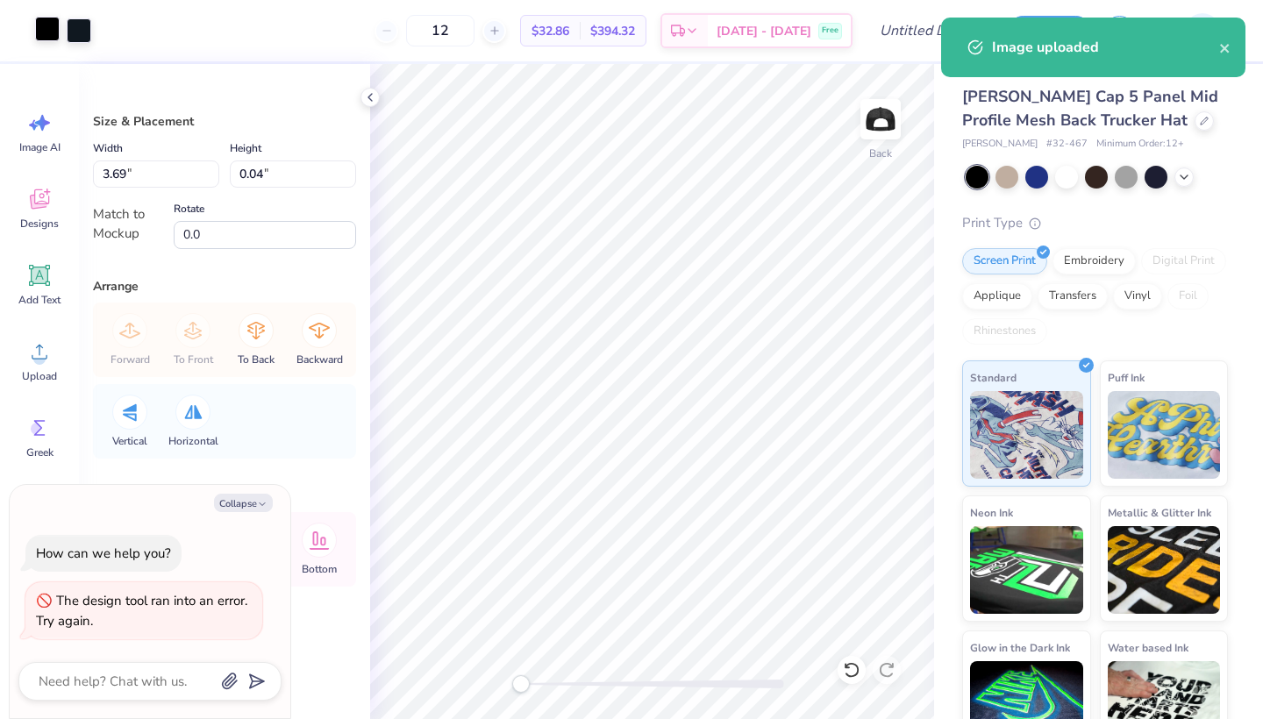
click at [54, 34] on div at bounding box center [47, 29] width 25 height 25
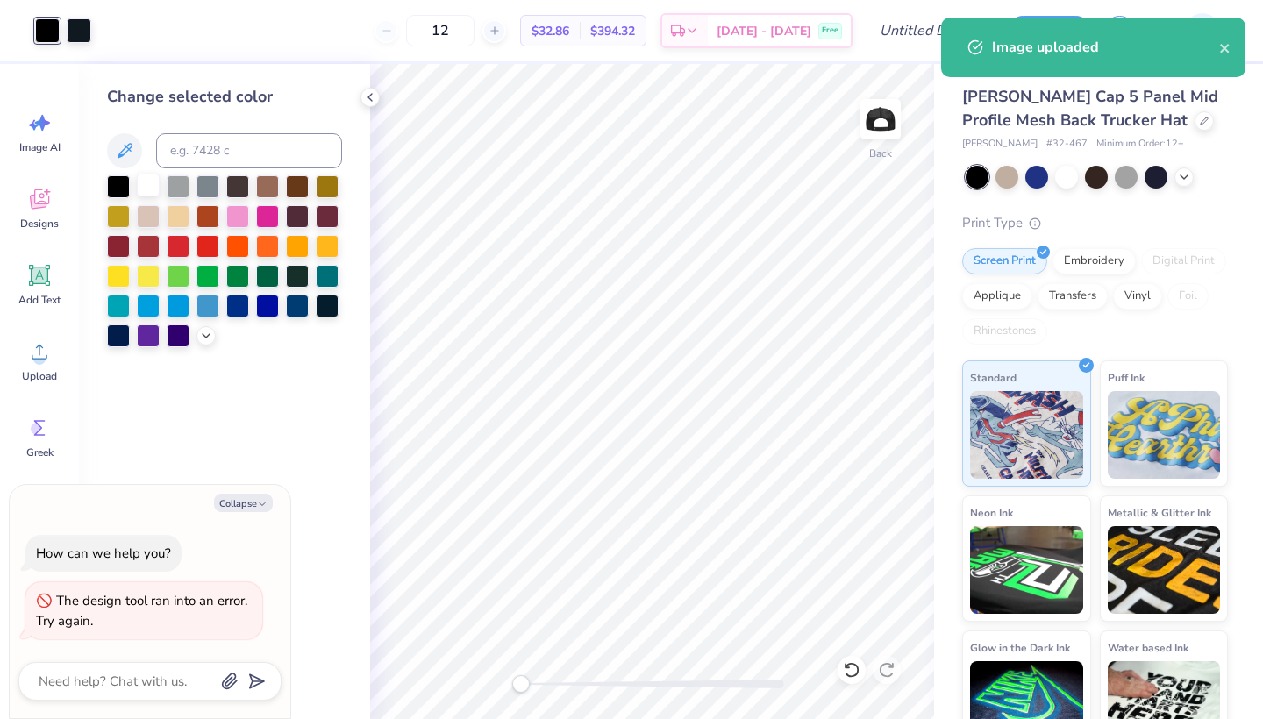
click at [144, 186] on div at bounding box center [148, 185] width 23 height 23
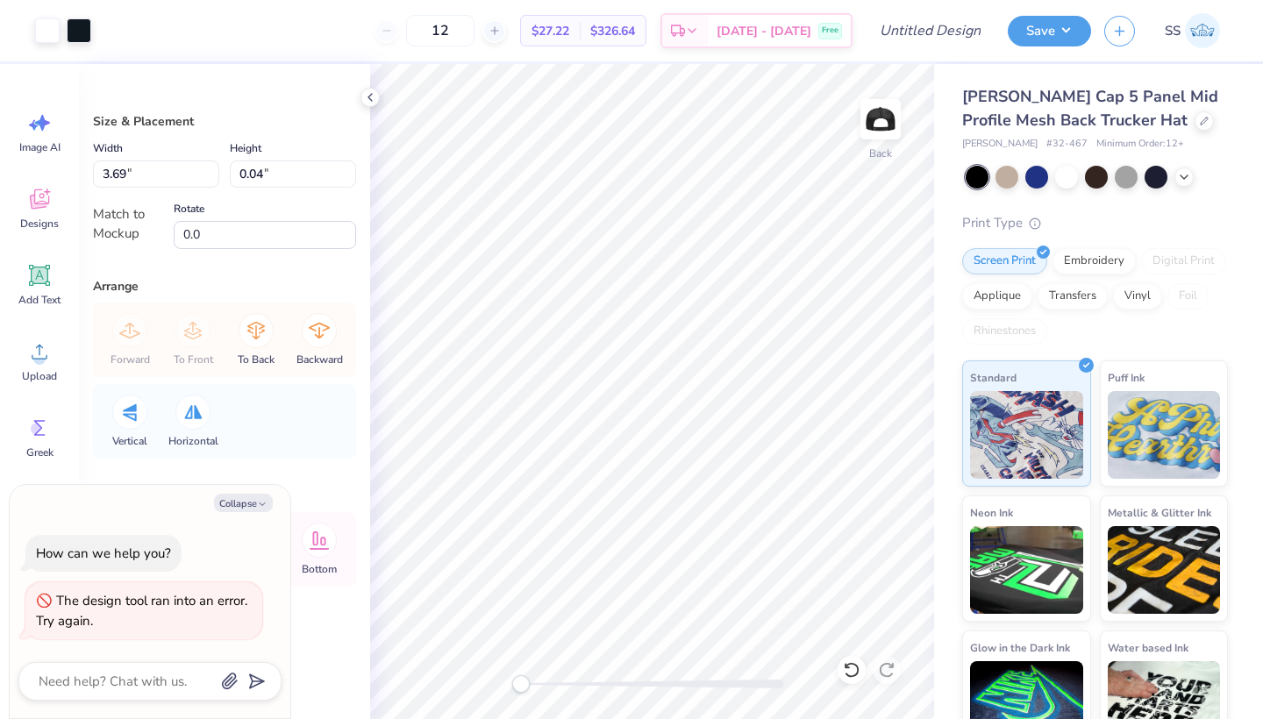
type textarea "x"
type input "3.79"
type textarea "x"
type input "3.93"
click at [756, 317] on li "Copy" at bounding box center [786, 321] width 138 height 34
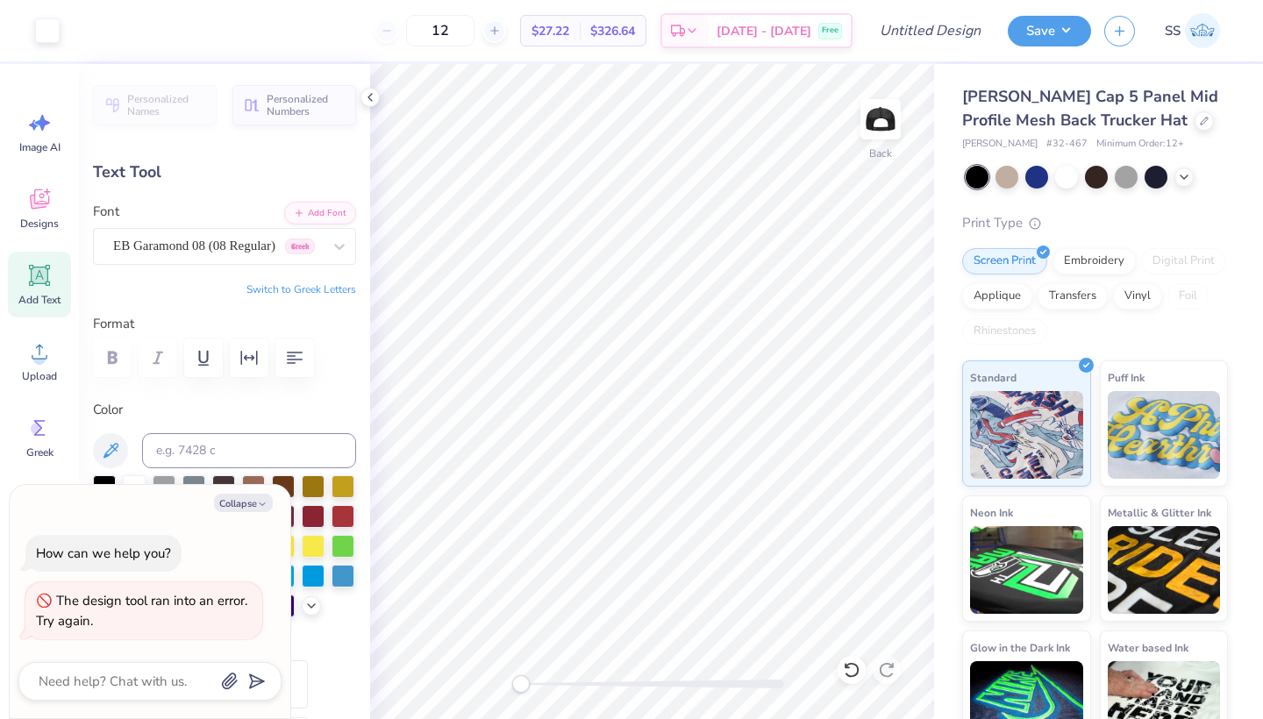
type textarea "x"
type input "3.96"
type input "1.08"
type textarea "x"
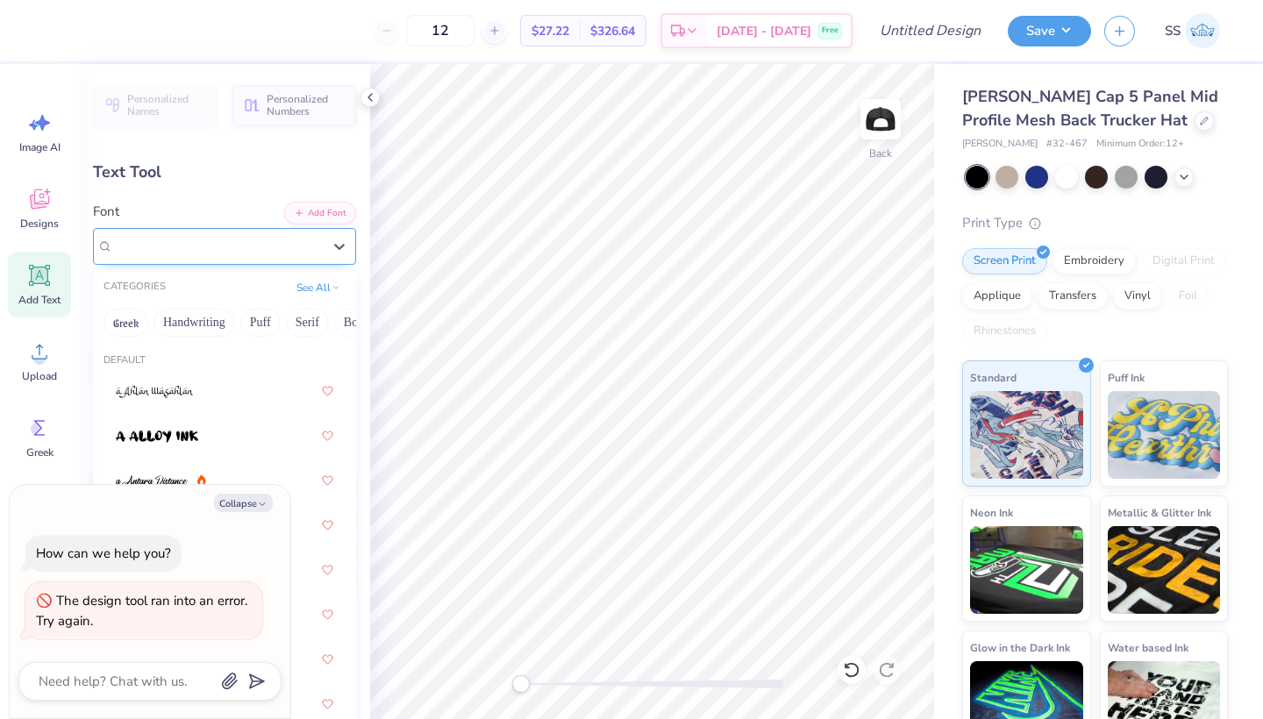
click at [141, 235] on div at bounding box center [217, 246] width 209 height 24
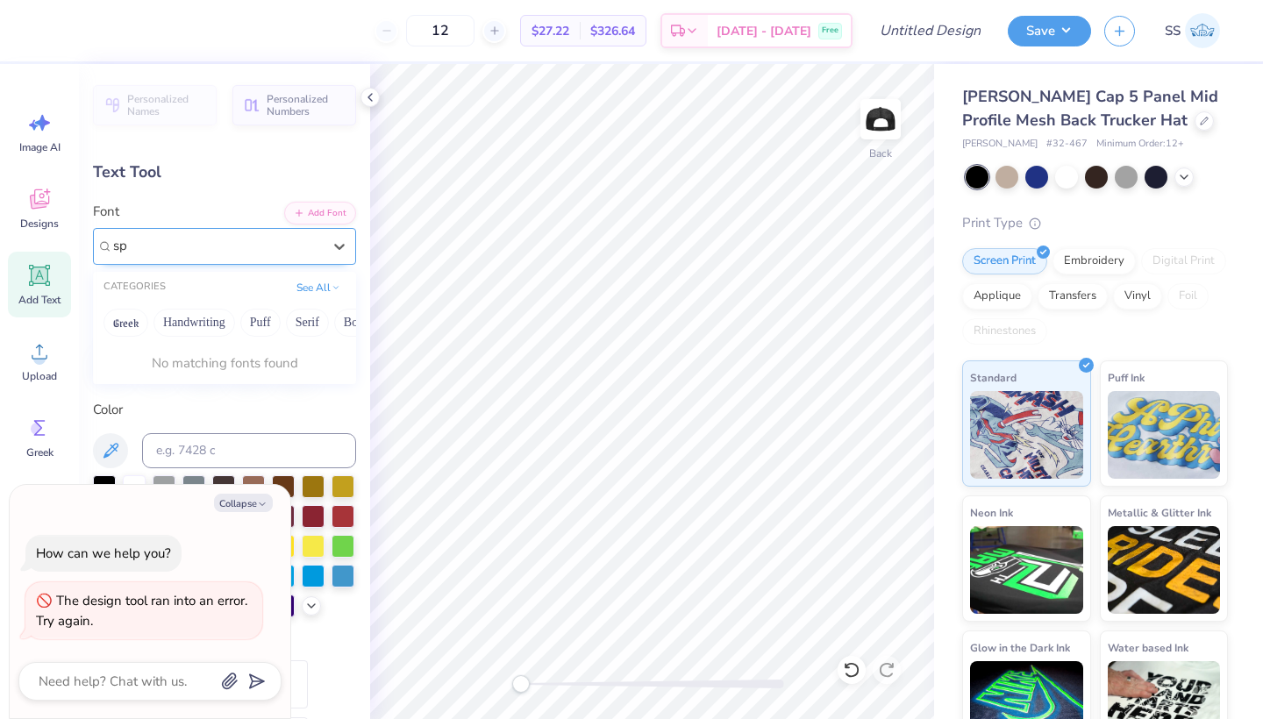
type input "s"
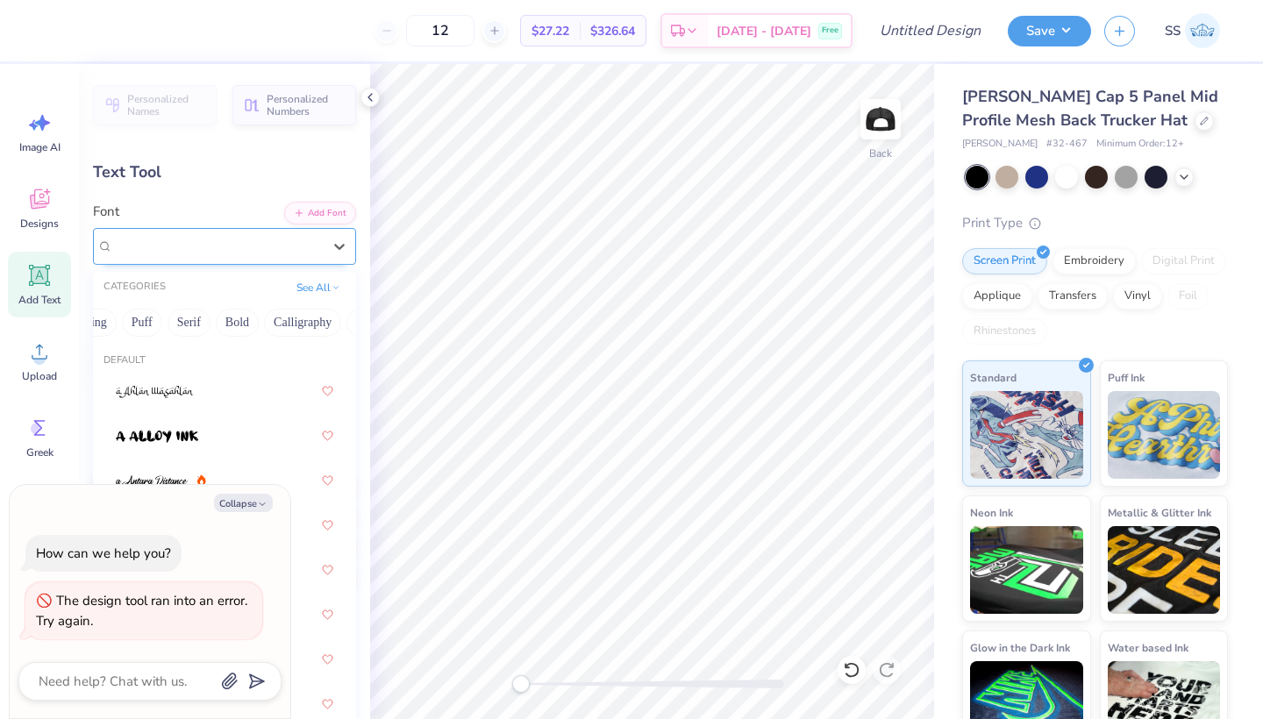
scroll to position [0, 132]
click at [232, 311] on button "Bold" at bounding box center [223, 323] width 43 height 28
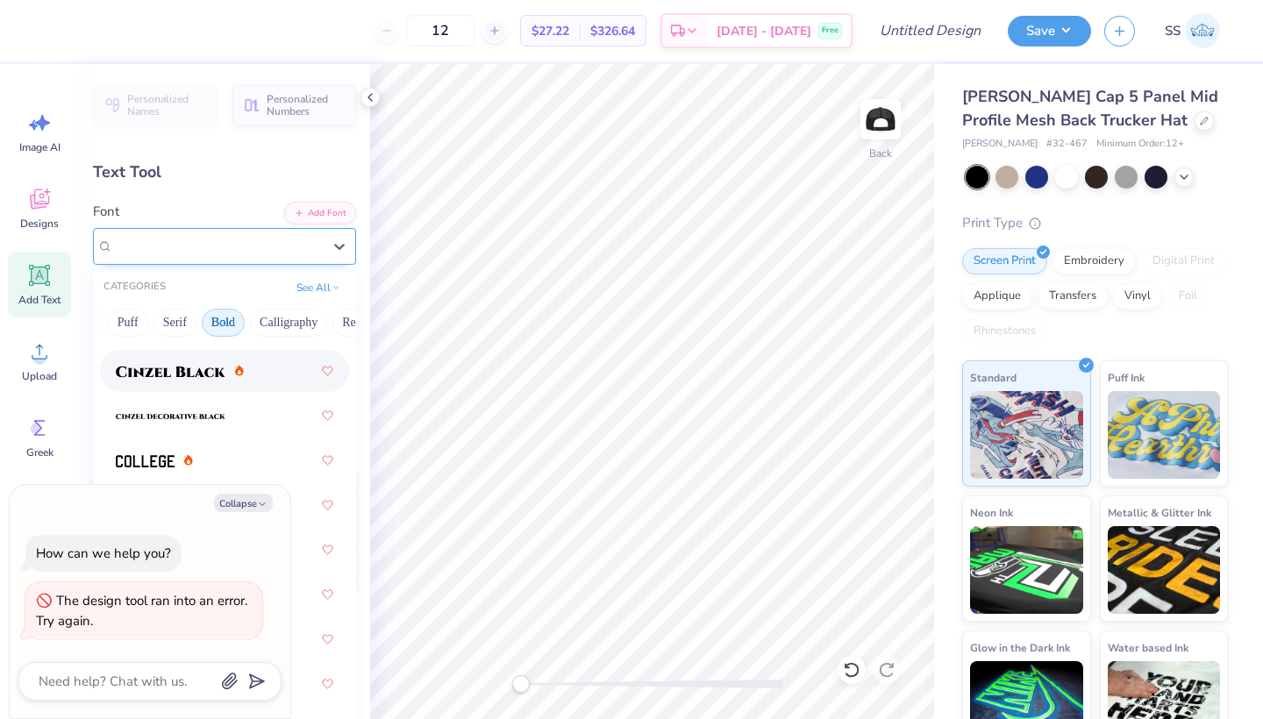
scroll to position [161, 0]
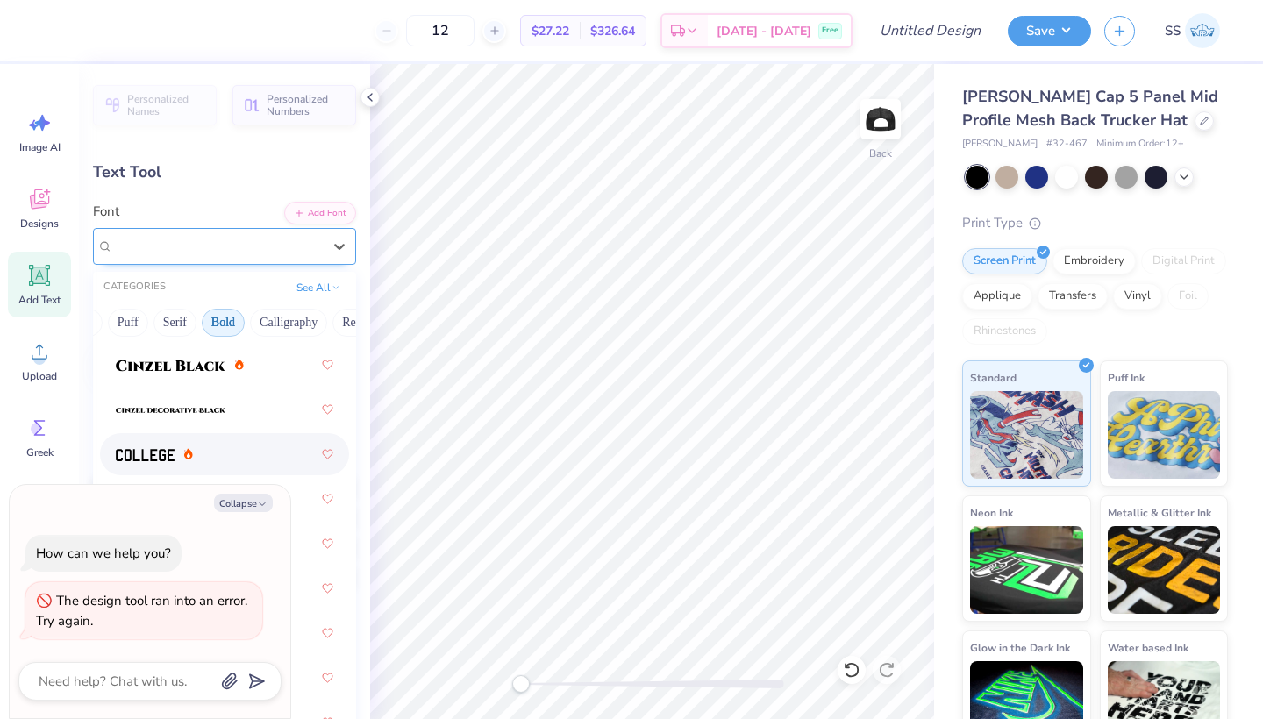
click at [168, 444] on div at bounding box center [225, 455] width 218 height 32
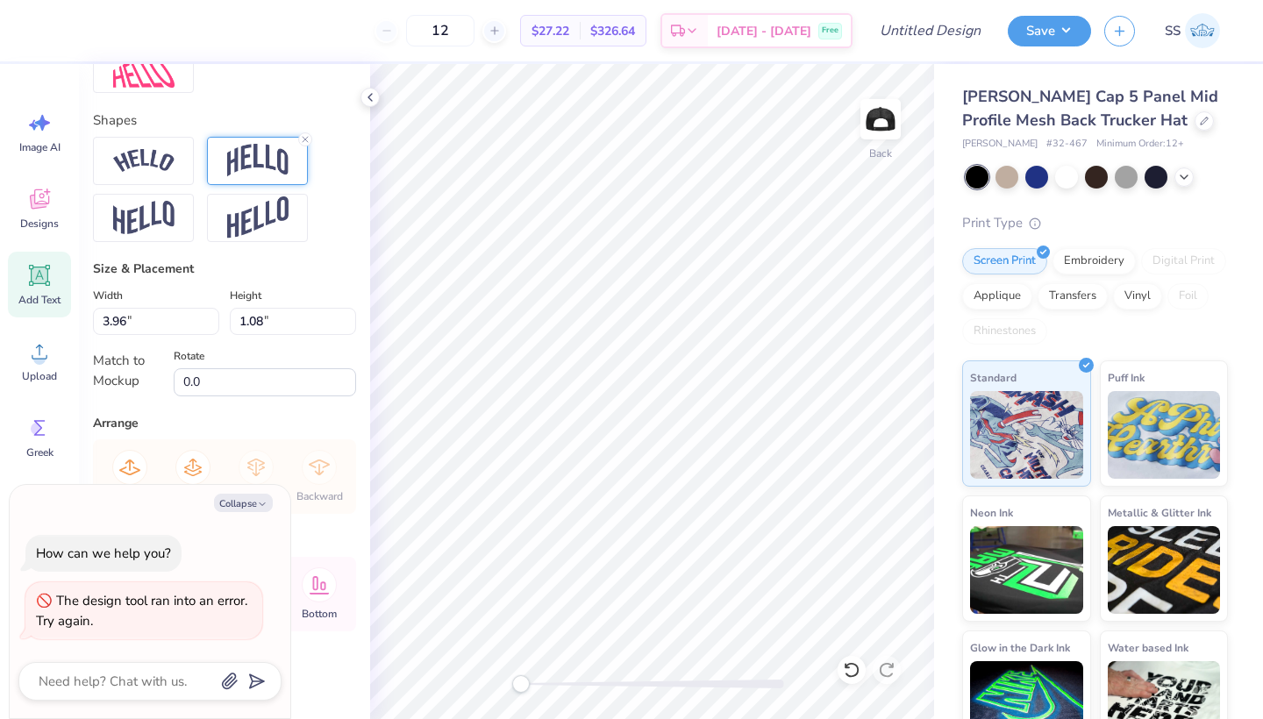
scroll to position [730, 0]
click at [307, 139] on icon at bounding box center [305, 139] width 11 height 11
click at [256, 505] on button "Collapse" at bounding box center [243, 503] width 59 height 18
type textarea "x"
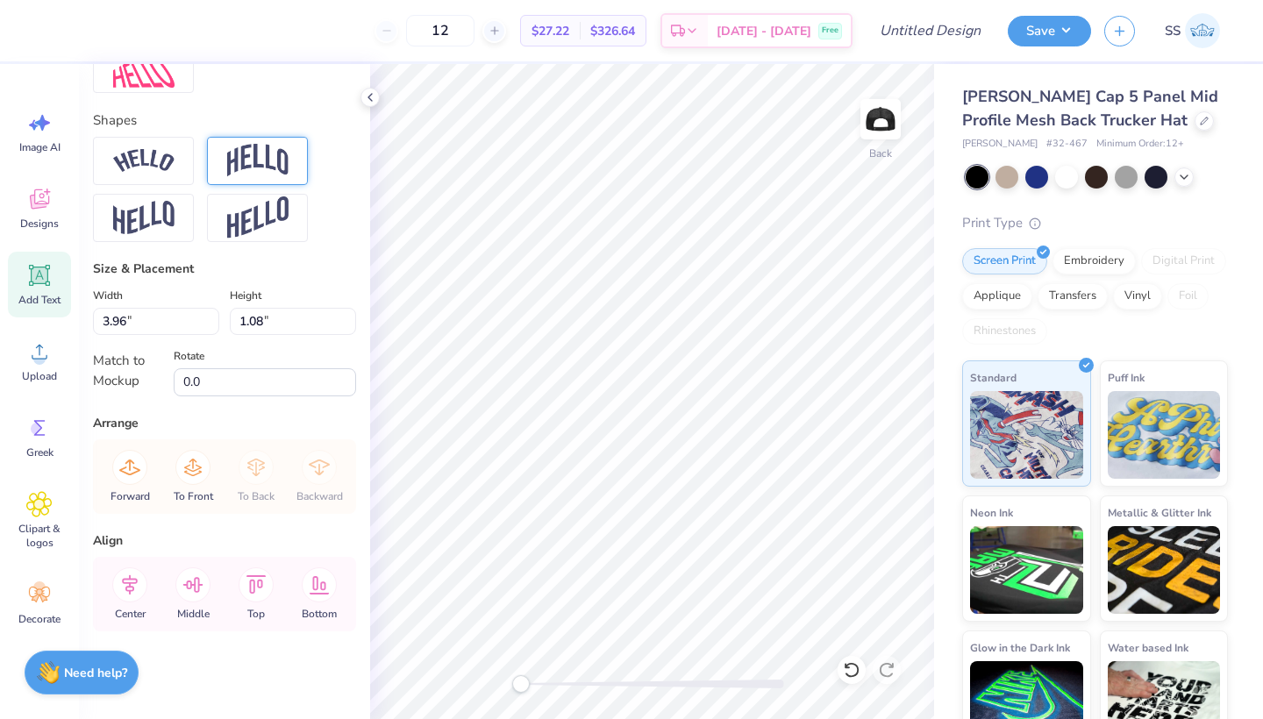
type input "3.95"
type input "0.67"
click at [35, 344] on icon at bounding box center [39, 352] width 26 height 26
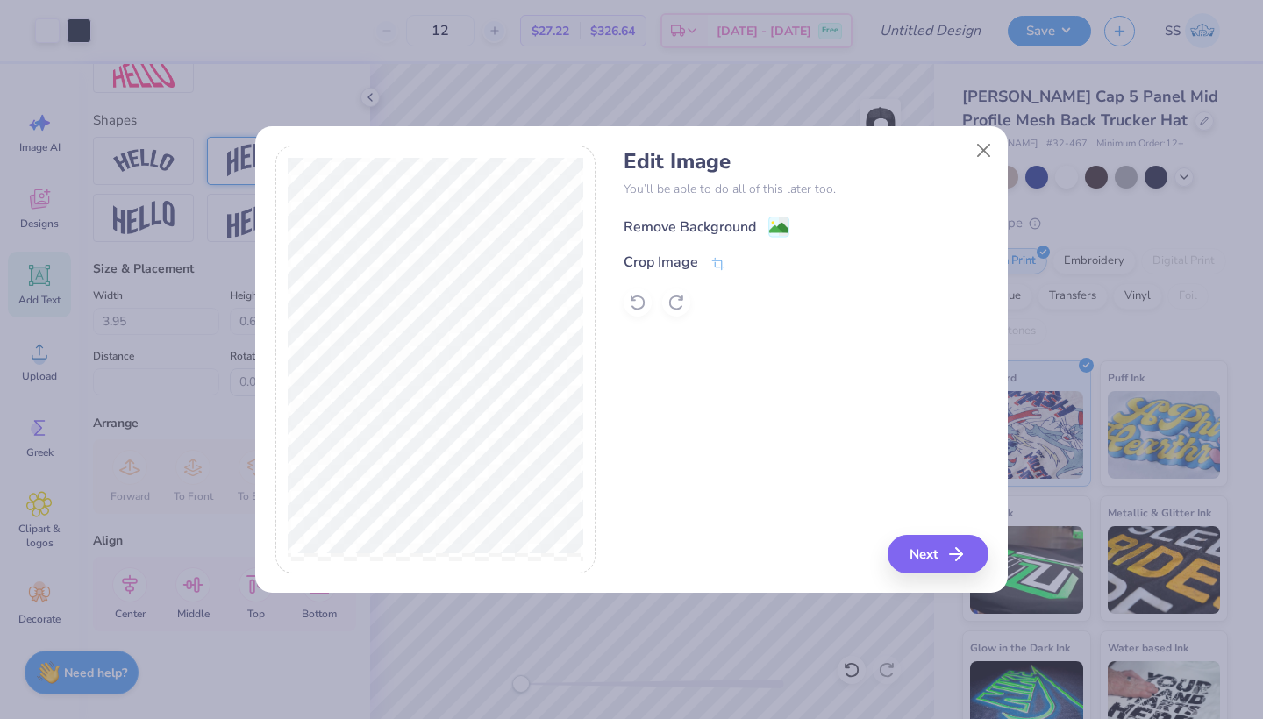
click at [657, 227] on div "Remove Background" at bounding box center [690, 227] width 132 height 21
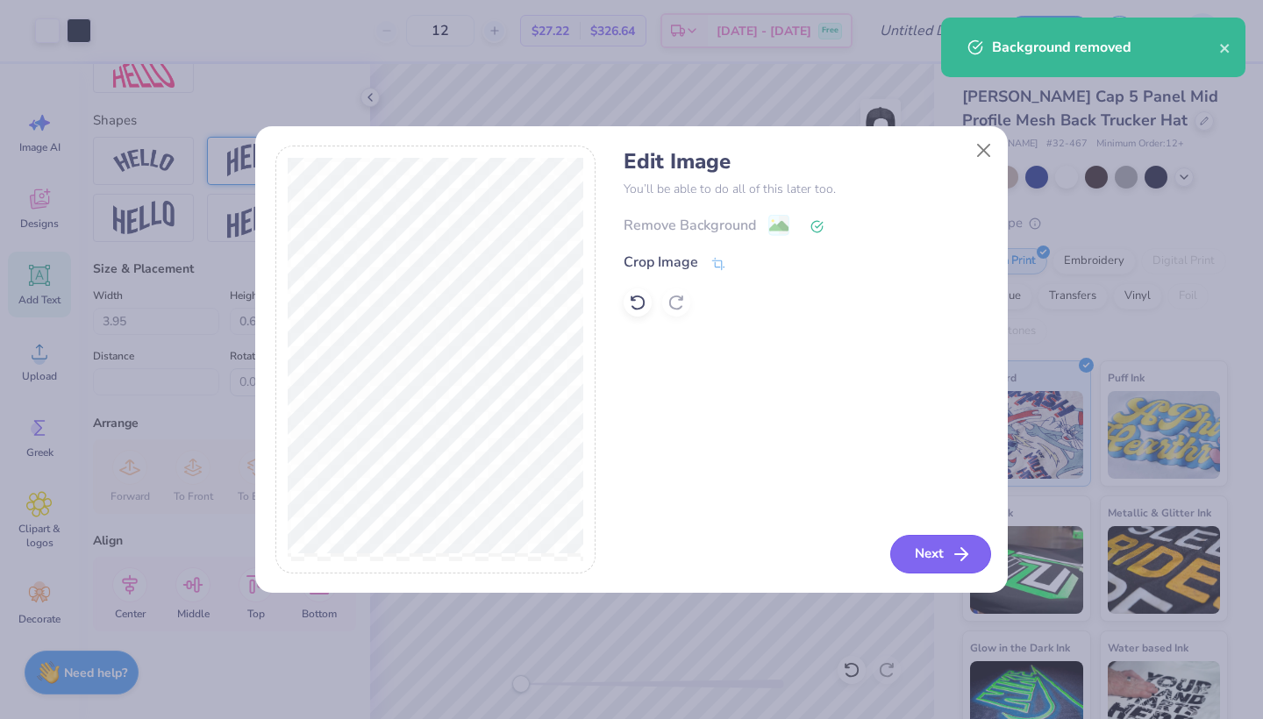
click at [923, 558] on button "Next" at bounding box center [941, 554] width 101 height 39
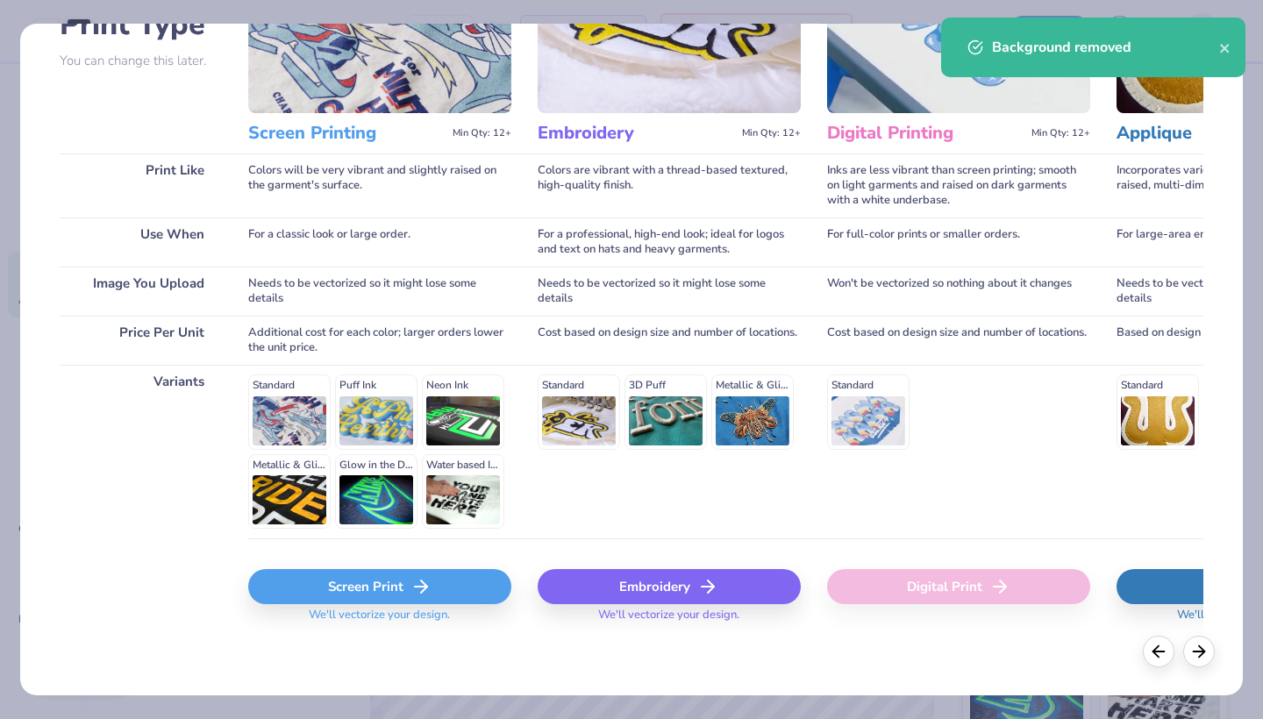
scroll to position [154, 0]
click at [389, 571] on div "Screen Print" at bounding box center [379, 587] width 263 height 35
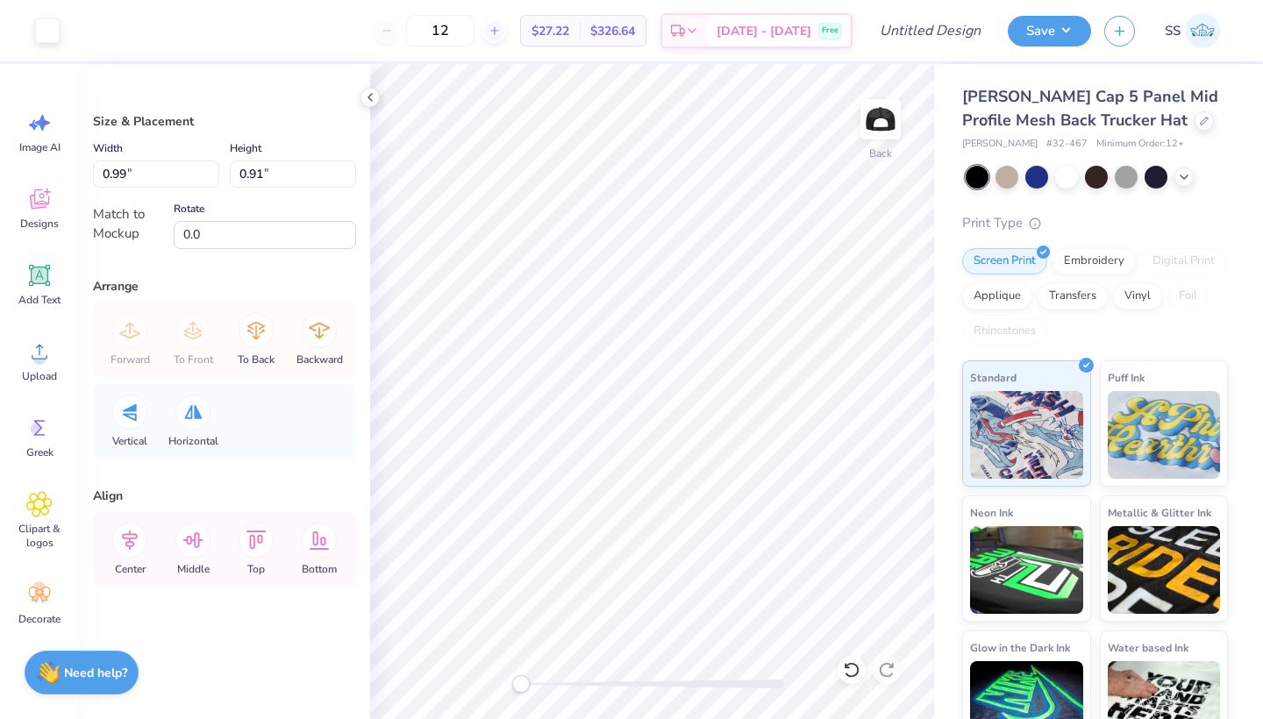
type input "1.80"
type input "1.65"
type input "2.56"
type input "2.36"
click at [778, 694] on li "Send to Back" at bounding box center [769, 698] width 138 height 34
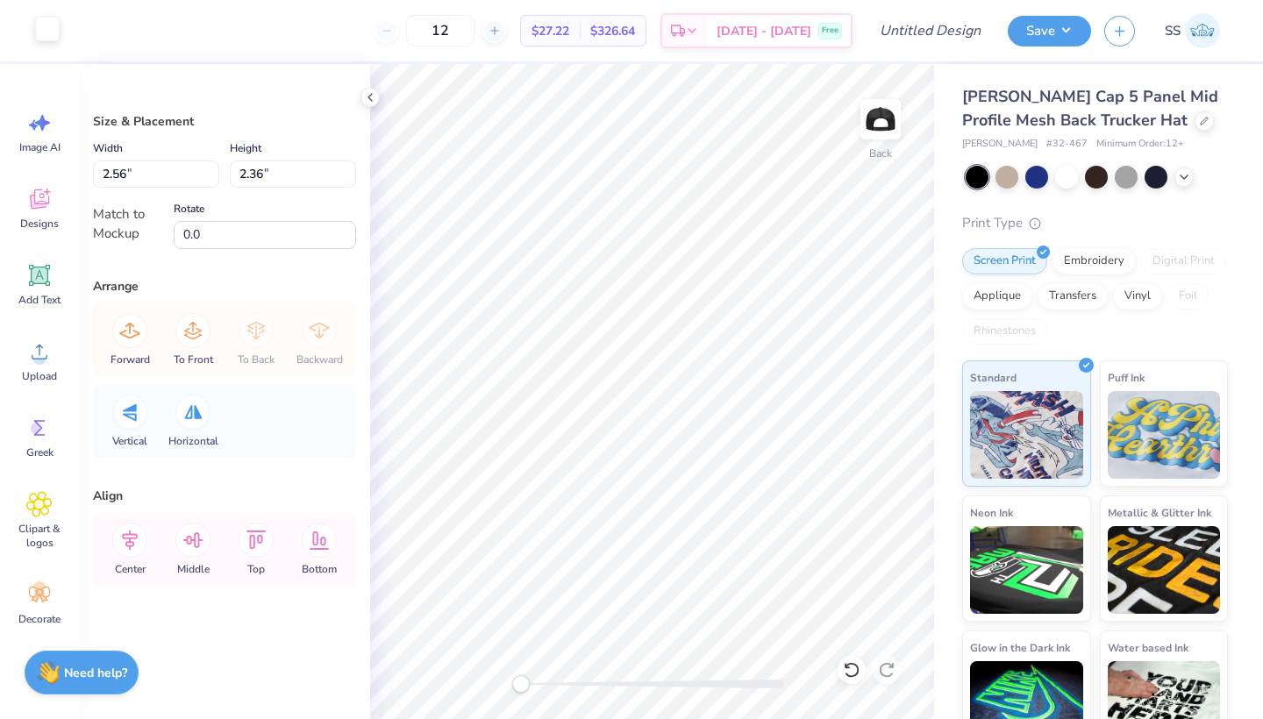
click at [47, 24] on div at bounding box center [47, 29] width 25 height 25
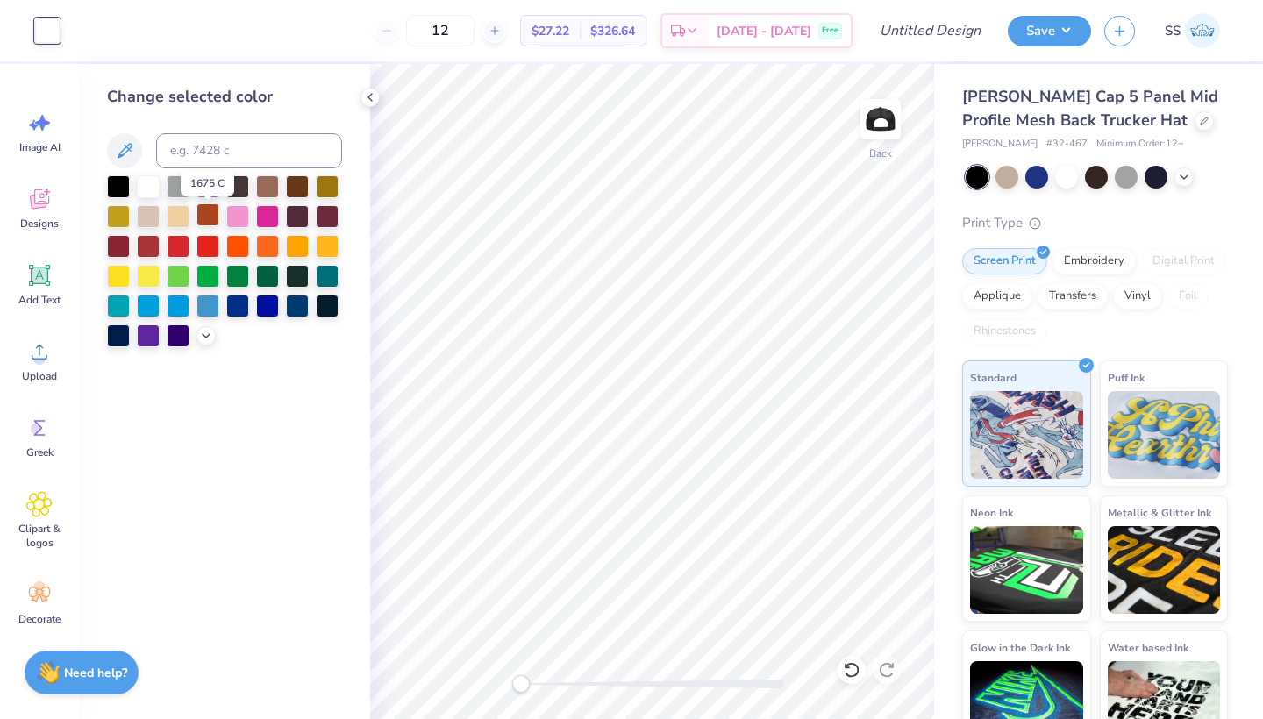
click at [205, 212] on div at bounding box center [208, 215] width 23 height 23
click at [154, 242] on div at bounding box center [148, 244] width 23 height 23
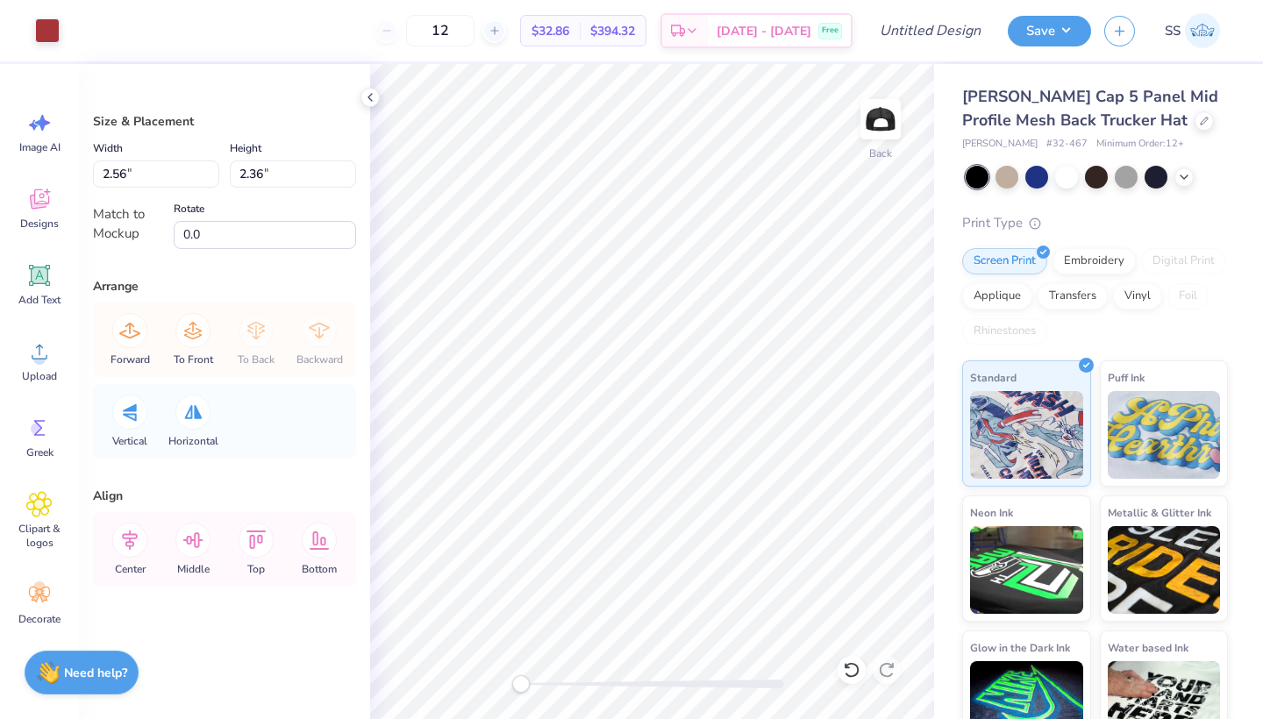
type input "2.67"
type input "2.46"
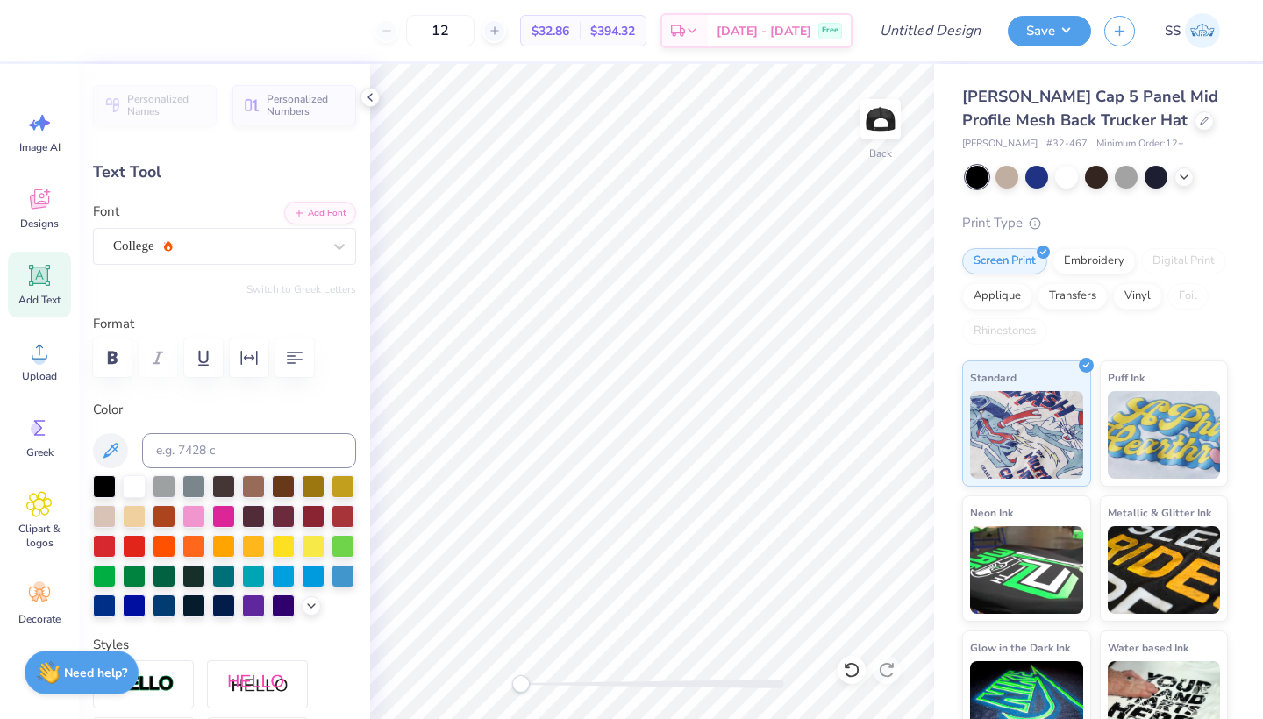
type input "2.91"
type input "0.49"
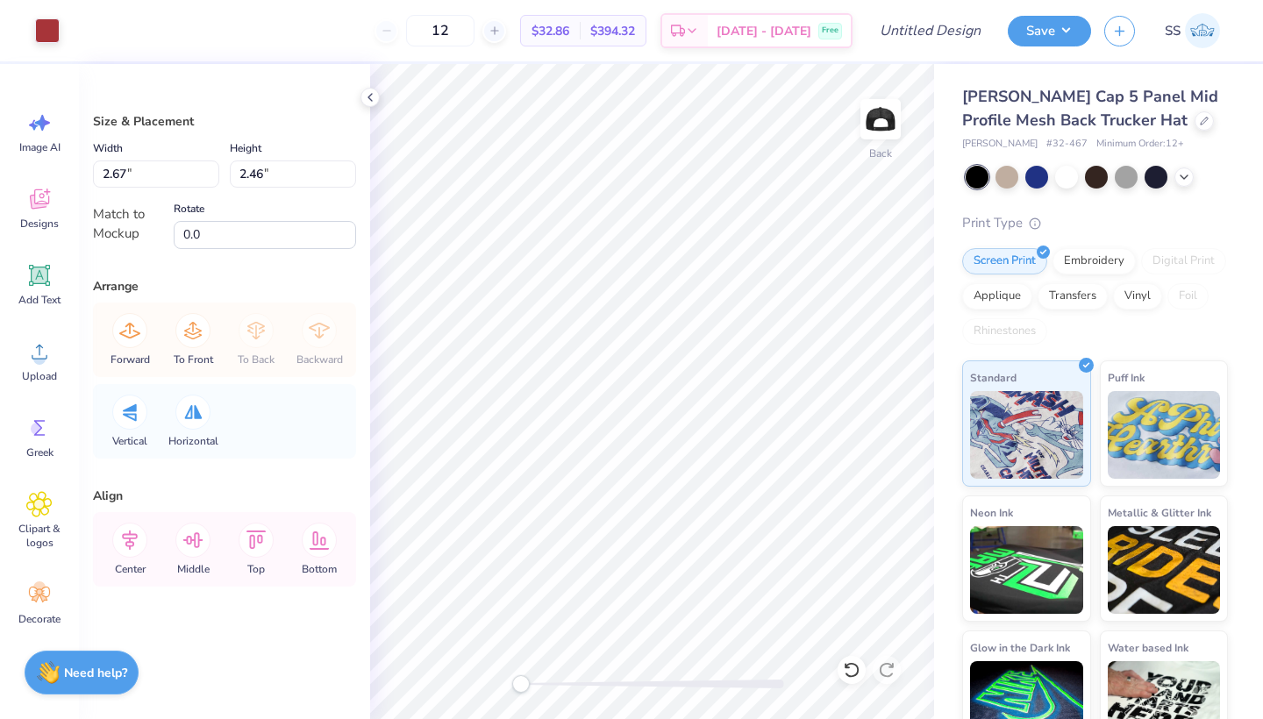
type input "1.82"
type input "1.67"
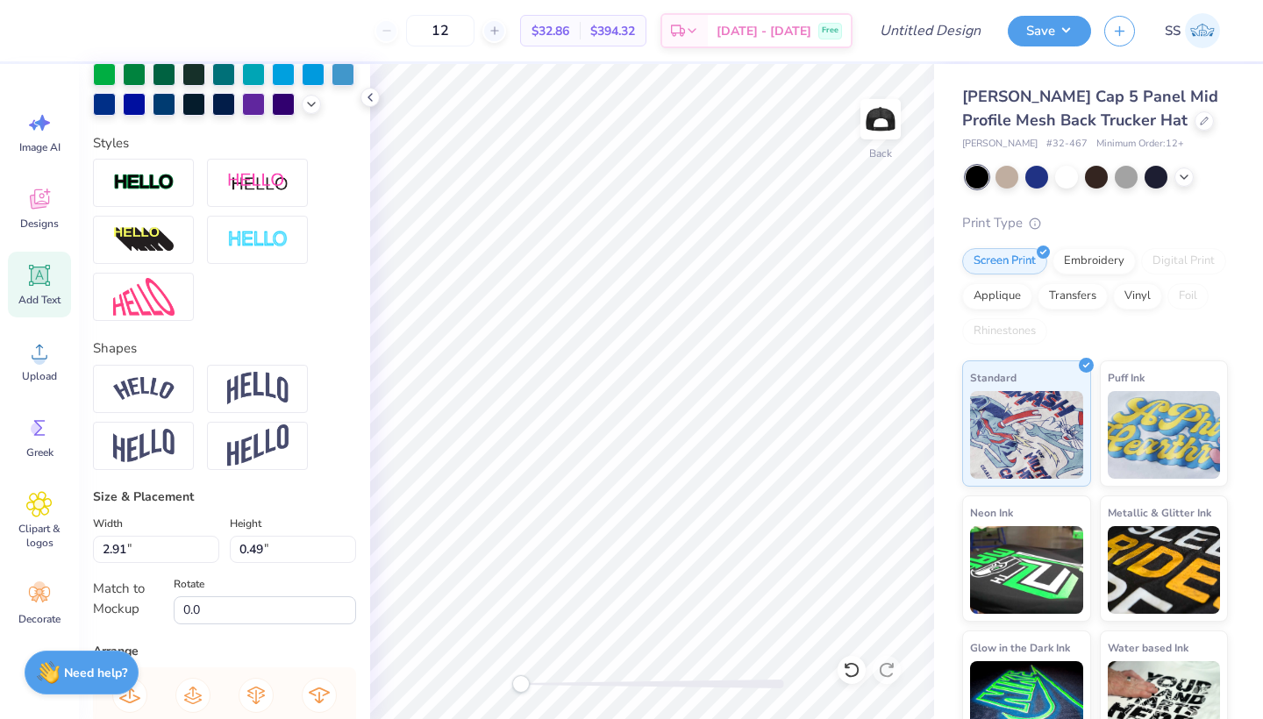
scroll to position [548, 0]
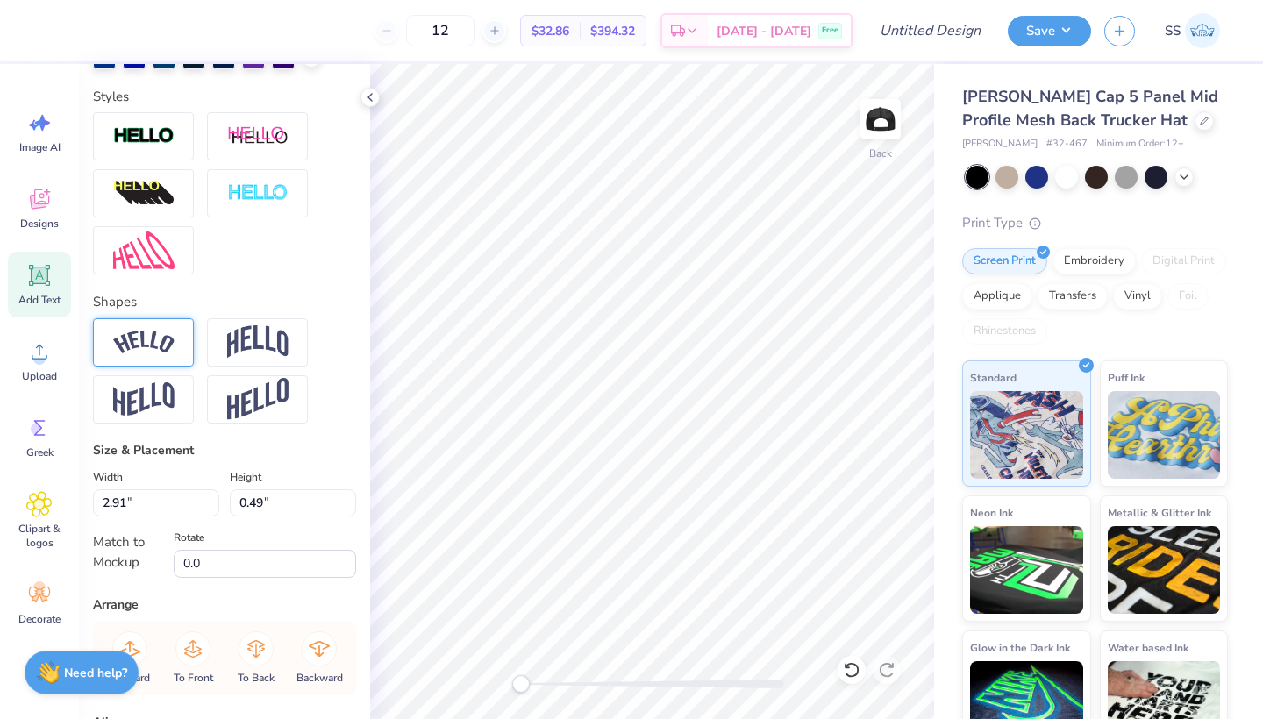
click at [181, 350] on div at bounding box center [143, 342] width 101 height 48
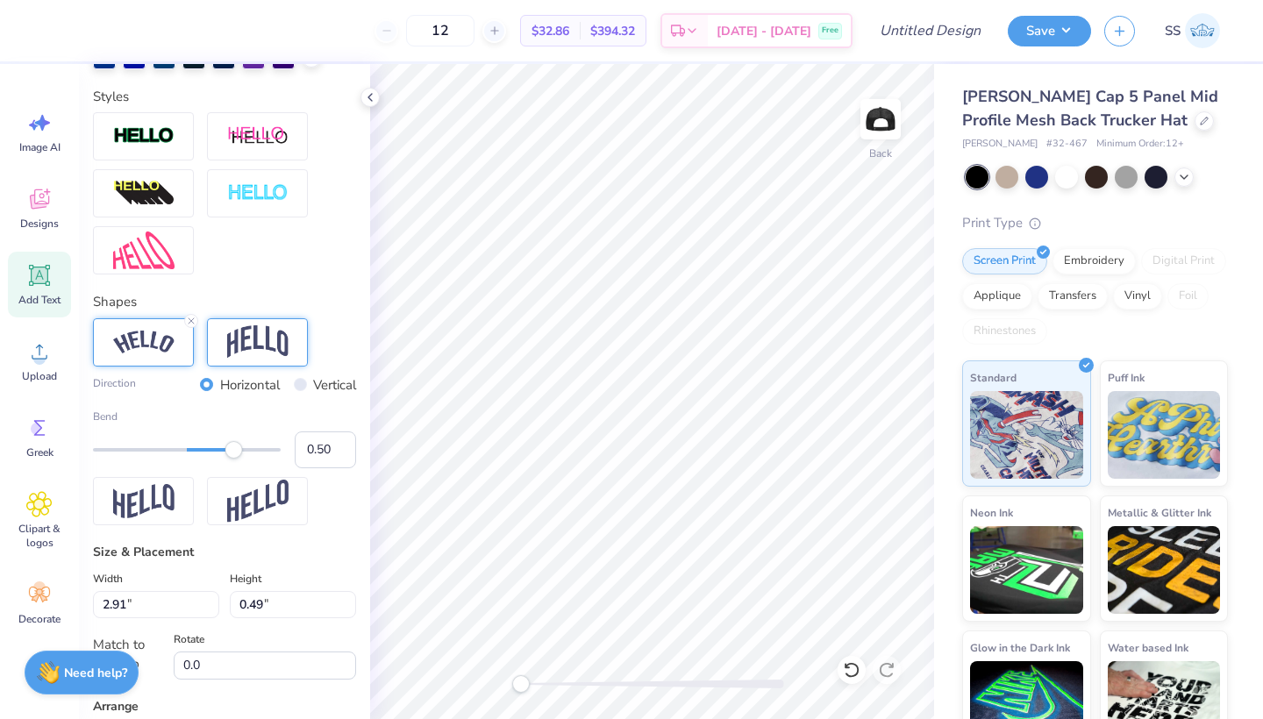
click at [272, 334] on img at bounding box center [257, 342] width 61 height 33
type input "0.66"
drag, startPoint x: 237, startPoint y: 450, endPoint x: 249, endPoint y: 450, distance: 12.3
click at [249, 450] on div "Accessibility label" at bounding box center [249, 450] width 18 height 18
type input "0.50"
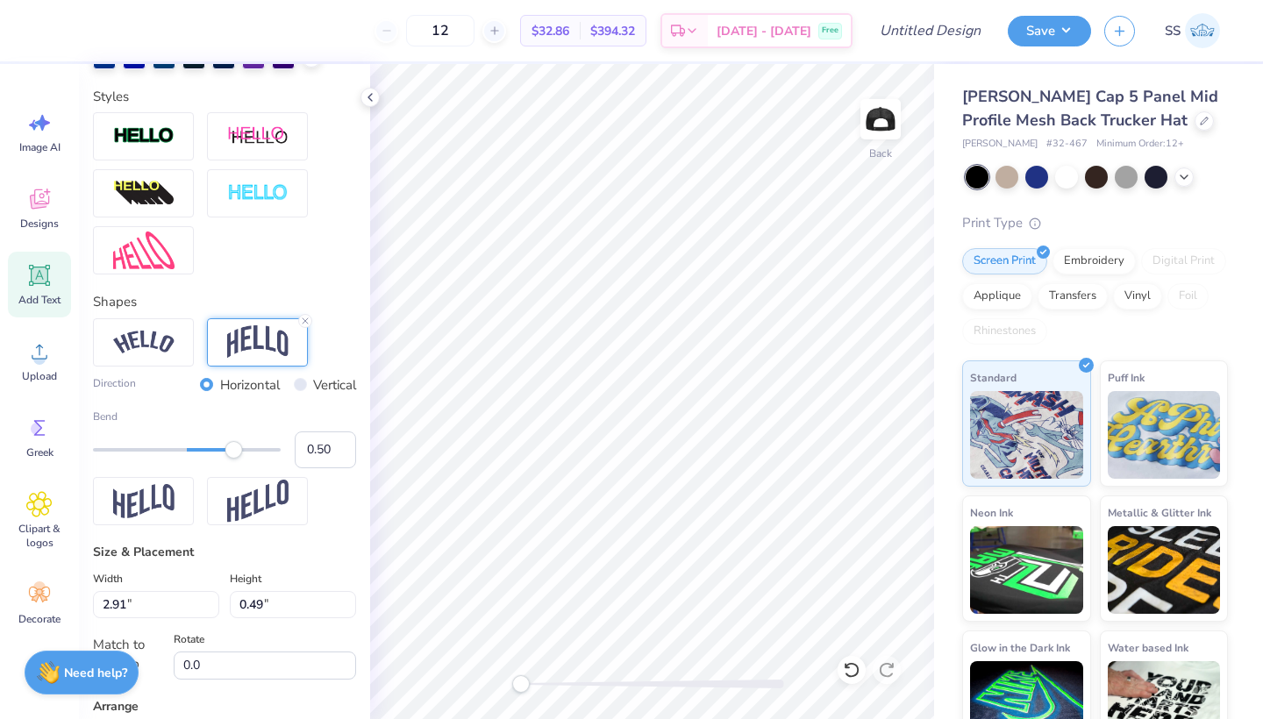
drag, startPoint x: 249, startPoint y: 450, endPoint x: 234, endPoint y: 450, distance: 14.9
click at [234, 450] on div "Accessibility label" at bounding box center [234, 450] width 18 height 18
type input "0.40"
drag, startPoint x: 234, startPoint y: 450, endPoint x: 225, endPoint y: 450, distance: 9.7
click at [225, 450] on div "Accessibility label" at bounding box center [225, 450] width 18 height 18
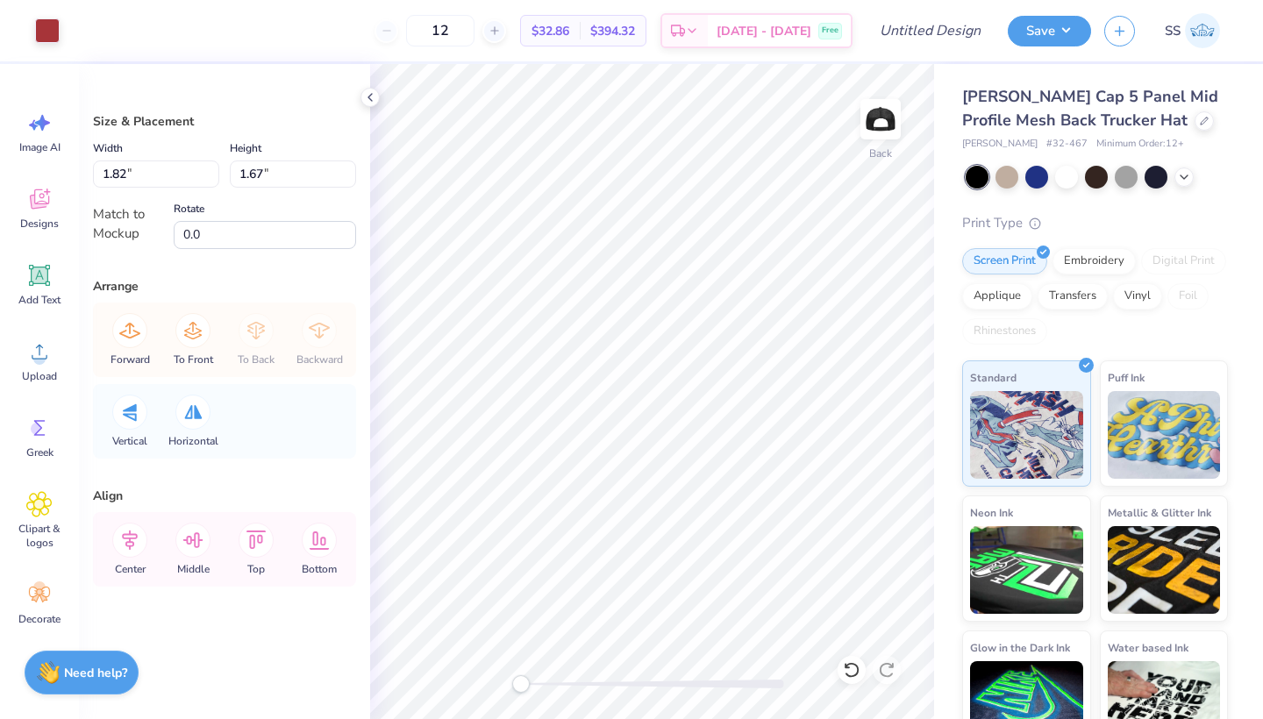
type input "1.69"
type input "1.56"
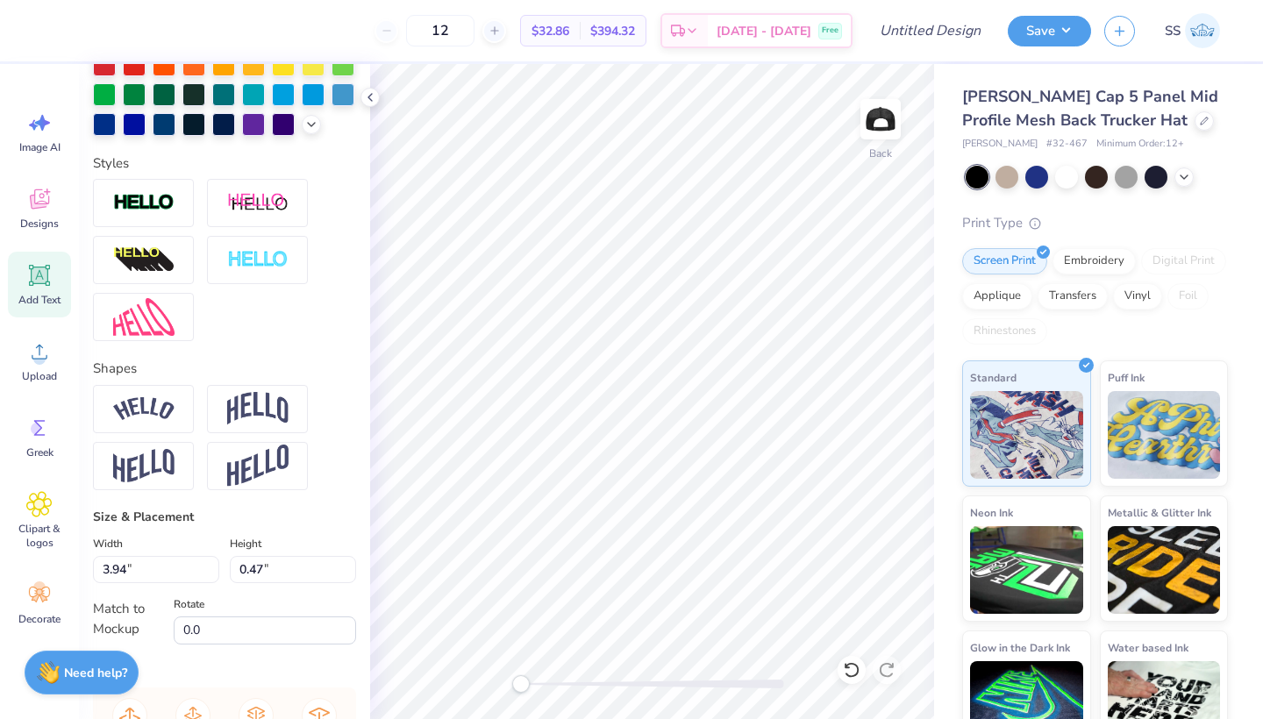
scroll to position [610, 0]
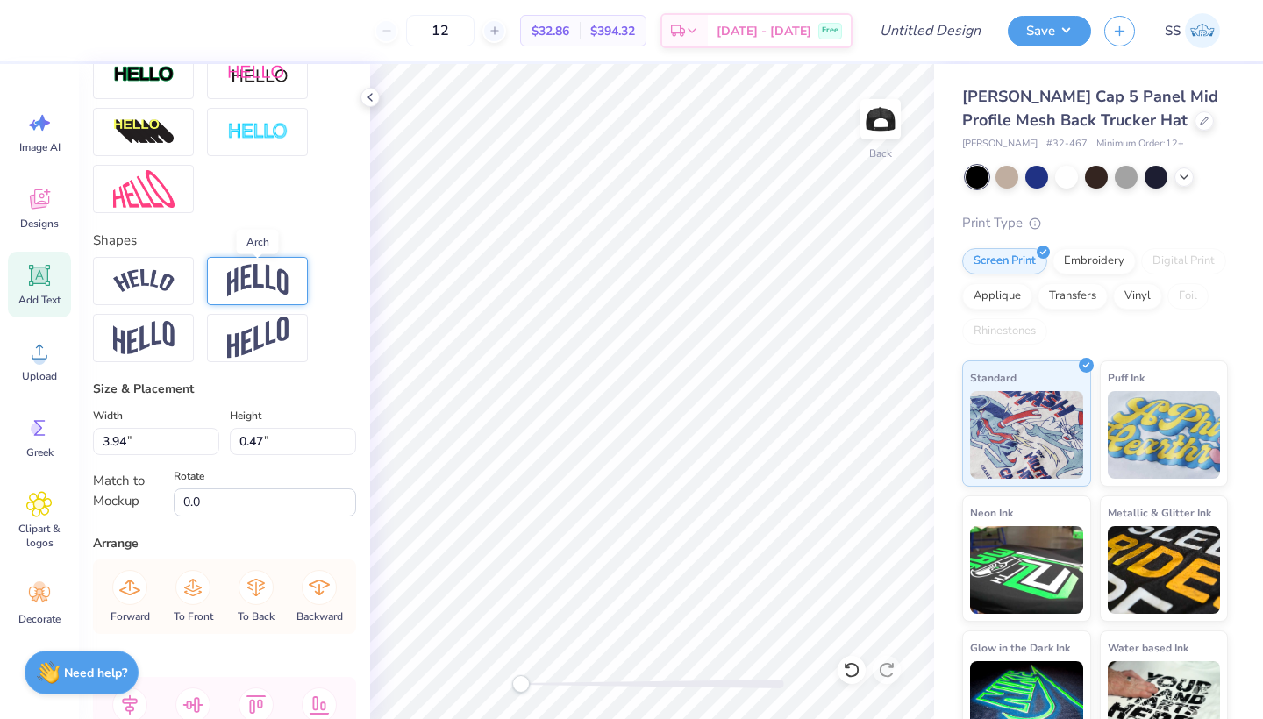
click at [249, 282] on img at bounding box center [257, 280] width 61 height 33
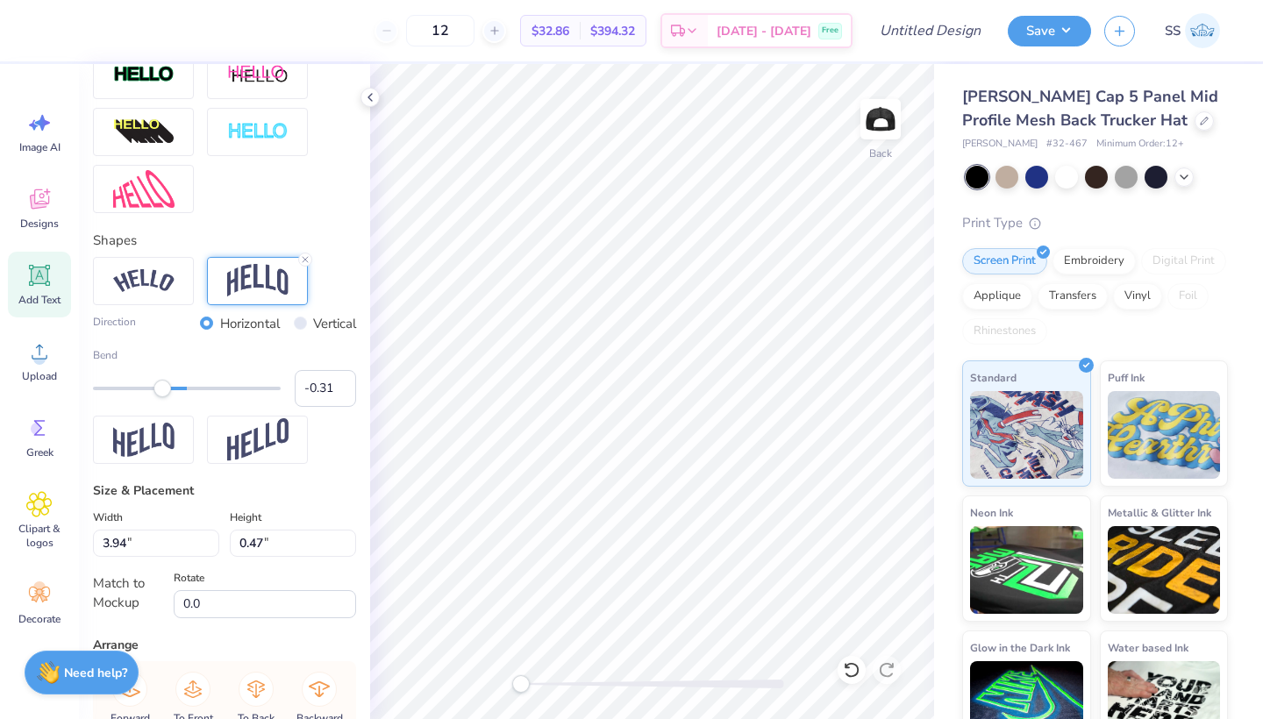
type input "-0.32"
drag, startPoint x: 227, startPoint y: 385, endPoint x: 157, endPoint y: 384, distance: 70.2
click at [157, 384] on div "Accessibility label" at bounding box center [157, 389] width 18 height 18
type input "-0.42"
drag, startPoint x: 157, startPoint y: 391, endPoint x: 147, endPoint y: 391, distance: 9.7
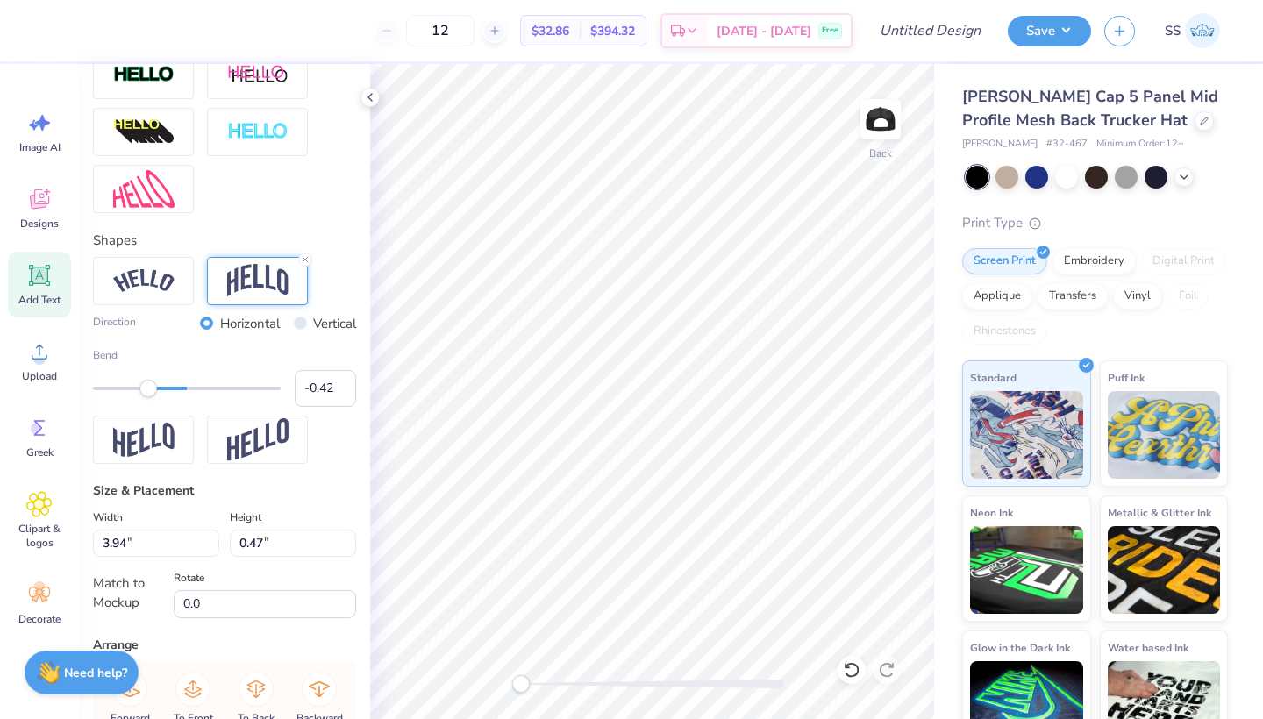
click at [147, 391] on div "Accessibility label" at bounding box center [149, 389] width 18 height 18
type input "-0.64"
drag, startPoint x: 147, startPoint y: 390, endPoint x: 127, endPoint y: 390, distance: 20.2
click at [127, 390] on div "Accessibility label" at bounding box center [127, 389] width 18 height 18
type input "-0.34"
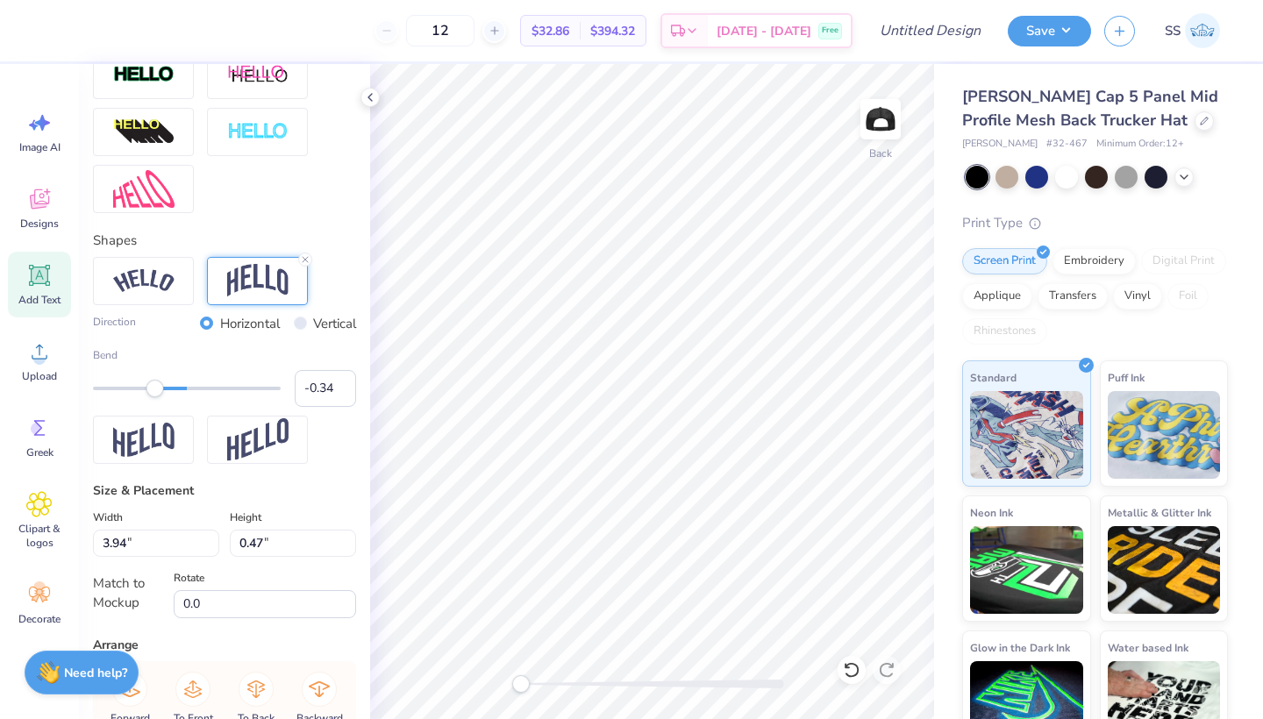
drag, startPoint x: 127, startPoint y: 390, endPoint x: 155, endPoint y: 390, distance: 28.1
click at [155, 390] on div "Accessibility label" at bounding box center [156, 389] width 18 height 18
type input "2.91"
type input "0.96"
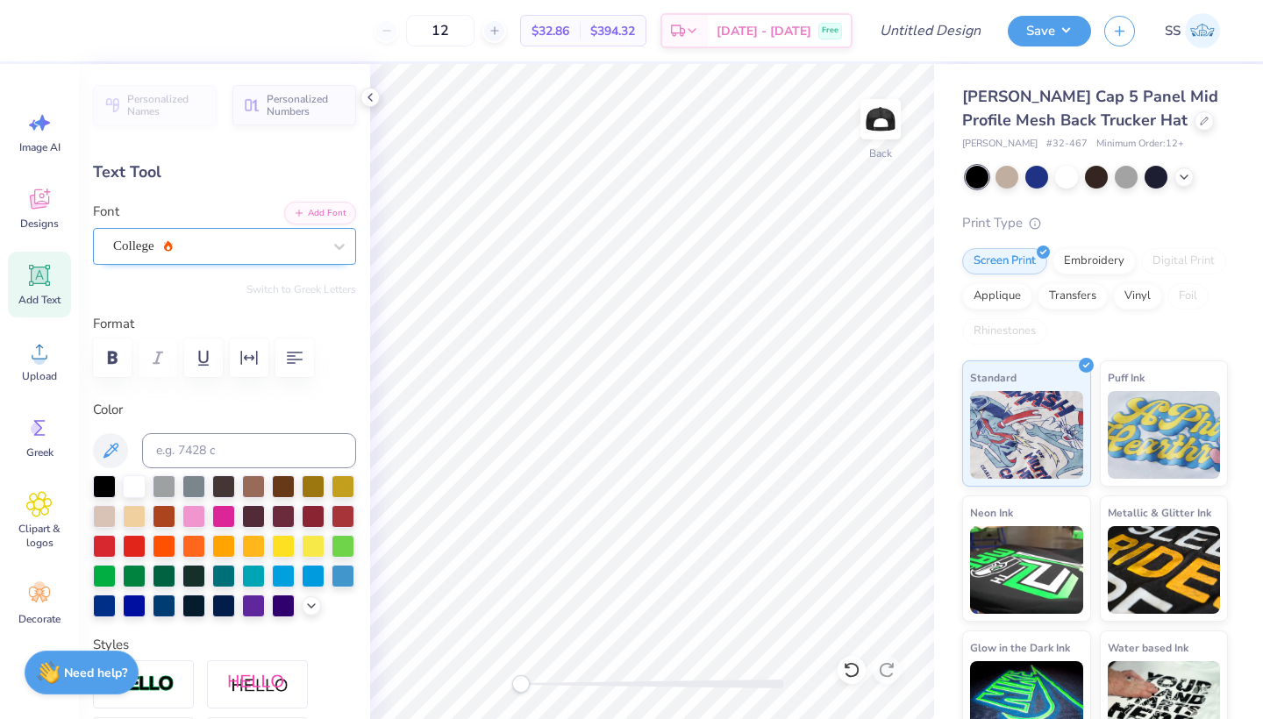
scroll to position [0, 0]
type textarea "the university ofALABAMA"
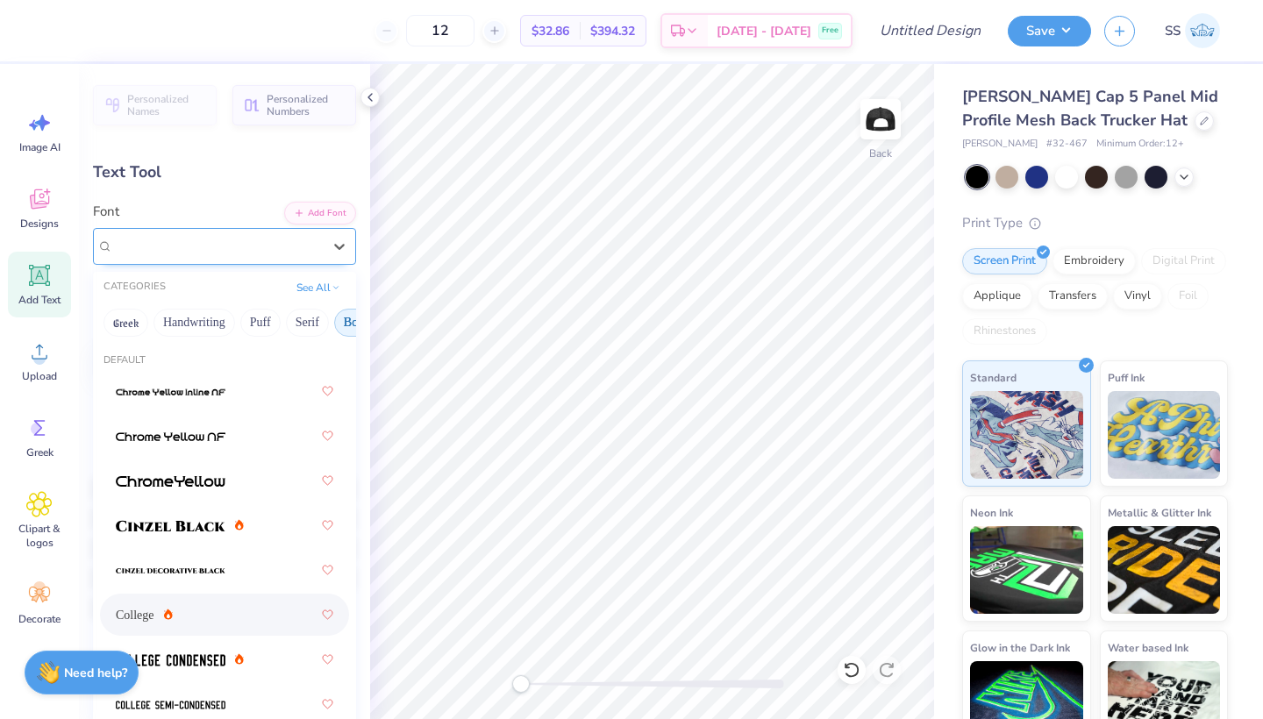
click at [170, 247] on icon at bounding box center [168, 245] width 9 height 11
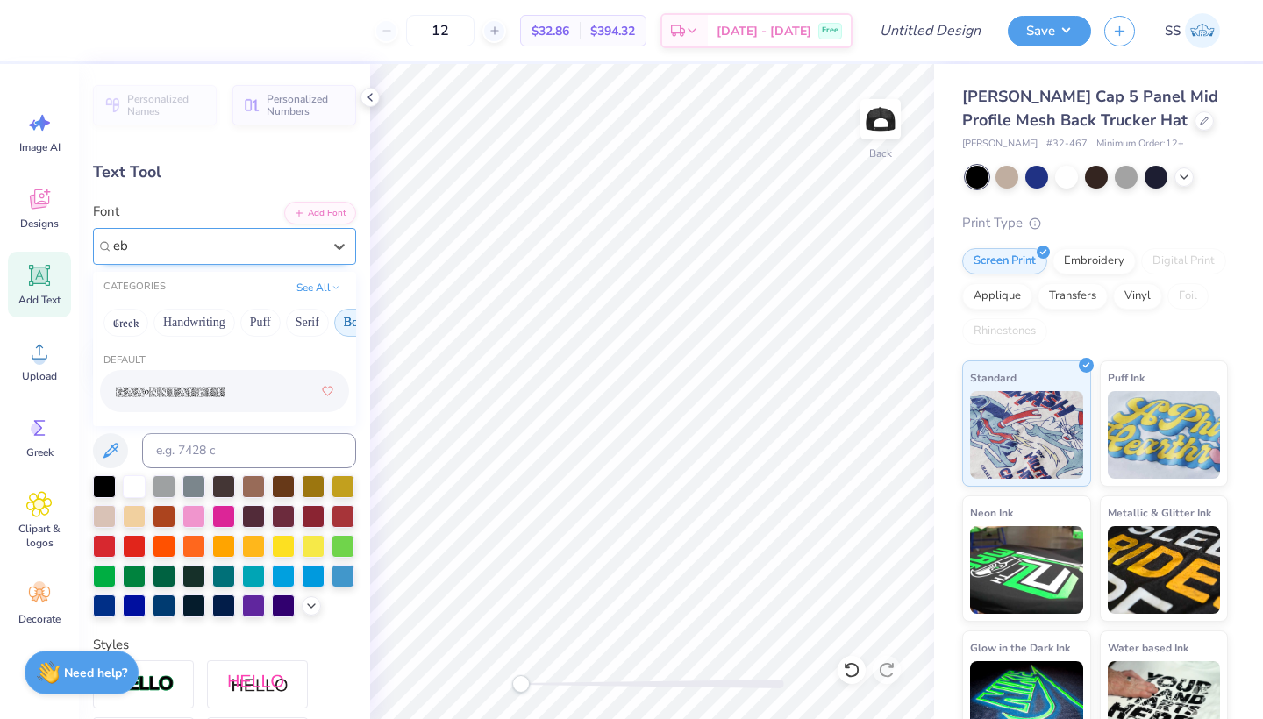
click at [349, 325] on button "Bold" at bounding box center [355, 323] width 43 height 28
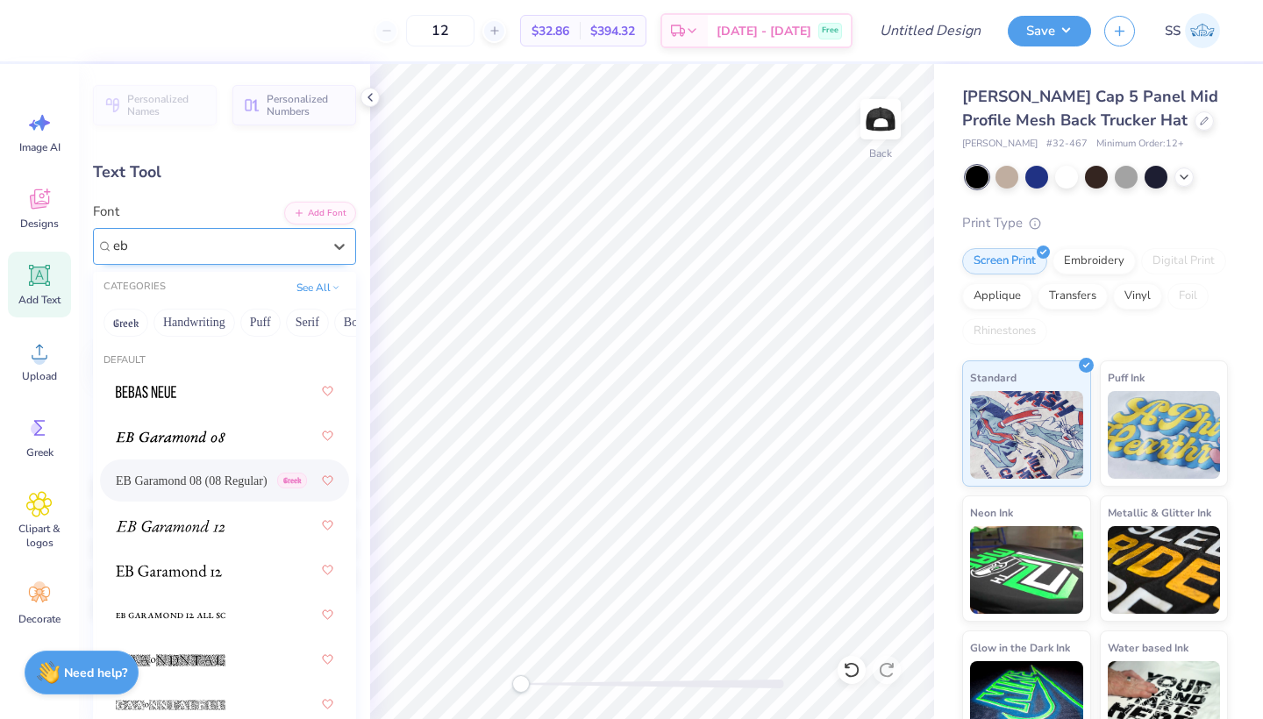
click at [197, 494] on div "EB Garamond 08 (08 Regular) Greek" at bounding box center [225, 481] width 218 height 32
type input "eb"
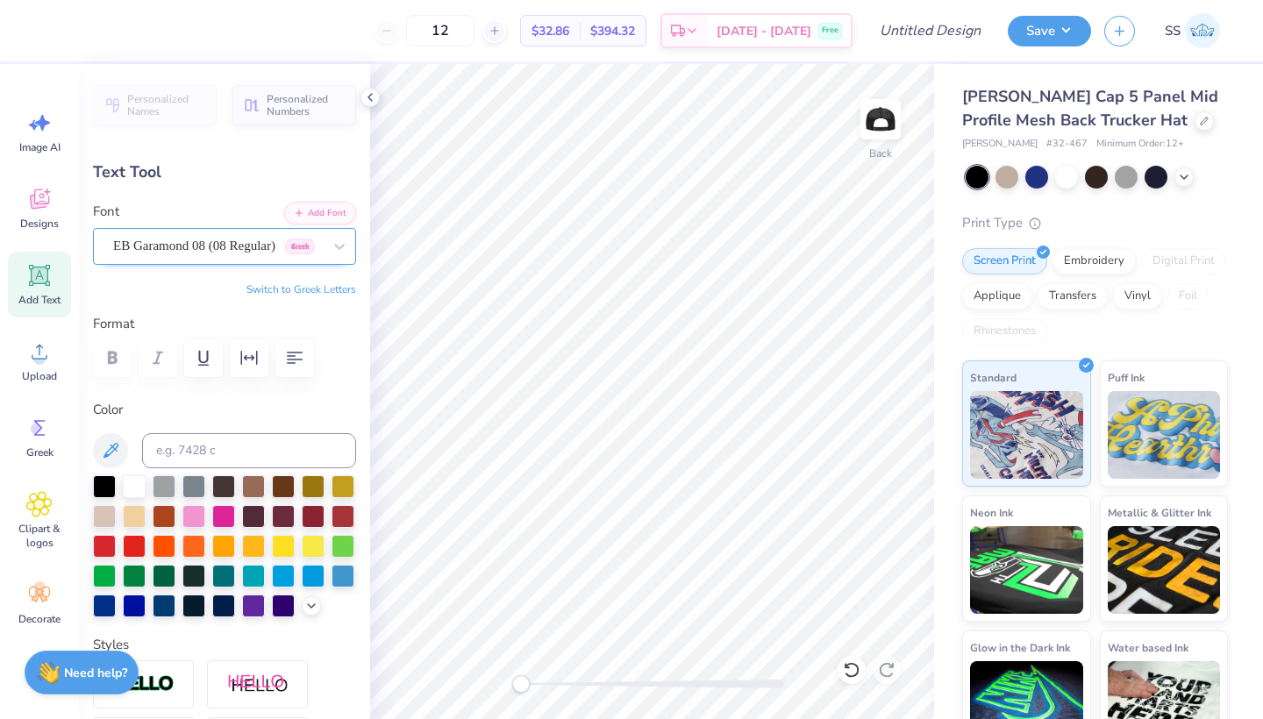
scroll to position [0, 11]
type textarea "THE [GEOGRAPHIC_DATA]"
type input "3.94"
type input "0.80"
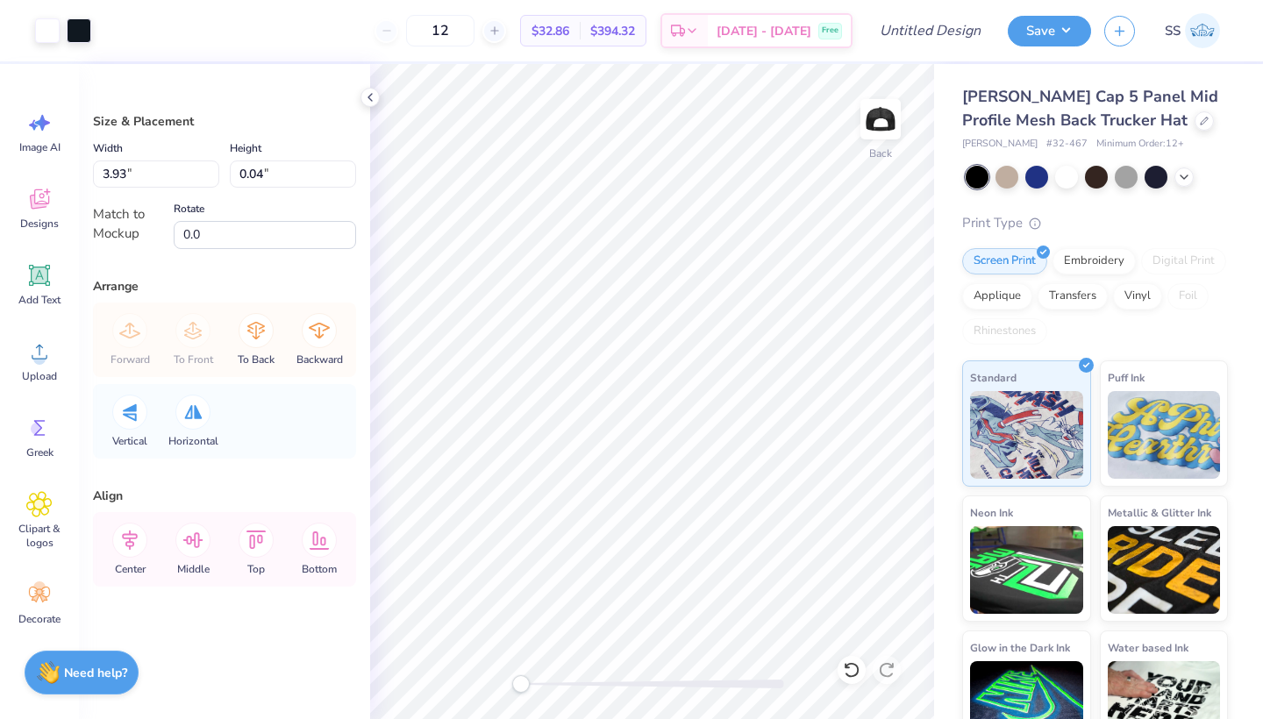
type input "1.69"
type input "1.56"
type input "1.63"
type input "1.50"
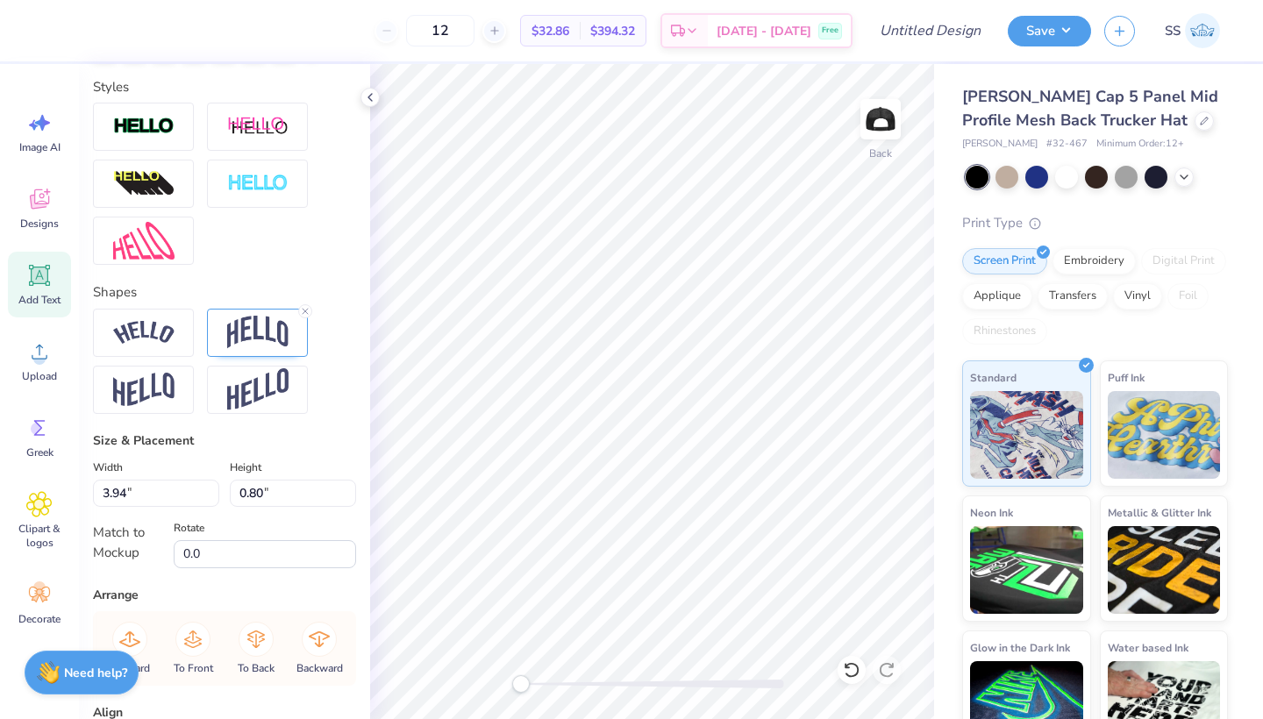
scroll to position [680, 0]
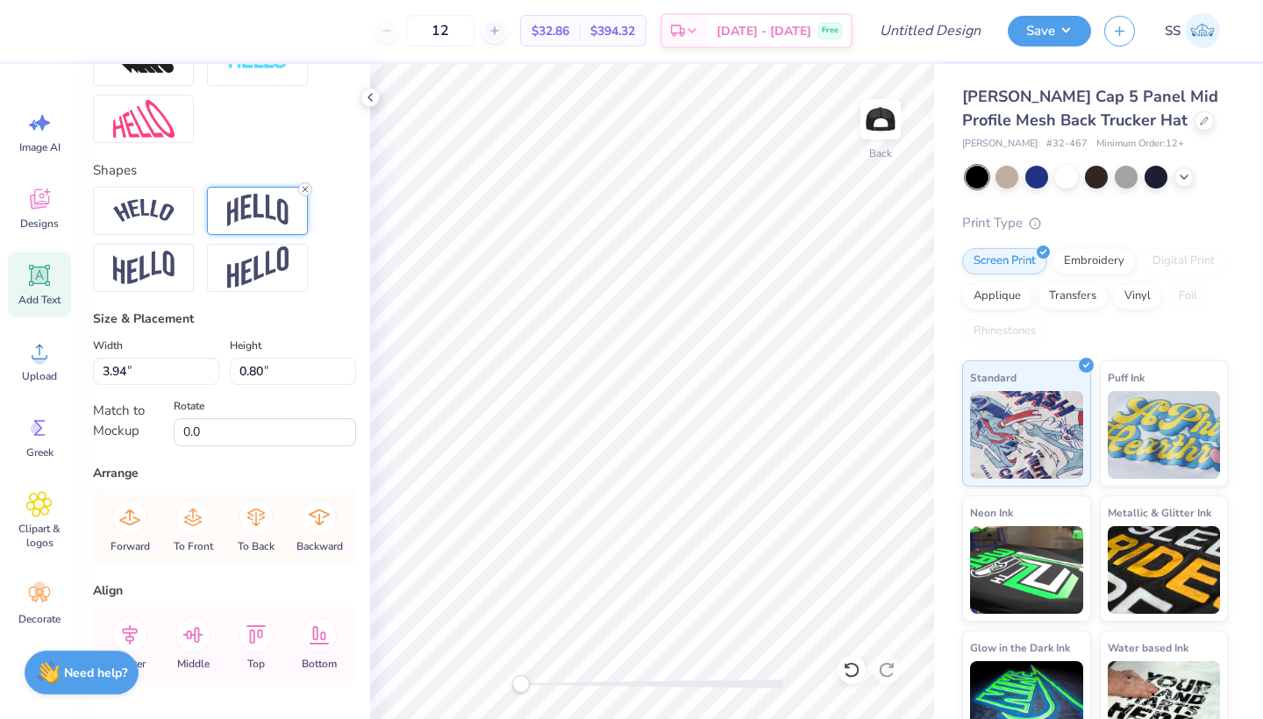
click at [304, 190] on line at bounding box center [305, 189] width 5 height 5
type input "3.65"
type input "0.43"
type input "3.86"
type input "0.46"
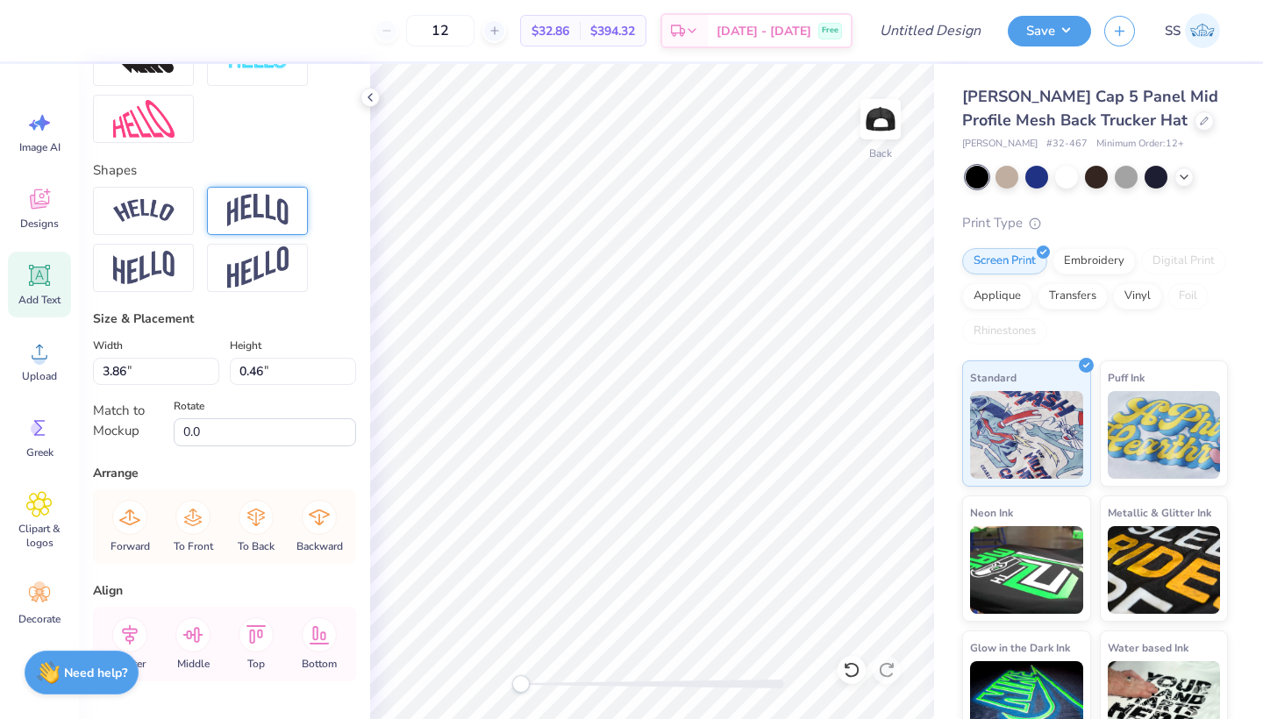
type input "3.95"
type input "0.47"
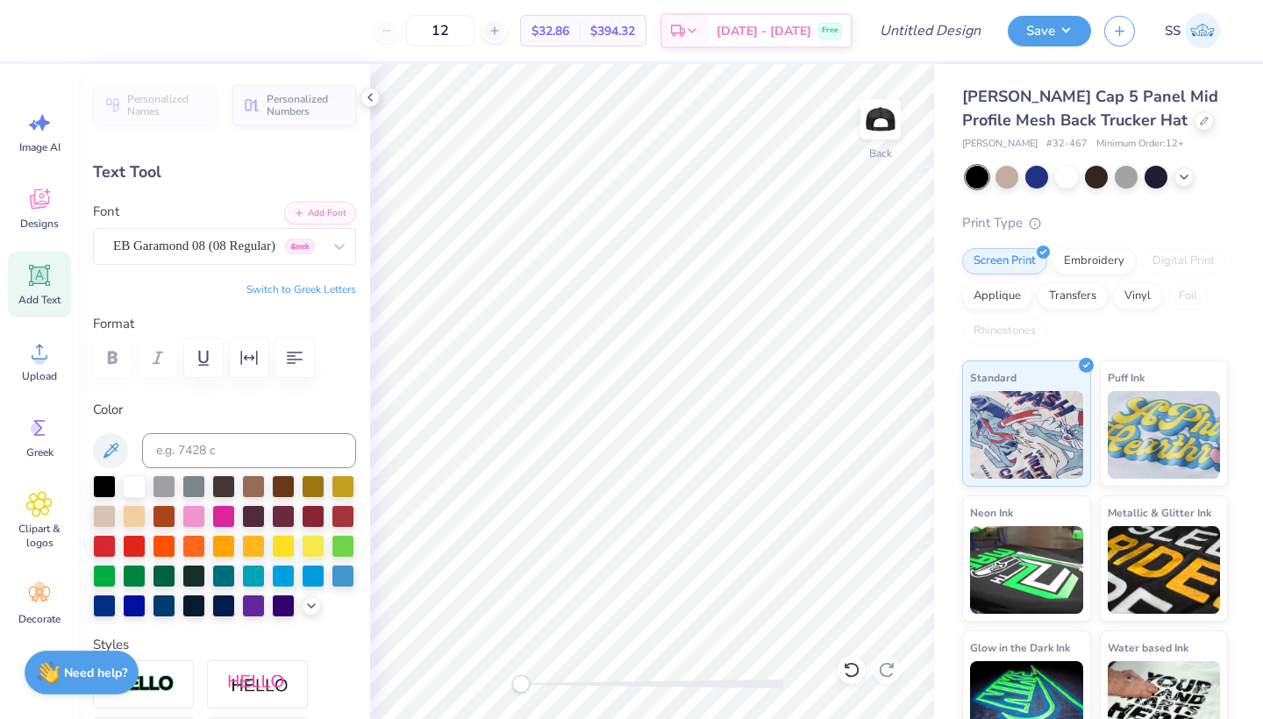
type textarea "THE [GEOGRAPHIC_DATA][US_STATE]"
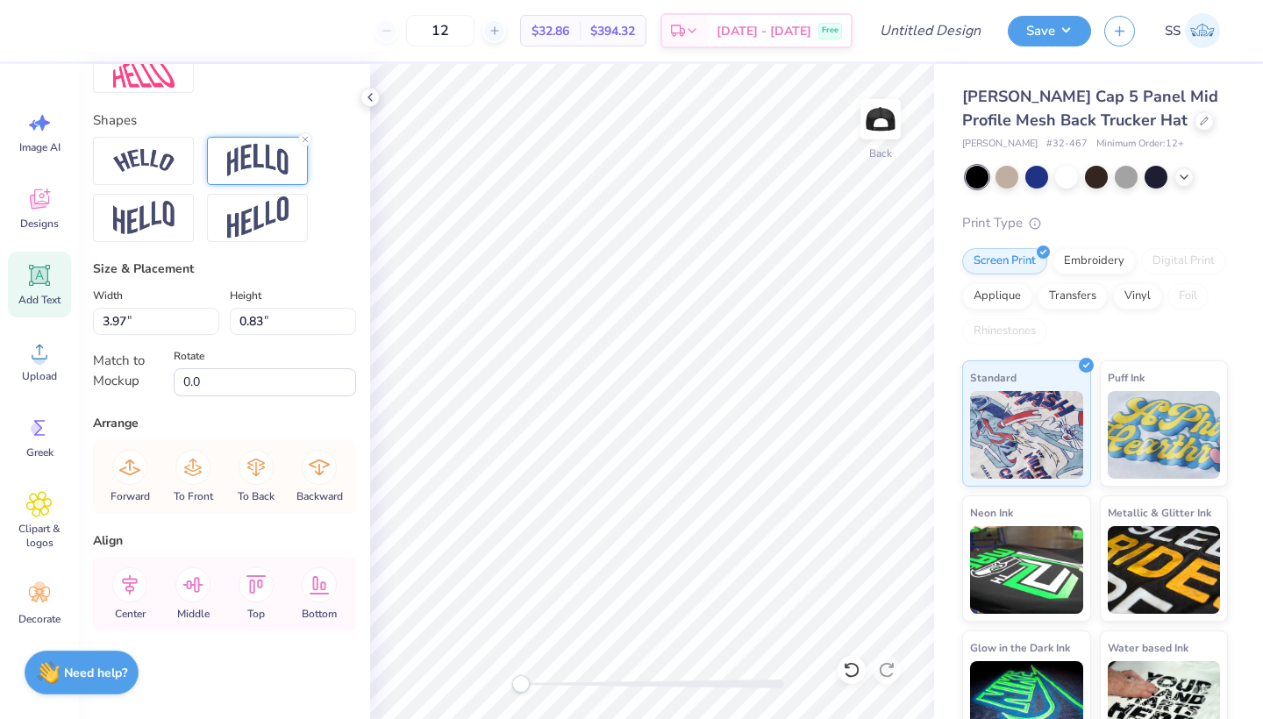
scroll to position [730, 0]
click at [304, 137] on icon at bounding box center [305, 139] width 11 height 11
type input "0.19"
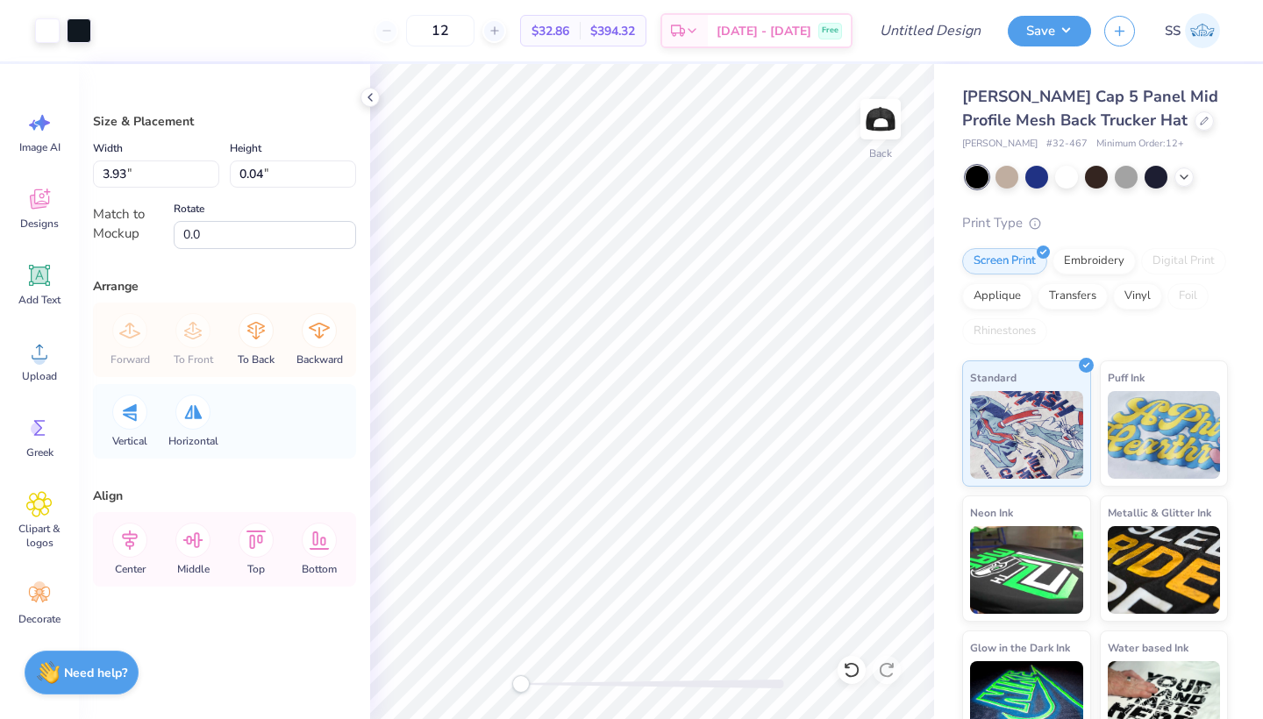
type input "1.63"
type input "1.50"
type input "1.97"
type input "1.81"
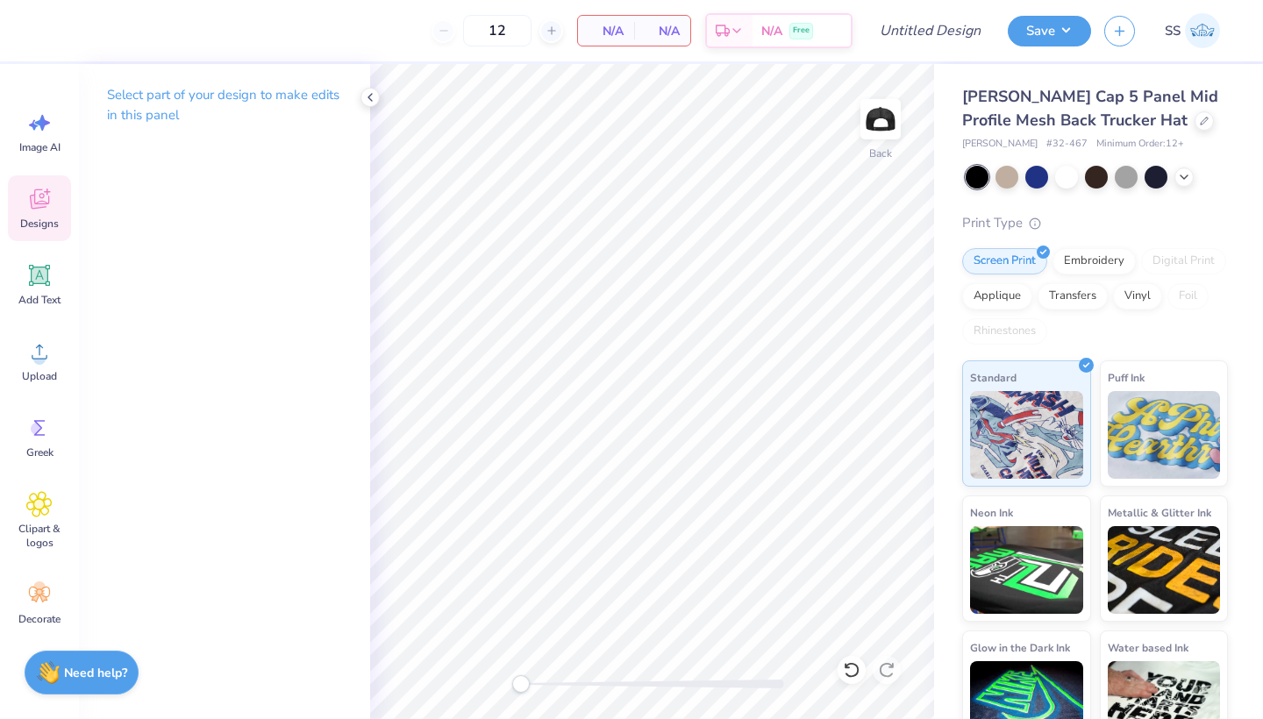
click at [45, 217] on span "Designs" at bounding box center [39, 224] width 39 height 14
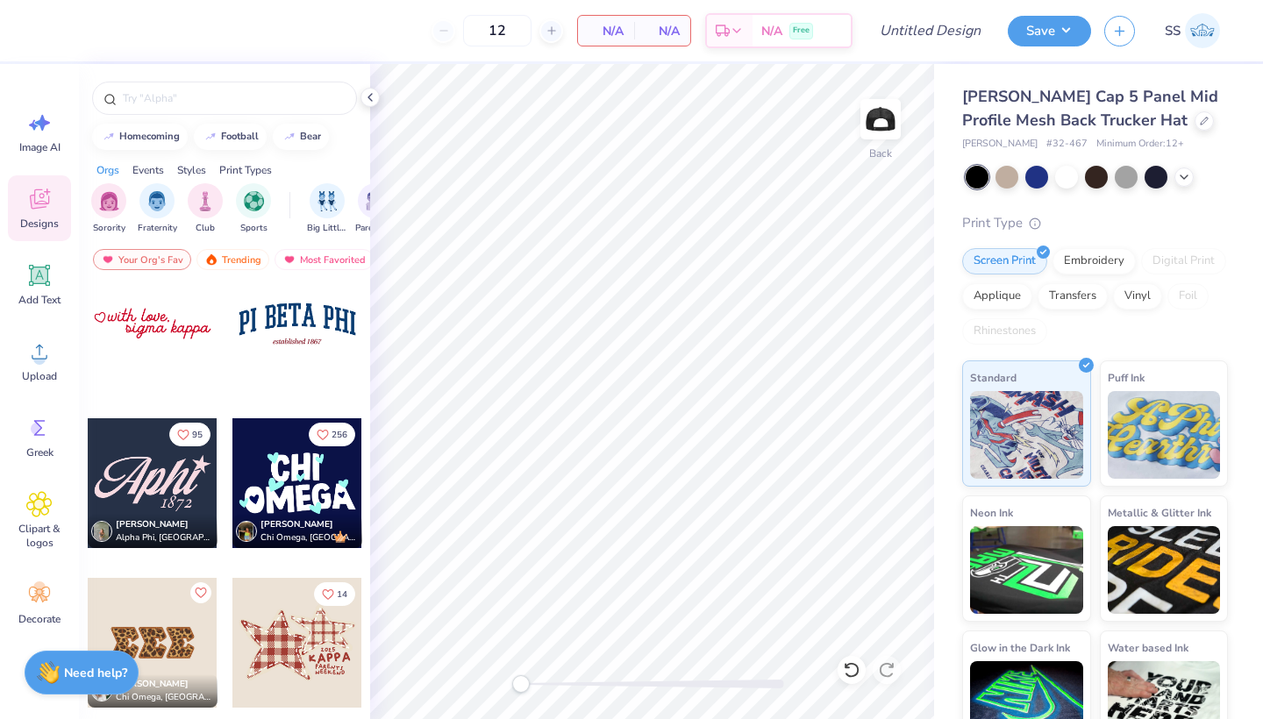
scroll to position [2100, 0]
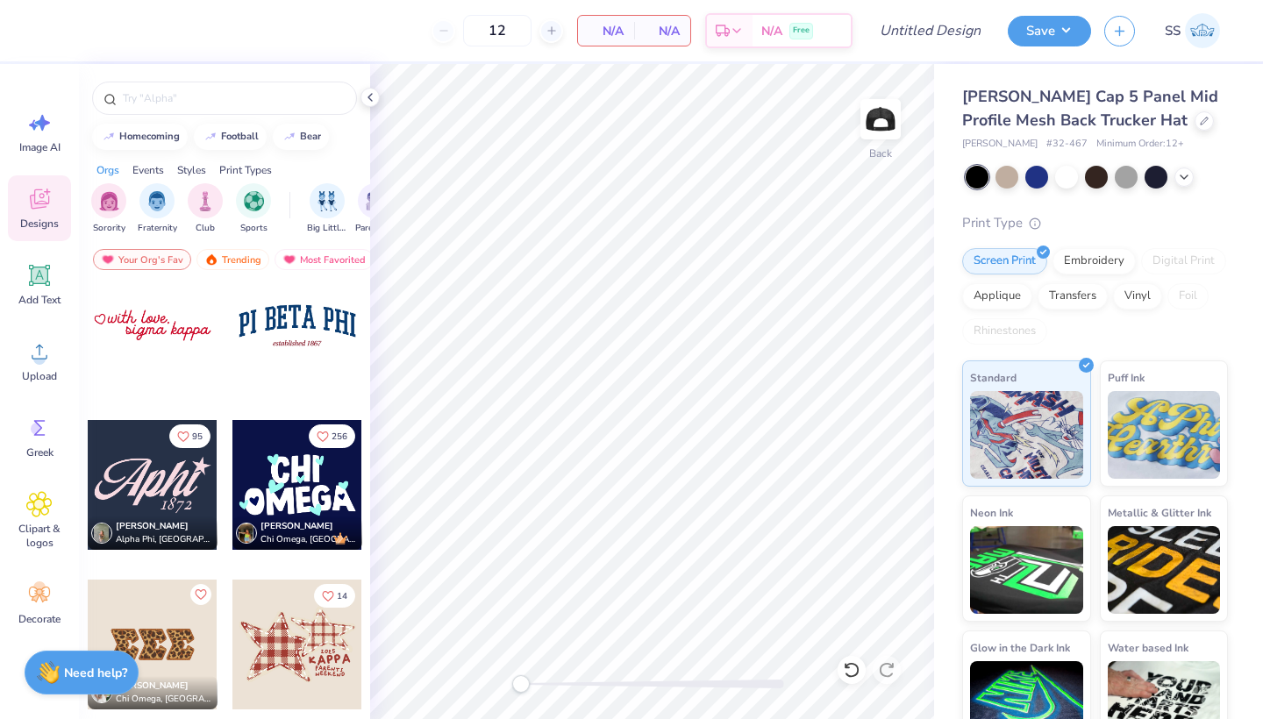
click at [300, 339] on div at bounding box center [298, 326] width 130 height 130
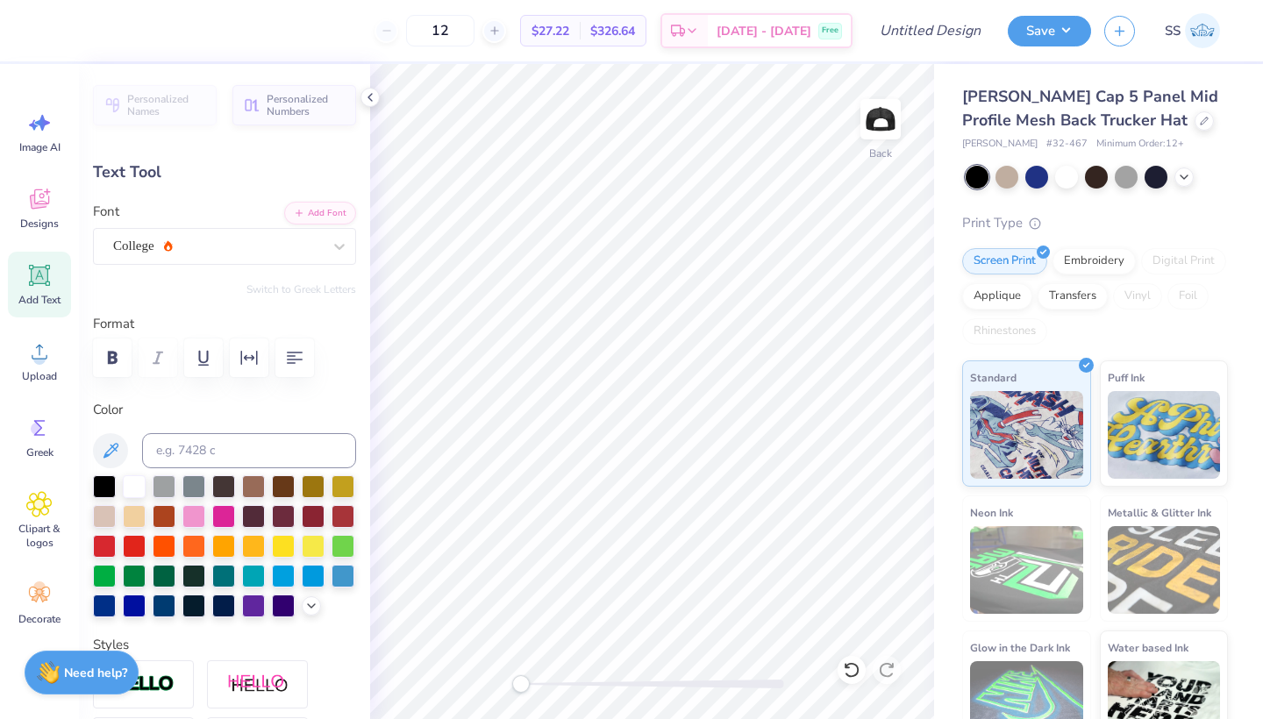
scroll to position [0, 0]
type textarea "COLLEGE OF EDUCATION"
type input "3.97"
type input "0.58"
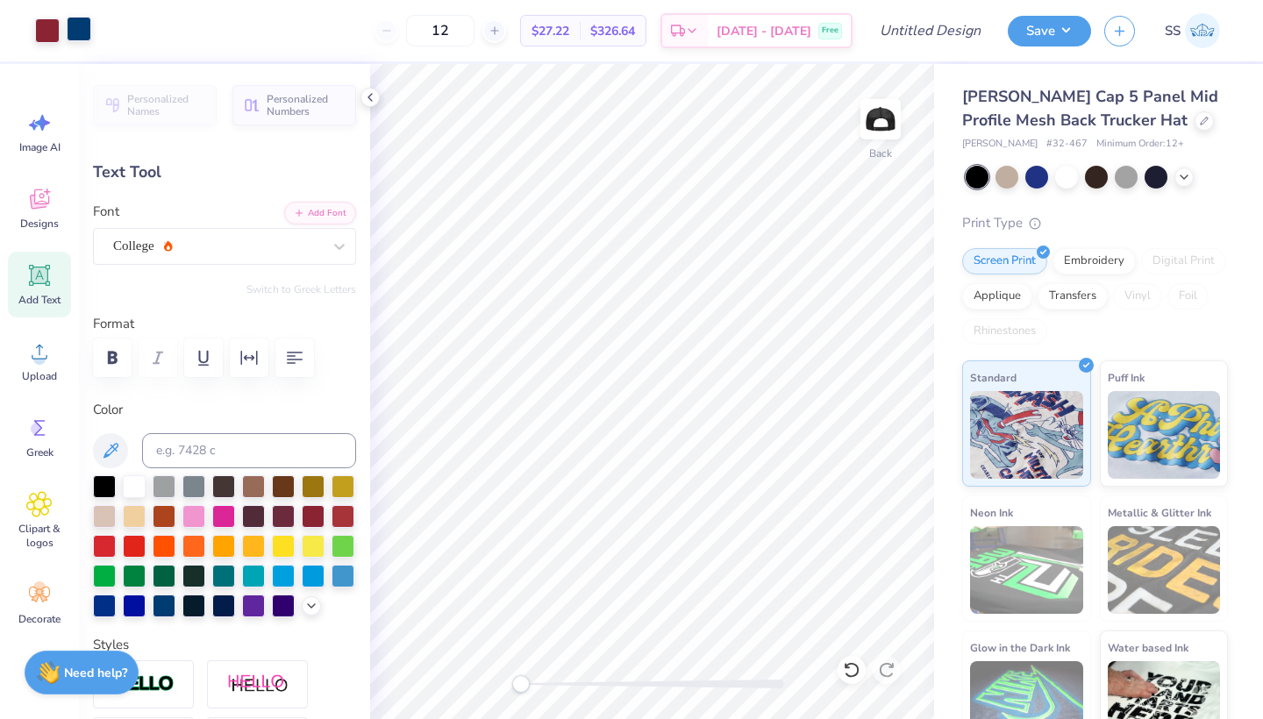
click at [73, 30] on div at bounding box center [79, 29] width 25 height 25
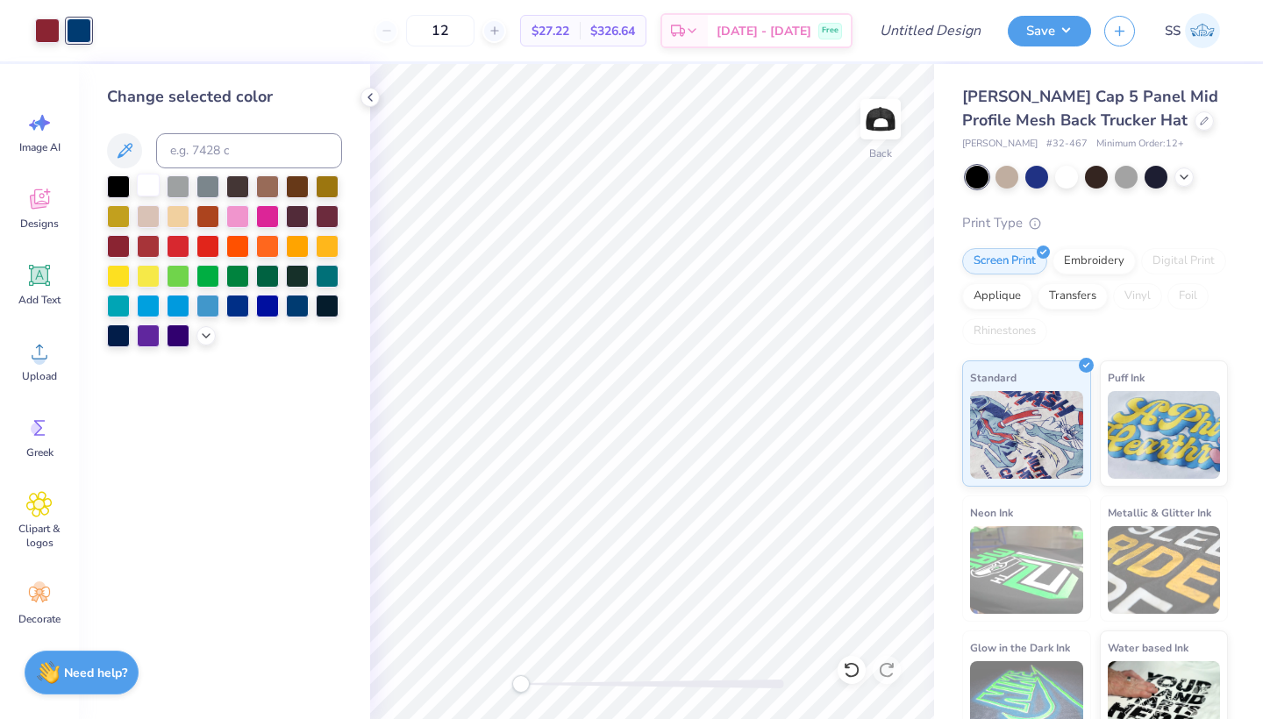
click at [151, 190] on div at bounding box center [148, 185] width 23 height 23
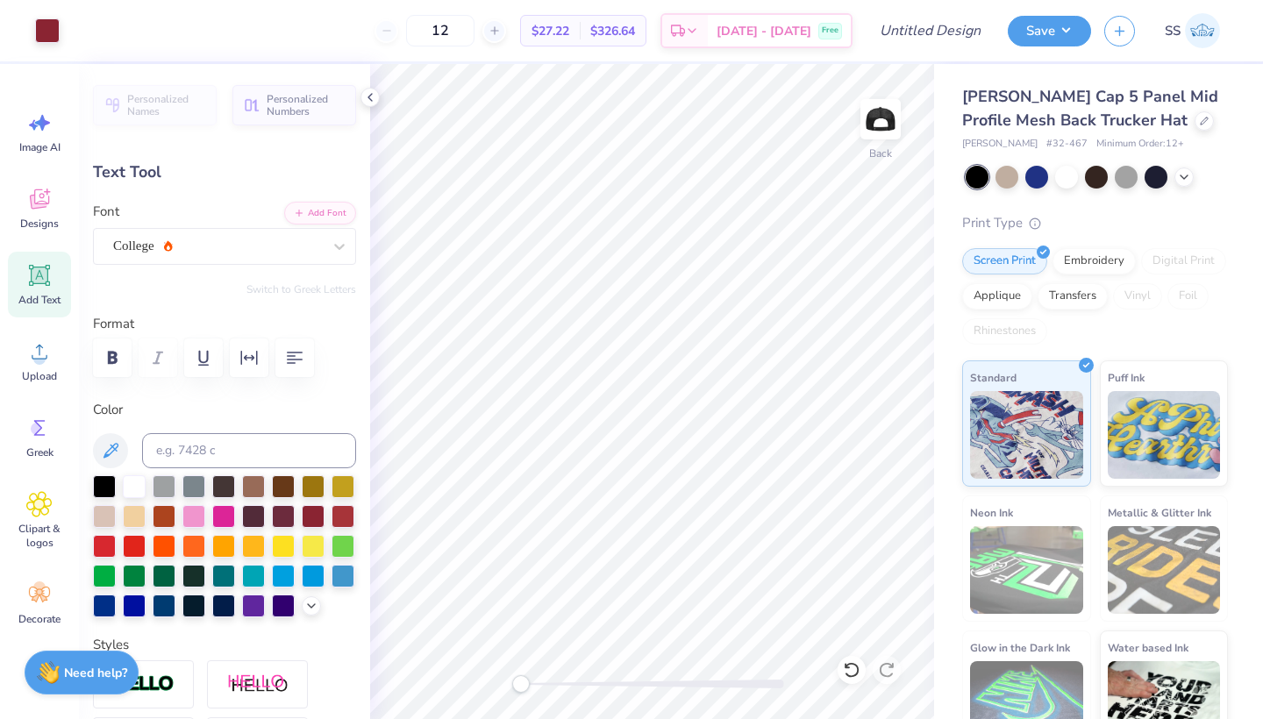
type input "1.33"
type input "0.15"
type input "3.97"
type input "0.58"
type input "1.33"
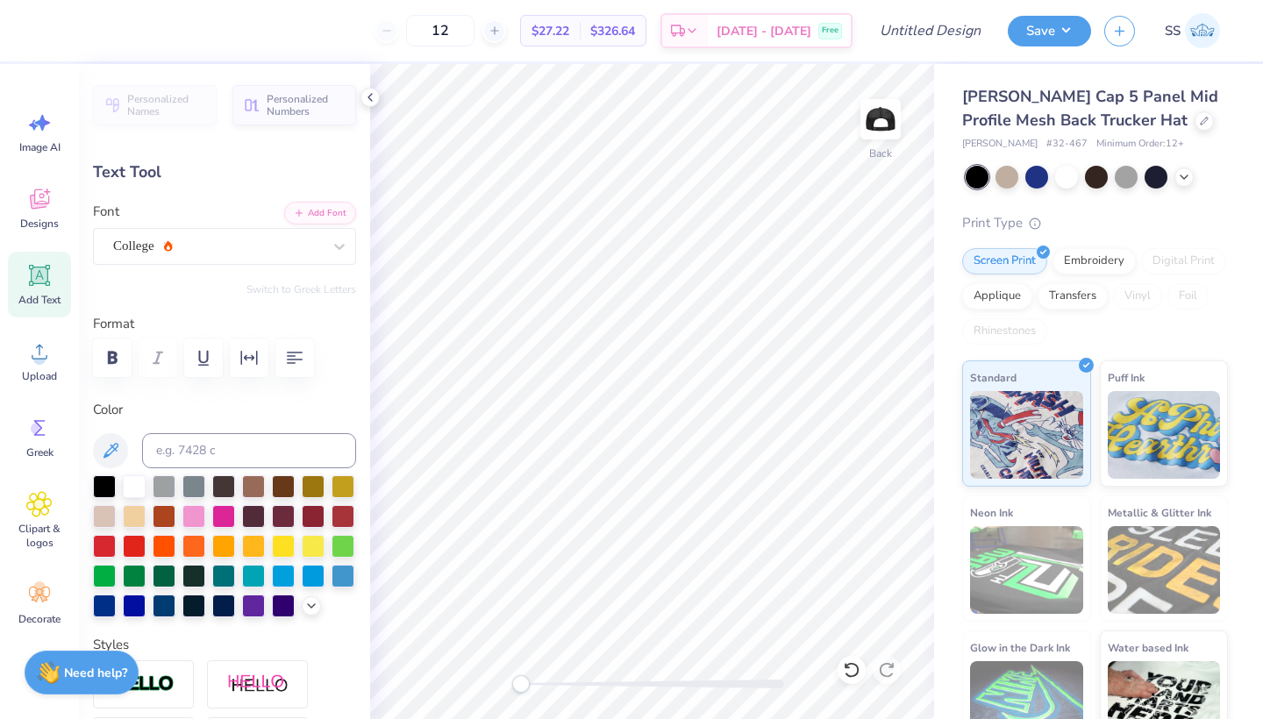
type input "0.15"
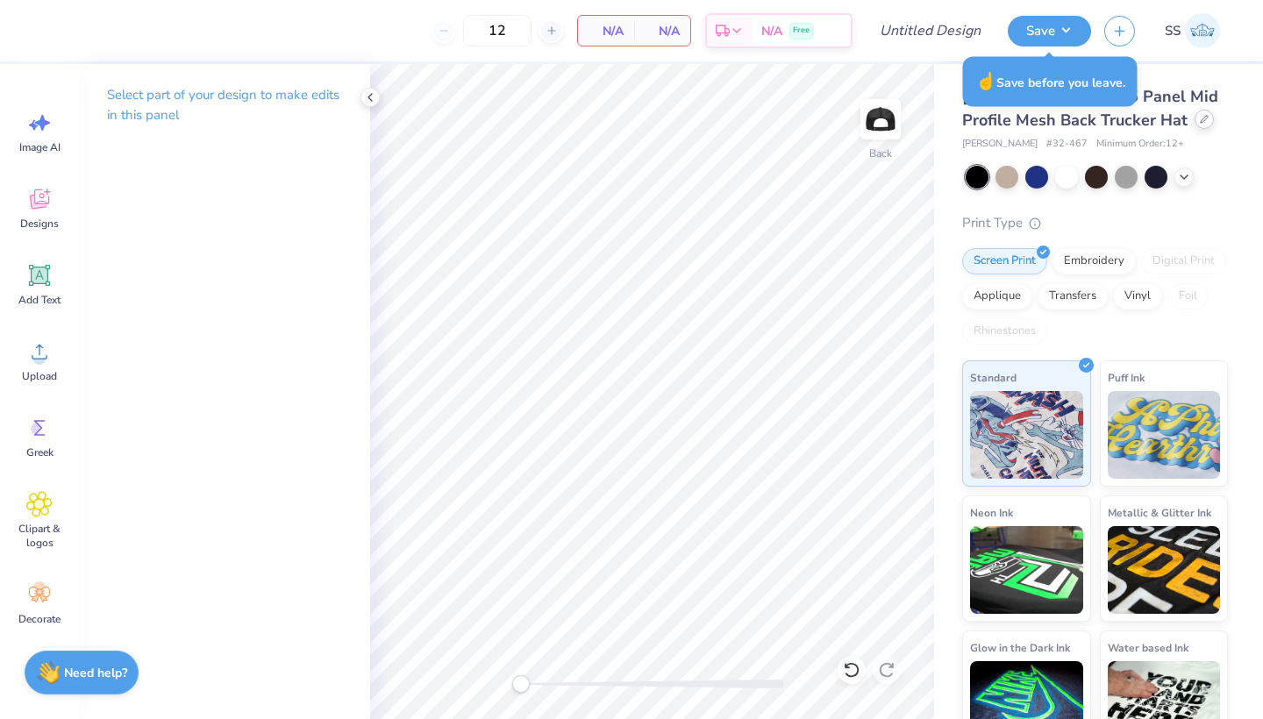
click at [1201, 118] on icon at bounding box center [1204, 119] width 7 height 7
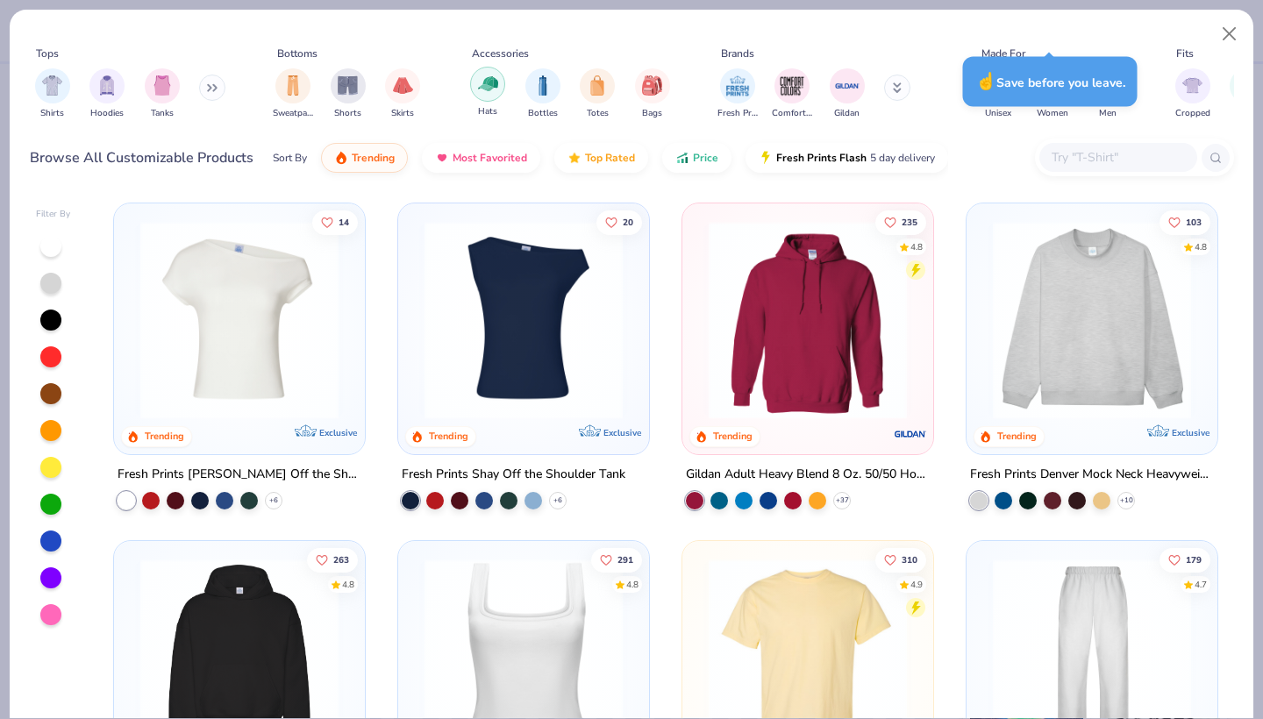
click at [484, 93] on img "filter for Hats" at bounding box center [488, 84] width 20 height 20
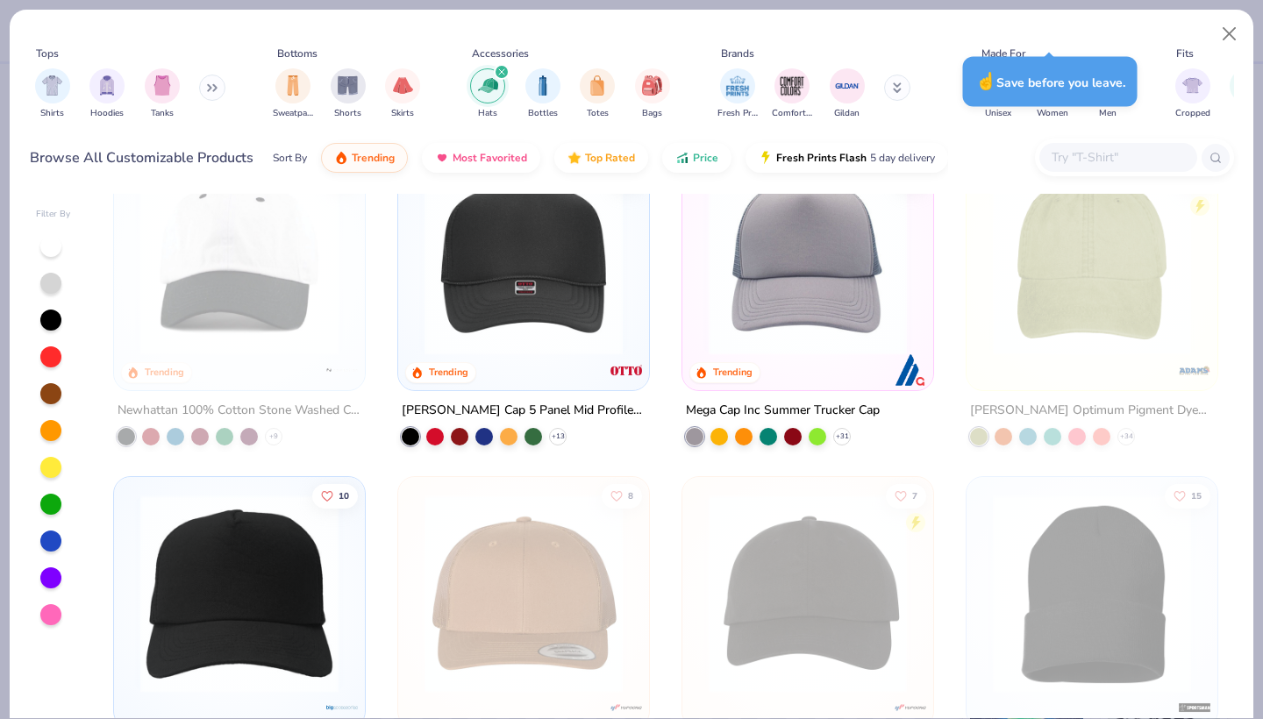
scroll to position [67, 0]
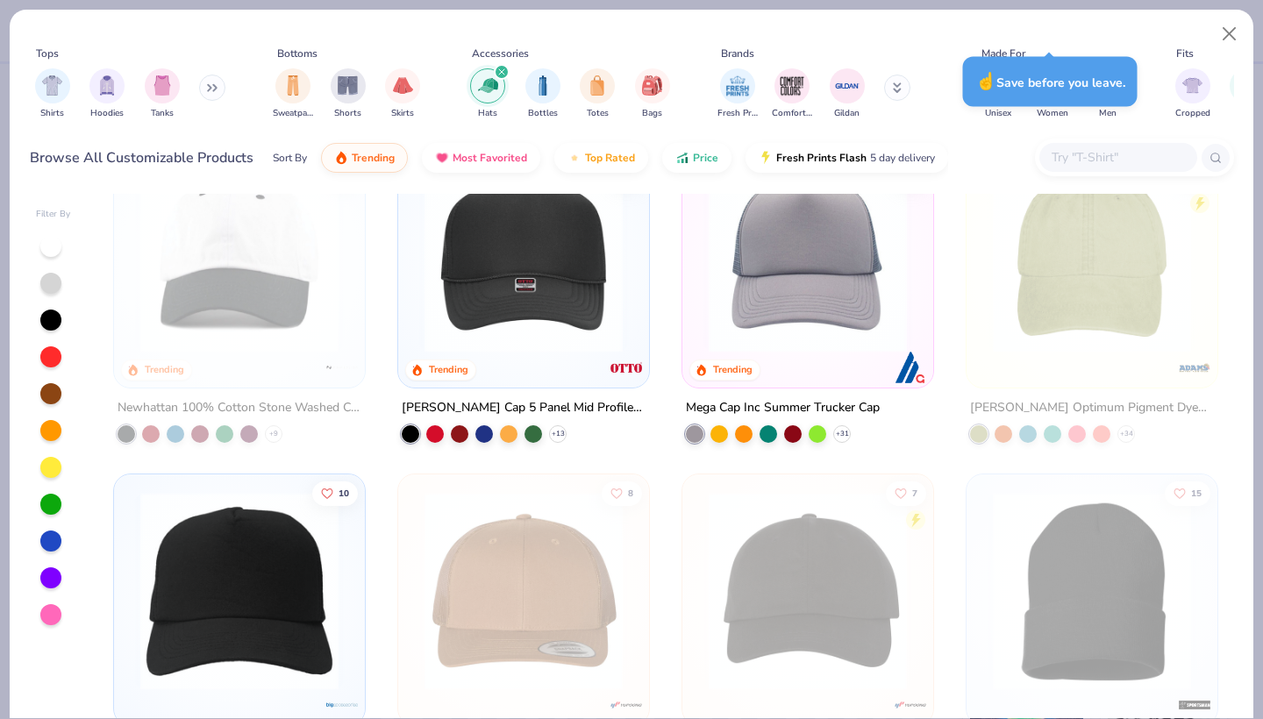
click at [840, 339] on img at bounding box center [808, 253] width 216 height 198
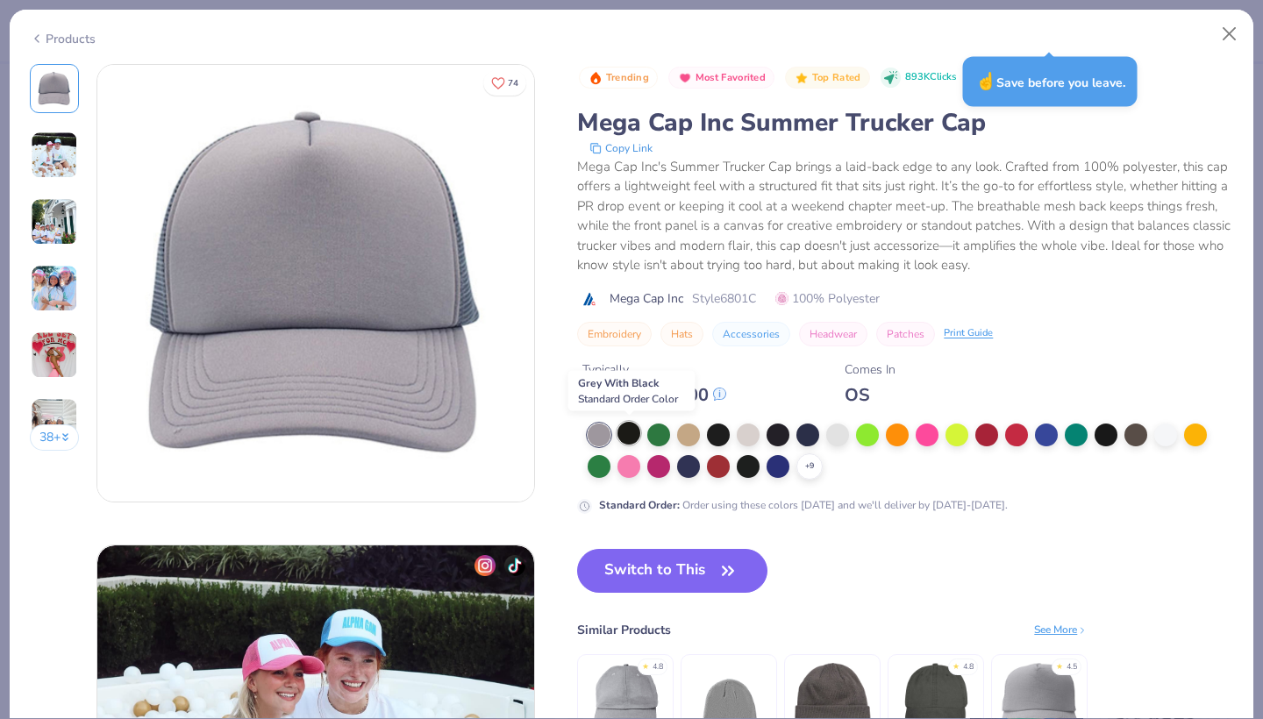
click at [631, 428] on div at bounding box center [629, 433] width 23 height 23
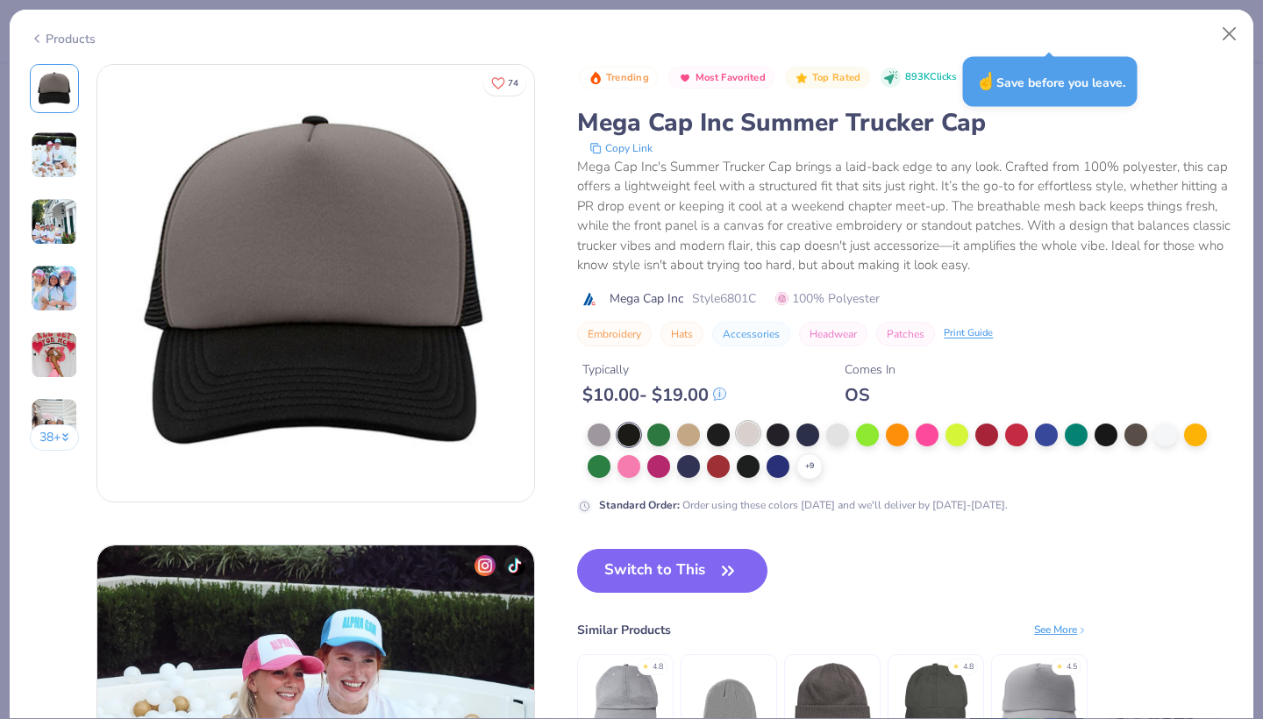
click at [755, 438] on div at bounding box center [748, 433] width 23 height 23
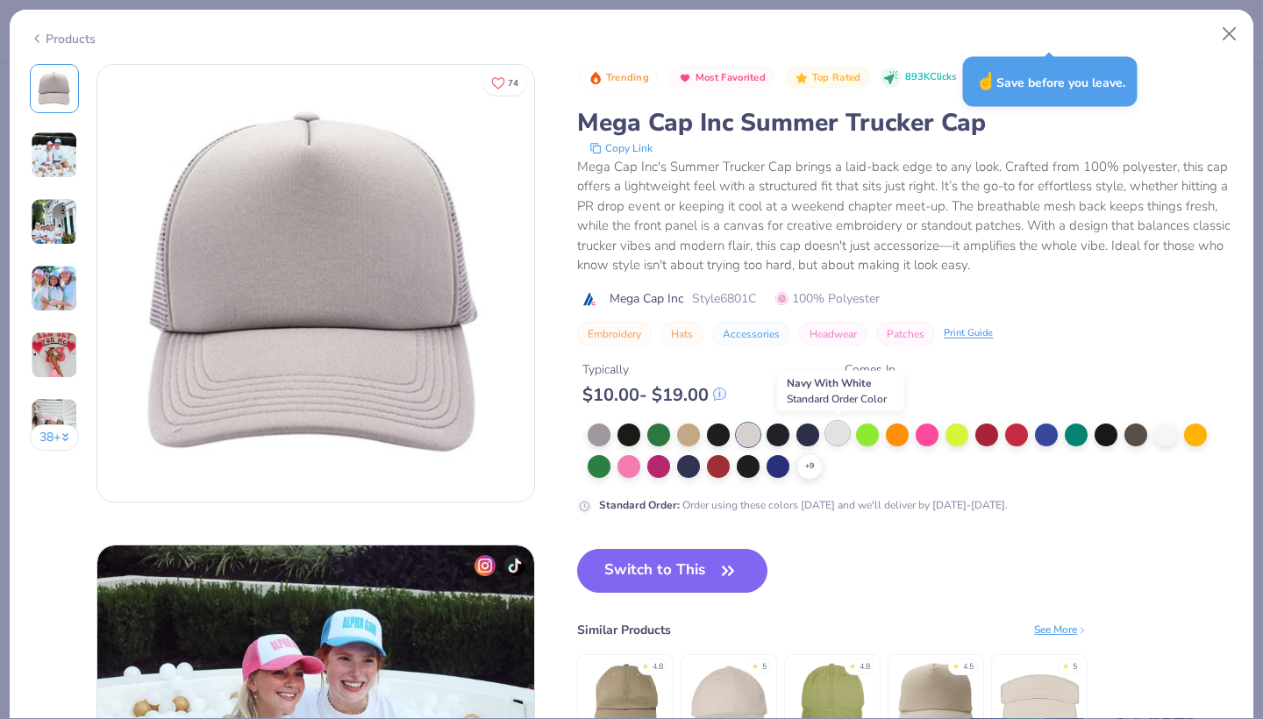
click at [840, 436] on div at bounding box center [837, 433] width 23 height 23
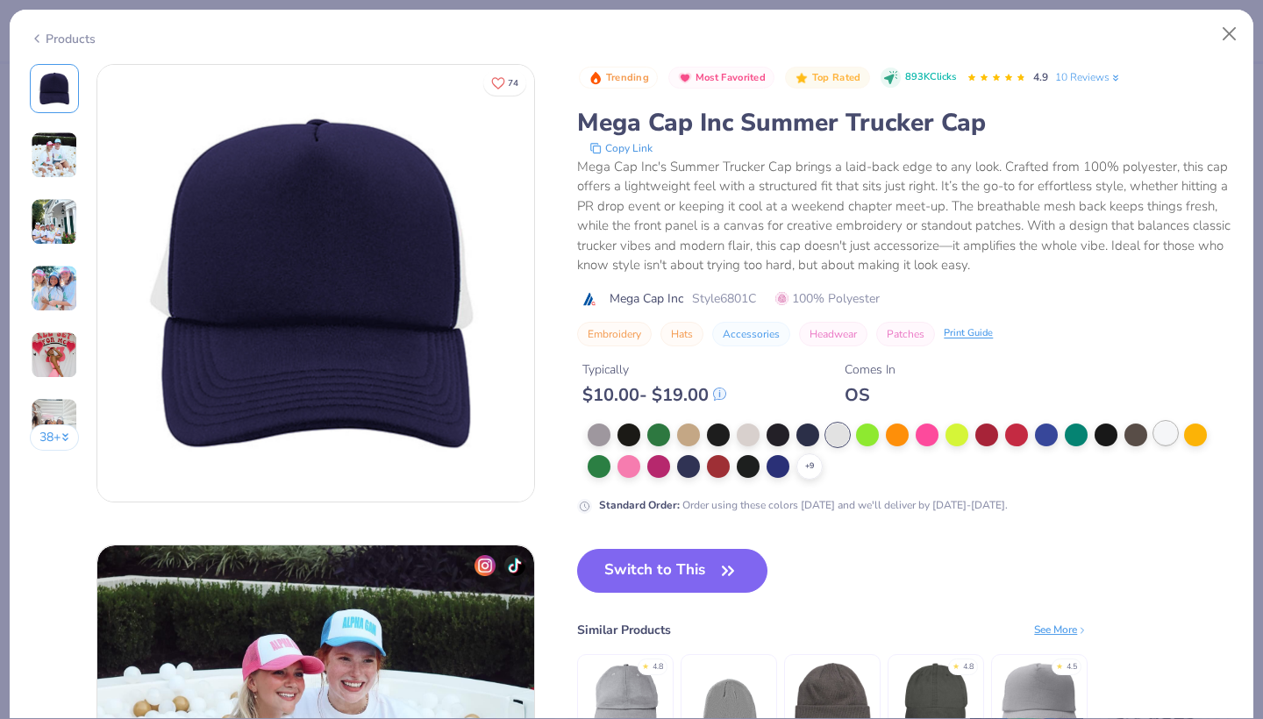
click at [1171, 431] on div at bounding box center [1166, 433] width 23 height 23
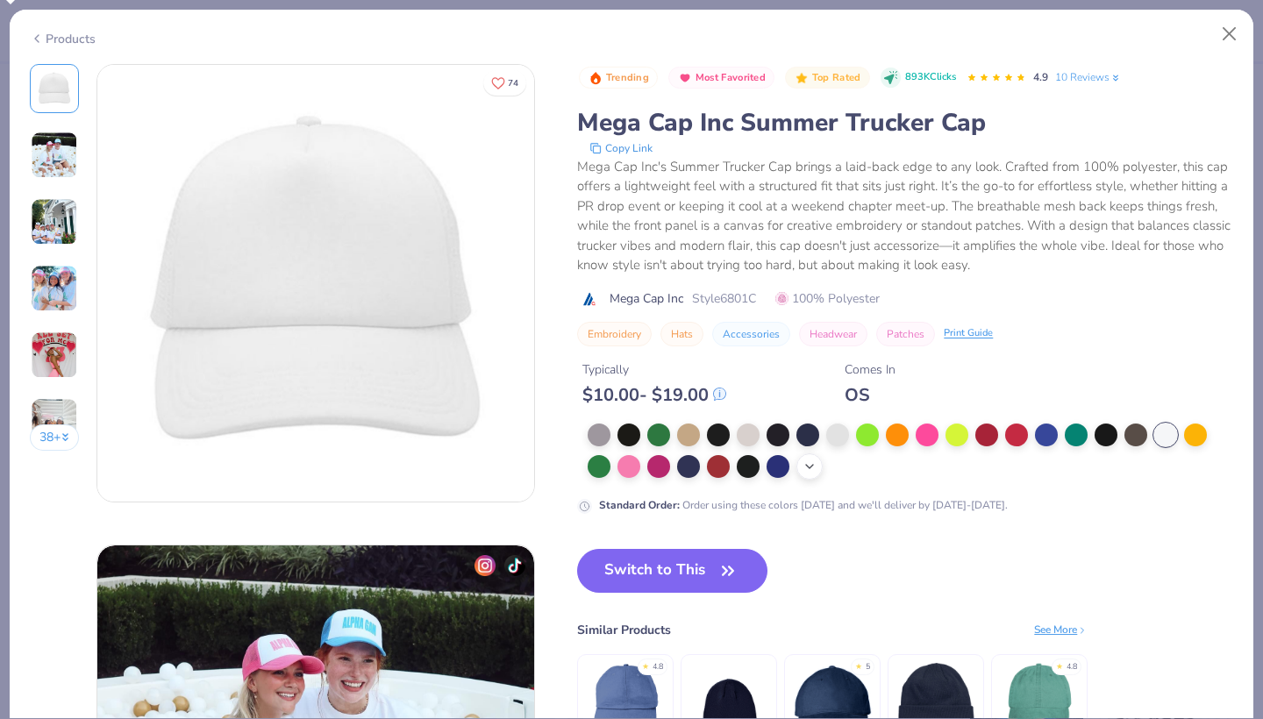
click at [809, 464] on icon at bounding box center [810, 467] width 14 height 14
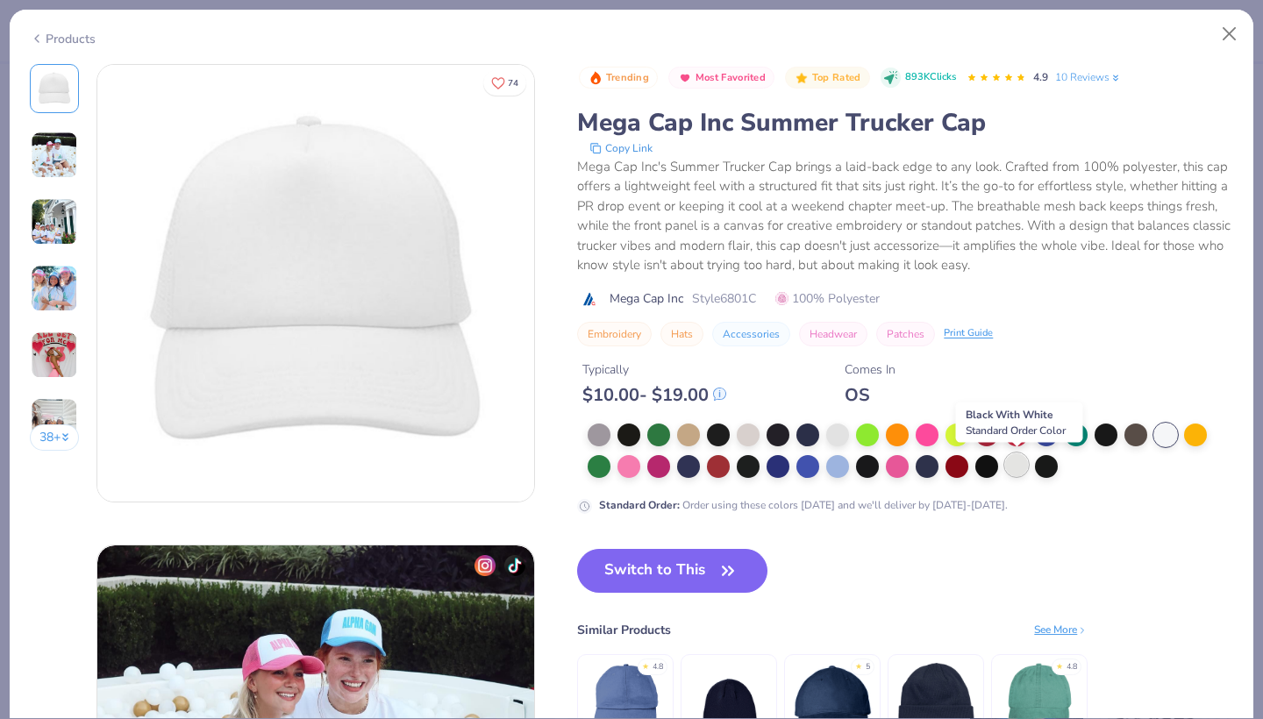
click at [1026, 460] on div at bounding box center [1016, 465] width 23 height 23
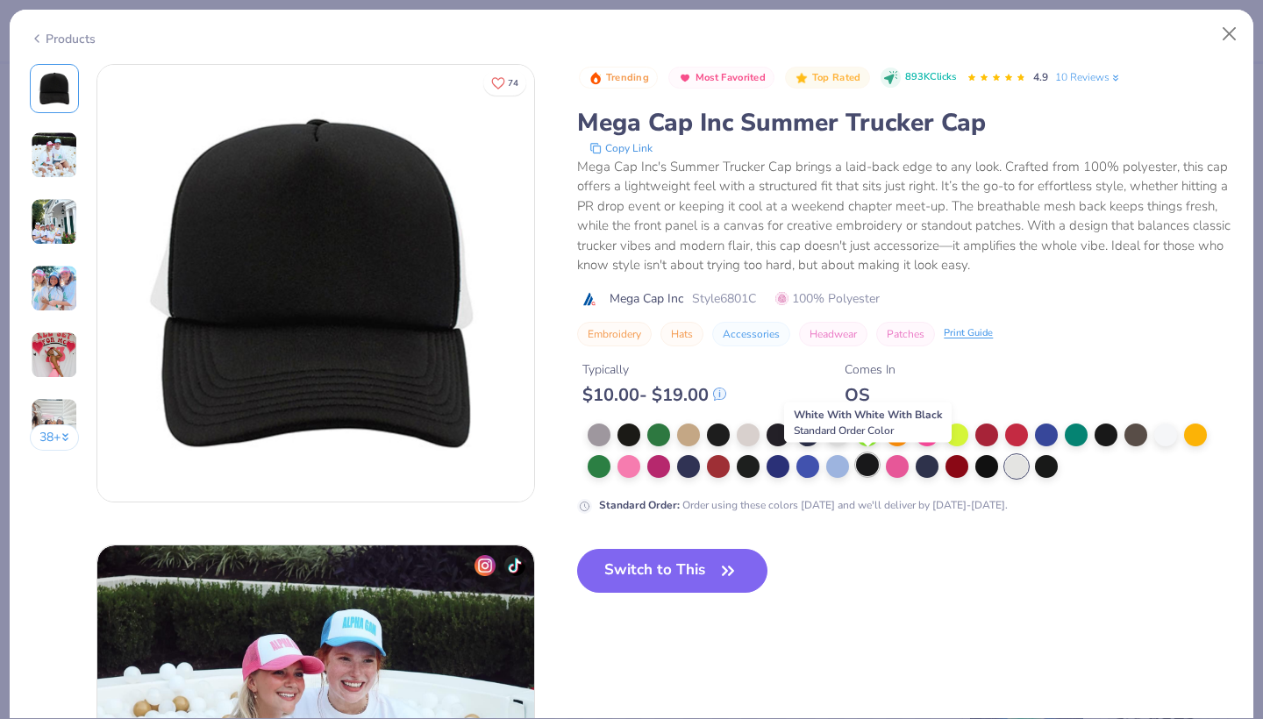
click at [863, 461] on div at bounding box center [867, 465] width 23 height 23
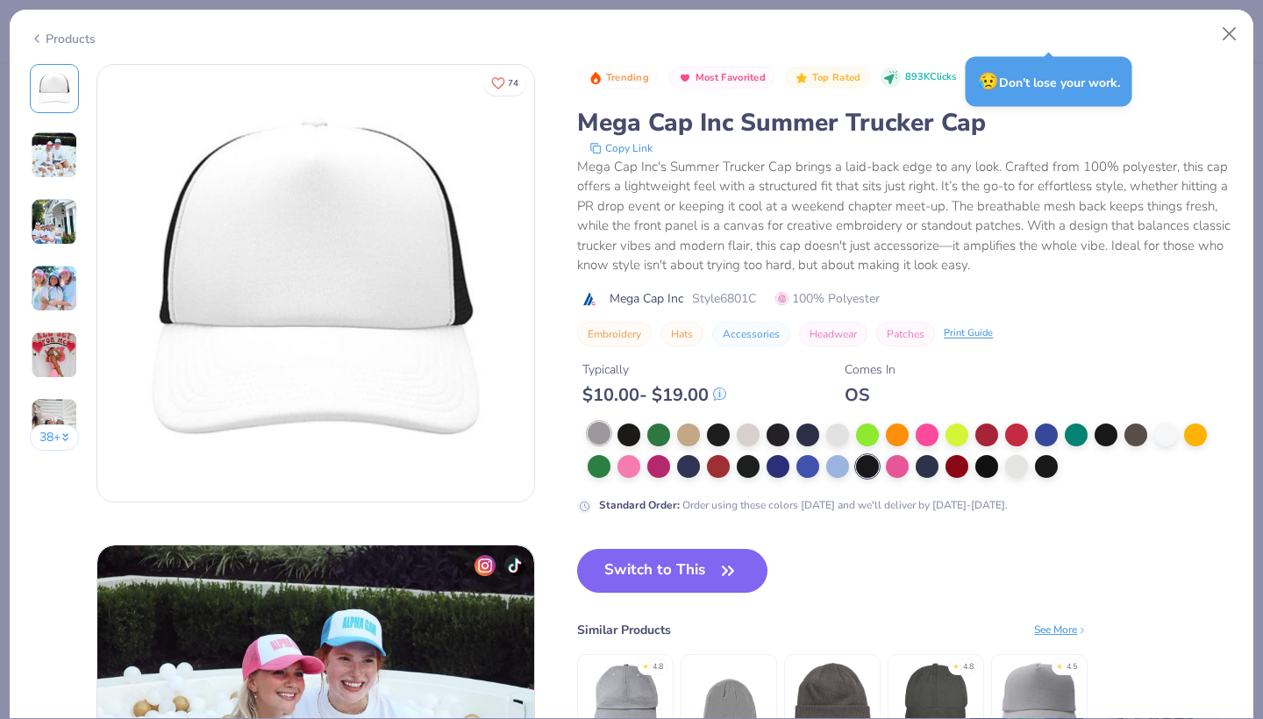
click at [595, 435] on div at bounding box center [599, 433] width 23 height 23
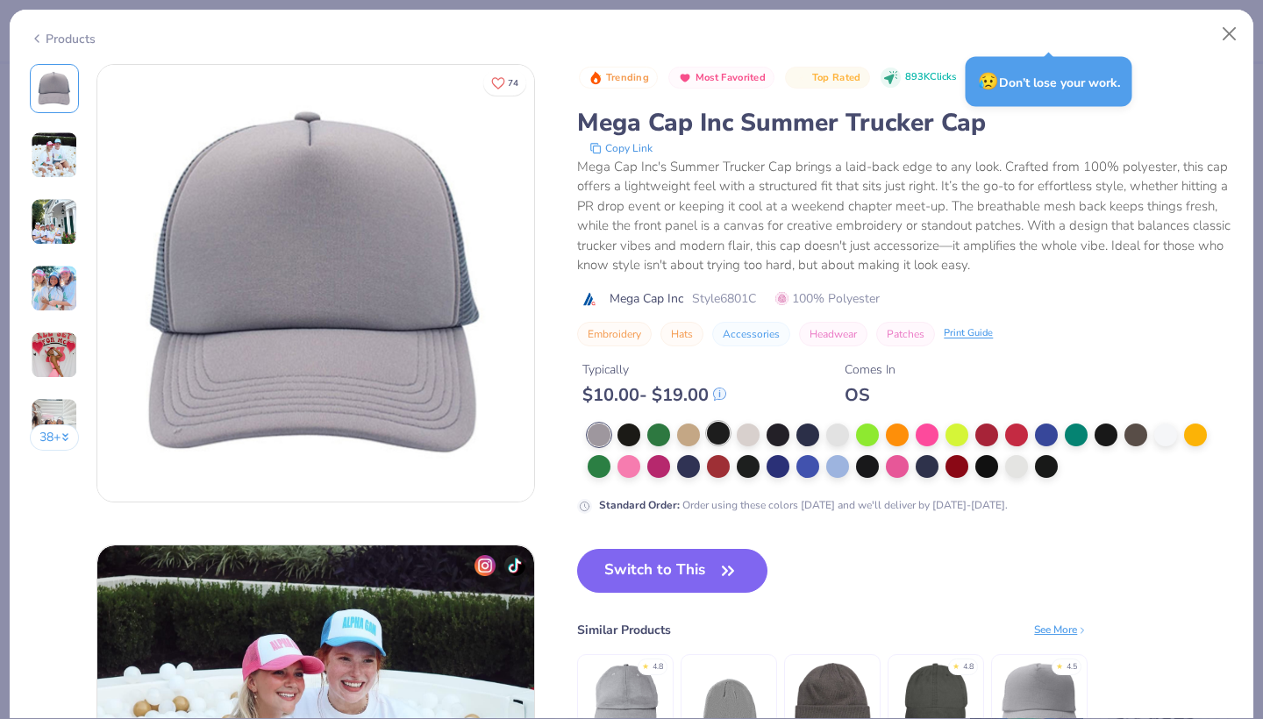
click at [727, 433] on div at bounding box center [718, 433] width 23 height 23
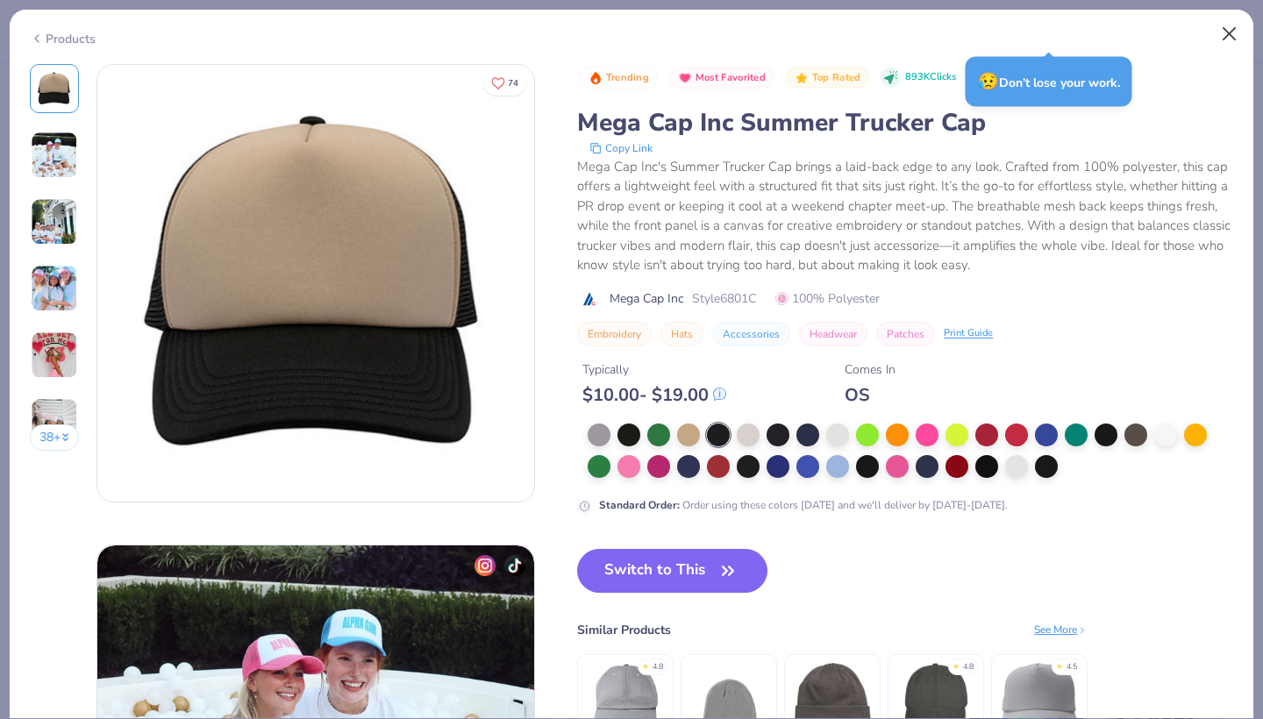
click at [1233, 37] on button "Close" at bounding box center [1229, 34] width 33 height 33
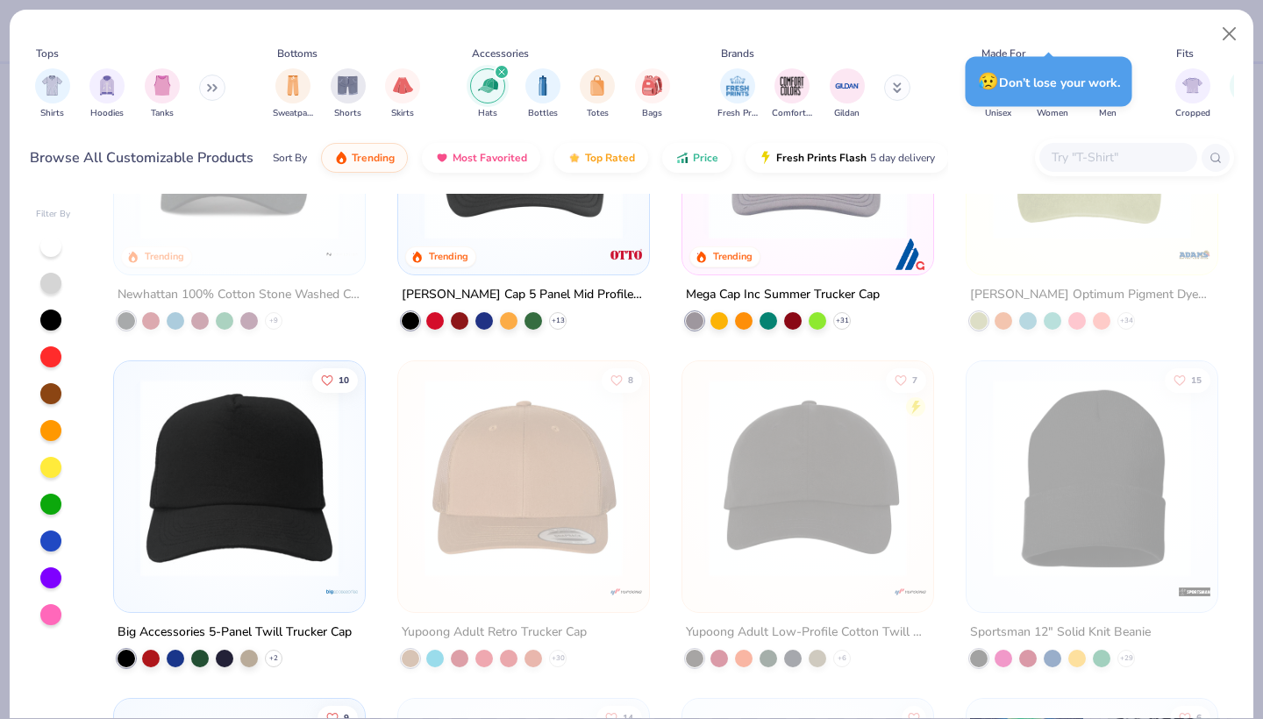
scroll to position [211, 0]
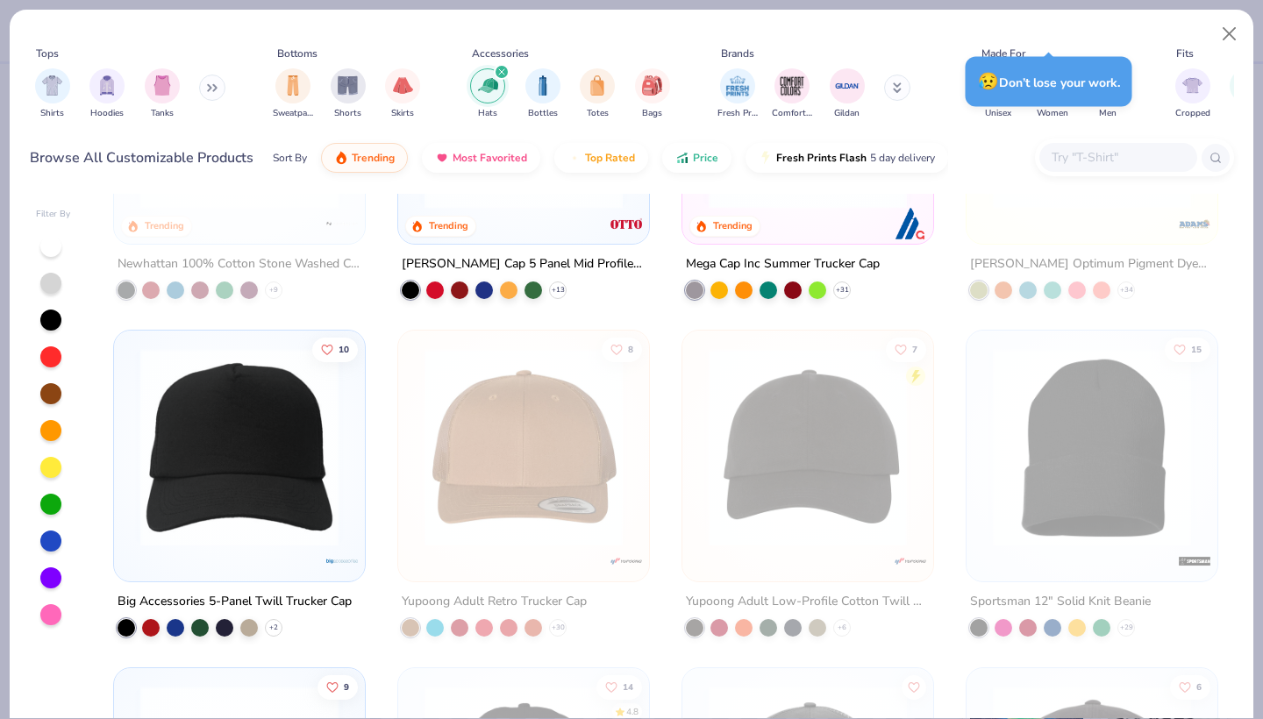
click at [333, 510] on img at bounding box center [240, 447] width 216 height 198
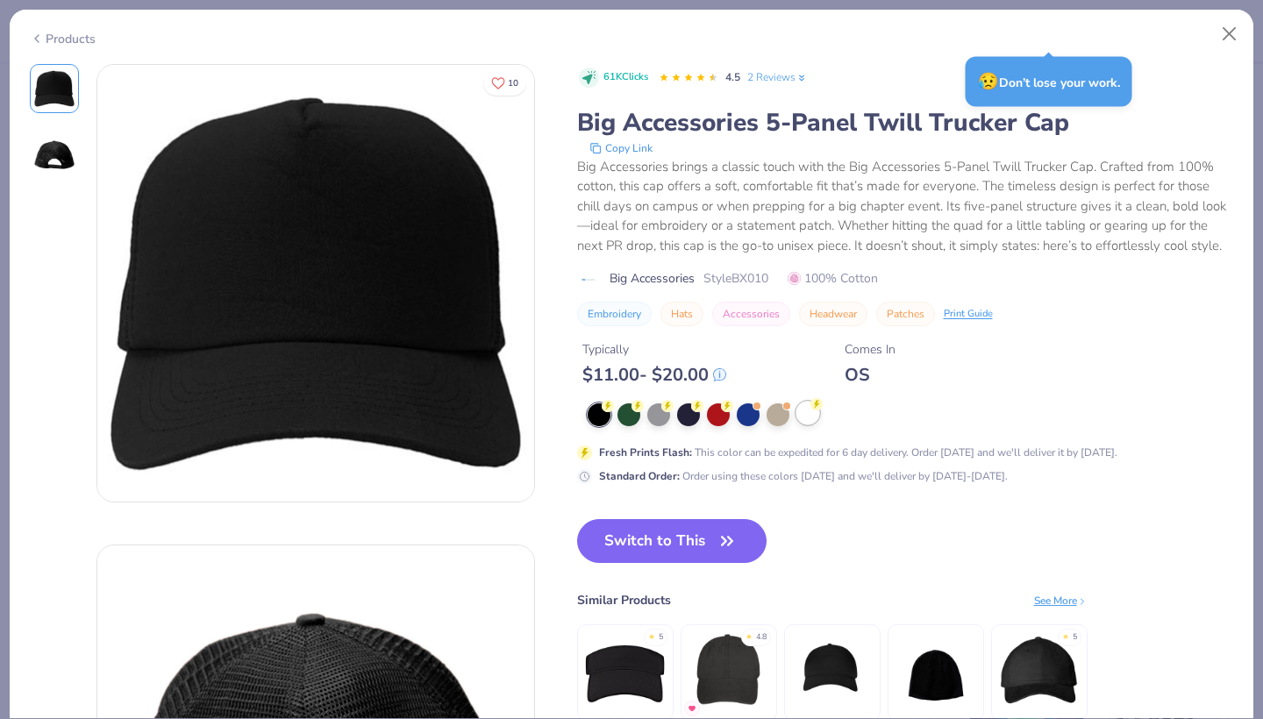
click at [813, 416] on div at bounding box center [808, 413] width 23 height 23
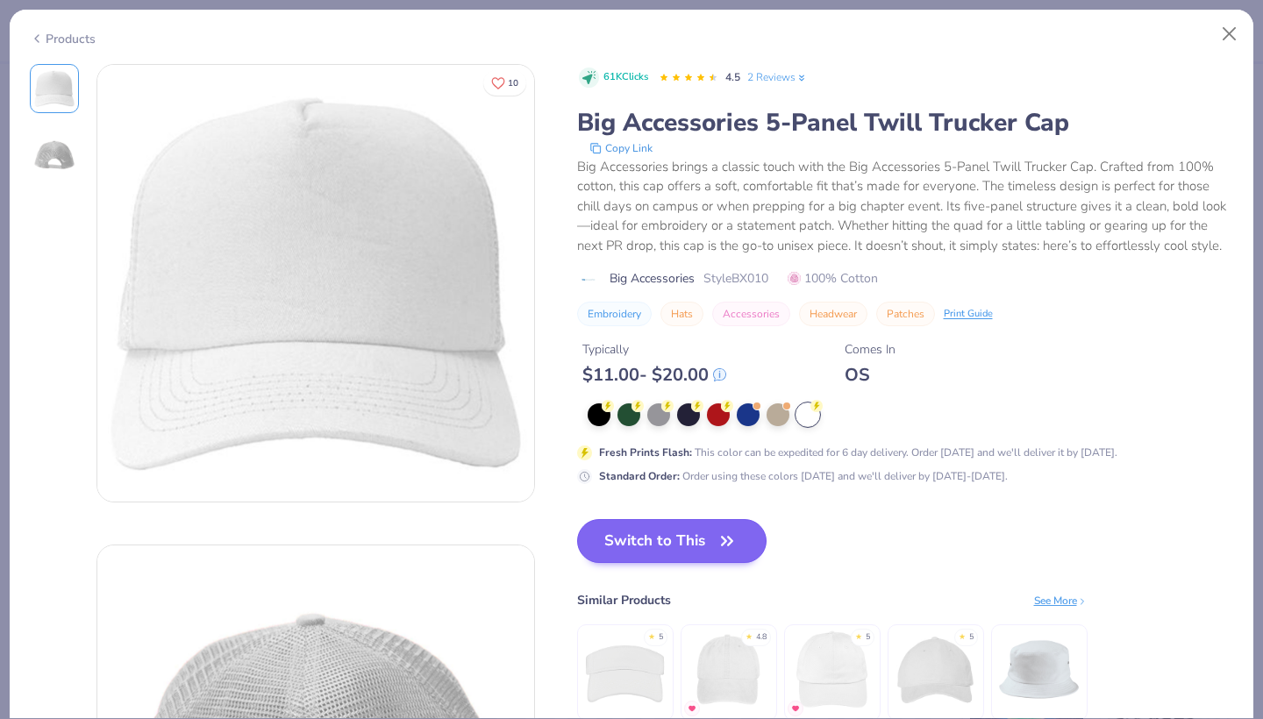
click at [626, 534] on button "Switch to This" at bounding box center [672, 541] width 190 height 44
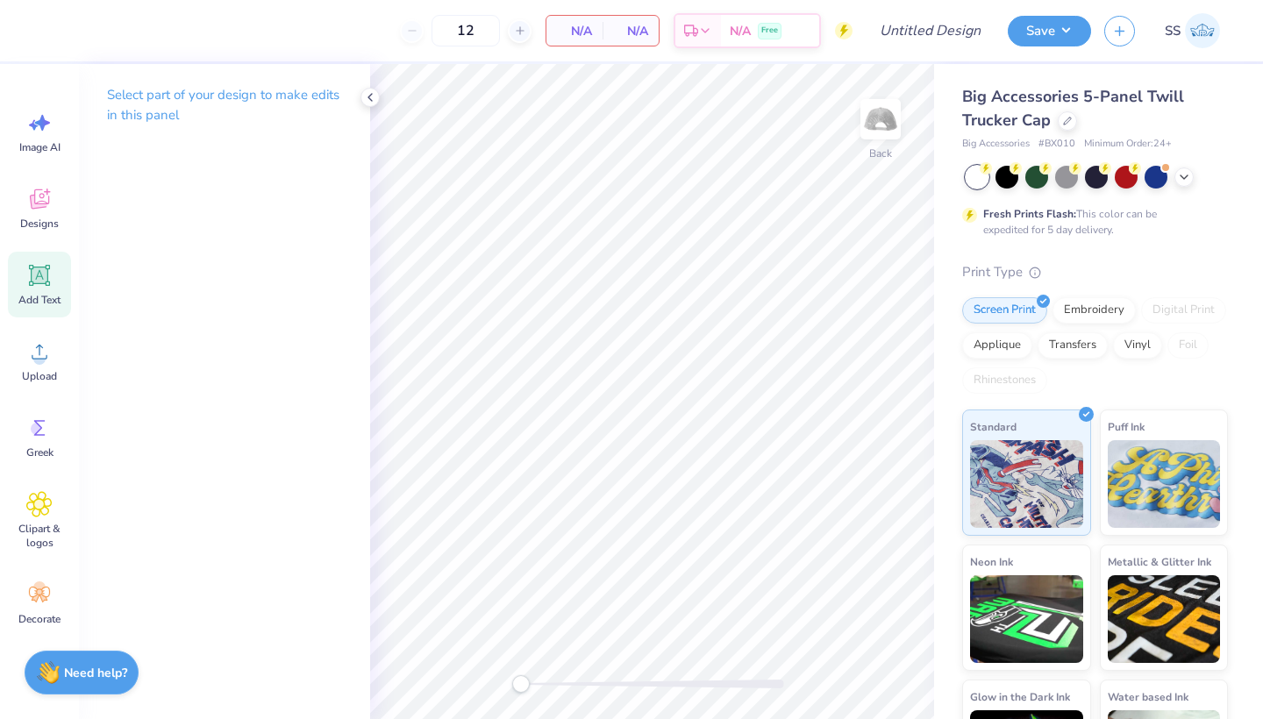
click at [67, 297] on div "Add Text" at bounding box center [39, 285] width 63 height 66
